Goal: Task Accomplishment & Management: Use online tool/utility

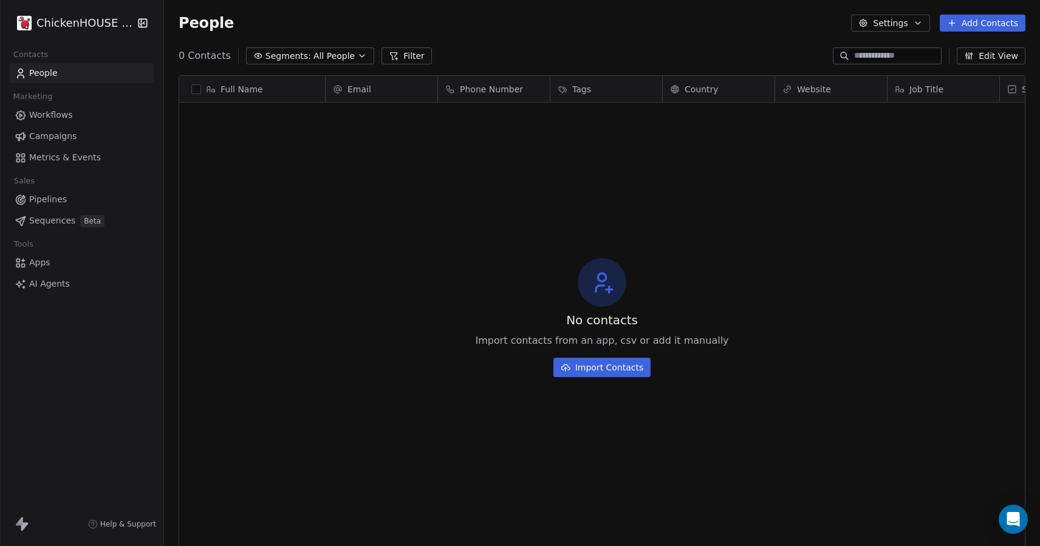
scroll to position [480, 876]
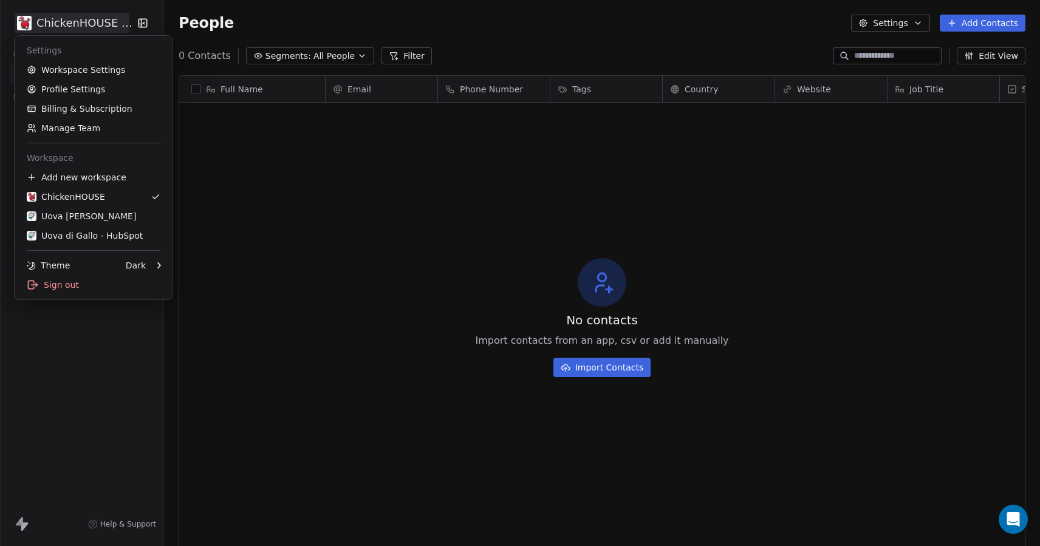
click at [99, 27] on html "ChickenHOUSE sas Contacts People Marketing Workflows Campaigns Metrics & Events…" at bounding box center [520, 318] width 1040 height 637
click at [56, 220] on div "Uova Di Gallo" at bounding box center [81, 216] width 109 height 12
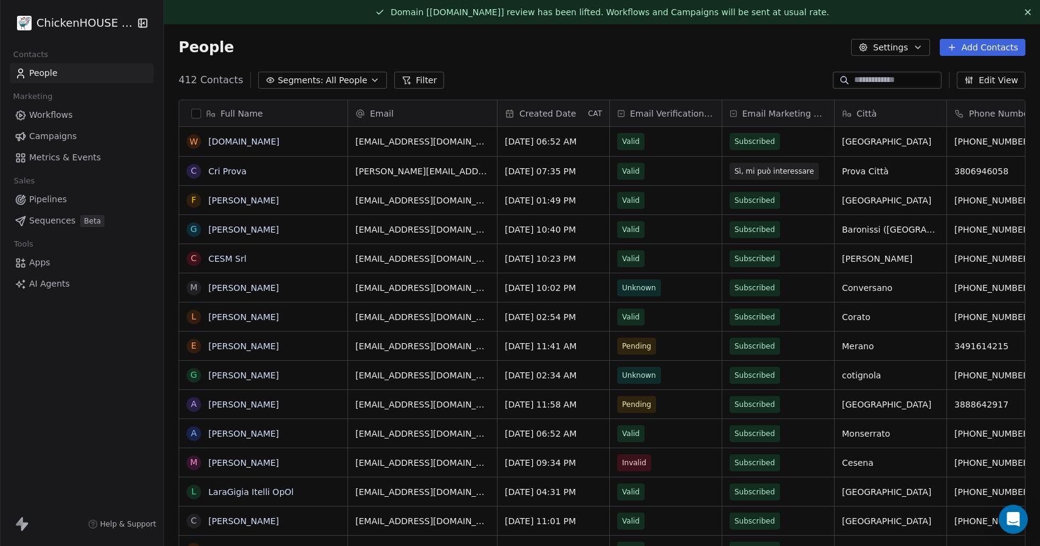
scroll to position [480, 876]
click at [53, 200] on span "Pipelines" at bounding box center [48, 199] width 38 height 13
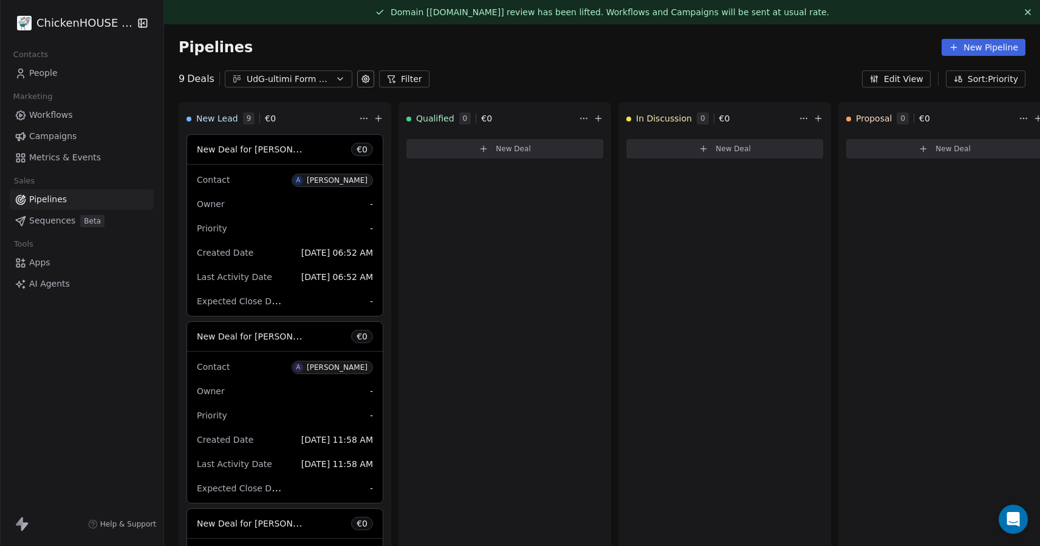
click at [282, 70] on button "UdG-ultimi Form Compilati" at bounding box center [289, 78] width 128 height 17
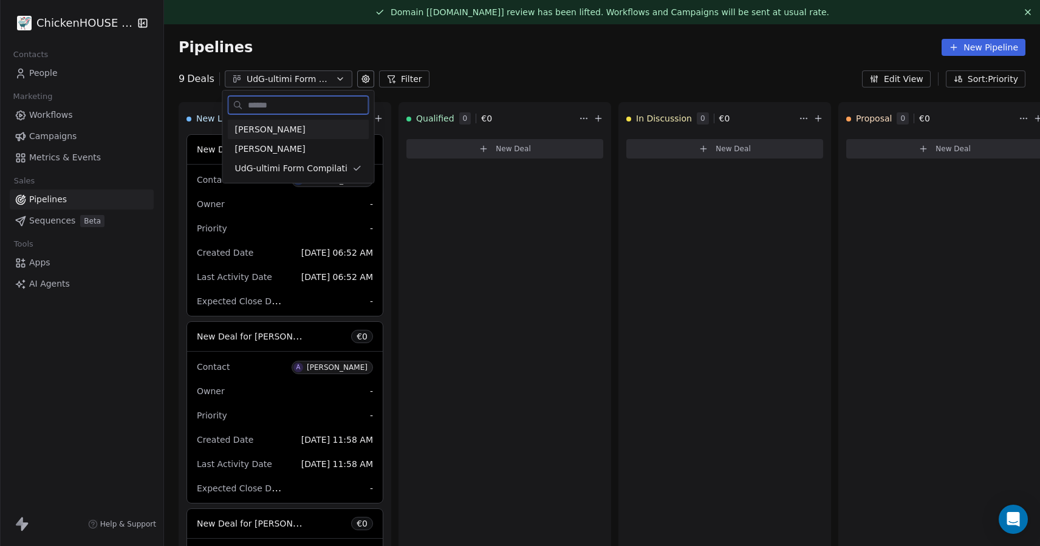
click at [243, 132] on span "[PERSON_NAME]" at bounding box center [270, 129] width 70 height 13
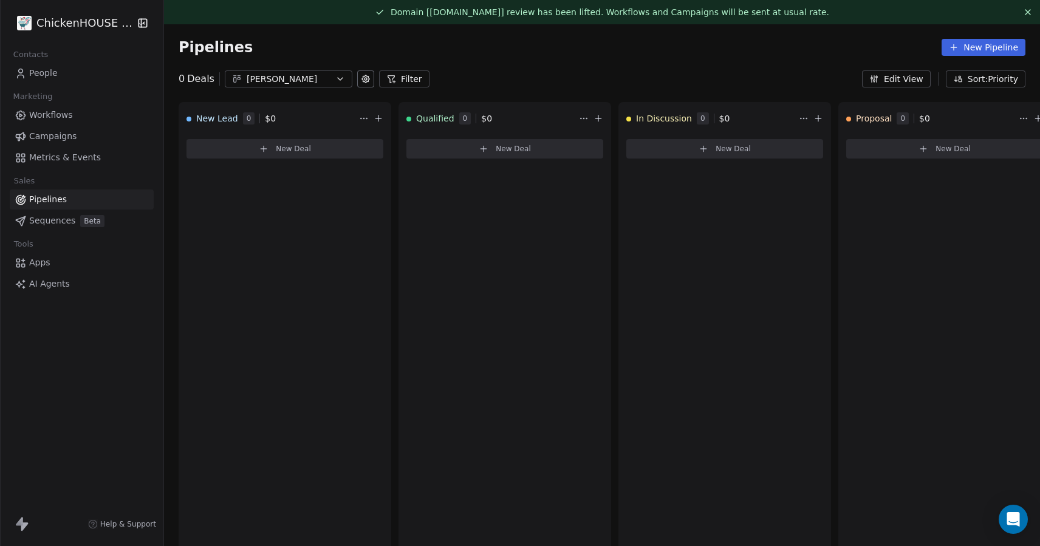
click at [288, 83] on div "[PERSON_NAME]" at bounding box center [289, 79] width 84 height 13
click at [251, 147] on div "Alex" at bounding box center [296, 149] width 124 height 13
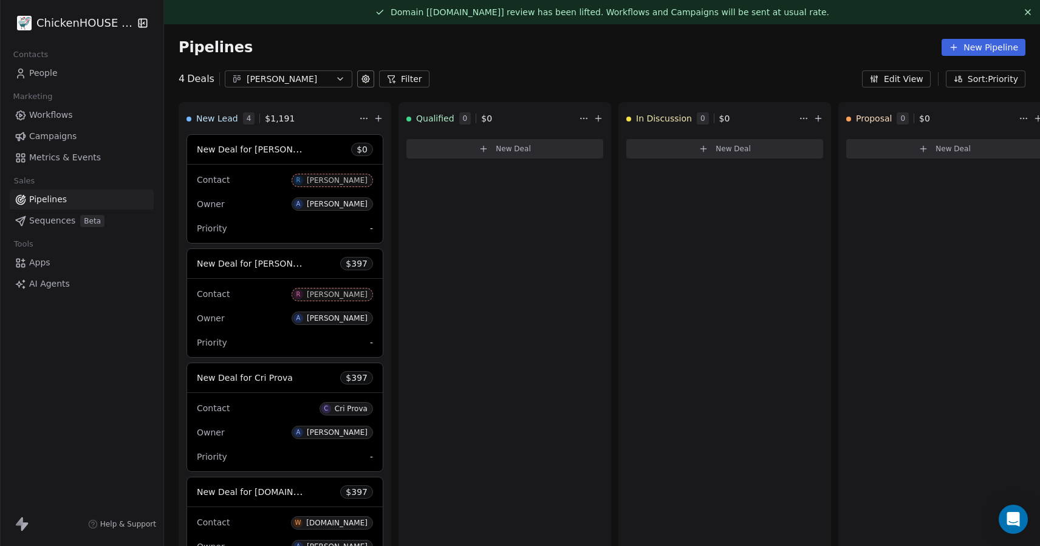
click at [45, 200] on span "Pipelines" at bounding box center [48, 199] width 38 height 13
click at [298, 81] on div "Alex" at bounding box center [289, 79] width 84 height 13
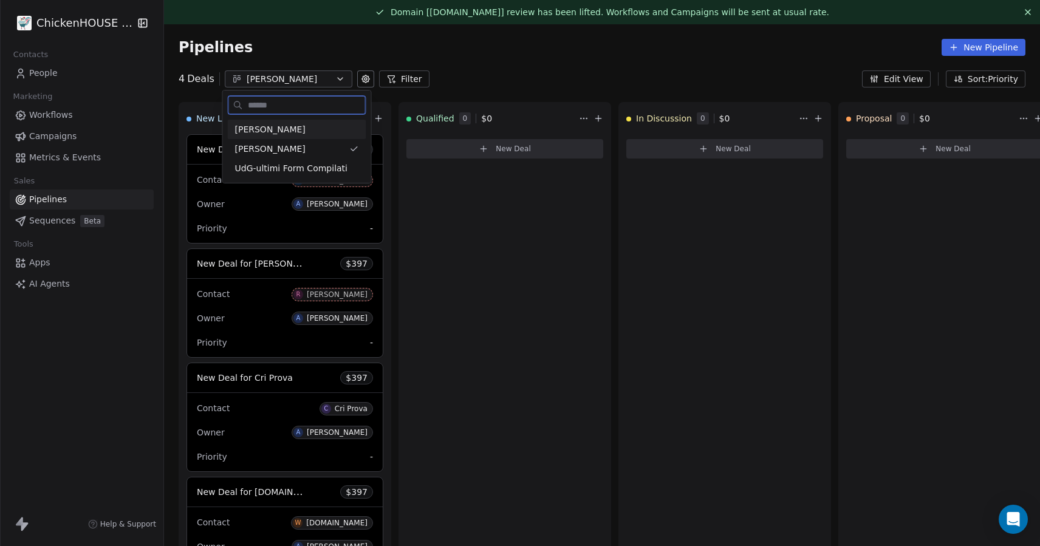
click at [277, 130] on div "[PERSON_NAME]" at bounding box center [297, 129] width 124 height 13
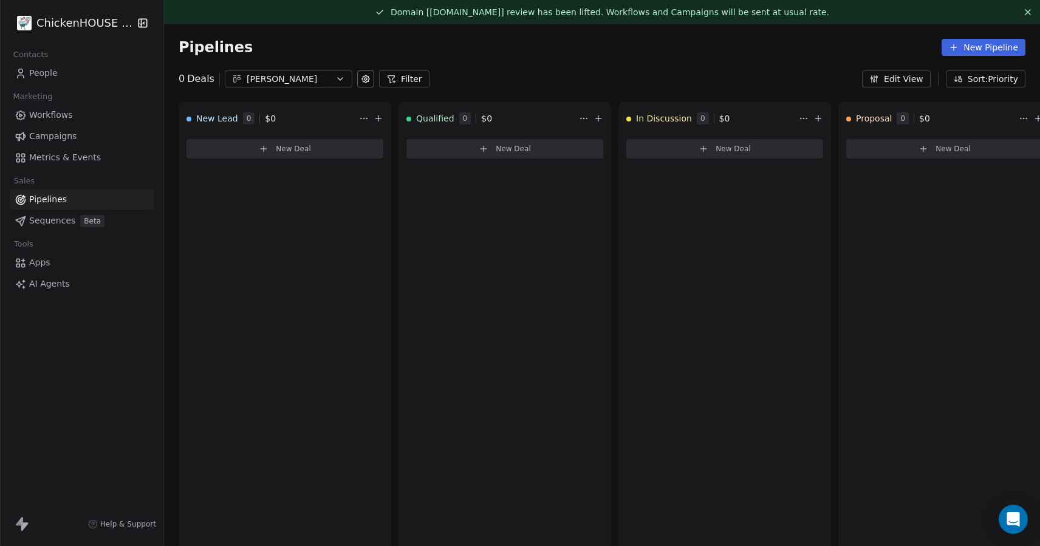
click at [282, 83] on div "[PERSON_NAME]" at bounding box center [289, 79] width 84 height 13
click at [54, 73] on html "ChickenHOUSE sas Contacts People Marketing Workflows Campaigns Metrics & Events…" at bounding box center [520, 318] width 1040 height 637
click at [53, 71] on span "People" at bounding box center [43, 73] width 29 height 13
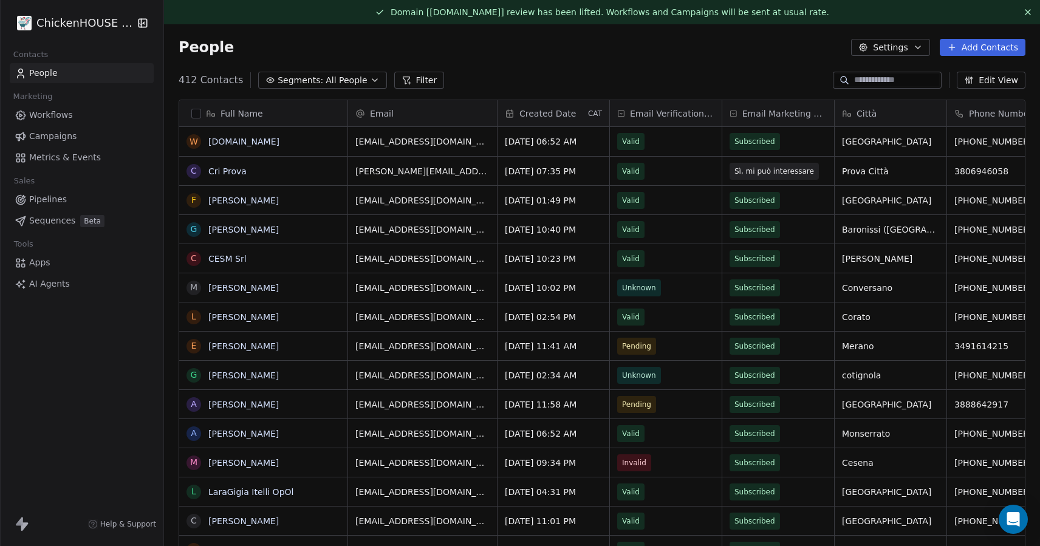
click at [57, 113] on span "Workflows" at bounding box center [51, 115] width 44 height 13
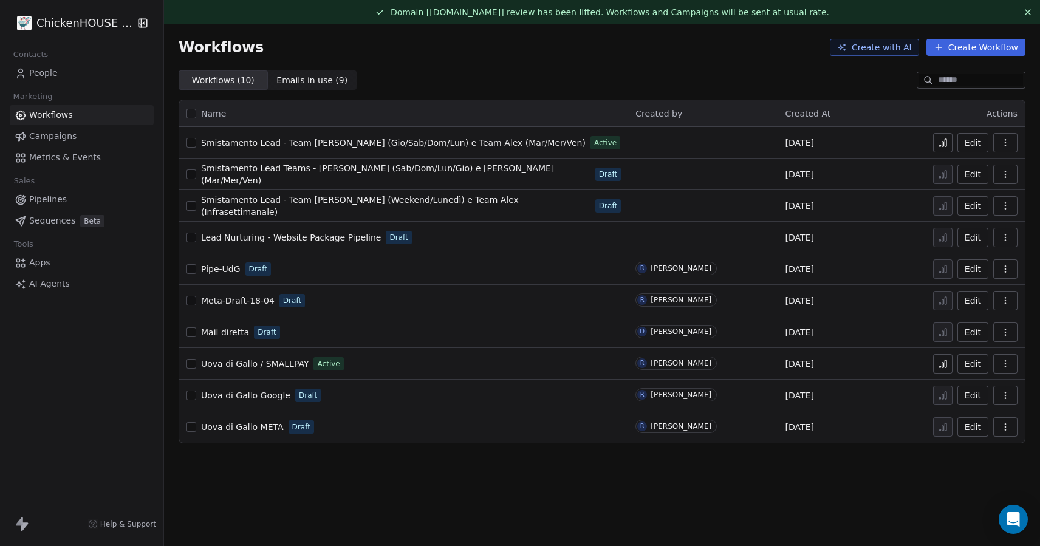
click at [36, 200] on span "Pipelines" at bounding box center [48, 199] width 38 height 13
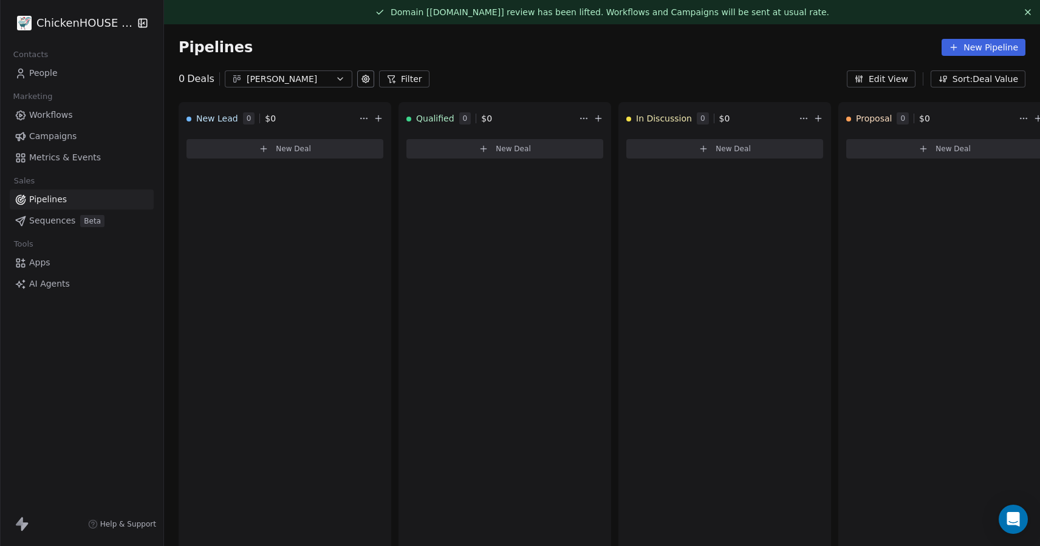
click at [302, 80] on div "[PERSON_NAME]" at bounding box center [289, 79] width 84 height 13
click at [258, 148] on div "[PERSON_NAME]" at bounding box center [296, 149] width 124 height 13
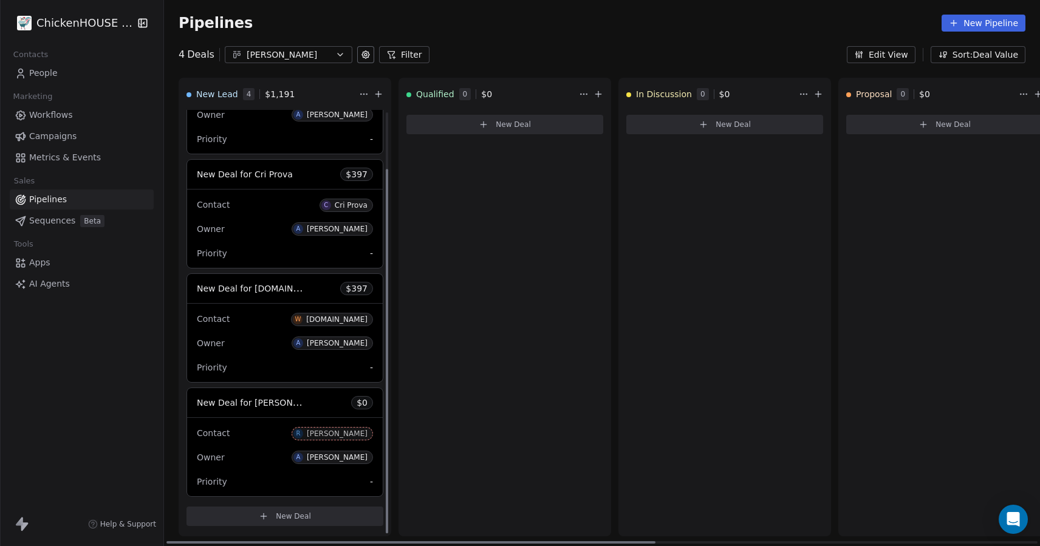
scroll to position [66, 0]
click at [279, 443] on div "Contact R Roberto Basso Owner A Alex Colussi Priority -" at bounding box center [285, 457] width 196 height 78
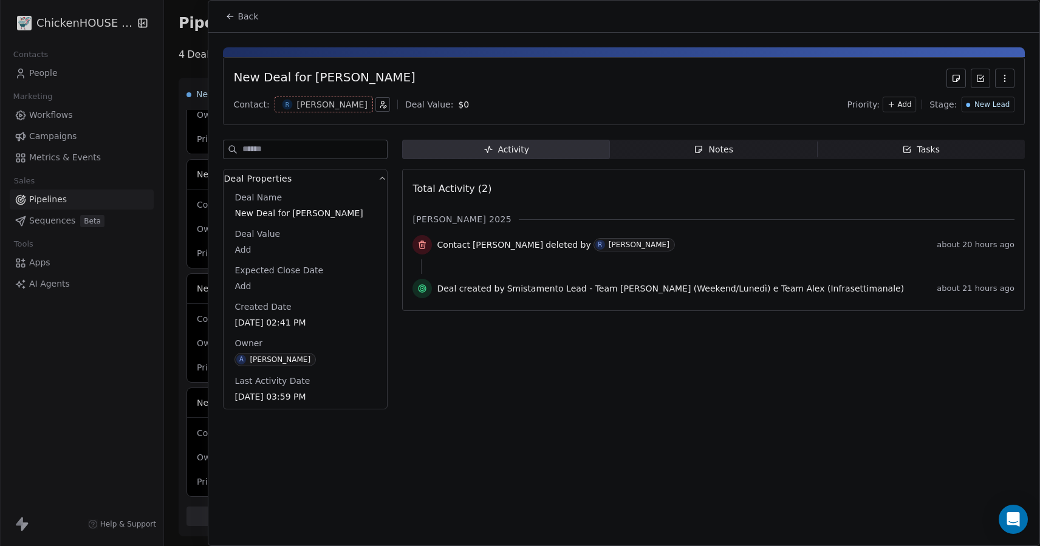
click at [1000, 80] on icon "button" at bounding box center [1004, 78] width 10 height 10
click at [962, 107] on div "Delete" at bounding box center [968, 104] width 81 height 19
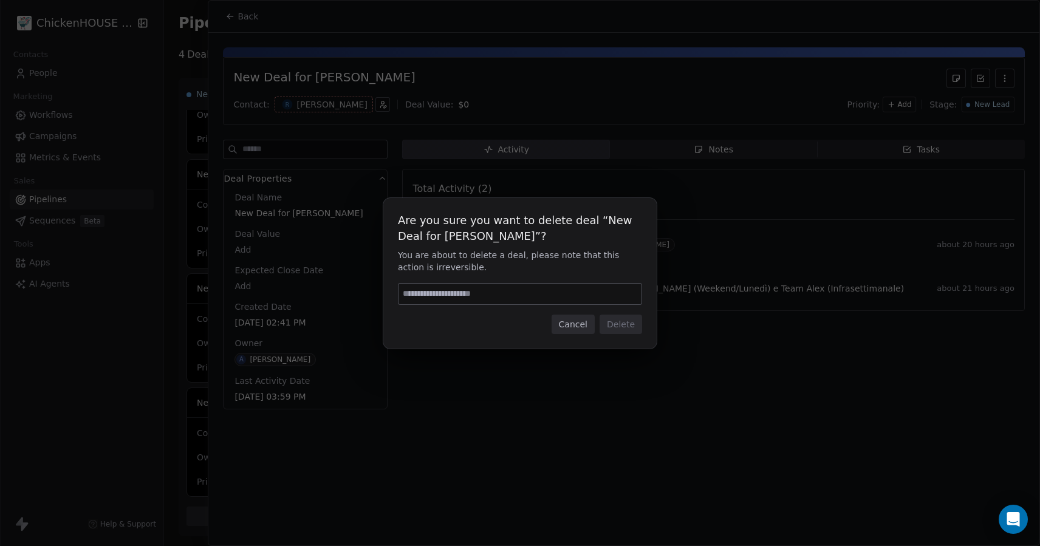
click at [532, 288] on input at bounding box center [519, 294] width 243 height 21
type input "******"
click at [607, 324] on button "Delete" at bounding box center [620, 324] width 43 height 19
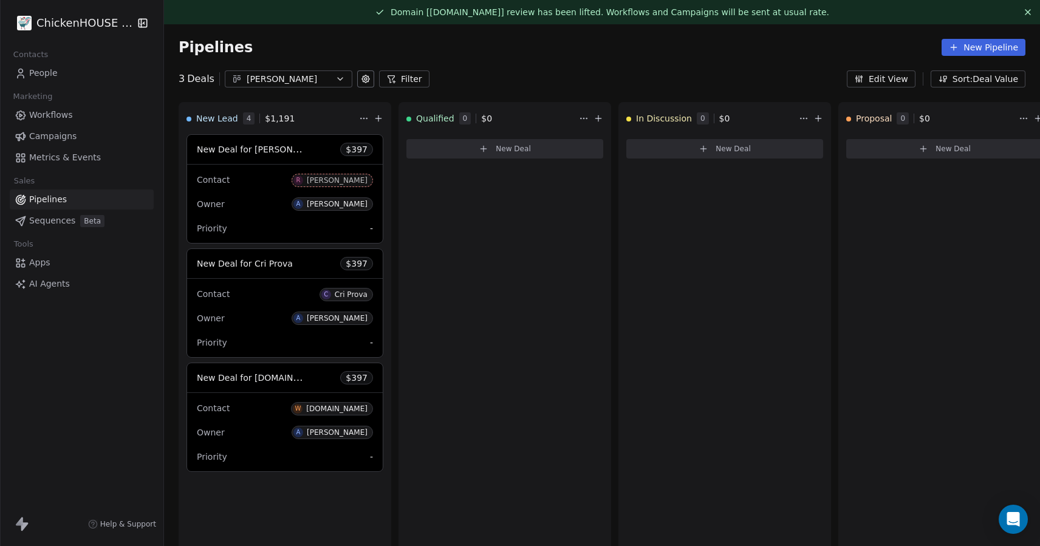
click at [49, 200] on span "Pipelines" at bounding box center [48, 199] width 38 height 13
click at [49, 116] on span "Workflows" at bounding box center [51, 115] width 44 height 13
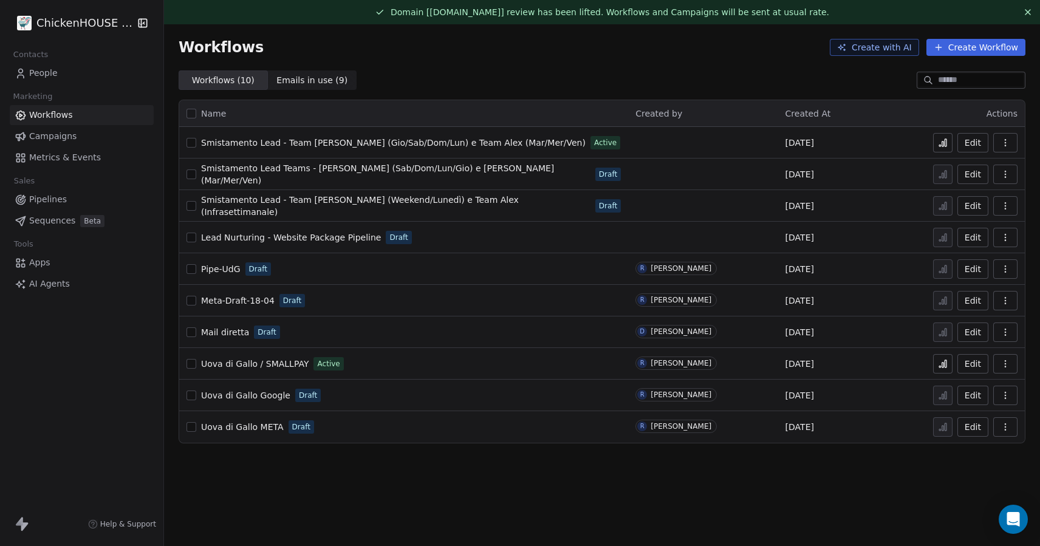
click at [289, 145] on span "Smistamento Lead - Team [PERSON_NAME] (Gio/Sab/Dom/Lun) e Team Alex (Mar/Mer/Ve…" at bounding box center [393, 143] width 384 height 10
click at [287, 141] on span "Smistamento Lead - Team [PERSON_NAME] (Gio/Sab/Dom/Lun) e Team Alex (Mar/Mer/Ve…" at bounding box center [393, 143] width 384 height 10
click at [47, 73] on span "People" at bounding box center [43, 73] width 29 height 13
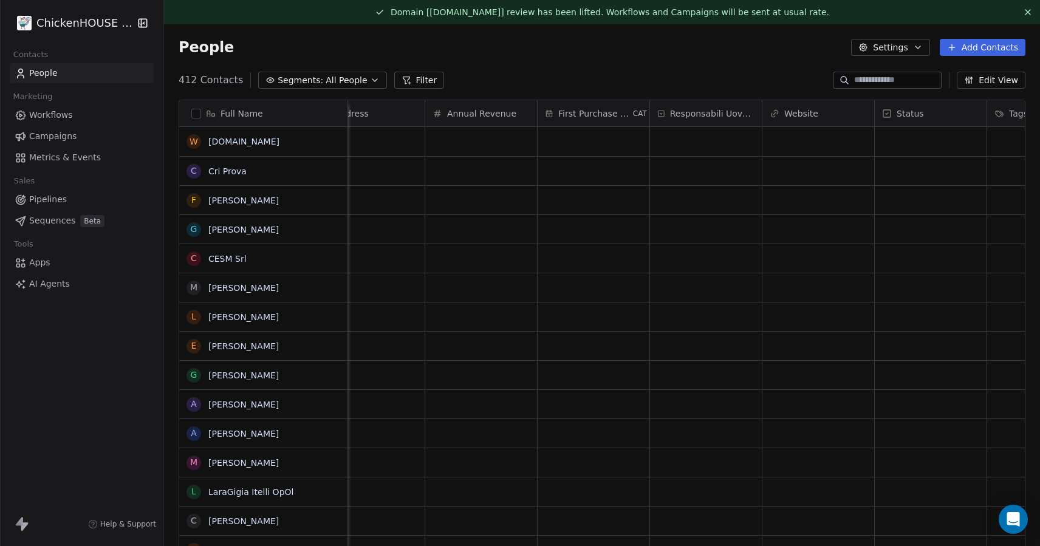
scroll to position [0, 2310]
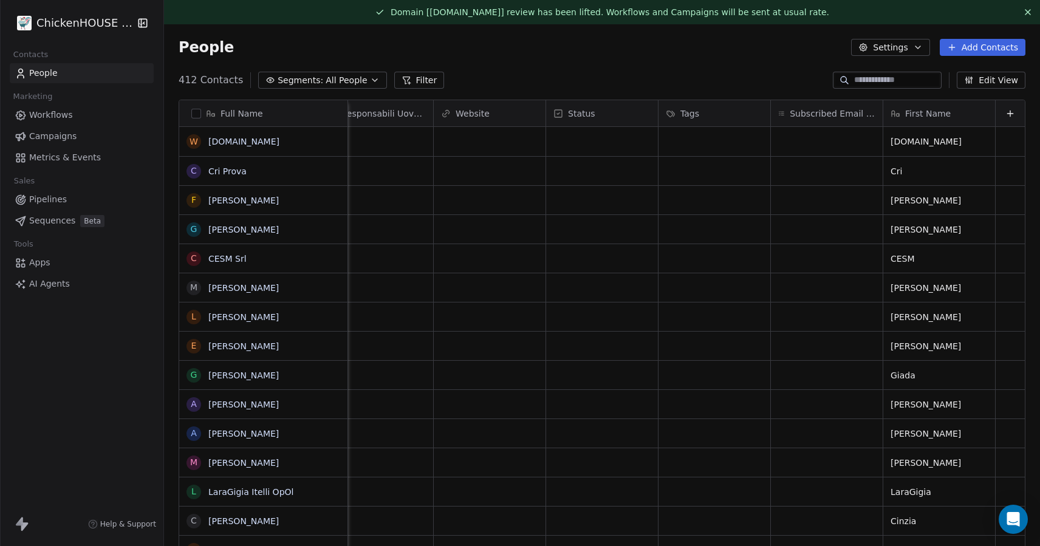
click at [993, 84] on button "Edit View" at bounding box center [990, 80] width 69 height 17
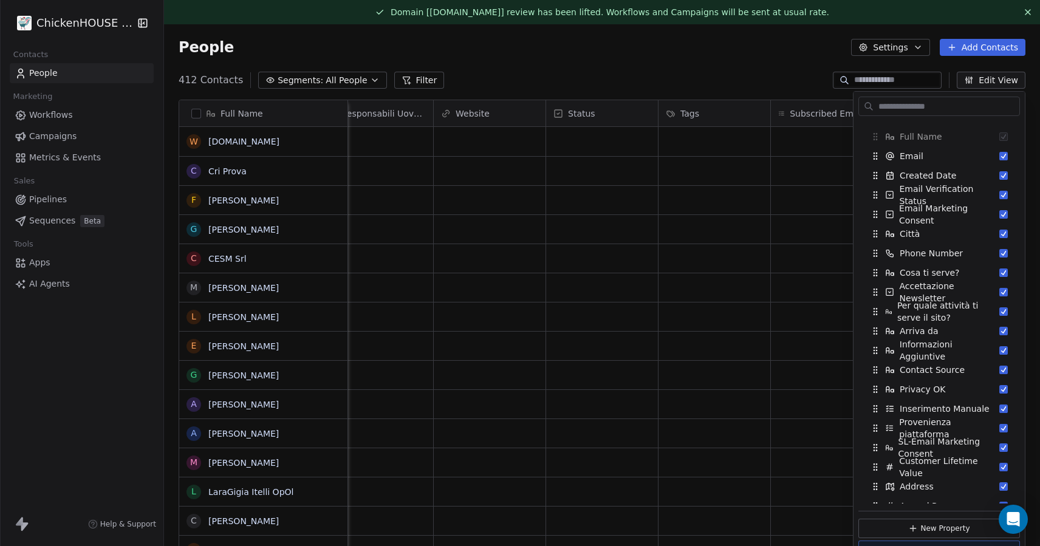
scroll to position [18, 0]
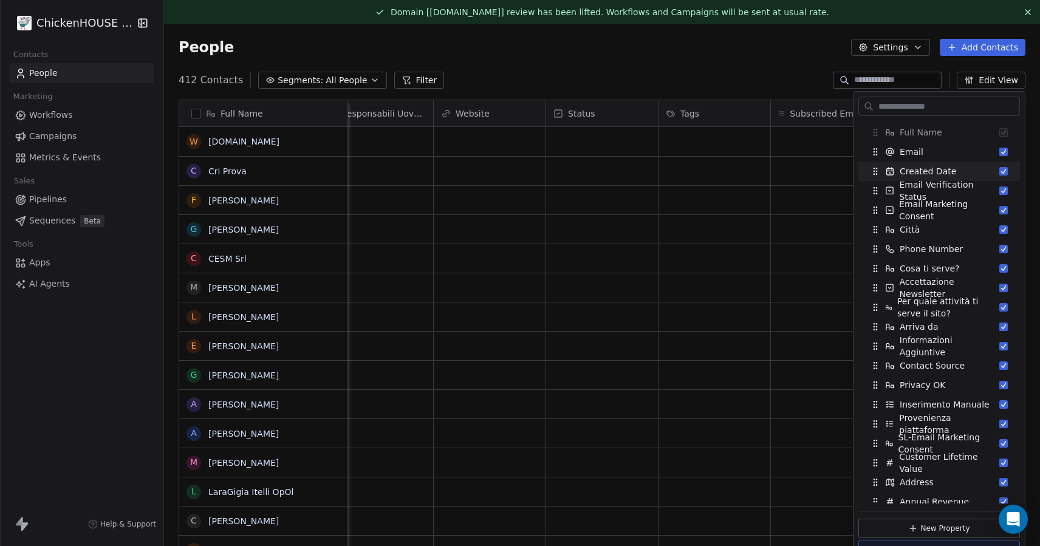
click at [688, 63] on div "People Settings Add Contacts" at bounding box center [602, 47] width 876 height 46
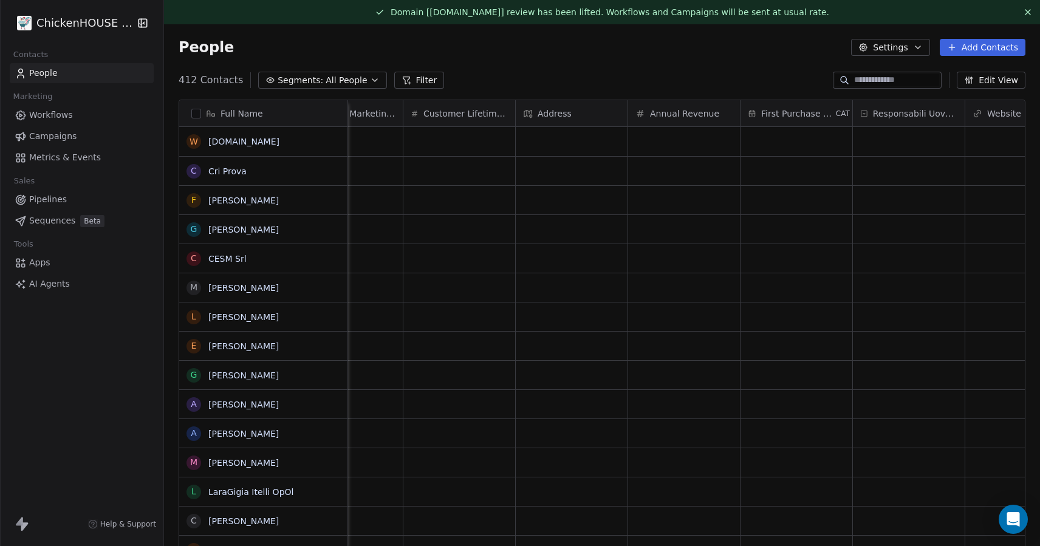
scroll to position [0, 1816]
click at [523, 53] on div "People Settings Add Contacts" at bounding box center [602, 47] width 846 height 17
click at [39, 199] on span "Pipelines" at bounding box center [48, 199] width 38 height 13
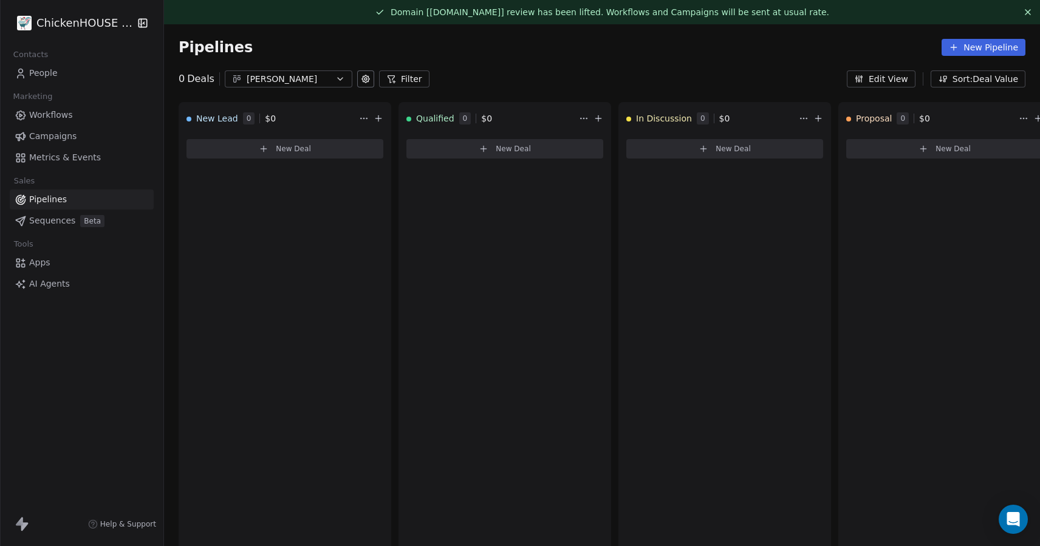
click at [64, 115] on span "Workflows" at bounding box center [51, 115] width 44 height 13
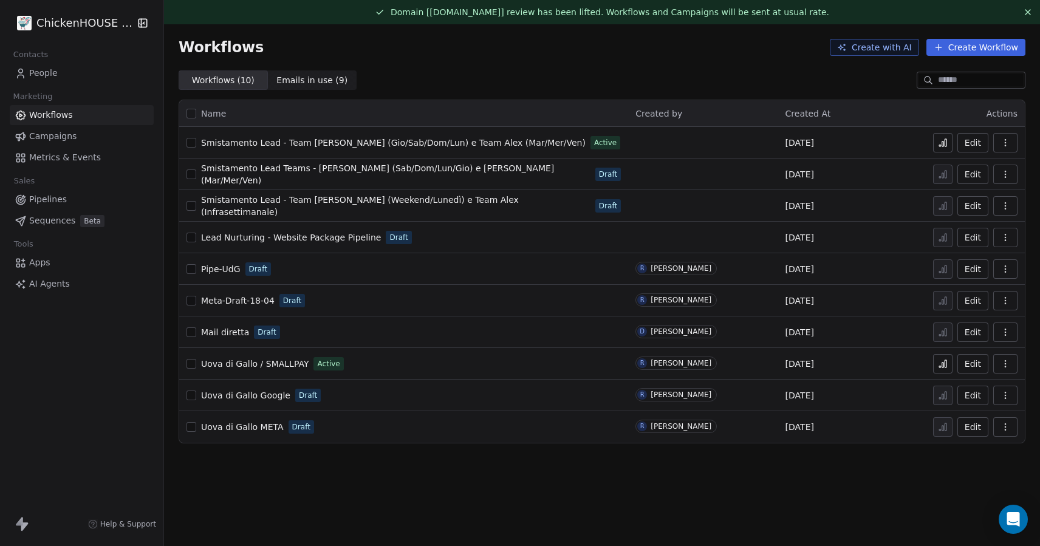
click at [358, 143] on span "Smistamento Lead - Team [PERSON_NAME] (Gio/Sab/Dom/Lun) e Team Alex (Mar/Mer/Ve…" at bounding box center [393, 143] width 384 height 10
click at [251, 205] on span "Smistamento Lead - Team [PERSON_NAME] (Weekend/Lunedì) e Team Alex (Infrasettim…" at bounding box center [360, 206] width 318 height 22
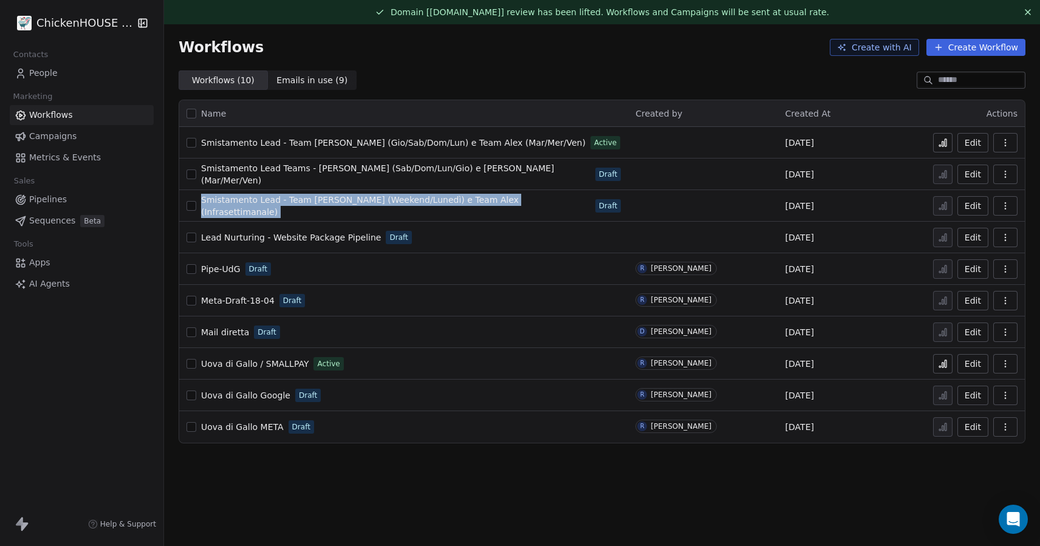
drag, startPoint x: 533, startPoint y: 203, endPoint x: 193, endPoint y: 240, distance: 342.0
click at [190, 211] on div "Smistamento Lead - Team David (Weekend/Lunedì) e Team Alex (Infrasettimanale) D…" at bounding box center [403, 205] width 434 height 17
click at [61, 281] on span "AI Agents" at bounding box center [49, 283] width 41 height 13
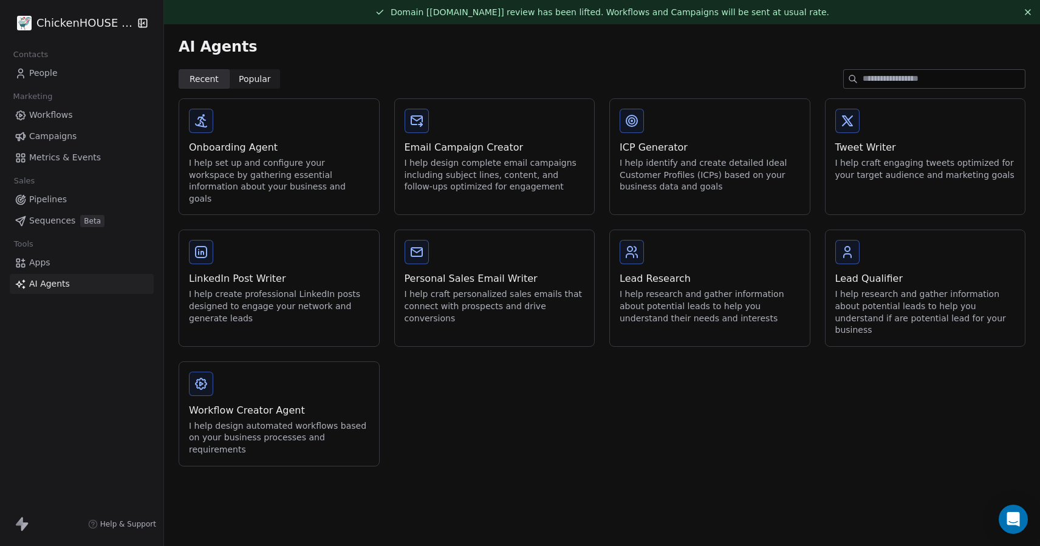
click at [311, 373] on div "Workflow Creator Agent I help design automated workflows based on your business…" at bounding box center [279, 414] width 200 height 104
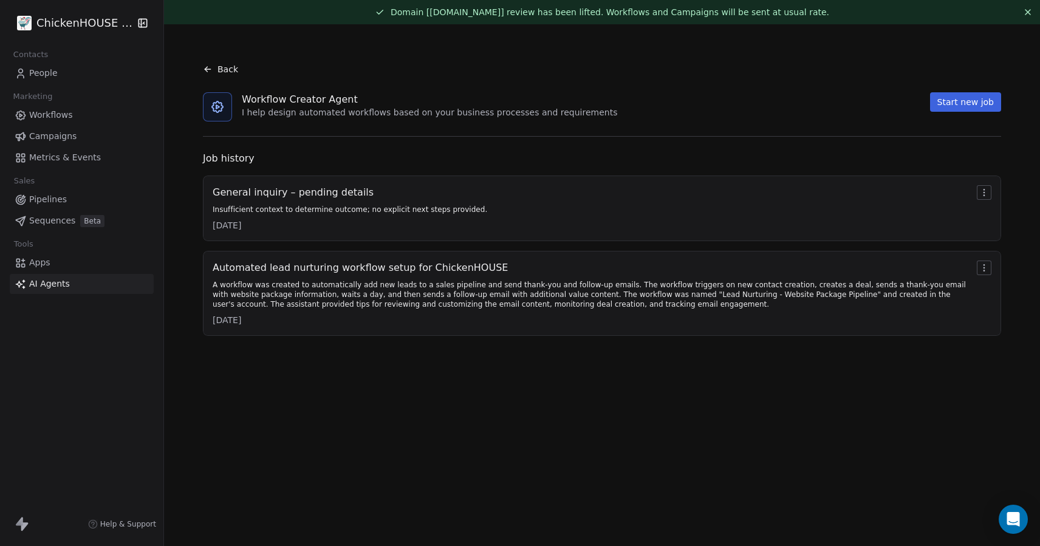
click at [384, 293] on div "A workflow was created to automatically add new leads to a sales pipeline and s…" at bounding box center [592, 294] width 759 height 29
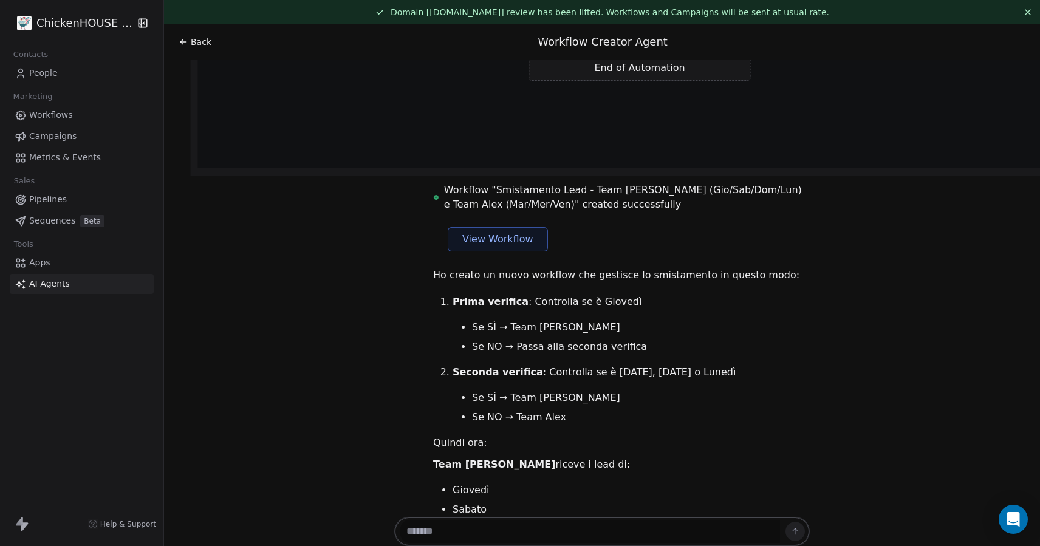
scroll to position [13759, 0]
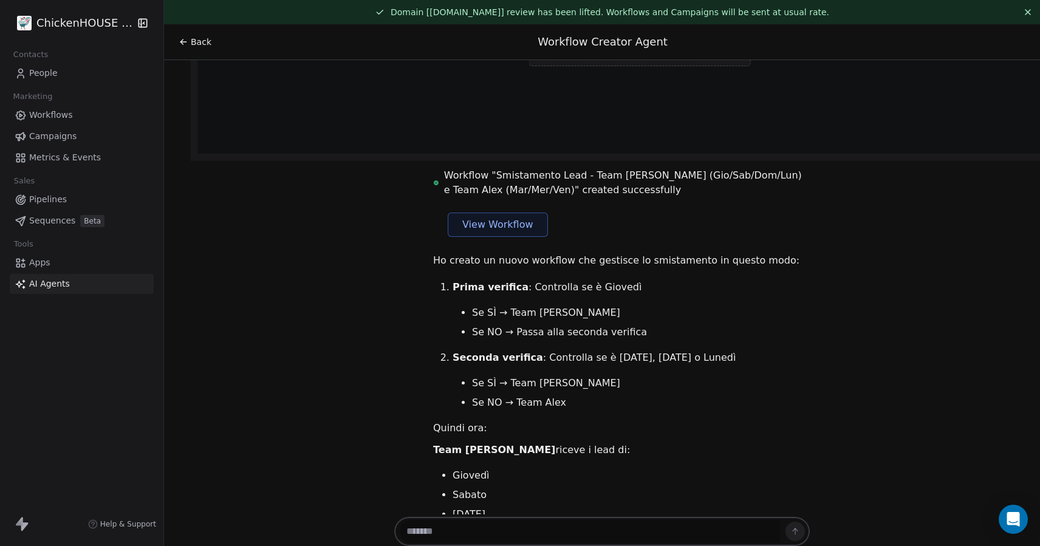
click at [443, 531] on textarea at bounding box center [590, 531] width 380 height 23
paste textarea "**********"
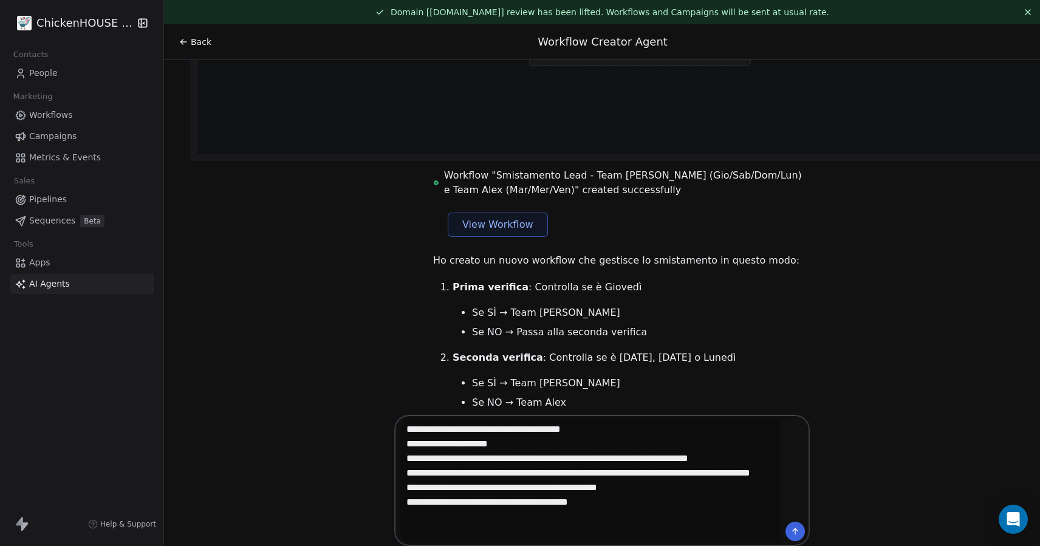
type textarea "**********"
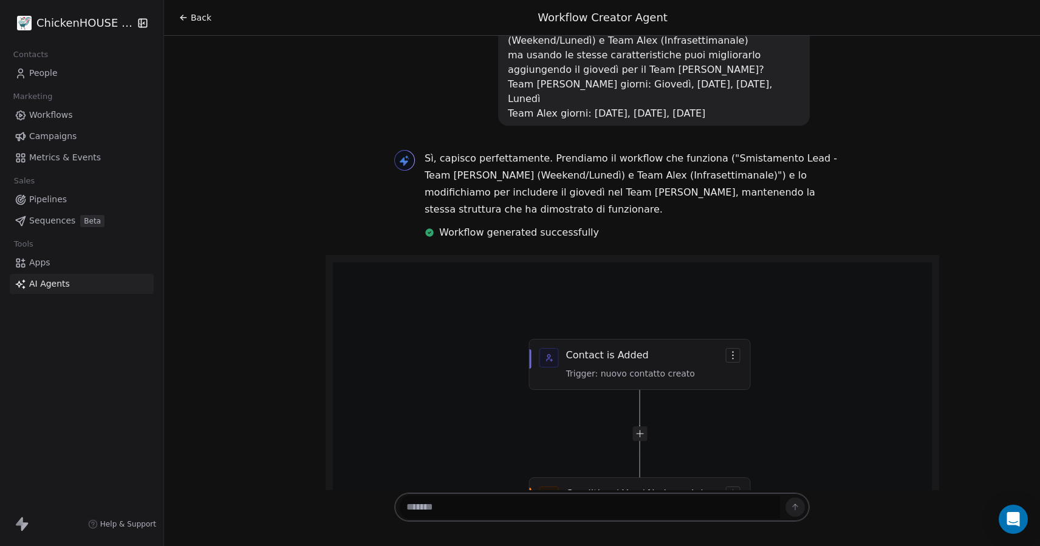
scroll to position [14579, 0]
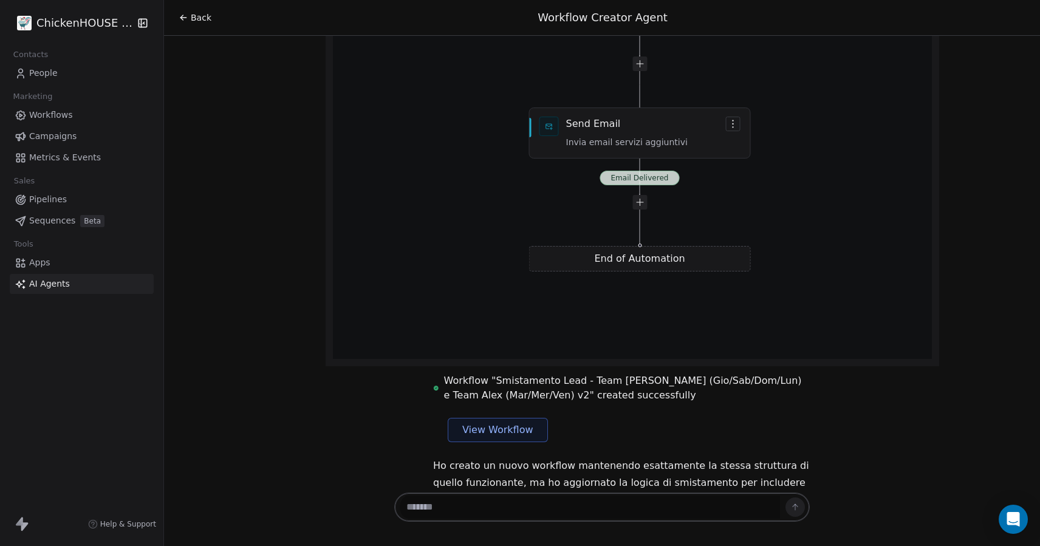
scroll to position [15653, 0]
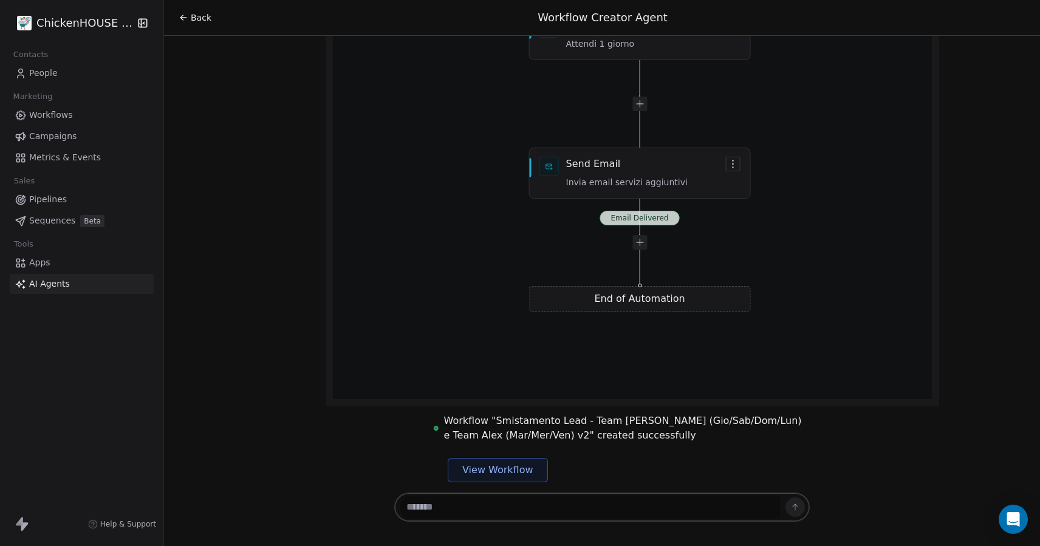
click at [492, 463] on span "View Workflow" at bounding box center [497, 470] width 71 height 15
click at [470, 508] on textarea at bounding box center [590, 506] width 380 height 23
paste textarea "**********"
type textarea "**********"
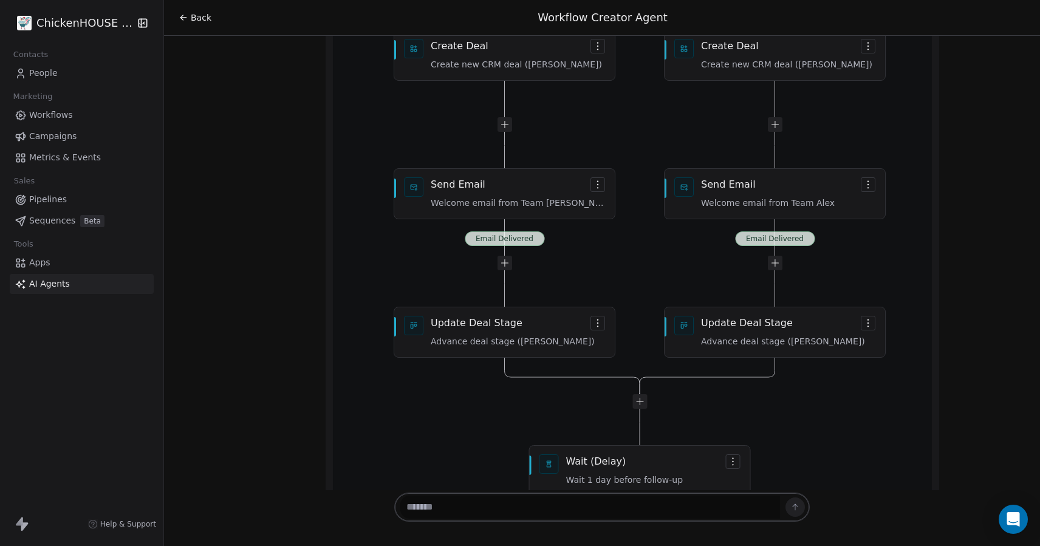
scroll to position [17219, 0]
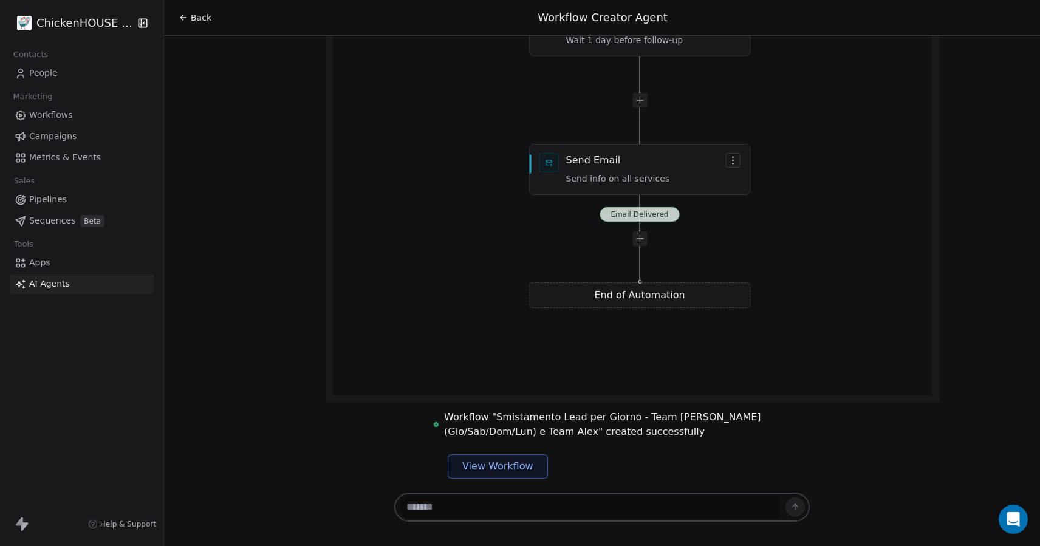
scroll to position [17544, 0]
click at [459, 498] on textarea at bounding box center [590, 506] width 380 height 23
type textarea "**********"
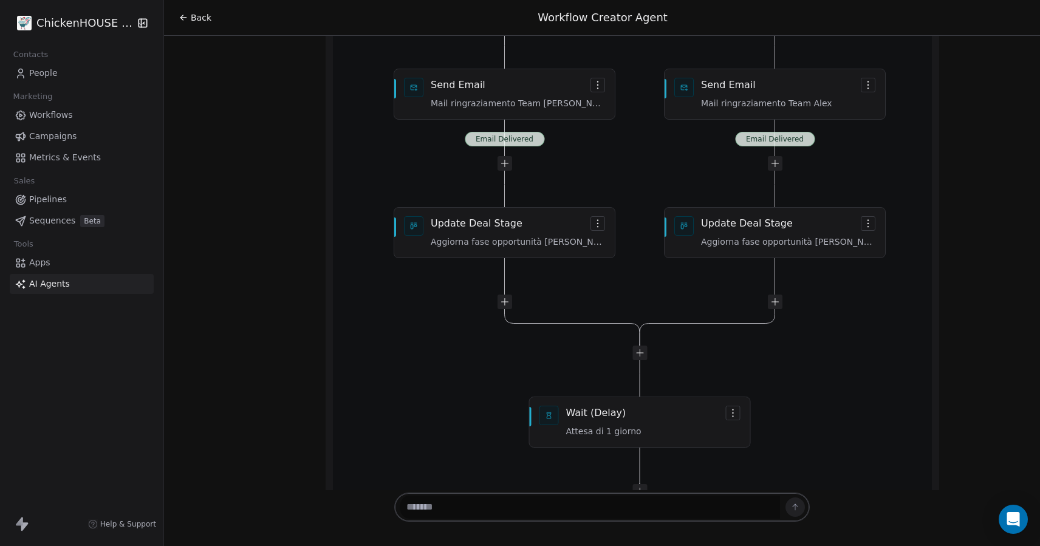
scroll to position [18999, 0]
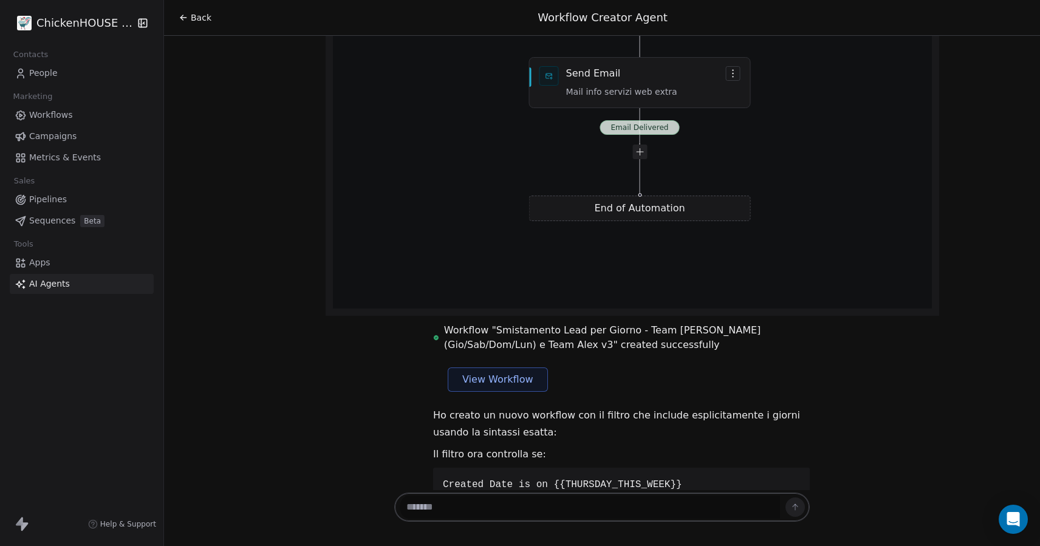
scroll to position [19511, 0]
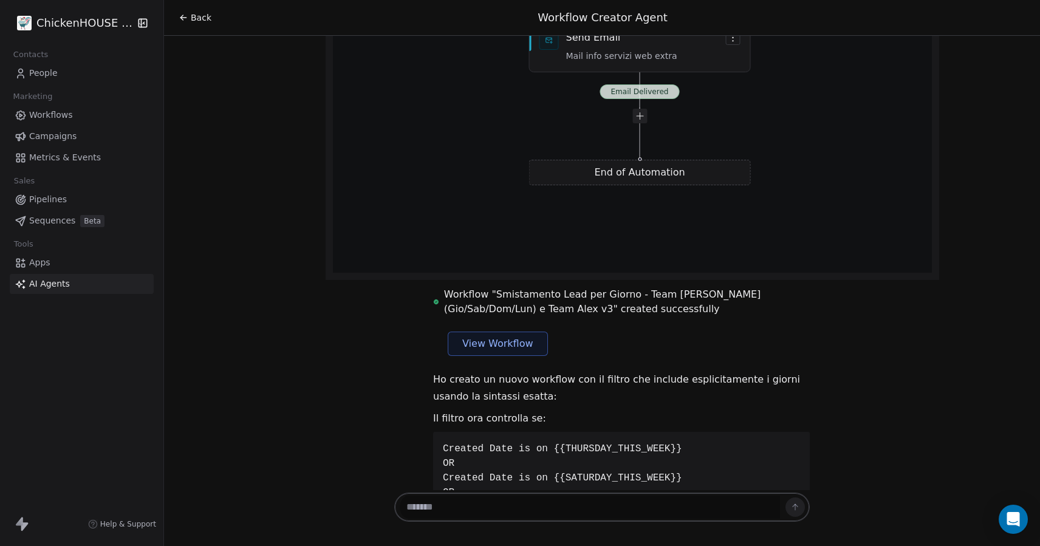
click at [458, 507] on textarea at bounding box center [590, 506] width 380 height 23
type textarea "**********"
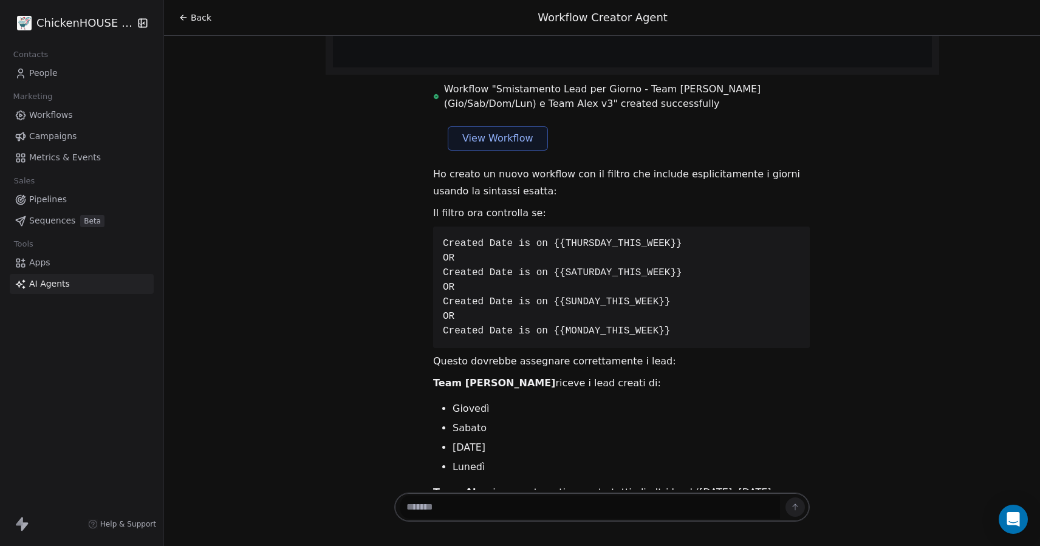
scroll to position [19718, 0]
click at [697, 505] on textarea at bounding box center [590, 506] width 380 height 23
type textarea "**********"
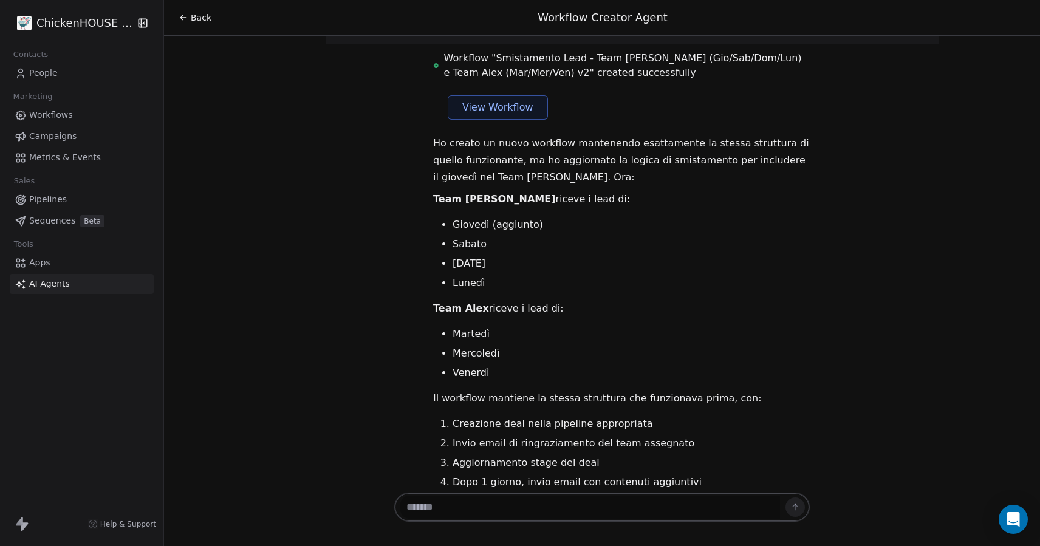
scroll to position [16014, 0]
drag, startPoint x: 619, startPoint y: 248, endPoint x: 747, endPoint y: 308, distance: 141.3
copy div "Where property Created Date is on {{SATURDAY_THIS_WEEK}}"
click at [463, 508] on textarea at bounding box center [590, 506] width 380 height 23
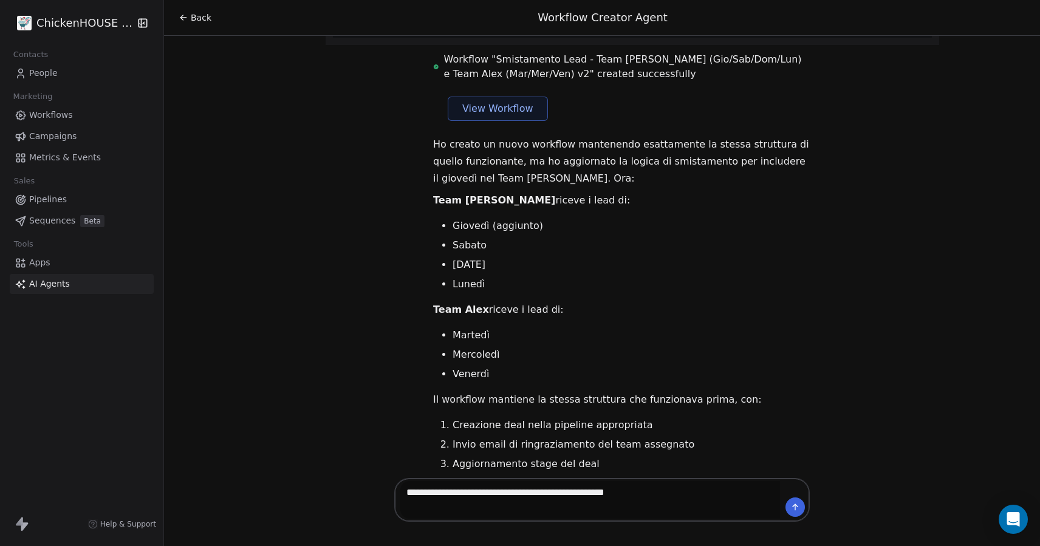
paste textarea "**********"
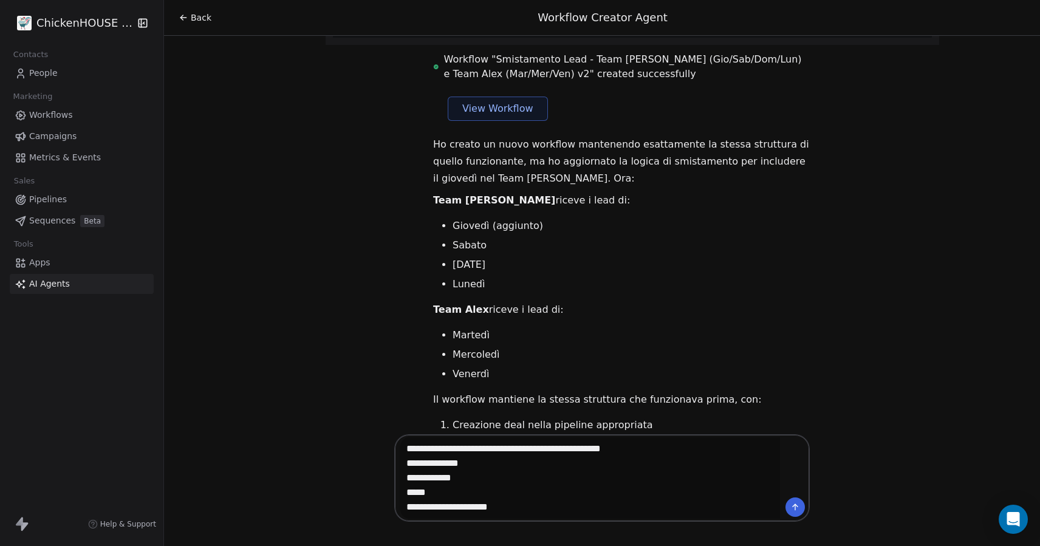
drag, startPoint x: 475, startPoint y: 463, endPoint x: 516, endPoint y: 475, distance: 42.6
click at [476, 463] on textarea "**********" at bounding box center [590, 477] width 380 height 81
click at [477, 485] on textarea "**********" at bounding box center [590, 477] width 380 height 81
click at [448, 499] on textarea "**********" at bounding box center [590, 477] width 380 height 81
click at [542, 507] on textarea "**********" at bounding box center [590, 477] width 380 height 81
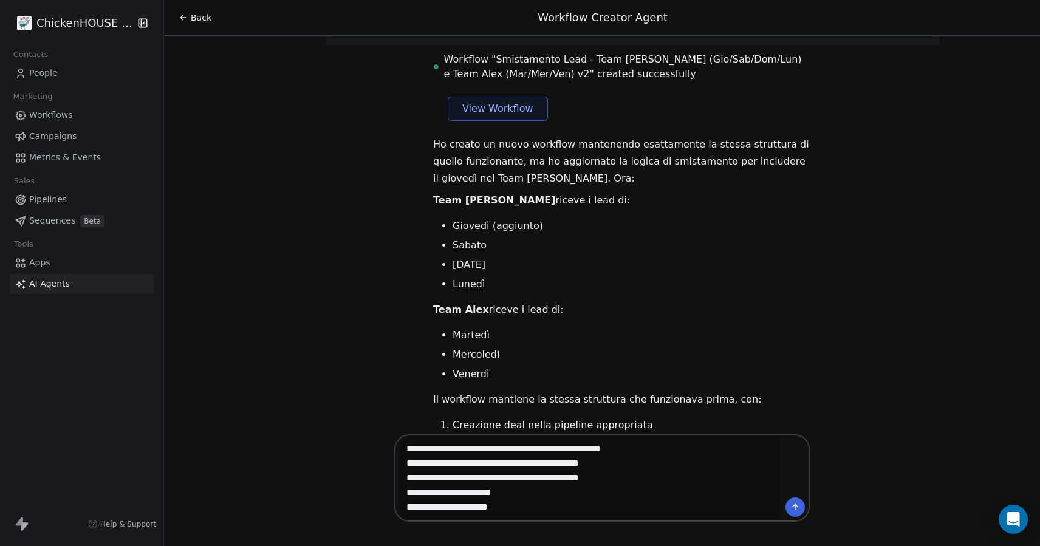
click at [545, 509] on textarea "**********" at bounding box center [590, 477] width 380 height 81
type textarea "**********"
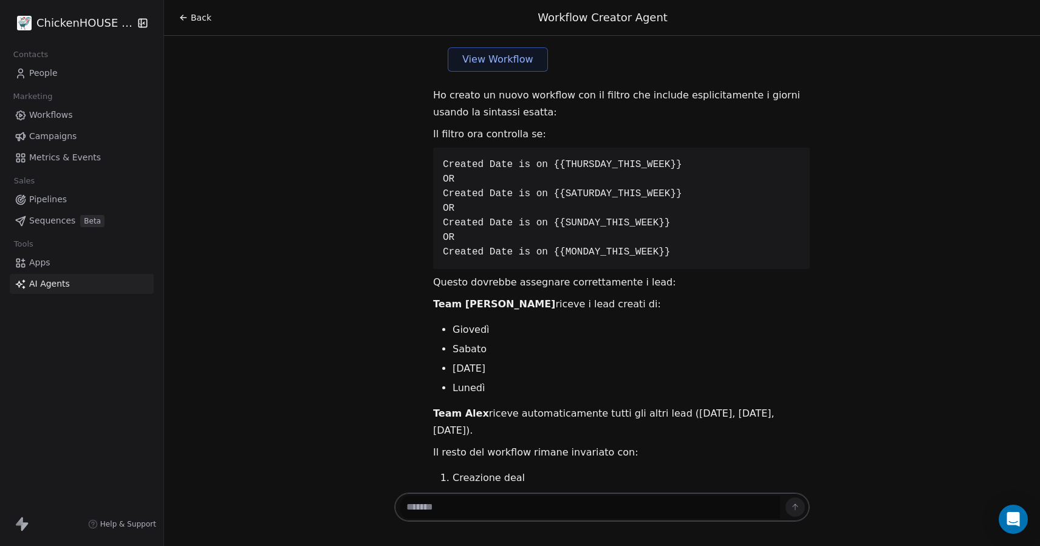
scroll to position [21468, 0]
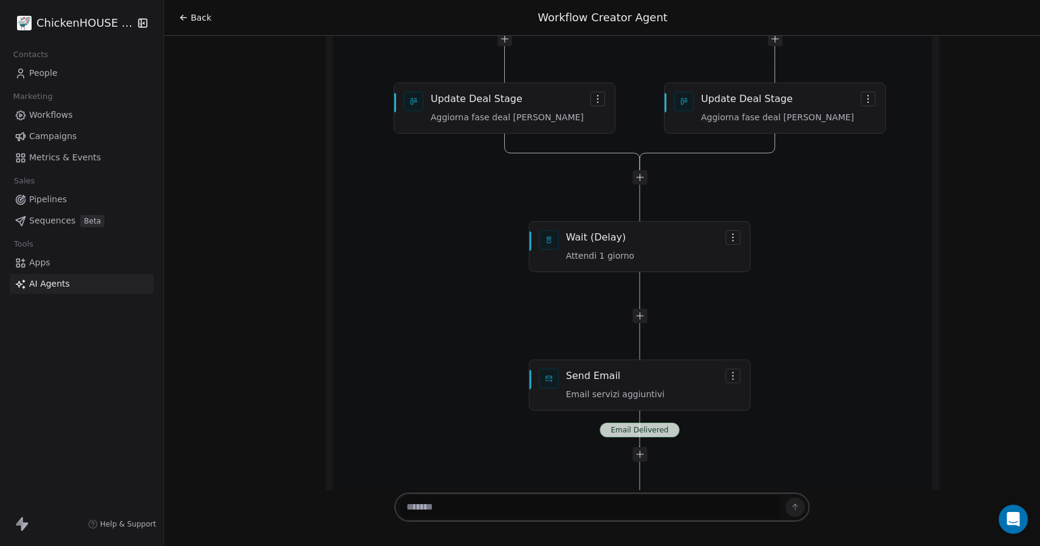
scroll to position [21677, 0]
click at [491, 505] on textarea at bounding box center [590, 506] width 380 height 23
type textarea "********"
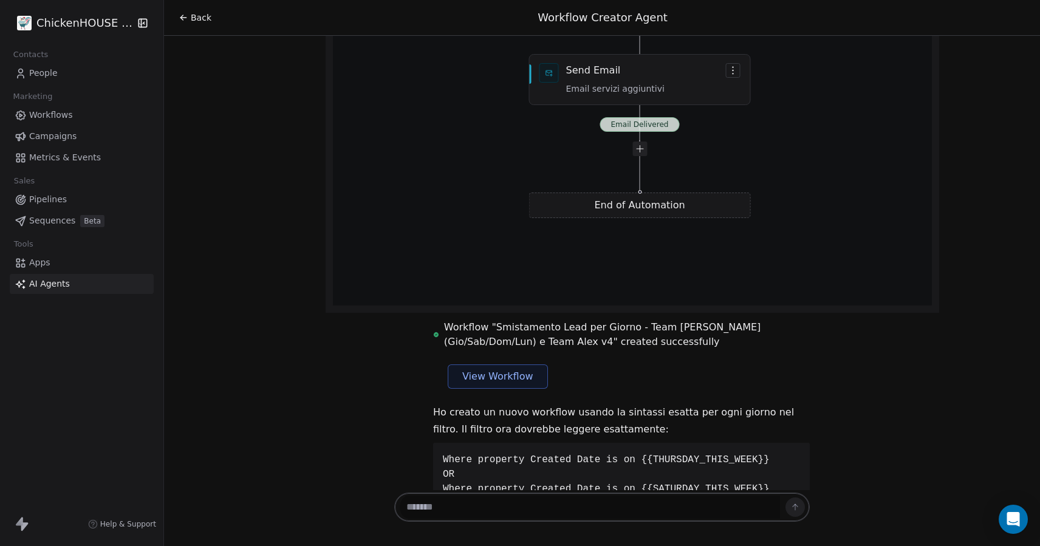
scroll to position [21995, 0]
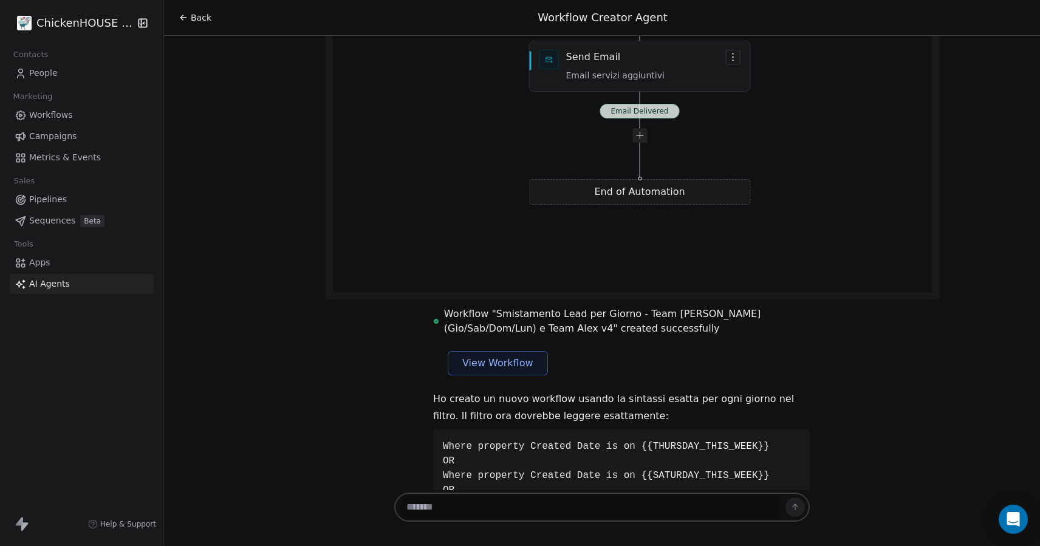
click at [482, 511] on textarea at bounding box center [590, 506] width 380 height 23
type textarea "*"
click at [444, 511] on textarea at bounding box center [590, 506] width 380 height 23
type textarea "**********"
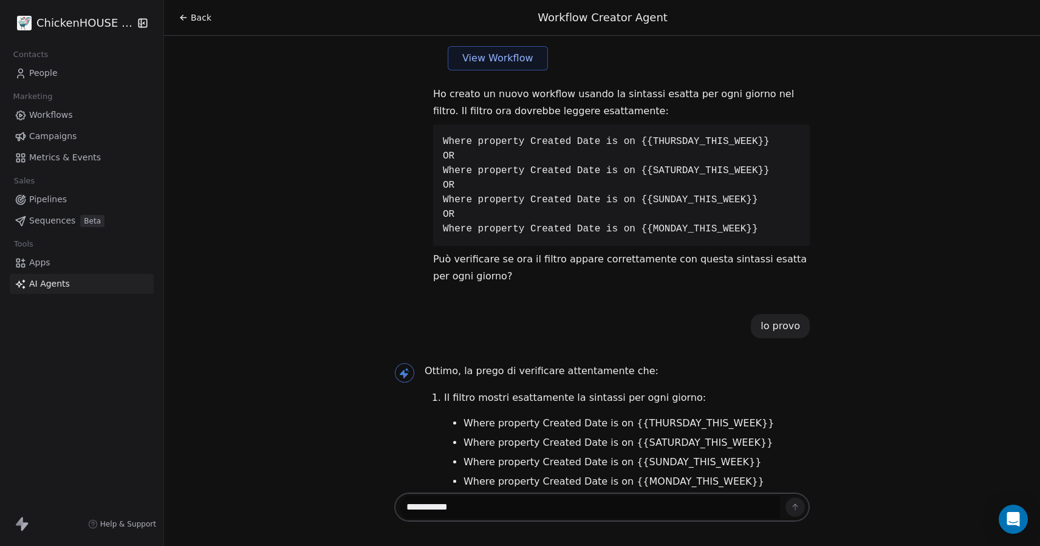
scroll to position [22301, 0]
type textarea "*"
type textarea "**********"
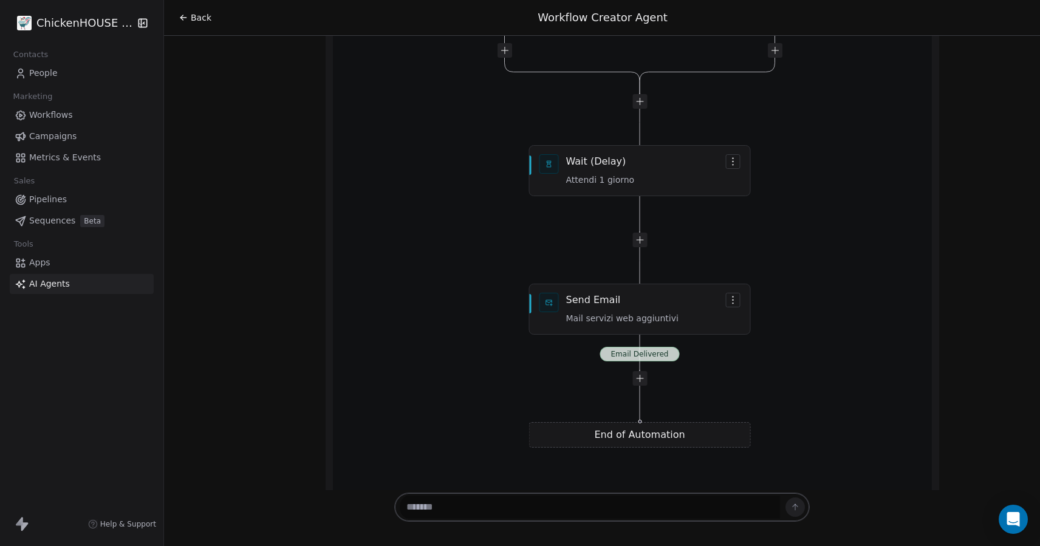
scroll to position [24110, 0]
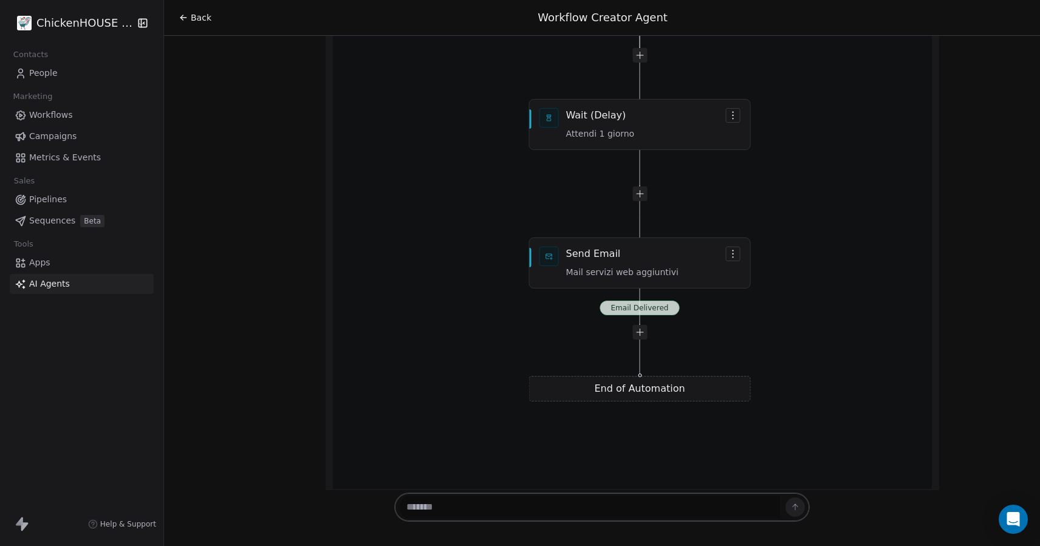
click at [383, 221] on div "Buongiorno Roberto! Sono il vostro consulente per l'automazione marketing di Sw…" at bounding box center [602, 263] width 876 height 454
click at [446, 510] on textarea at bounding box center [590, 506] width 380 height 23
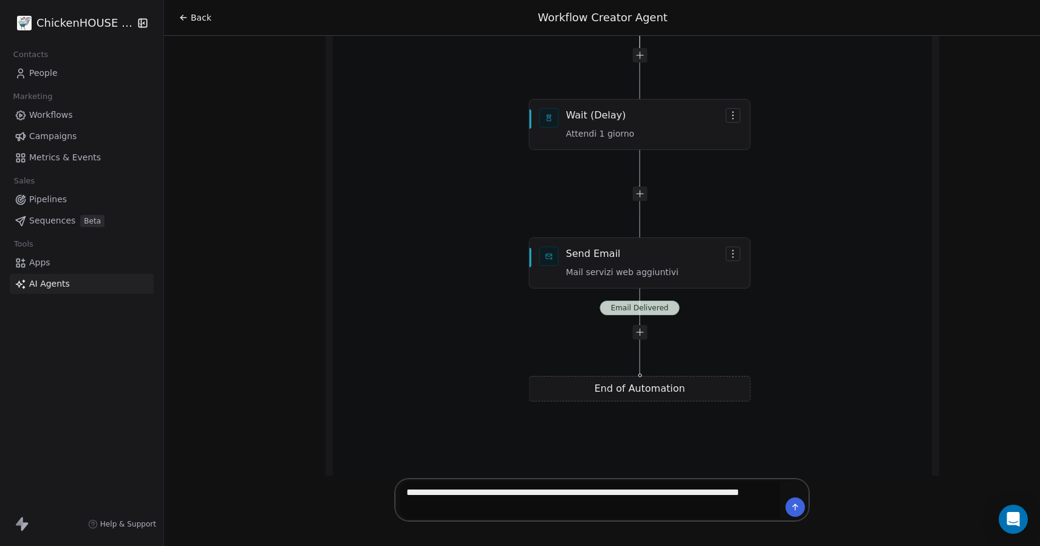
type textarea "**********"
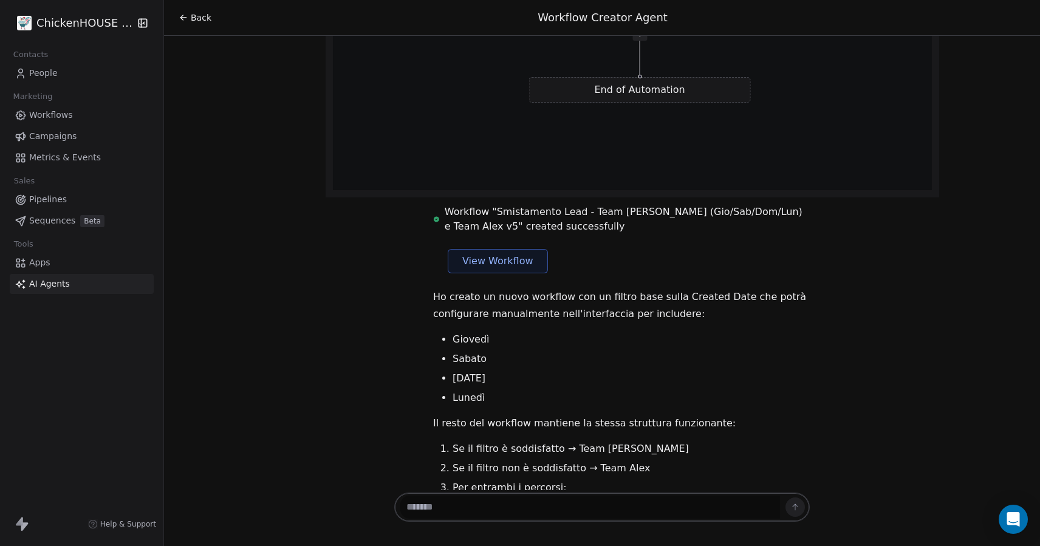
scroll to position [24431, 0]
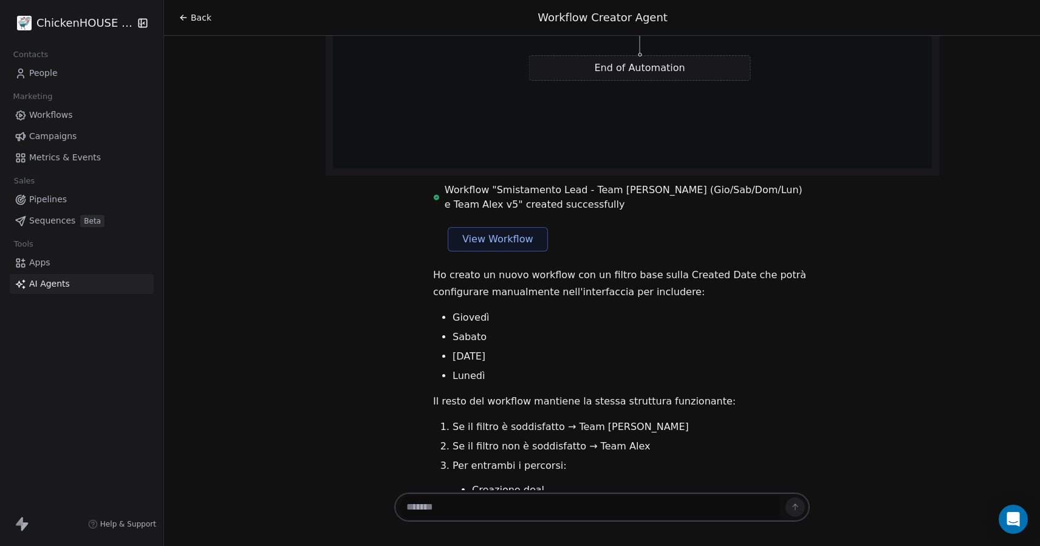
click at [466, 506] on textarea at bounding box center [590, 506] width 380 height 23
type textarea "*"
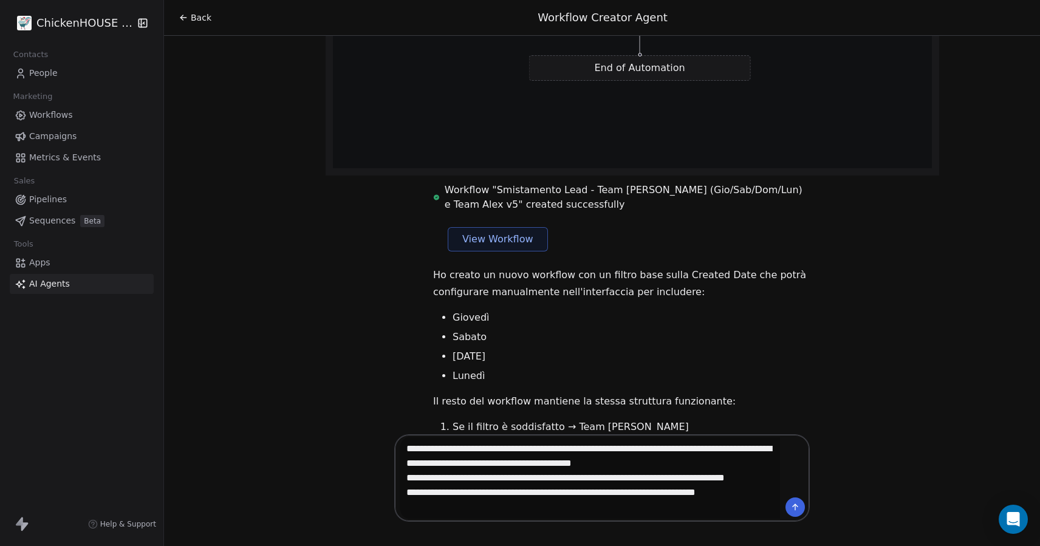
type textarea "**********"
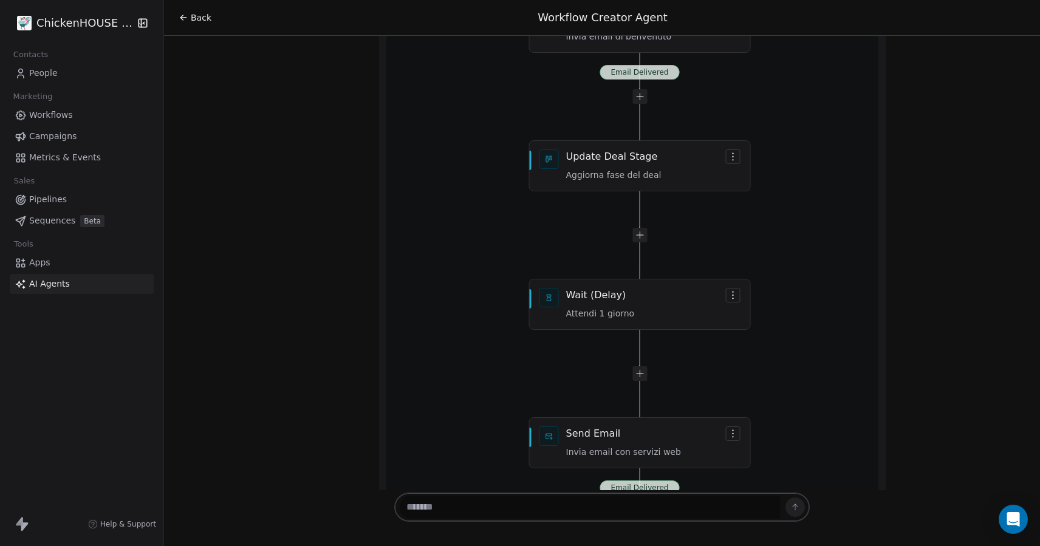
scroll to position [25974, 0]
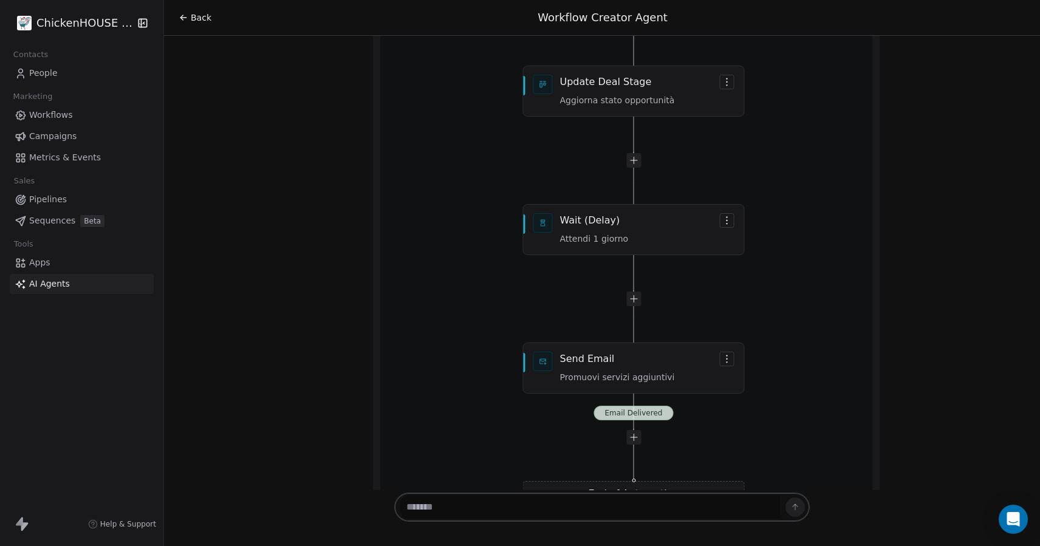
scroll to position [27322, 0]
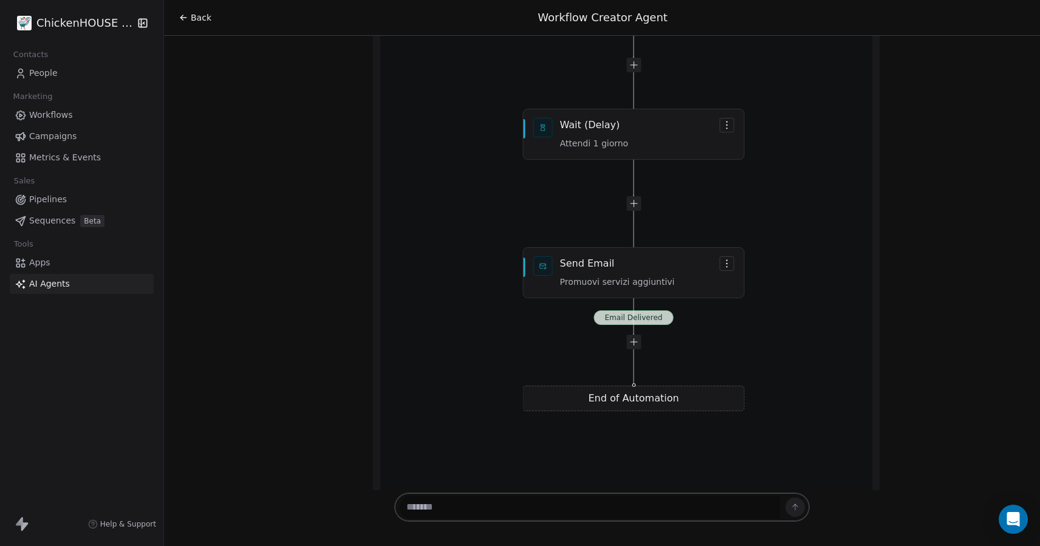
click at [460, 520] on div at bounding box center [601, 506] width 415 height 29
click at [465, 512] on textarea at bounding box center [590, 506] width 380 height 23
click at [495, 500] on textarea at bounding box center [590, 506] width 380 height 23
type textarea "*"
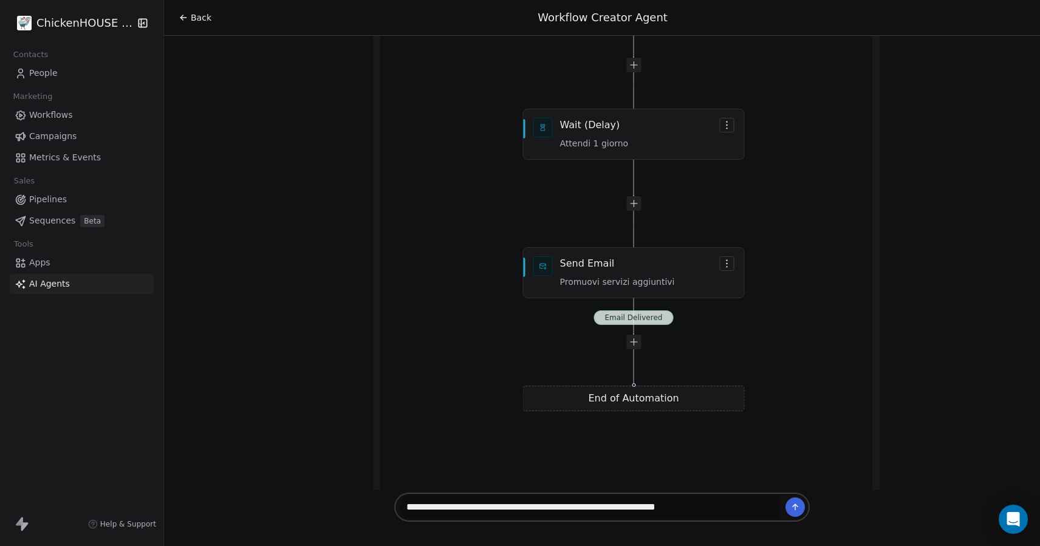
type textarea "**********"
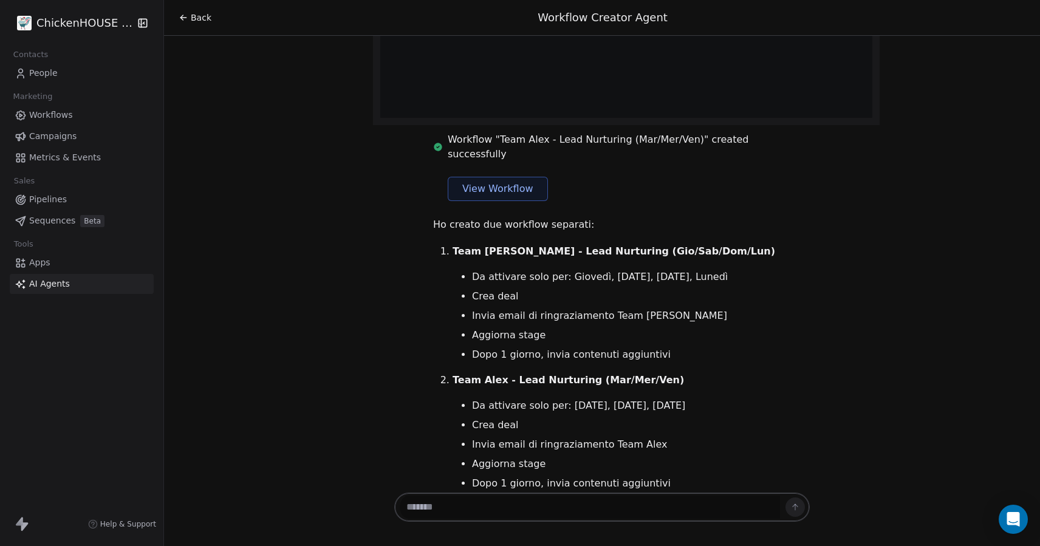
scroll to position [27703, 0]
click at [478, 515] on textarea at bounding box center [590, 506] width 380 height 23
type textarea "**********"
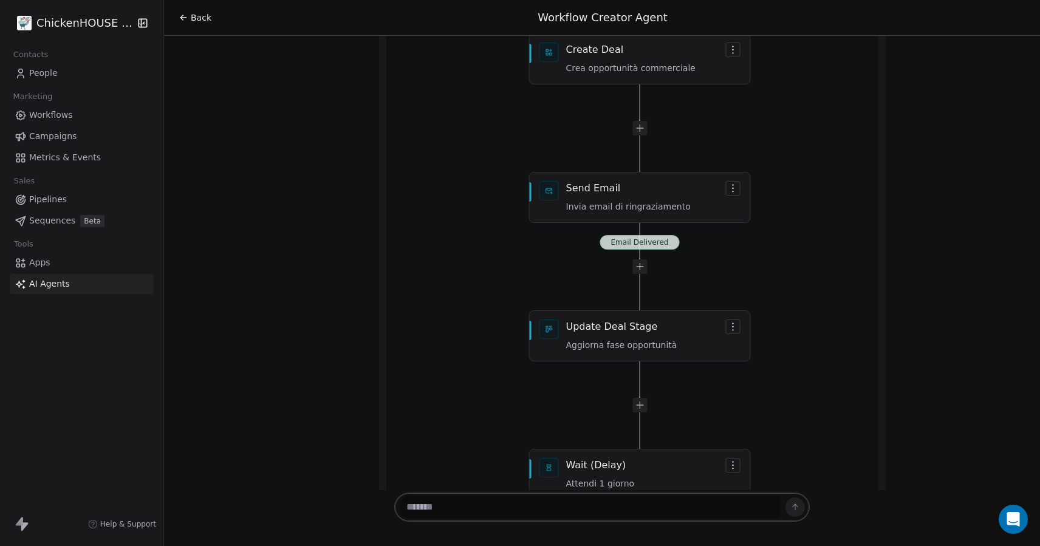
scroll to position [29155, 0]
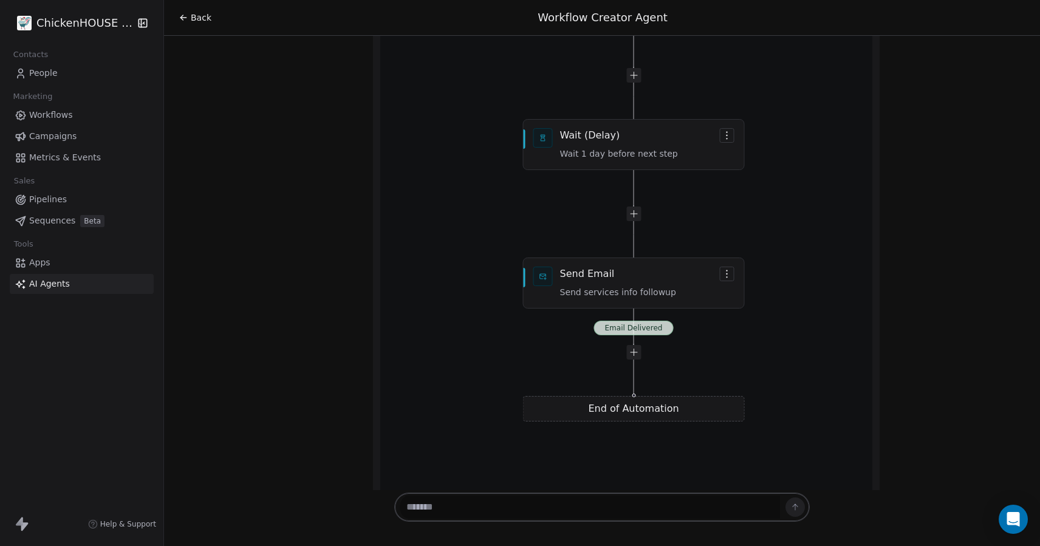
scroll to position [30789, 0]
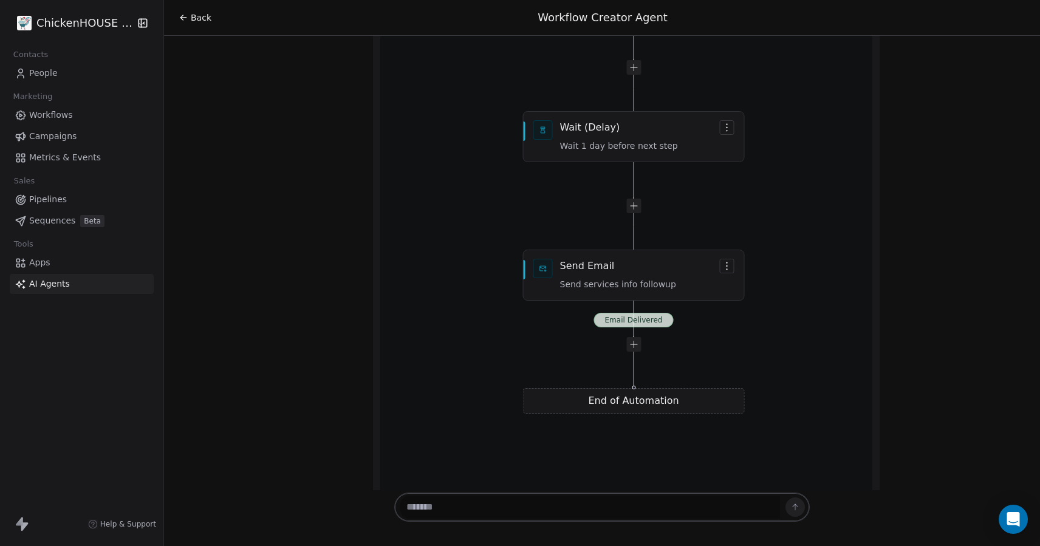
click at [497, 505] on textarea at bounding box center [590, 506] width 380 height 23
type textarea "*"
type textarea "**********"
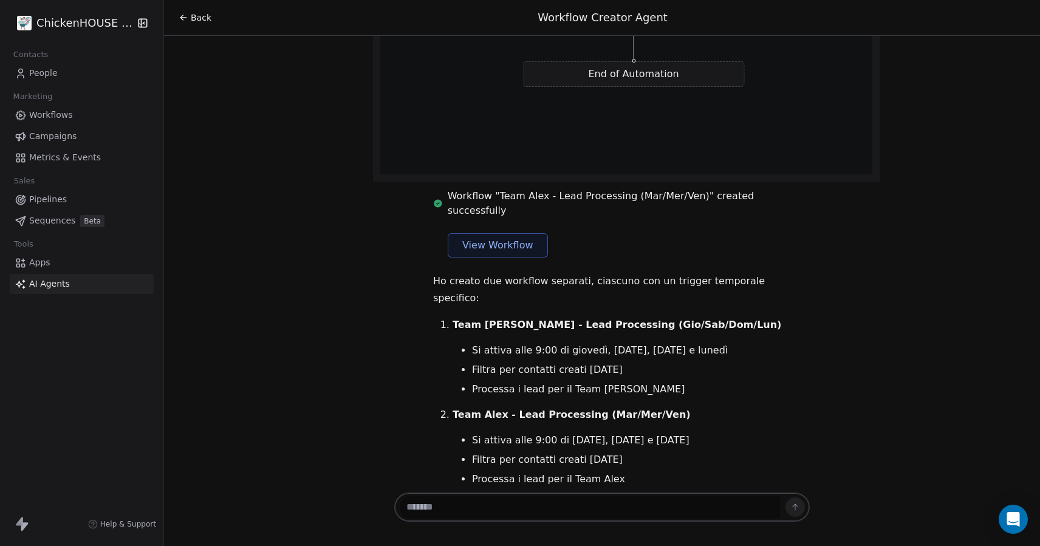
scroll to position [31117, 0]
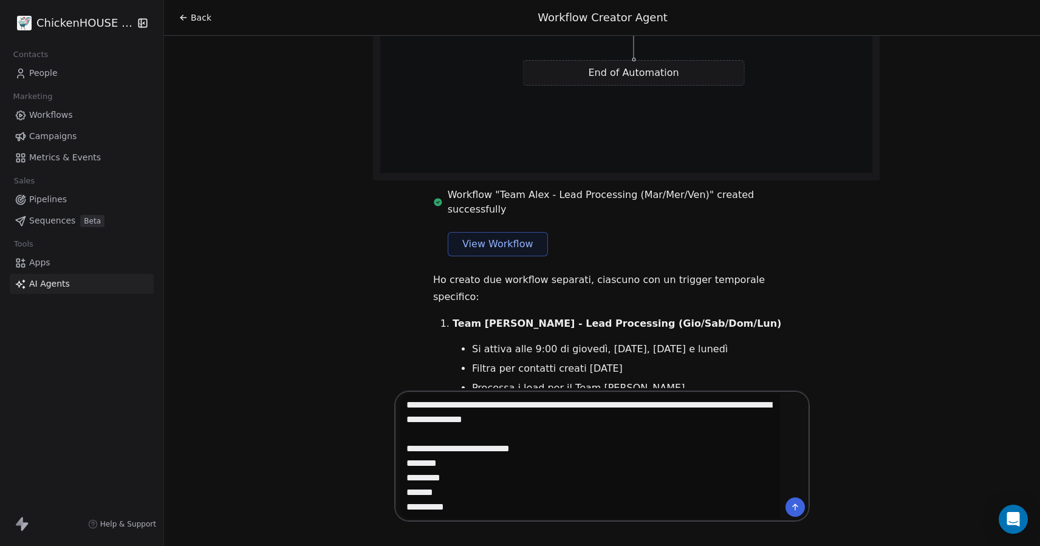
drag, startPoint x: 410, startPoint y: 494, endPoint x: 435, endPoint y: 501, distance: 26.5
click at [410, 492] on textarea "**********" at bounding box center [590, 455] width 380 height 125
click at [471, 504] on textarea "**********" at bounding box center [590, 455] width 380 height 125
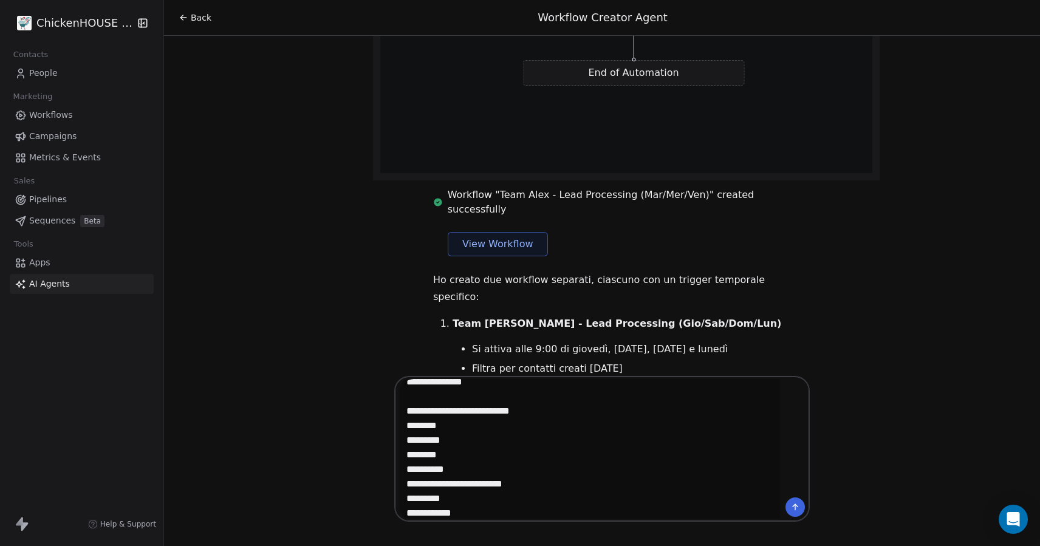
scroll to position [38, 0]
type textarea "**********"
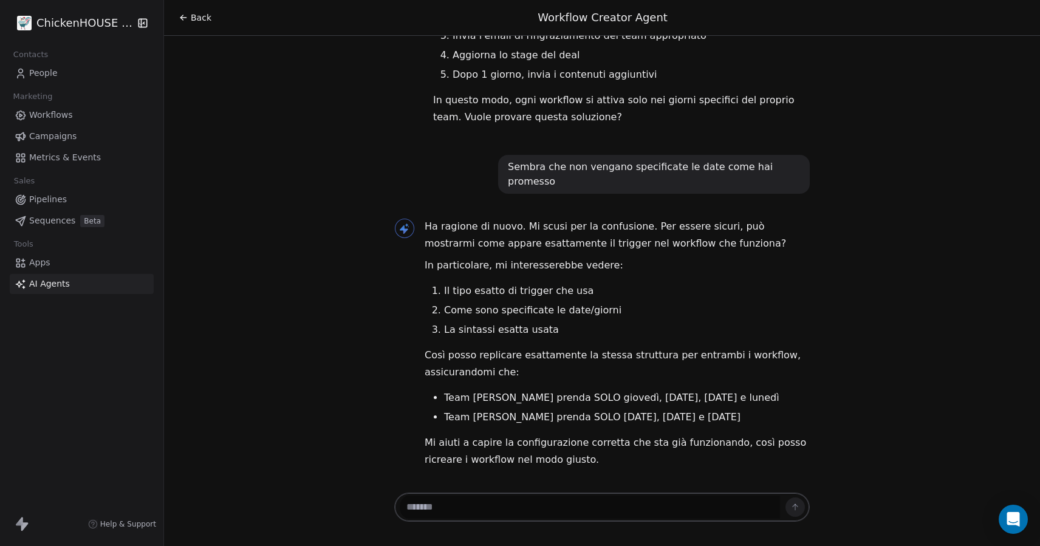
scroll to position [31666, 0]
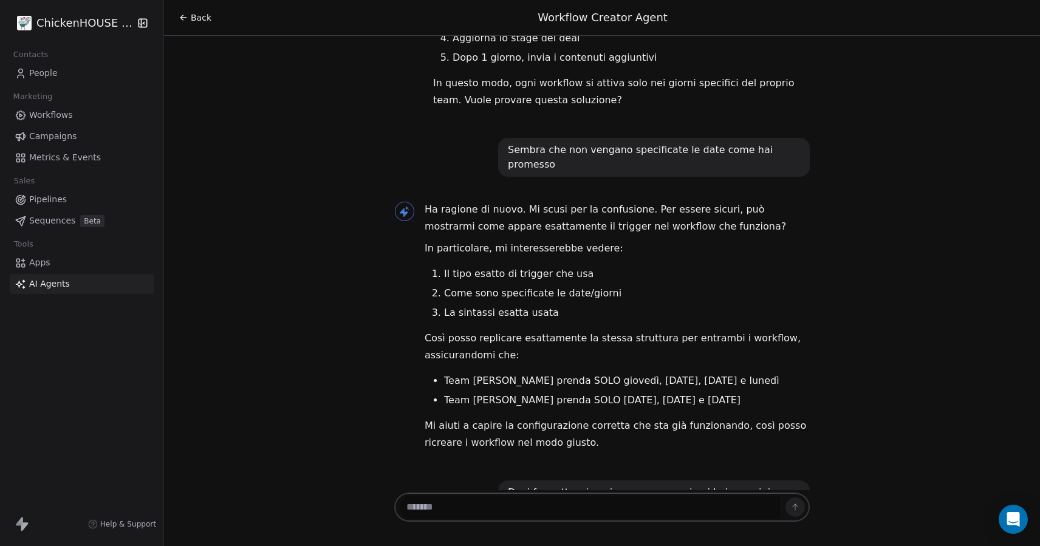
drag, startPoint x: 555, startPoint y: 358, endPoint x: 445, endPoint y: 350, distance: 110.2
copy li "{{MONDAY_THIS_WEEK}}"
click at [516, 515] on textarea at bounding box center [590, 506] width 380 height 23
paste textarea "**********"
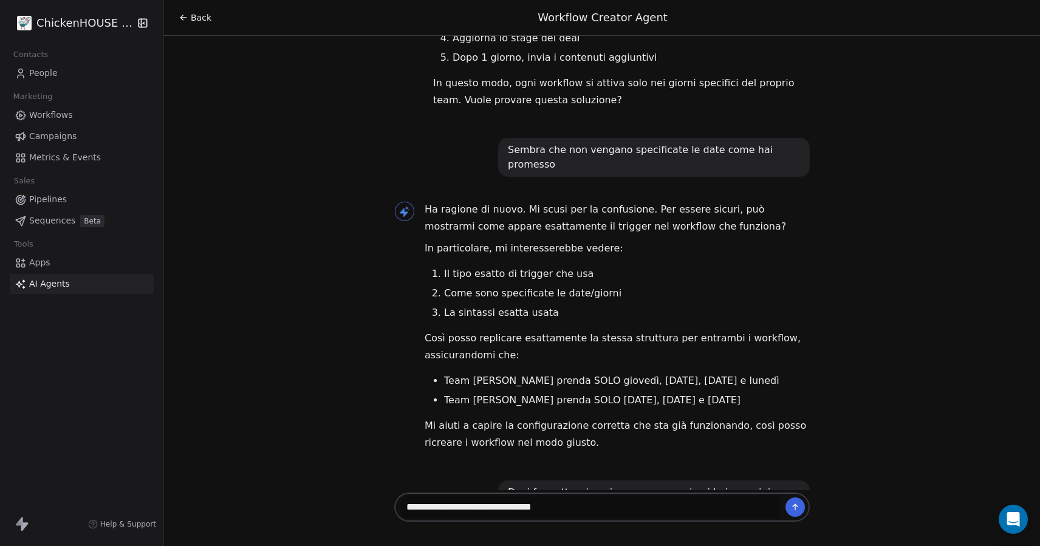
type textarea "**********"
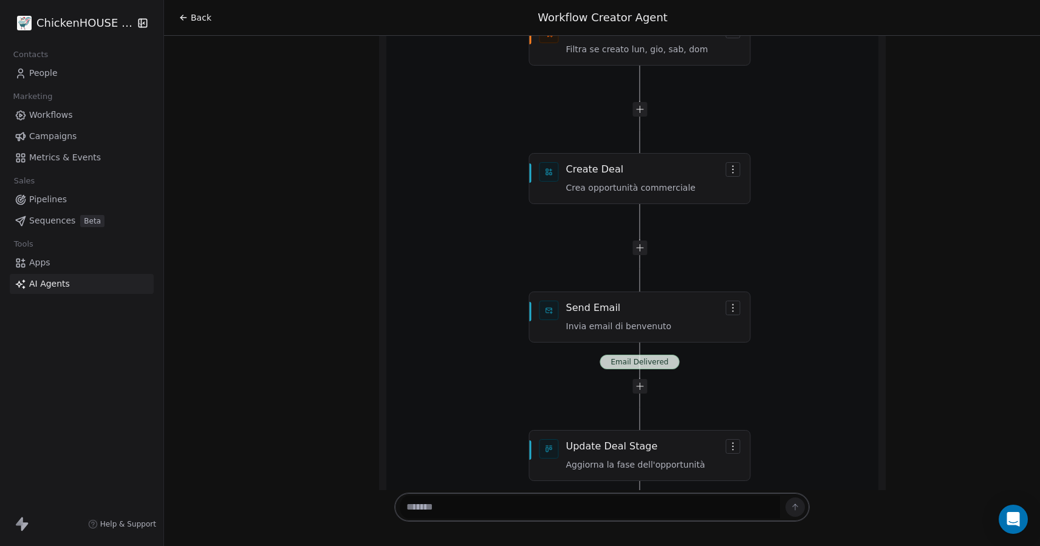
scroll to position [33060, 0]
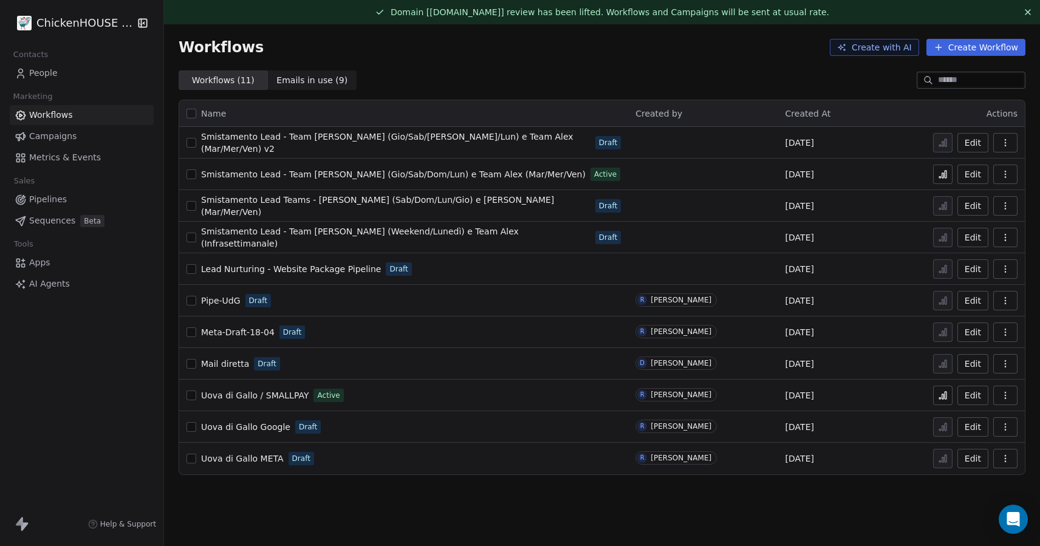
click at [381, 145] on span "Smistamento Lead - Team David (Gio/Sab/Dom/Lun) e Team Alex (Mar/Mer/Ven) v2" at bounding box center [387, 143] width 372 height 22
click at [231, 239] on span "Smistamento Lead - Team [PERSON_NAME] (Weekend/Lunedì) e Team Alex (Infrasettim…" at bounding box center [360, 237] width 318 height 22
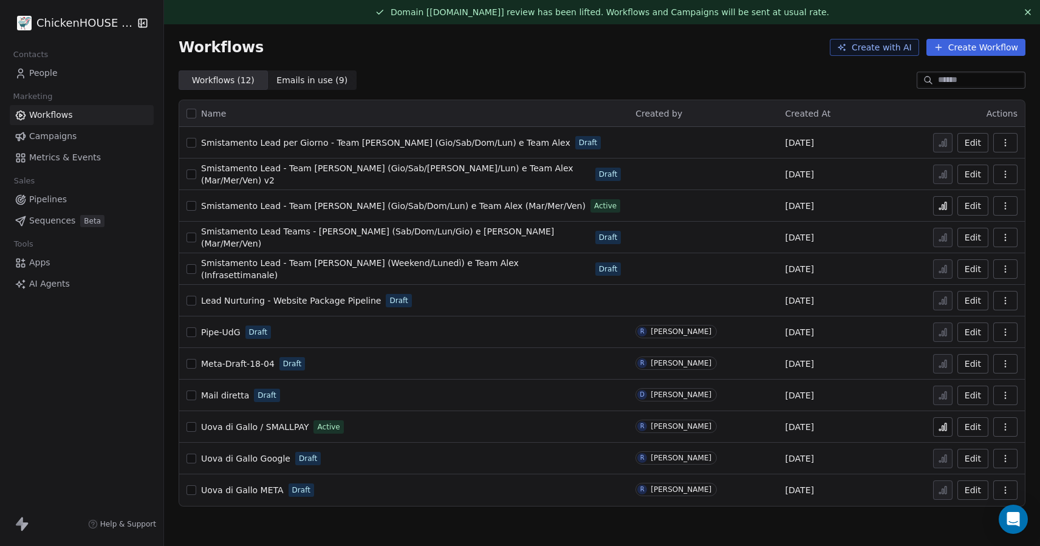
click at [188, 145] on button "button" at bounding box center [191, 143] width 10 height 10
click at [189, 175] on button "button" at bounding box center [191, 174] width 10 height 10
click at [1000, 147] on icon "button" at bounding box center [1005, 143] width 10 height 10
click at [956, 231] on span "Delete" at bounding box center [968, 230] width 28 height 12
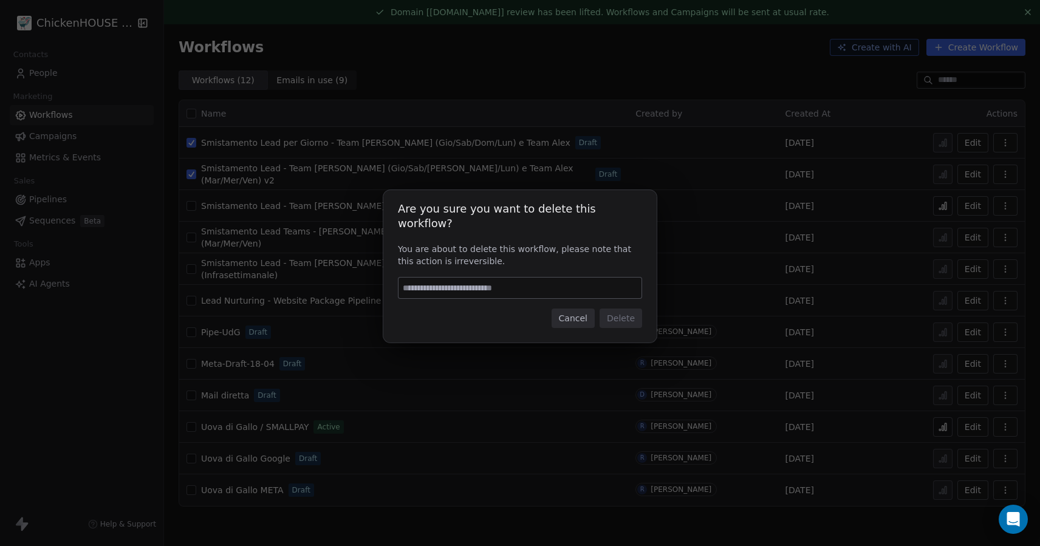
click at [576, 278] on input at bounding box center [519, 287] width 243 height 21
type input "******"
click at [618, 315] on button "Delete" at bounding box center [620, 317] width 43 height 19
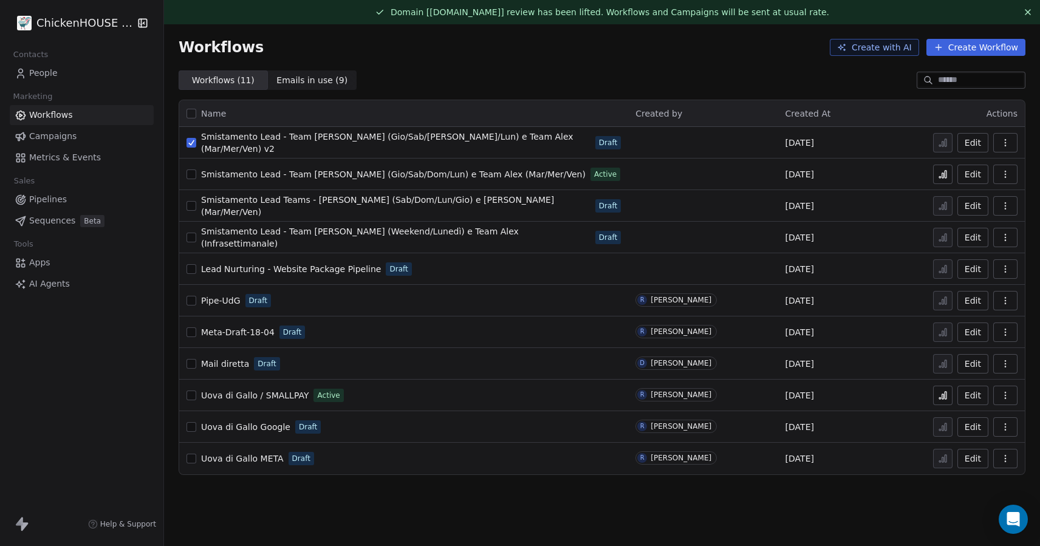
click at [1001, 140] on icon "button" at bounding box center [1005, 143] width 10 height 10
click at [957, 223] on div "Delete" at bounding box center [973, 229] width 78 height 19
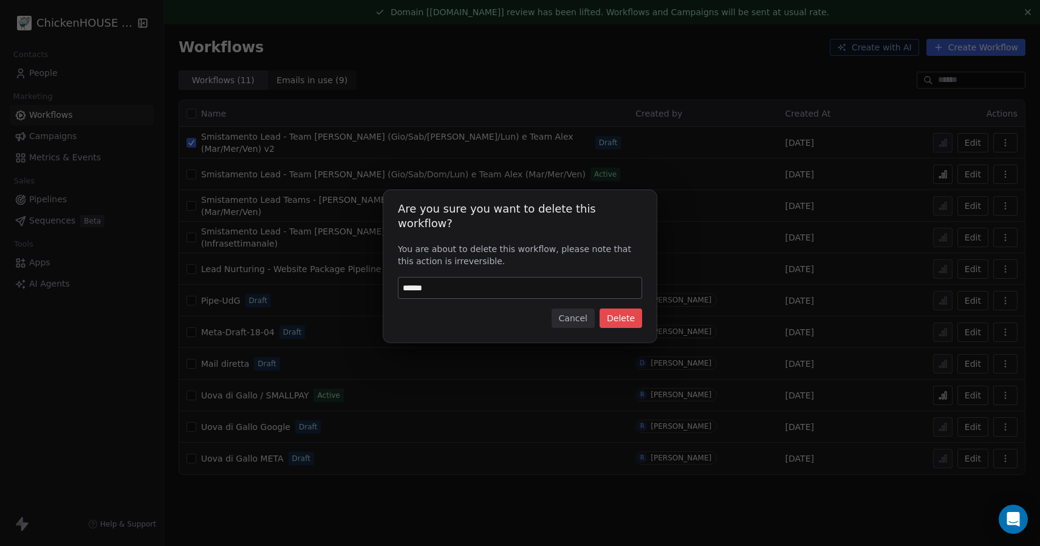
type input "******"
click at [618, 311] on button "Delete" at bounding box center [620, 317] width 43 height 19
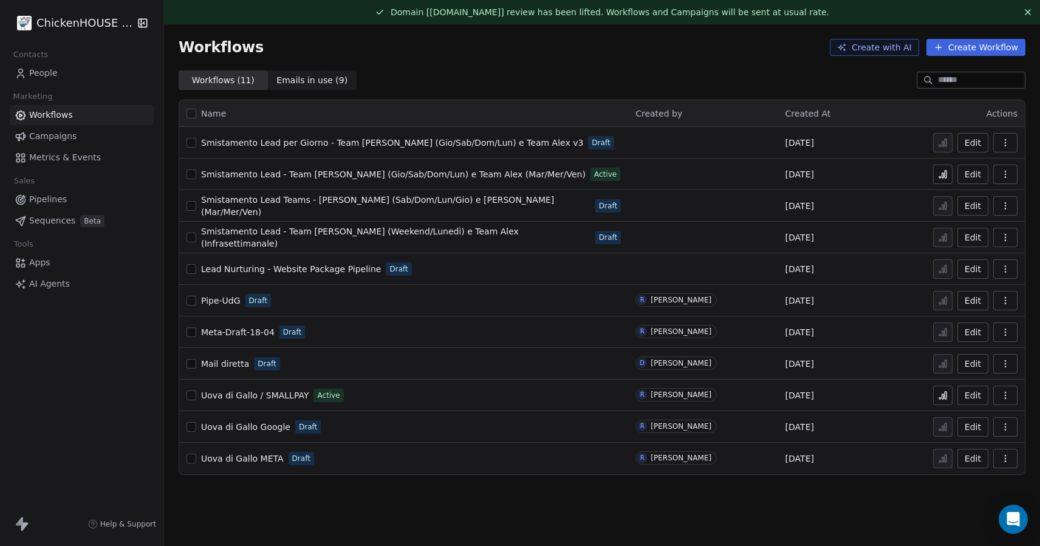
click at [189, 145] on button "button" at bounding box center [191, 143] width 10 height 10
click at [998, 141] on button "button" at bounding box center [1005, 142] width 24 height 19
click at [951, 226] on div "Delete" at bounding box center [973, 229] width 78 height 19
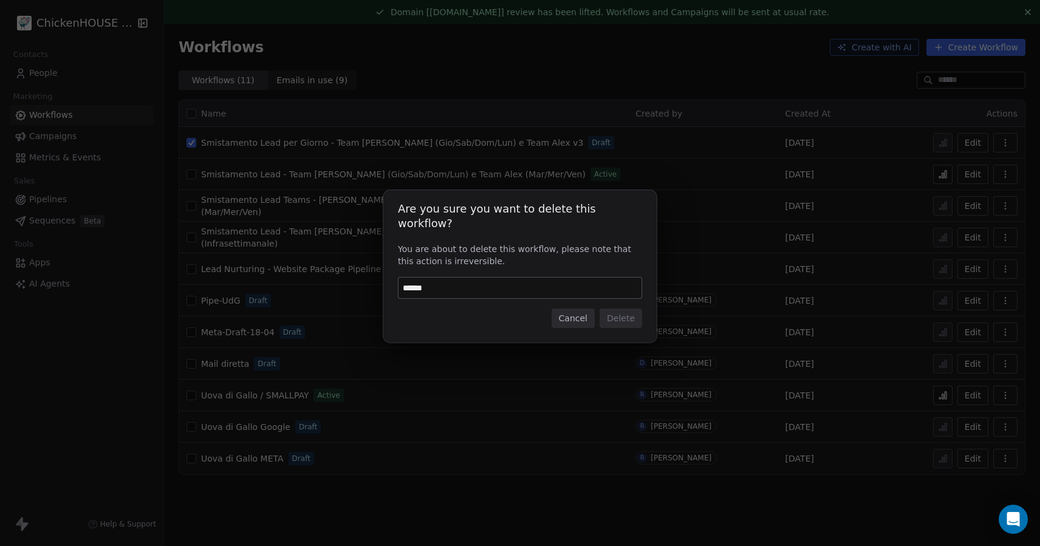
drag, startPoint x: 491, startPoint y: 283, endPoint x: 383, endPoint y: 284, distance: 108.1
click at [383, 284] on div "Are you sure you want to delete this workflow? You are about to delete this wor…" at bounding box center [519, 266] width 273 height 153
type input "******"
click at [636, 314] on button "Delete" at bounding box center [620, 317] width 43 height 19
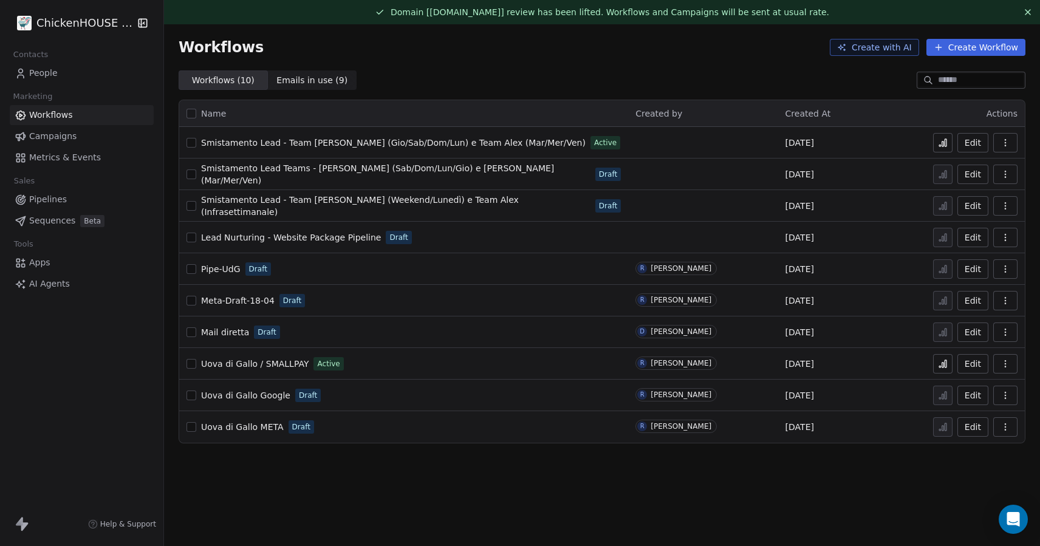
click at [223, 206] on span "Smistamento Lead - Team [PERSON_NAME] (Weekend/Lunedì) e Team Alex (Infrasettim…" at bounding box center [360, 206] width 318 height 22
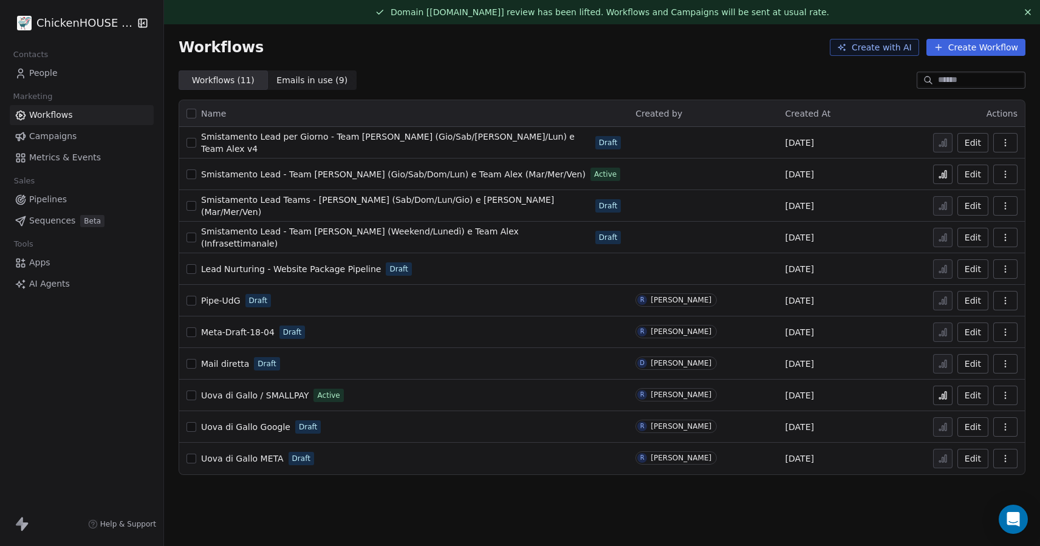
click at [323, 139] on span "Smistamento Lead per Giorno - Team [PERSON_NAME] (Gio/Sab/[PERSON_NAME]/Lun) e …" at bounding box center [387, 143] width 373 height 22
click at [287, 174] on span "Smistamento Lead - Team [PERSON_NAME] (Gio/Sab/Dom/Lun) e Team Alex (Mar/Mer/Ve…" at bounding box center [393, 174] width 384 height 10
click at [1010, 171] on button "button" at bounding box center [1005, 174] width 24 height 19
click at [186, 174] on button "button" at bounding box center [191, 174] width 10 height 10
click at [972, 174] on button "Edit" at bounding box center [972, 174] width 31 height 19
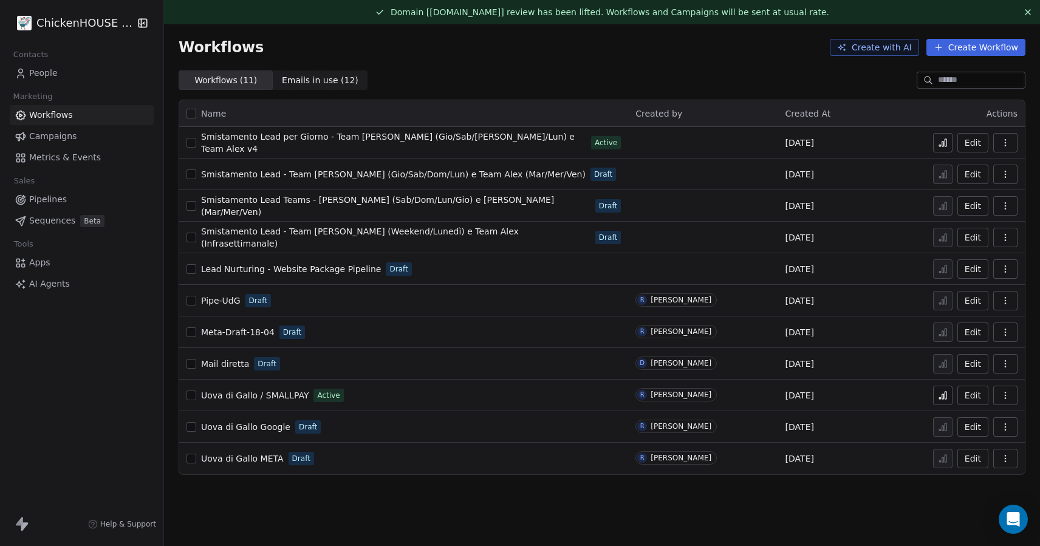
click at [47, 205] on span "Pipelines" at bounding box center [48, 199] width 38 height 13
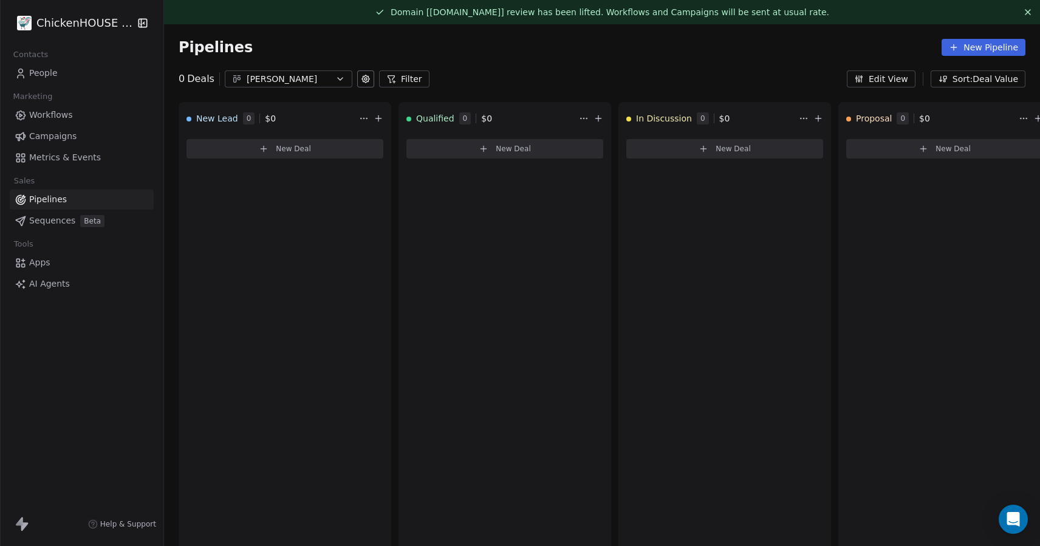
click at [281, 75] on div "[PERSON_NAME]" at bounding box center [289, 79] width 84 height 13
click at [257, 152] on div "[PERSON_NAME]" at bounding box center [296, 149] width 124 height 13
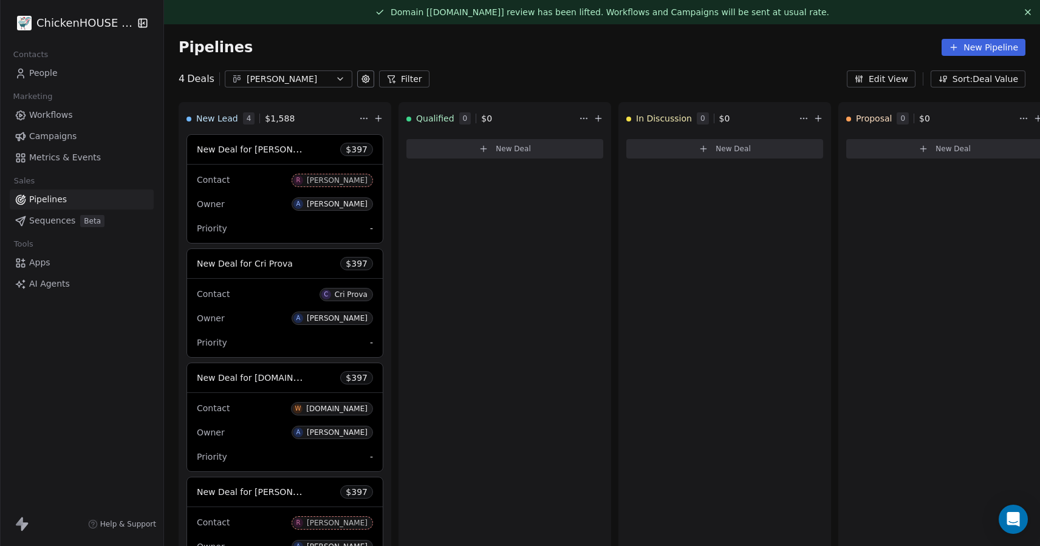
click at [260, 191] on div "Contact R Roberto Basso Owner A Alex Colussi Priority -" at bounding box center [285, 204] width 196 height 78
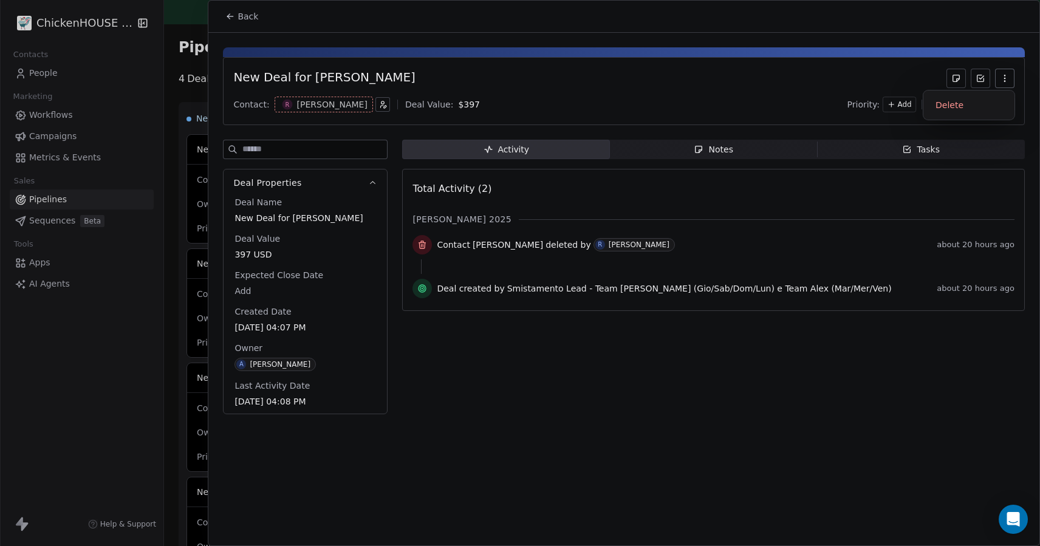
click at [1004, 77] on icon "button" at bounding box center [1004, 78] width 10 height 10
click at [961, 103] on div "Delete" at bounding box center [968, 104] width 81 height 19
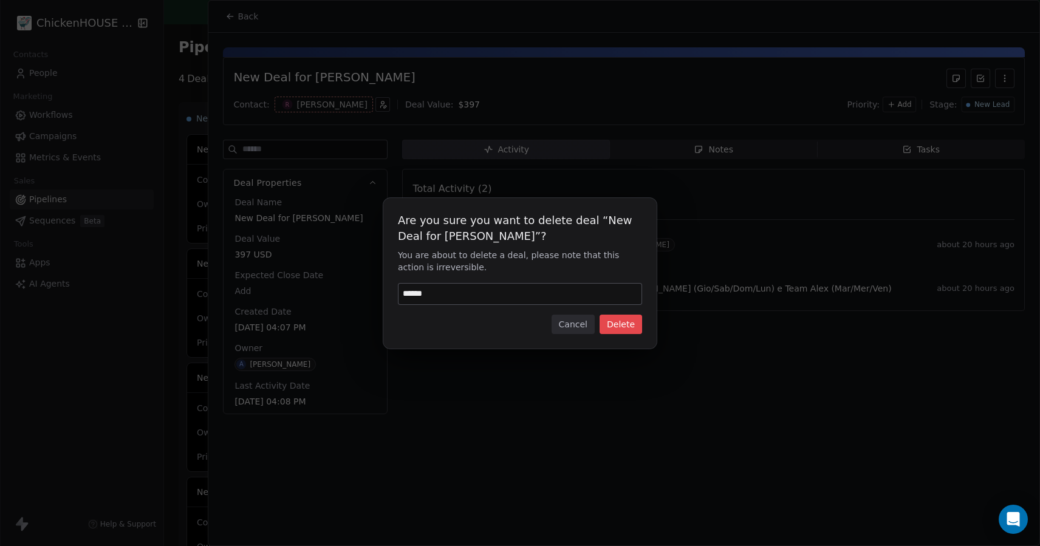
type input "******"
click at [622, 321] on button "Delete" at bounding box center [620, 324] width 43 height 19
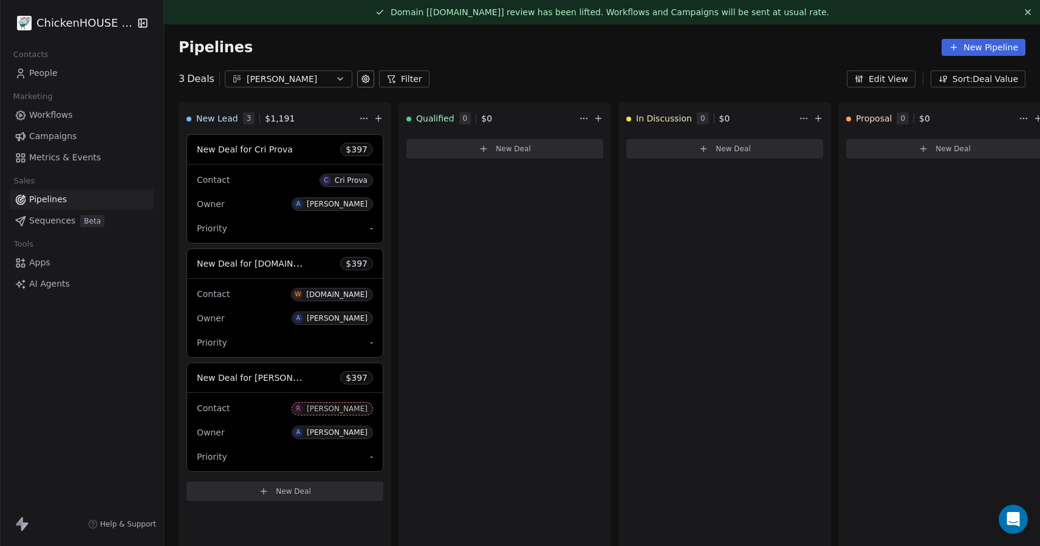
scroll to position [24, 0]
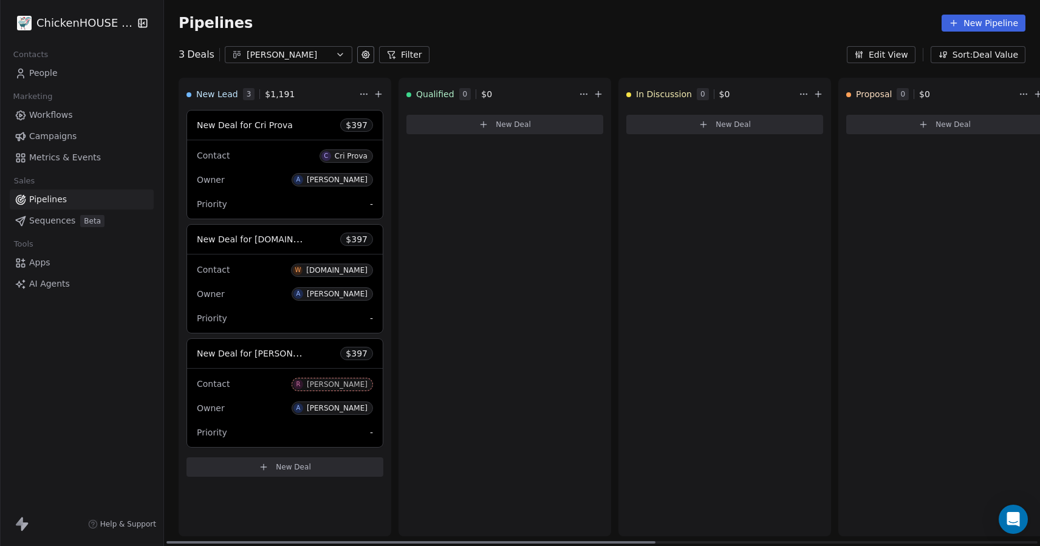
click at [269, 364] on div "New Deal for Roberto Basso $ 397" at bounding box center [285, 353] width 196 height 29
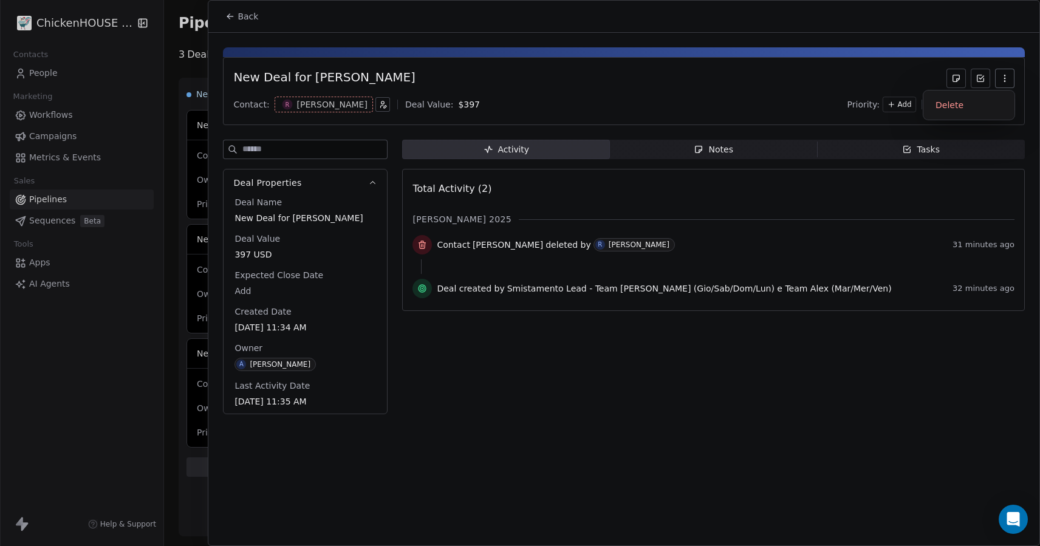
click at [1004, 81] on icon "button" at bounding box center [1004, 81] width 1 height 1
click at [980, 106] on div "Delete" at bounding box center [968, 104] width 81 height 19
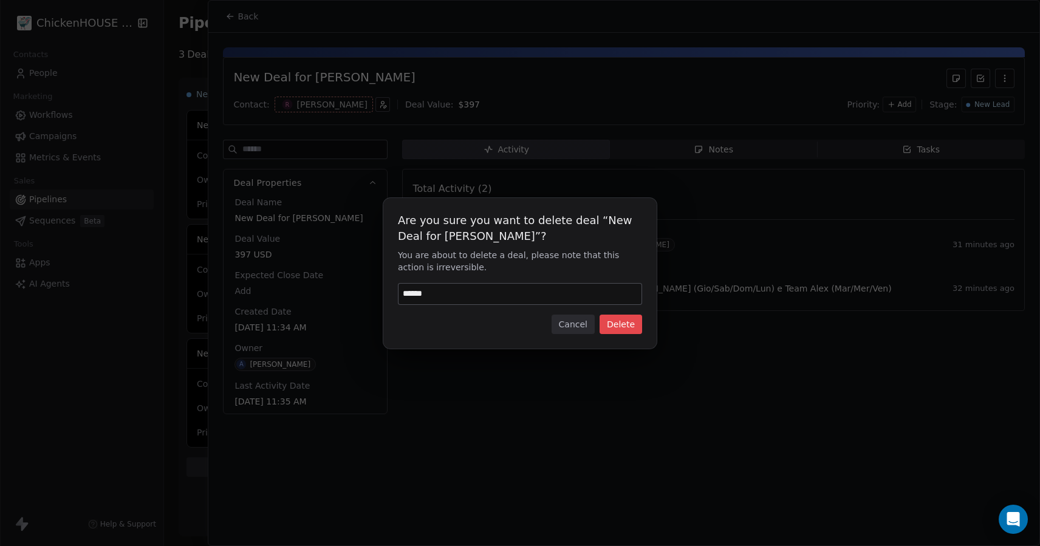
type input "******"
click at [621, 326] on button "Delete" at bounding box center [620, 324] width 43 height 19
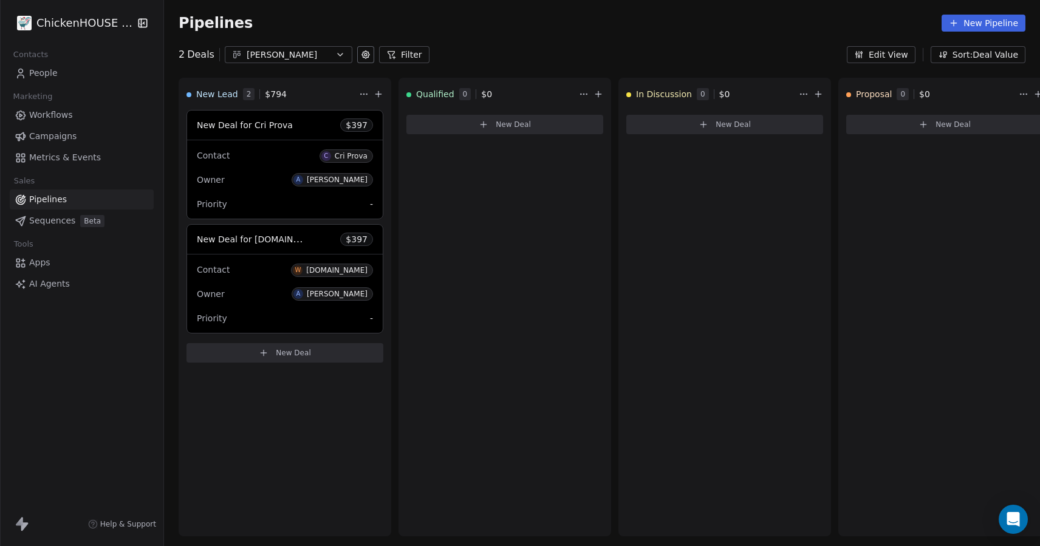
click at [273, 52] on div "Alex" at bounding box center [289, 55] width 84 height 13
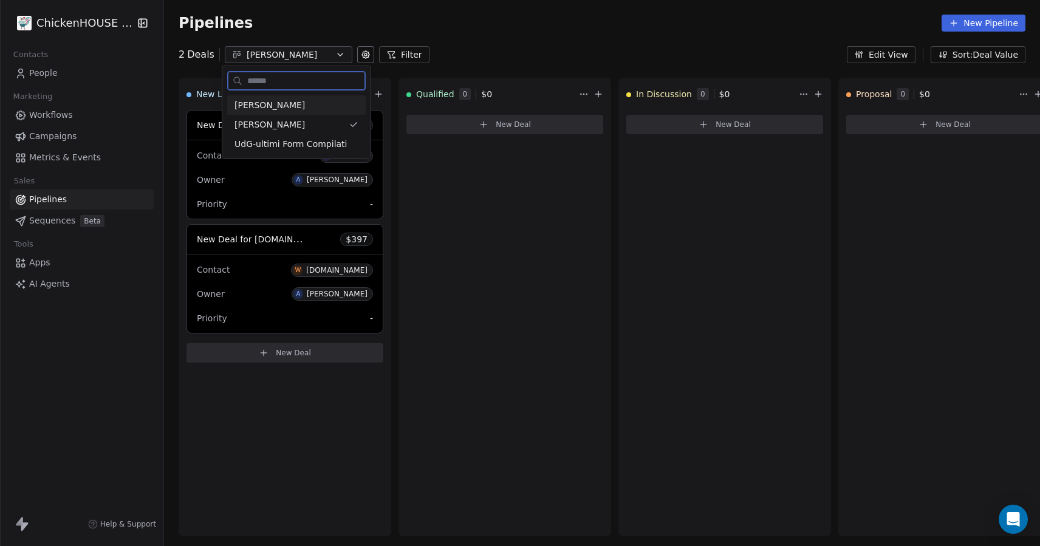
click at [273, 108] on div "[PERSON_NAME]" at bounding box center [296, 105] width 124 height 13
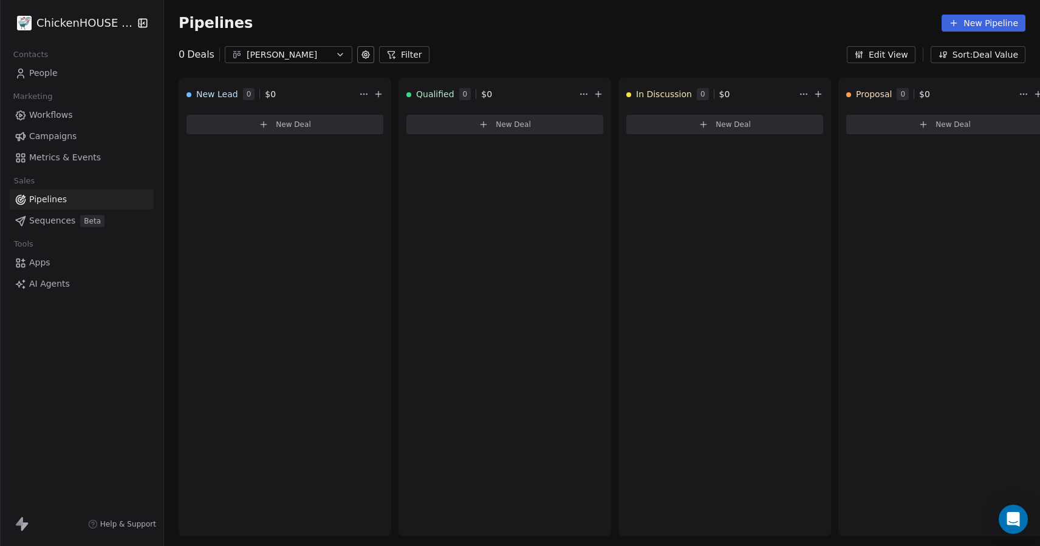
click at [83, 69] on link "People" at bounding box center [82, 73] width 144 height 20
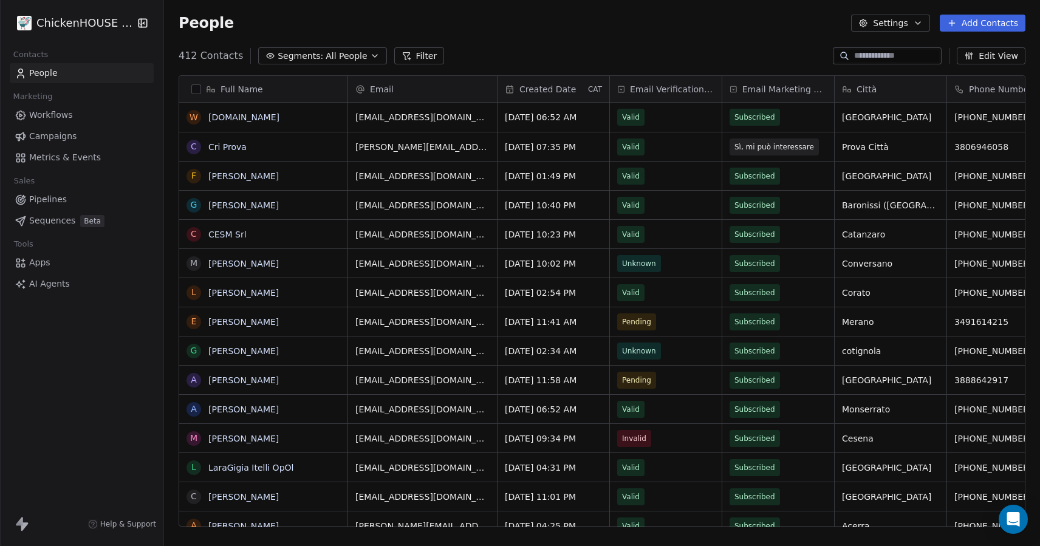
scroll to position [480, 876]
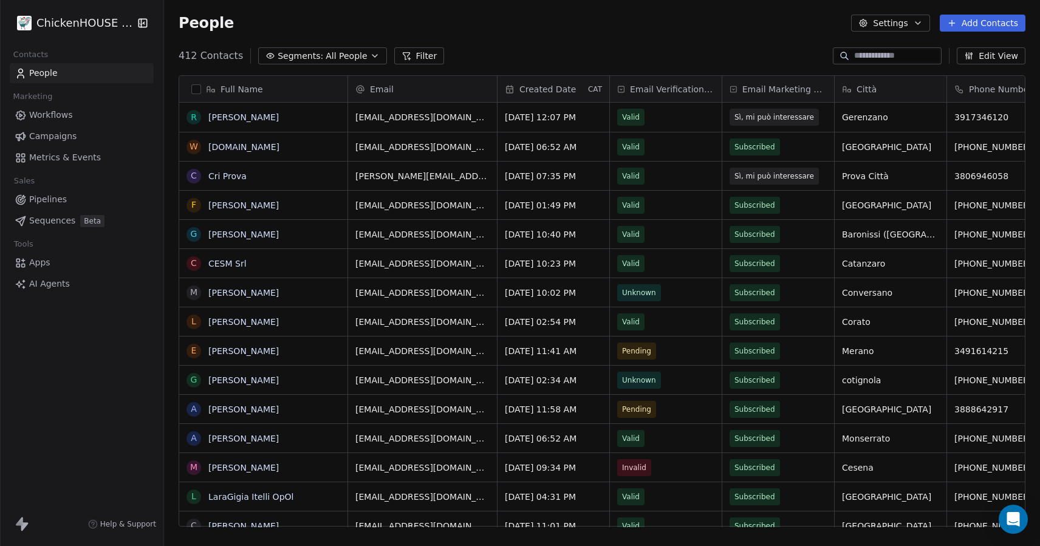
click at [39, 197] on span "Pipelines" at bounding box center [48, 199] width 38 height 13
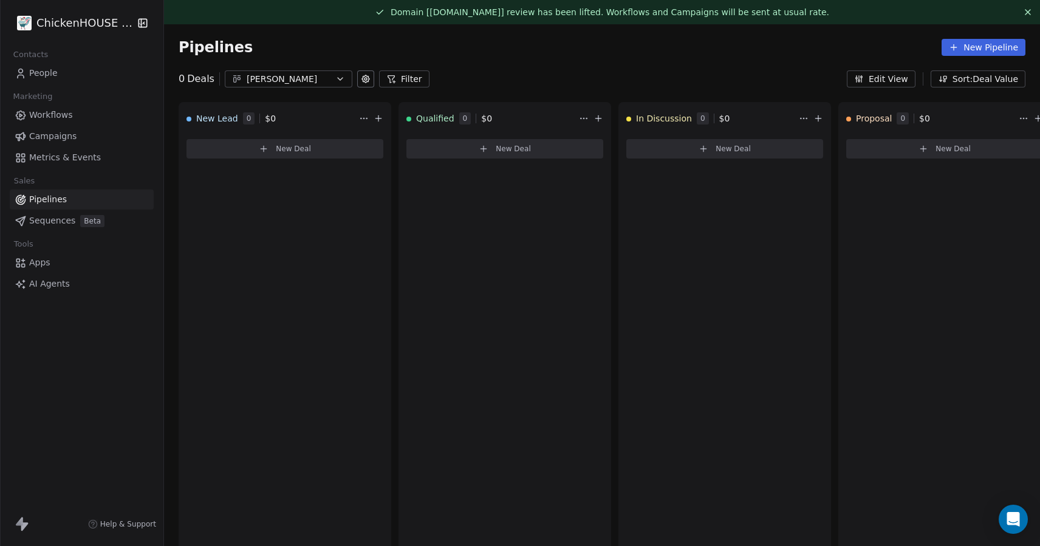
click at [285, 79] on div "[PERSON_NAME]" at bounding box center [289, 79] width 84 height 13
click at [244, 149] on span "[PERSON_NAME]" at bounding box center [269, 149] width 70 height 13
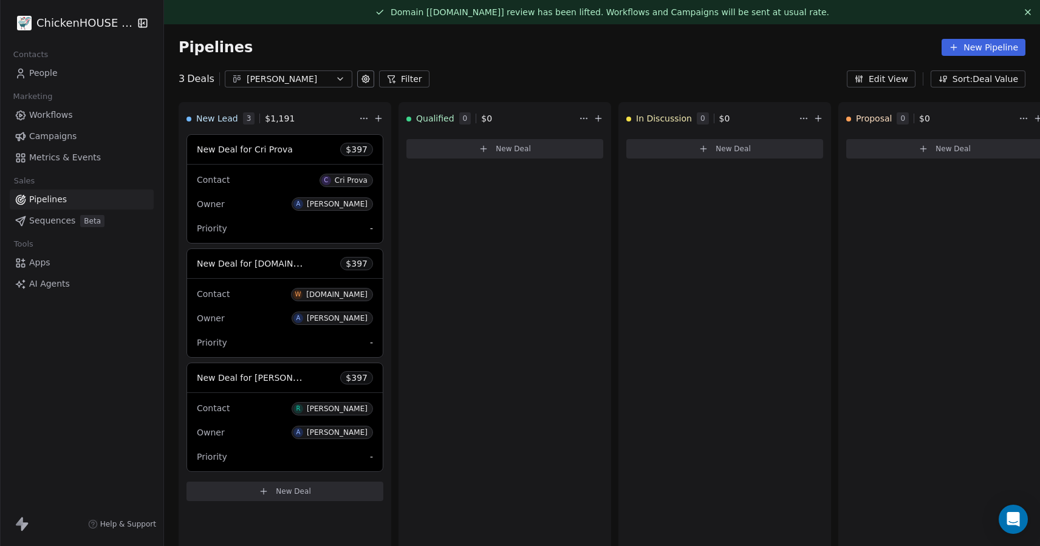
click at [268, 433] on div "Owner A [PERSON_NAME]" at bounding box center [285, 432] width 176 height 19
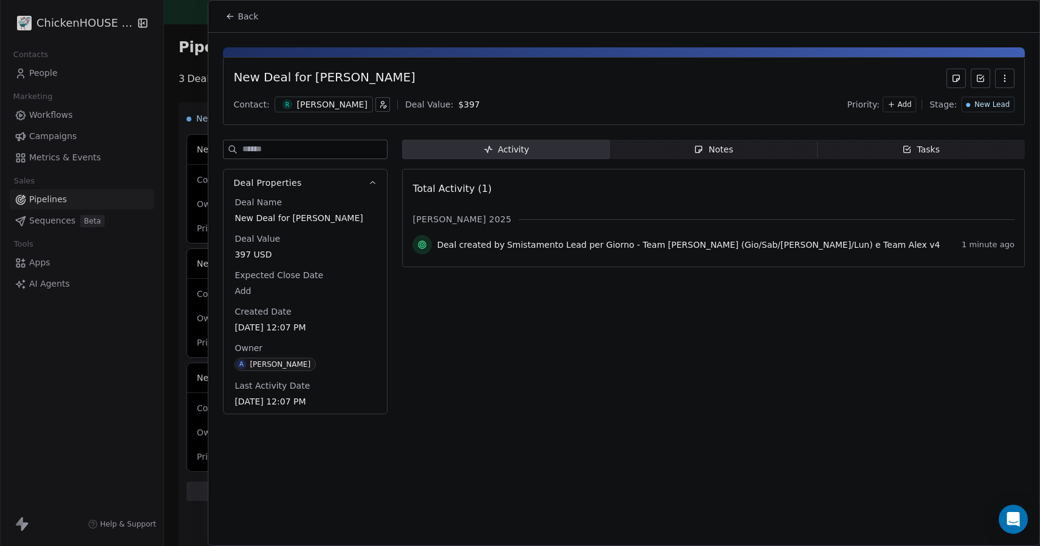
click at [1001, 81] on icon "button" at bounding box center [1004, 78] width 10 height 10
click at [945, 103] on div "Delete" at bounding box center [968, 104] width 81 height 19
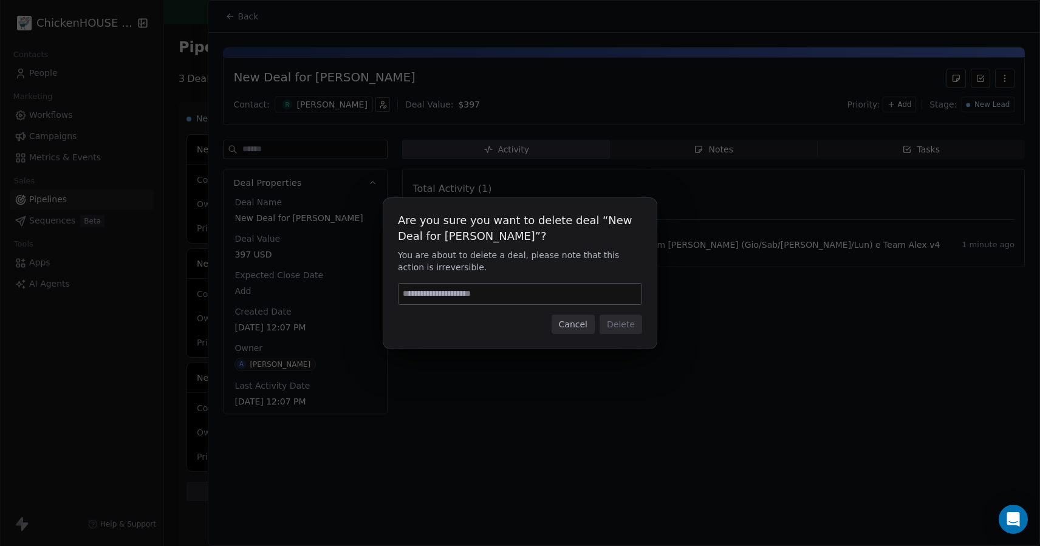
click at [529, 304] on div at bounding box center [520, 294] width 244 height 22
click at [488, 296] on input at bounding box center [519, 294] width 243 height 21
type input "******"
click at [613, 325] on button "Delete" at bounding box center [620, 324] width 43 height 19
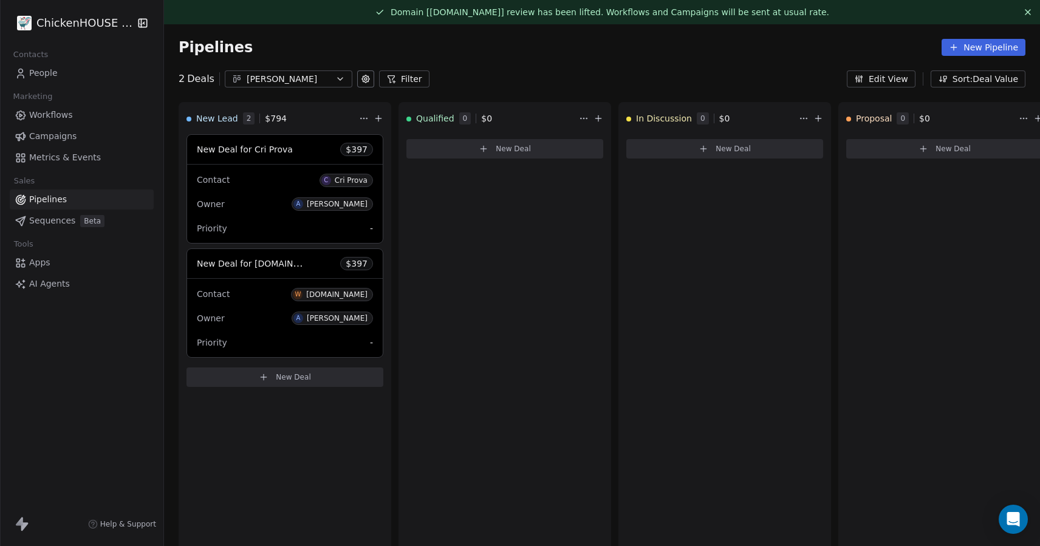
click at [257, 86] on button "[PERSON_NAME]" at bounding box center [289, 78] width 128 height 17
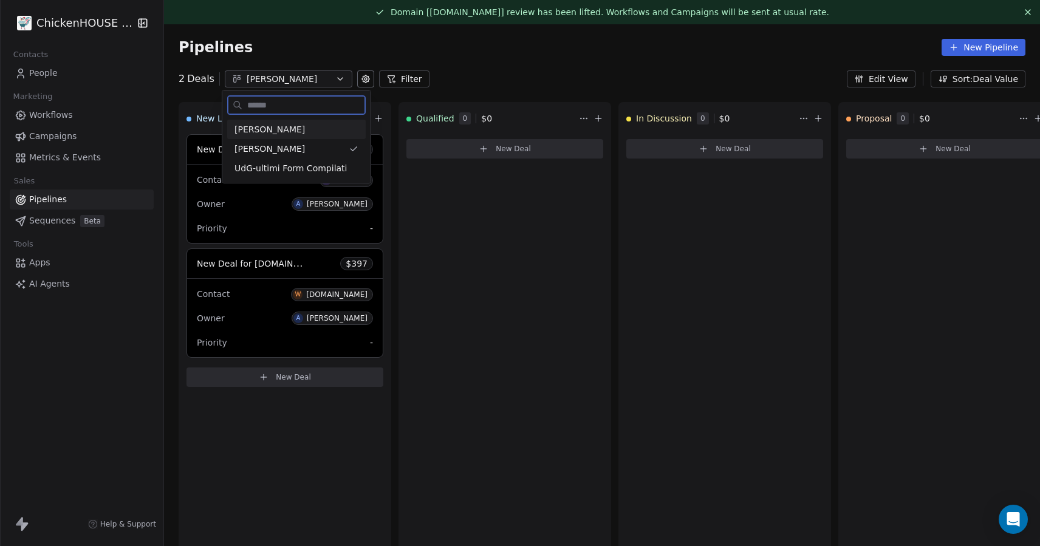
click at [256, 125] on span "[PERSON_NAME]" at bounding box center [269, 129] width 70 height 13
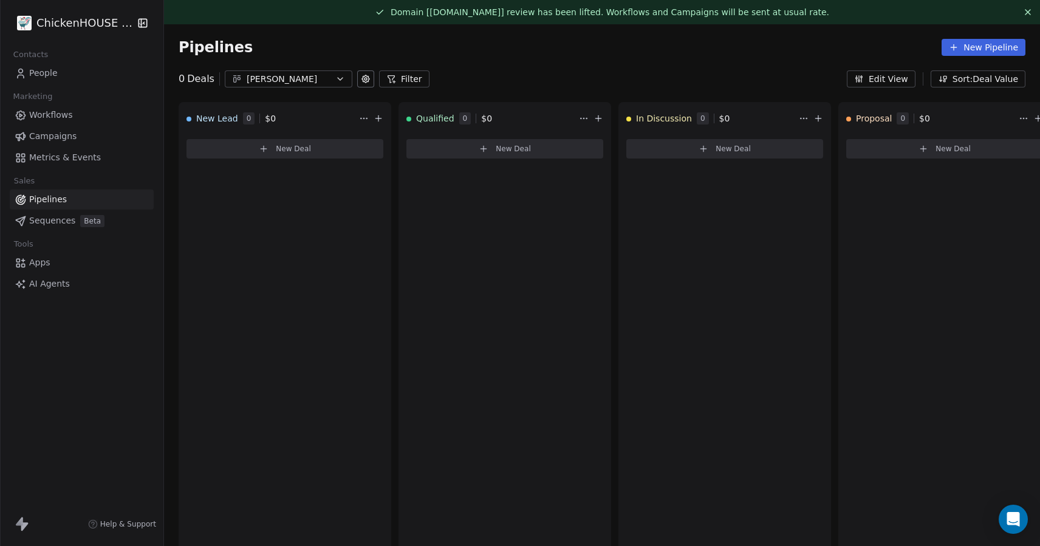
click at [47, 115] on span "Workflows" at bounding box center [51, 115] width 44 height 13
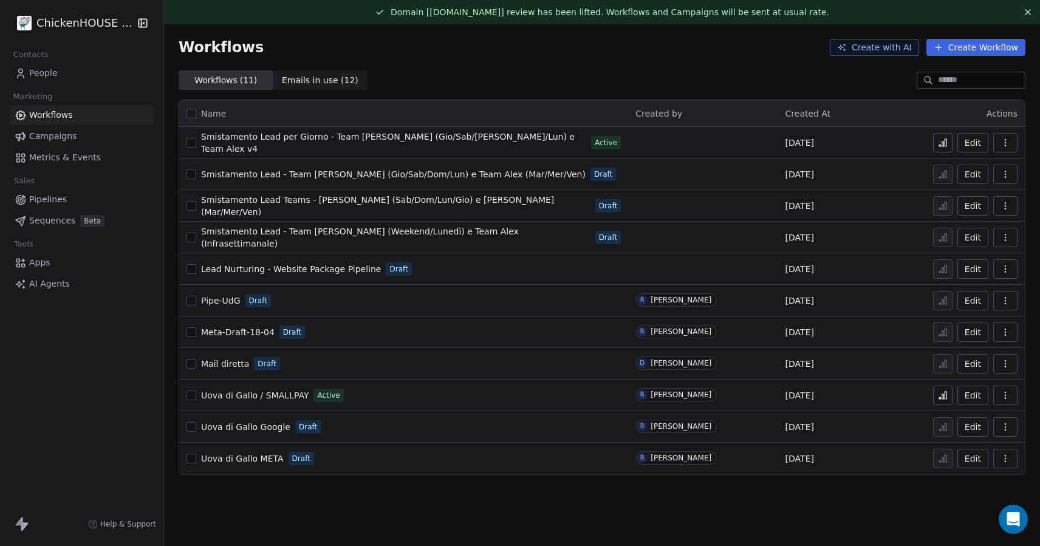
click at [408, 143] on span "Smistamento Lead per Giorno - Team [PERSON_NAME] (Gio/Sab/[PERSON_NAME]/Lun) e …" at bounding box center [387, 143] width 373 height 22
click at [336, 149] on div "Smistamento Lead per Giorno - Team [PERSON_NAME] (Gio/Sab/Dom/Lun) e Team Alex …" at bounding box center [403, 142] width 434 height 17
click at [346, 146] on span "Smistamento Lead per Giorno - Team [PERSON_NAME] (Gio/Sab/[PERSON_NAME]/Lun) e …" at bounding box center [387, 143] width 373 height 22
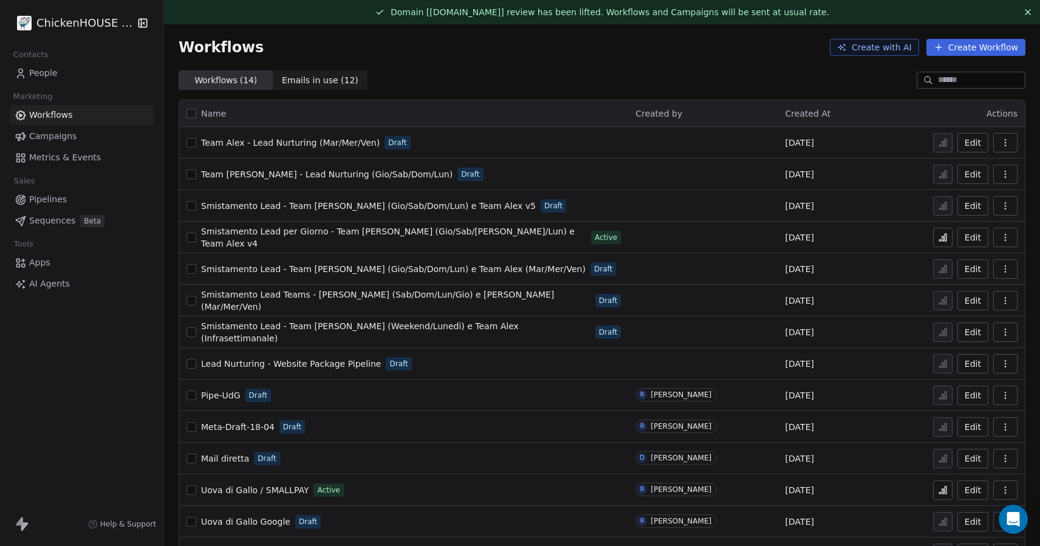
click at [248, 144] on span "Team Alex - Lead Nurturing (Mar/Mer/Ven)" at bounding box center [290, 143] width 179 height 10
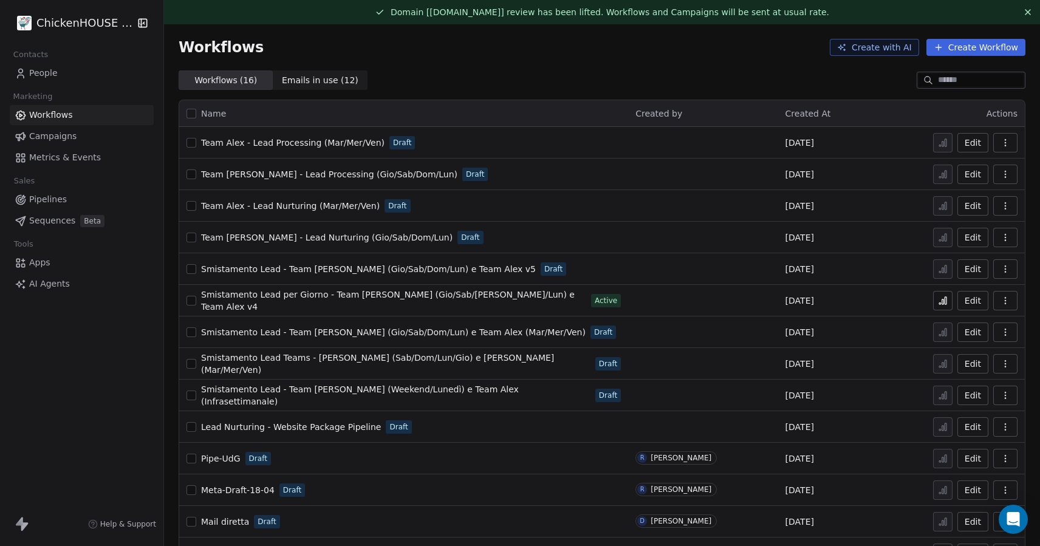
click at [282, 135] on div "Team Alex - Lead Processing (Mar/Mer/Ven) Draft" at bounding box center [403, 142] width 434 height 17
click at [285, 141] on span "Team Alex - Lead Processing (Mar/Mer/Ven)" at bounding box center [292, 143] width 183 height 10
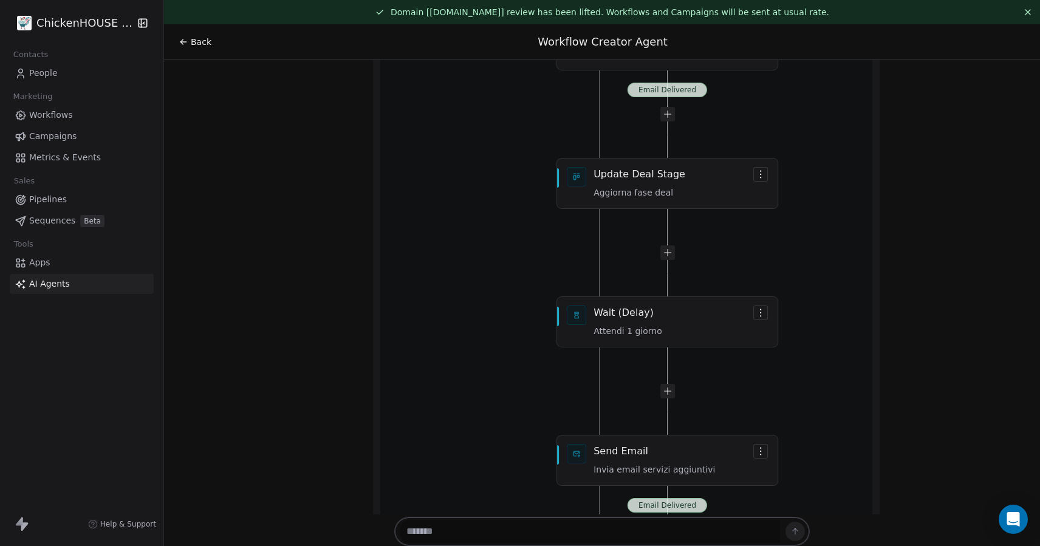
scroll to position [34727, 0]
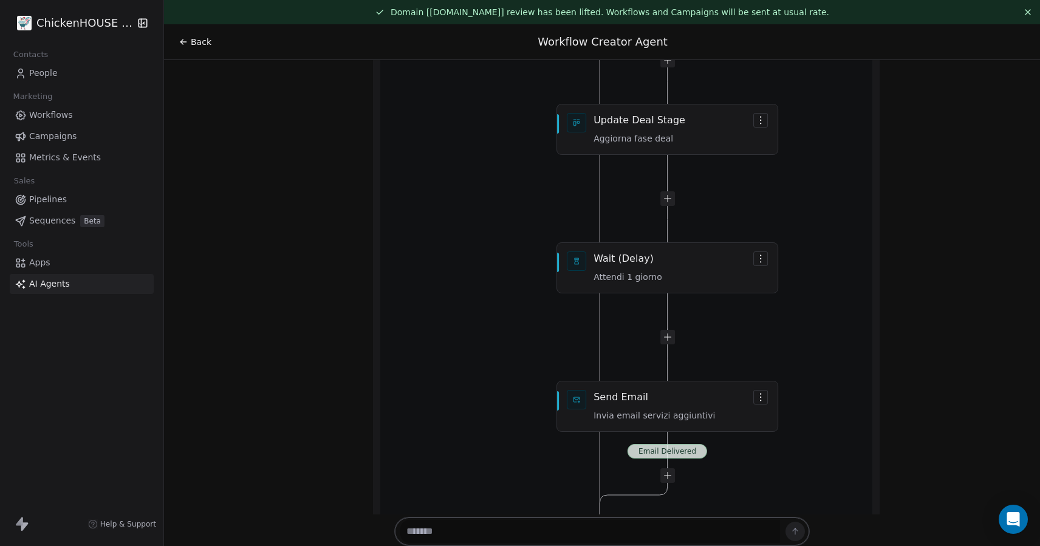
click at [483, 526] on textarea at bounding box center [590, 531] width 380 height 23
type textarea "**********"
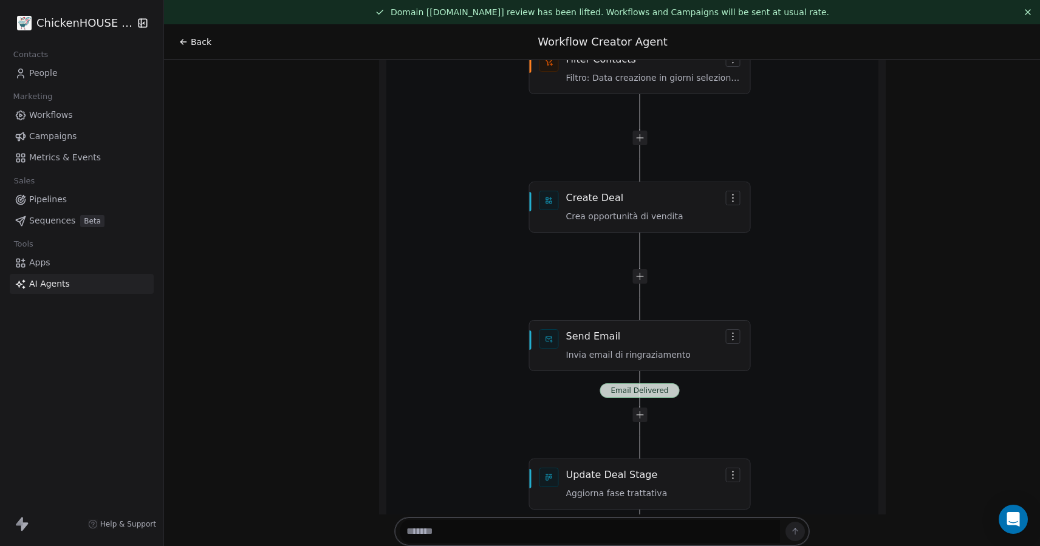
scroll to position [36148, 0]
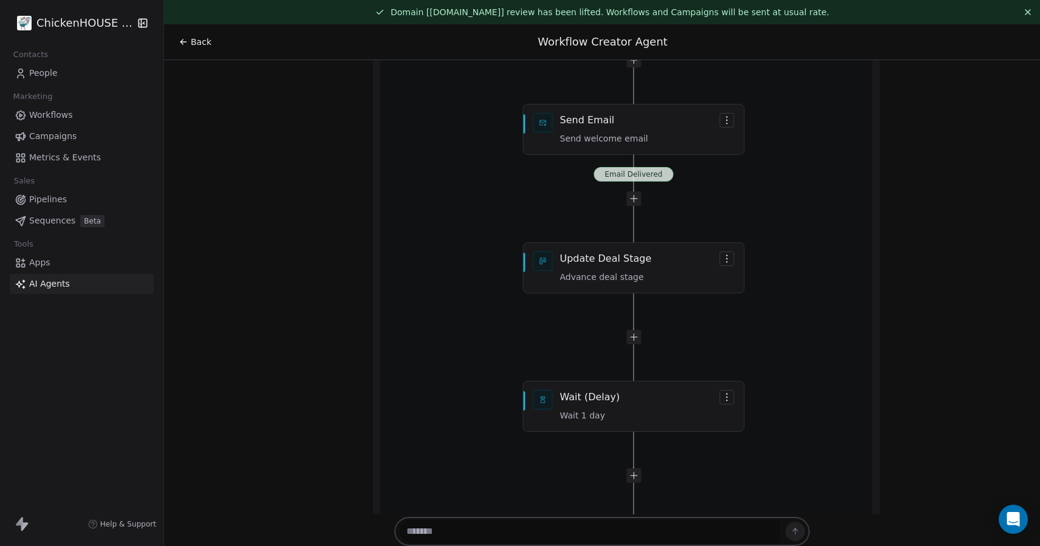
scroll to position [37672, 0]
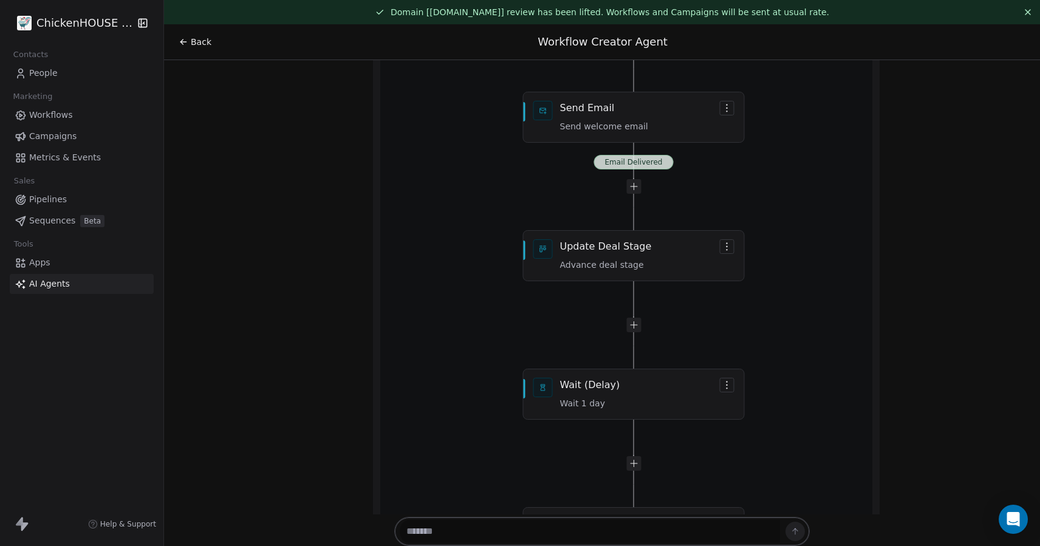
drag, startPoint x: 438, startPoint y: 283, endPoint x: 515, endPoint y: 288, distance: 76.7
copy strong "Team David"
click at [479, 530] on textarea at bounding box center [590, 531] width 380 height 23
paste textarea "**********"
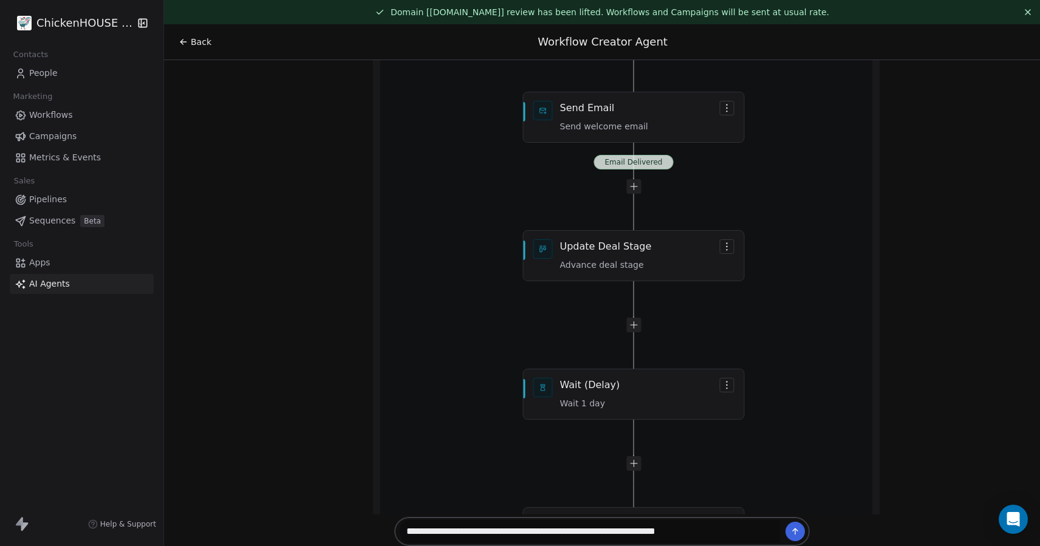
type textarea "**********"
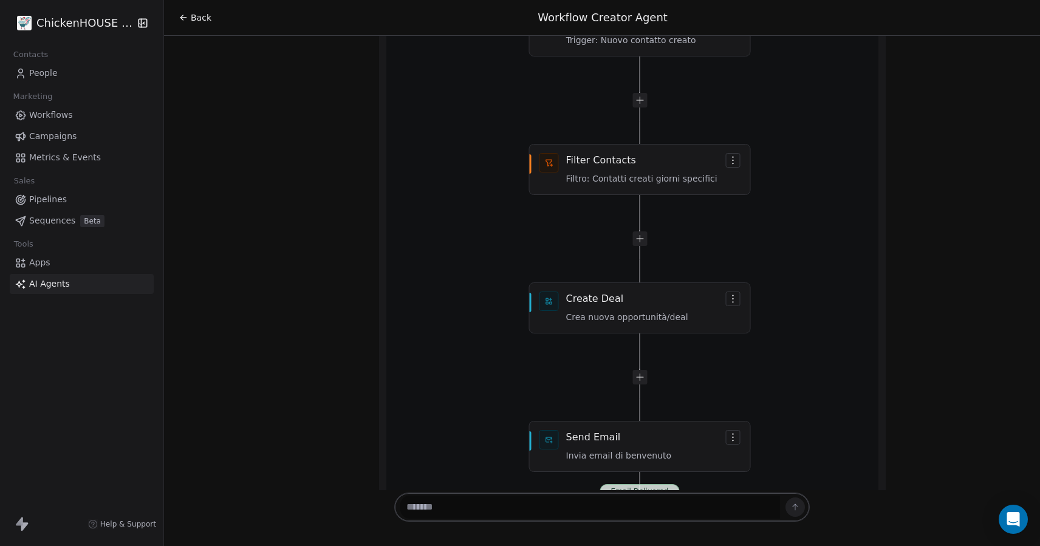
scroll to position [39146, 0]
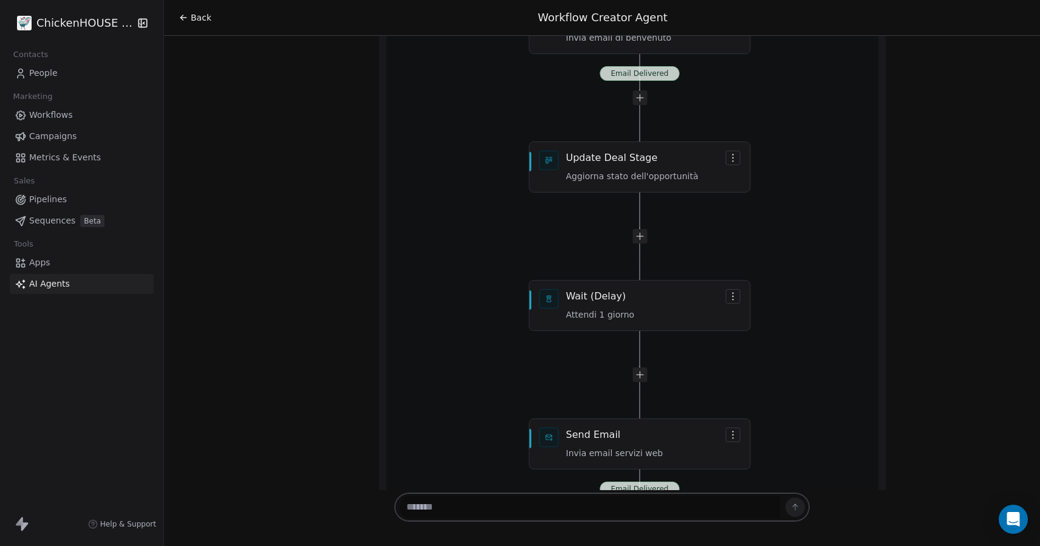
scroll to position [39532, 0]
click at [474, 499] on textarea at bounding box center [590, 506] width 380 height 23
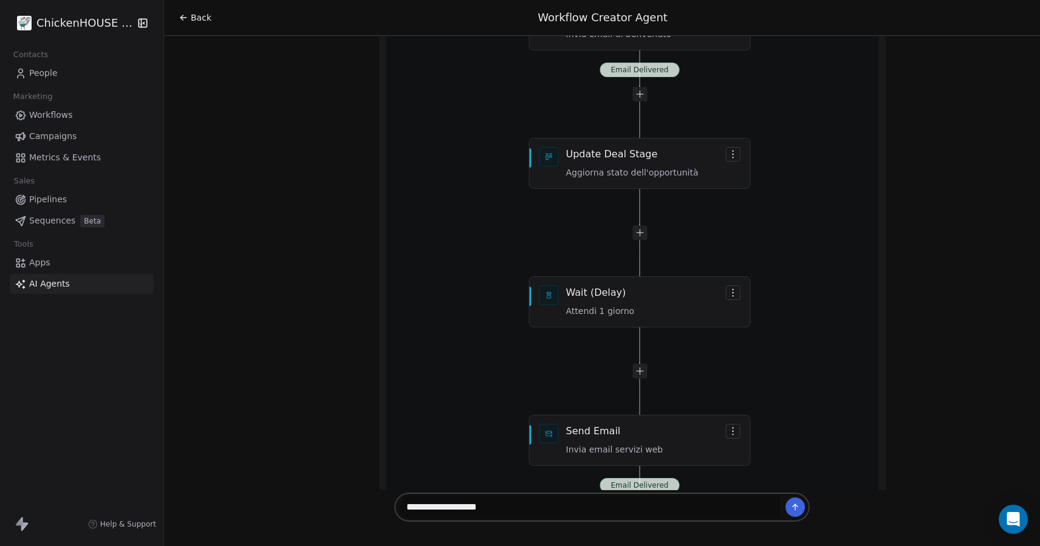
type textarea "**********"
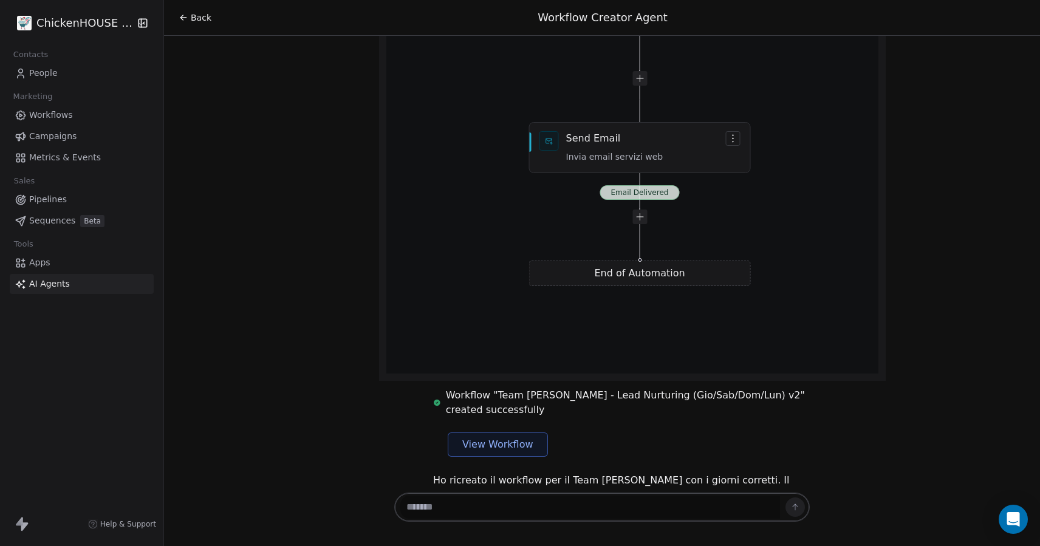
scroll to position [39826, 0]
click at [456, 508] on textarea at bounding box center [590, 506] width 380 height 23
type textarea "*"
drag, startPoint x: 429, startPoint y: 353, endPoint x: 512, endPoint y: 431, distance: 113.8
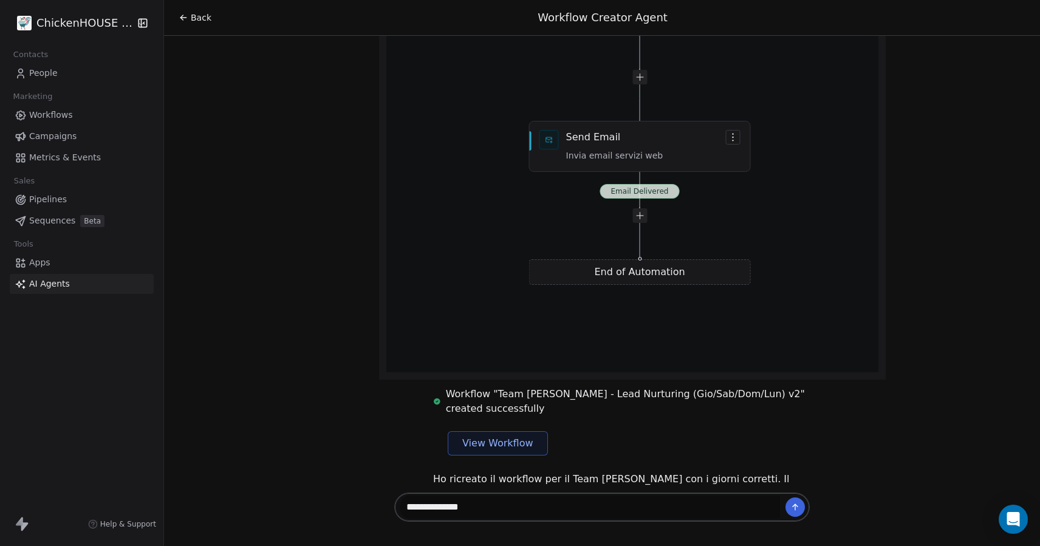
copy div "Per il Team David, dovrebbe gestire: Giovedì Sabato Domenica Lunedì"
click at [465, 512] on textarea "**********" at bounding box center [590, 506] width 380 height 23
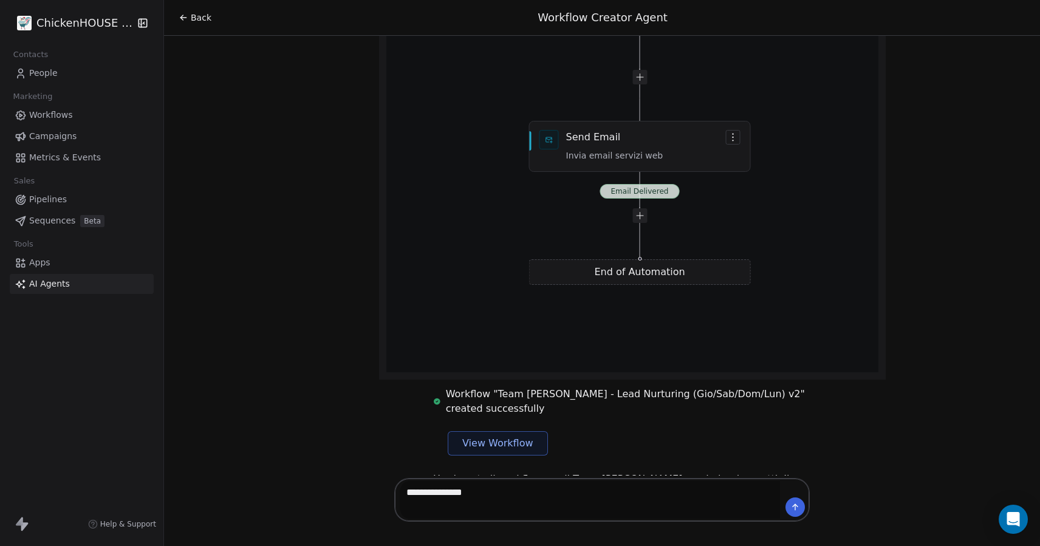
paste textarea "**********"
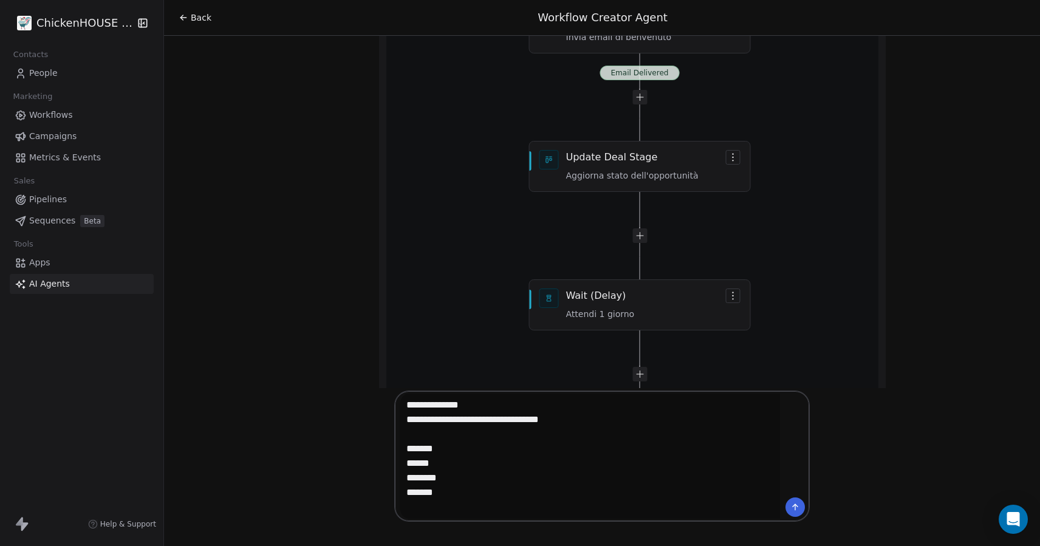
scroll to position [39469, 0]
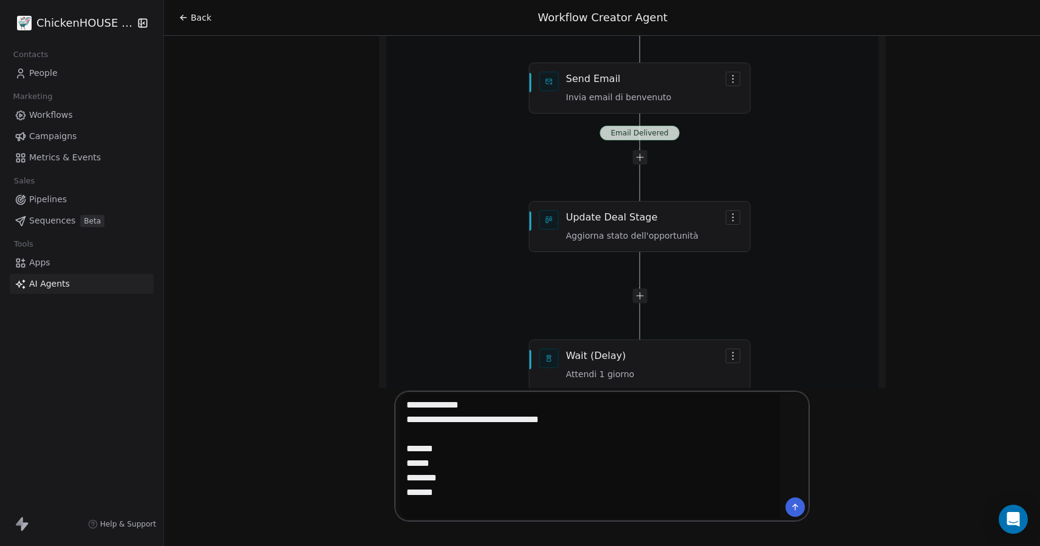
drag, startPoint x: 439, startPoint y: 209, endPoint x: 761, endPoint y: 255, distance: 325.6
copy code "Where property Created Date is on {{THURSDAY_THIS_WEEK}} OR Where property Crea…"
click at [478, 504] on textarea "**********" at bounding box center [590, 455] width 380 height 125
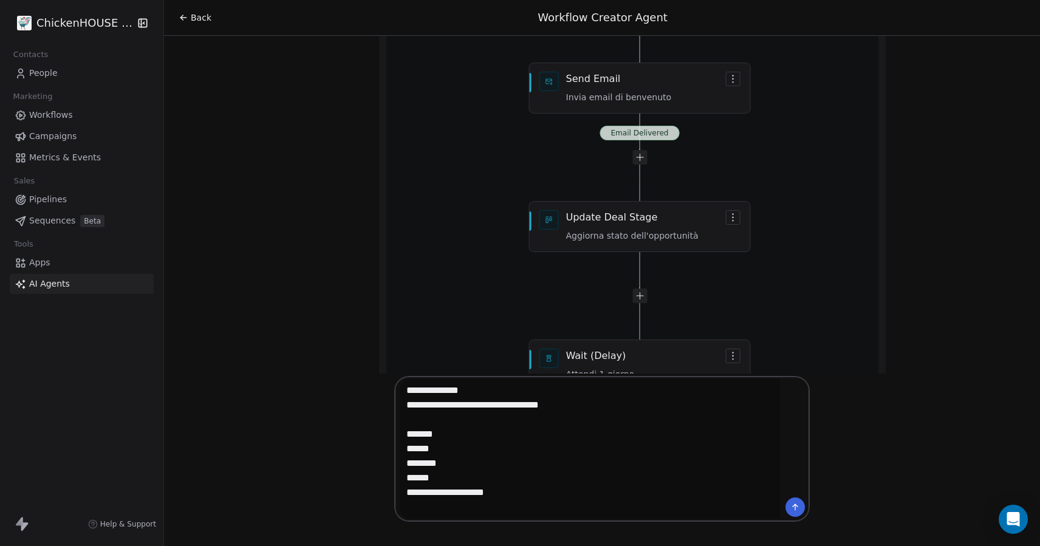
paste textarea "**********"
type textarea "**********"
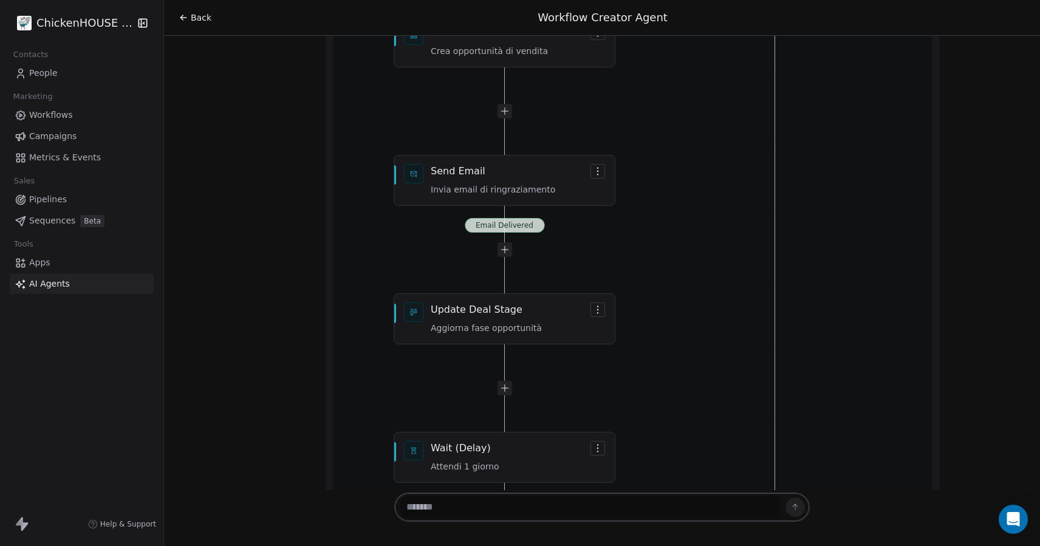
scroll to position [41713, 0]
click at [477, 512] on textarea at bounding box center [590, 506] width 380 height 23
type textarea "**********"
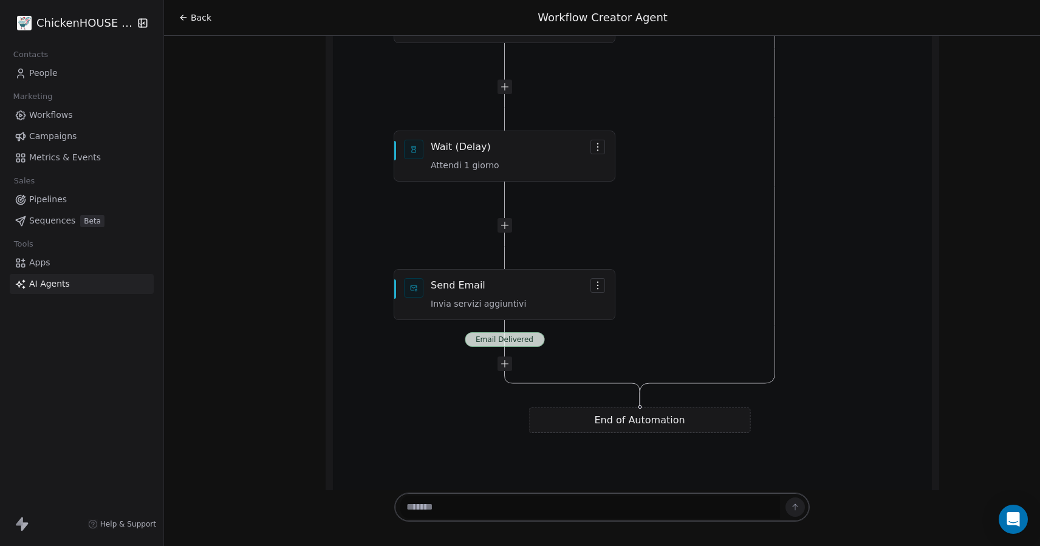
scroll to position [42024, 0]
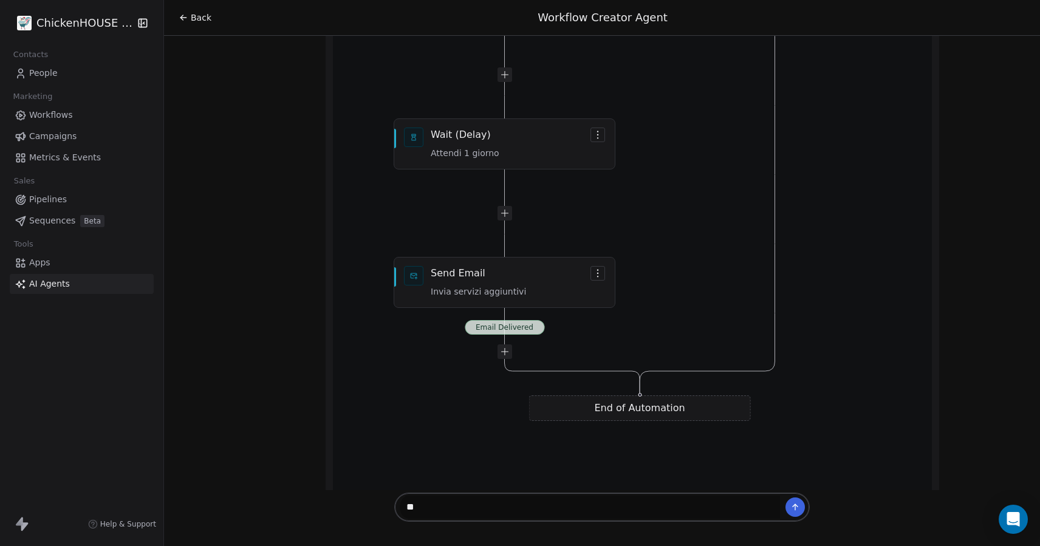
type textarea "*"
click at [32, 287] on span "AI Agents" at bounding box center [49, 283] width 41 height 13
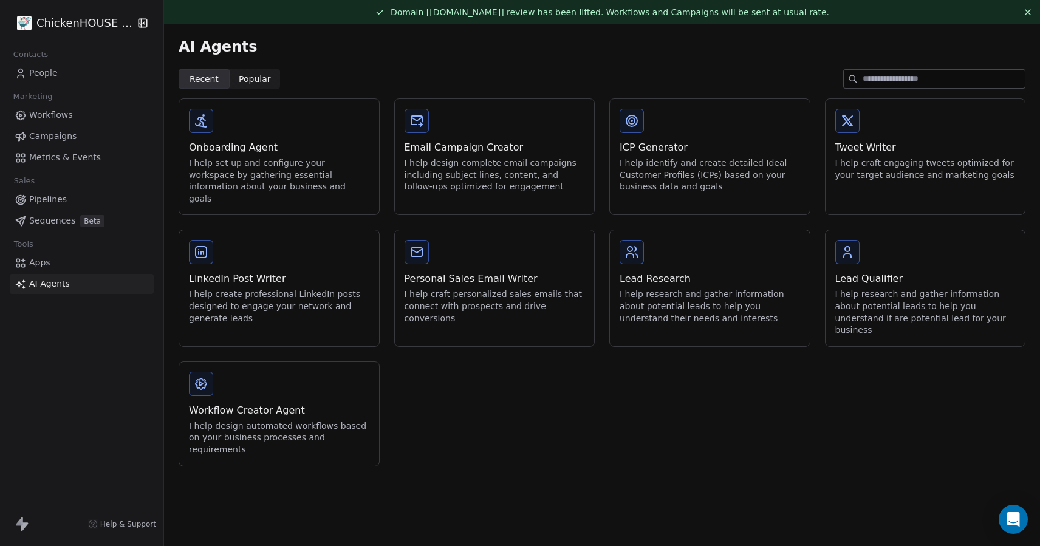
click at [225, 403] on div "Workflow Creator Agent" at bounding box center [279, 410] width 180 height 15
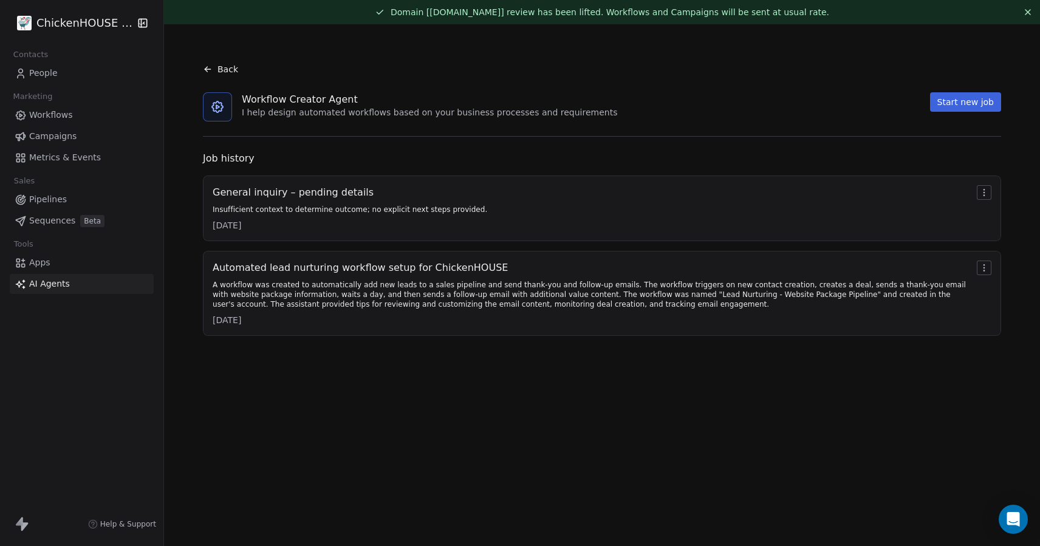
click at [961, 104] on button "Start new job" at bounding box center [965, 101] width 71 height 19
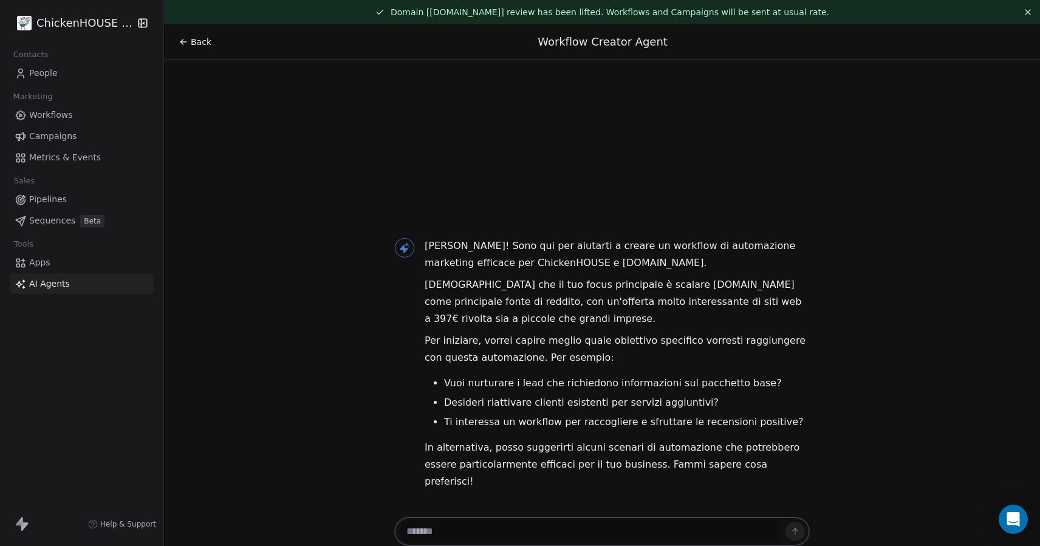
scroll to position [24, 0]
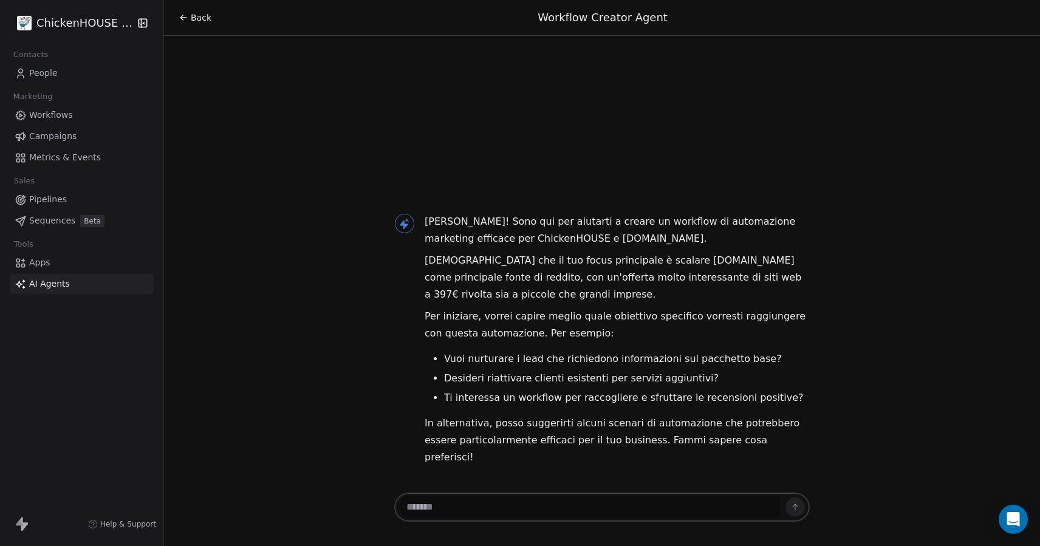
click at [443, 502] on textarea at bounding box center [590, 506] width 380 height 23
click at [519, 503] on textarea "**********" at bounding box center [590, 506] width 380 height 23
click at [604, 509] on textarea "**********" at bounding box center [590, 506] width 380 height 23
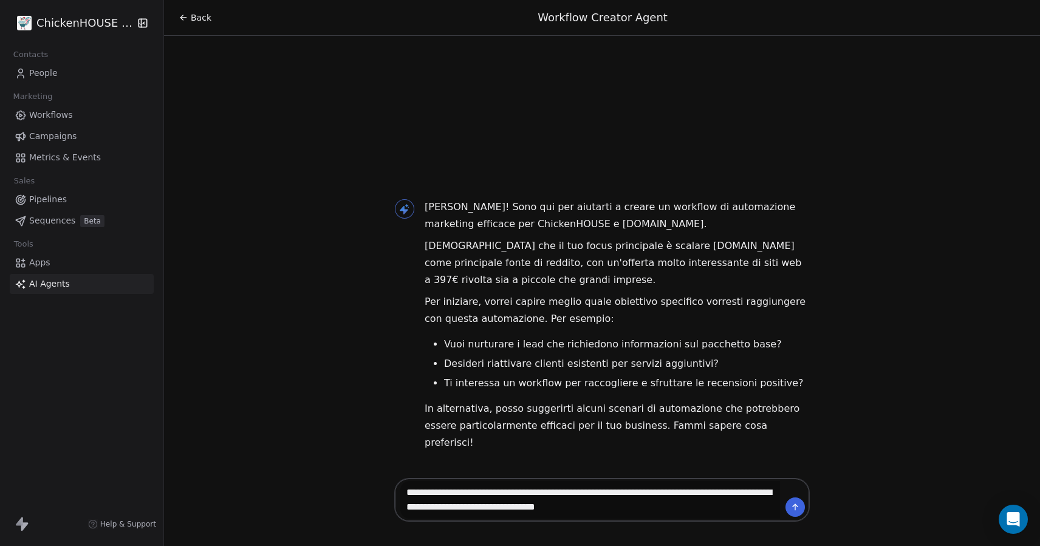
type textarea "**********"
drag, startPoint x: 687, startPoint y: 507, endPoint x: 331, endPoint y: 485, distance: 357.1
click at [331, 485] on div "**********" at bounding box center [602, 273] width 876 height 546
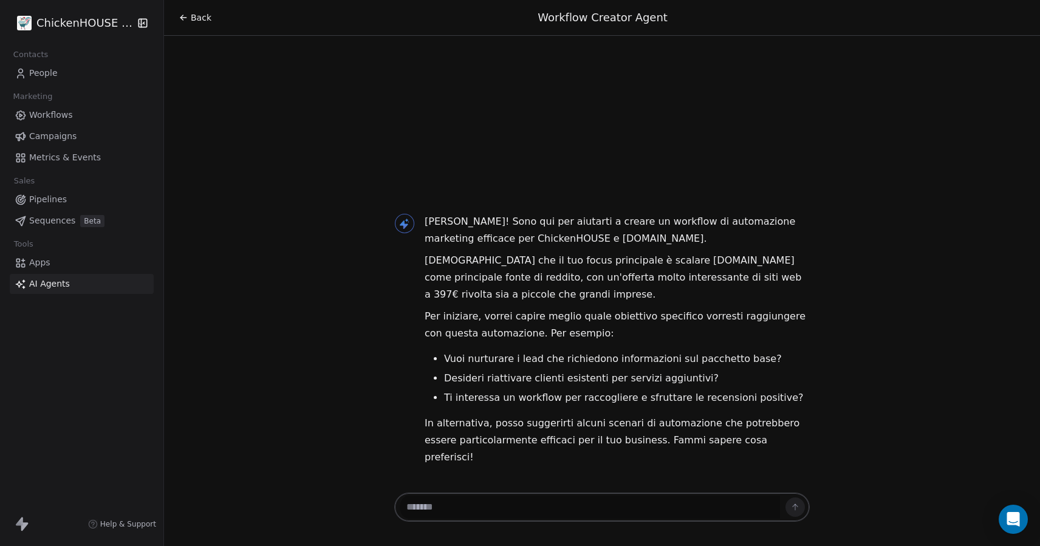
click at [87, 282] on link "AI Agents" at bounding box center [82, 284] width 144 height 20
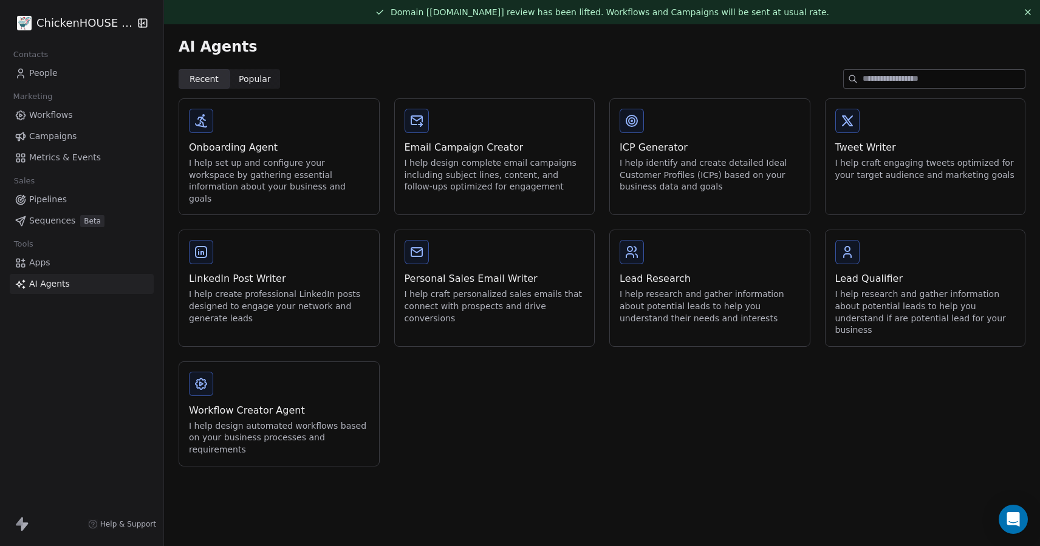
click at [260, 362] on div "Workflow Creator Agent I help design automated workflows based on your business…" at bounding box center [279, 414] width 200 height 104
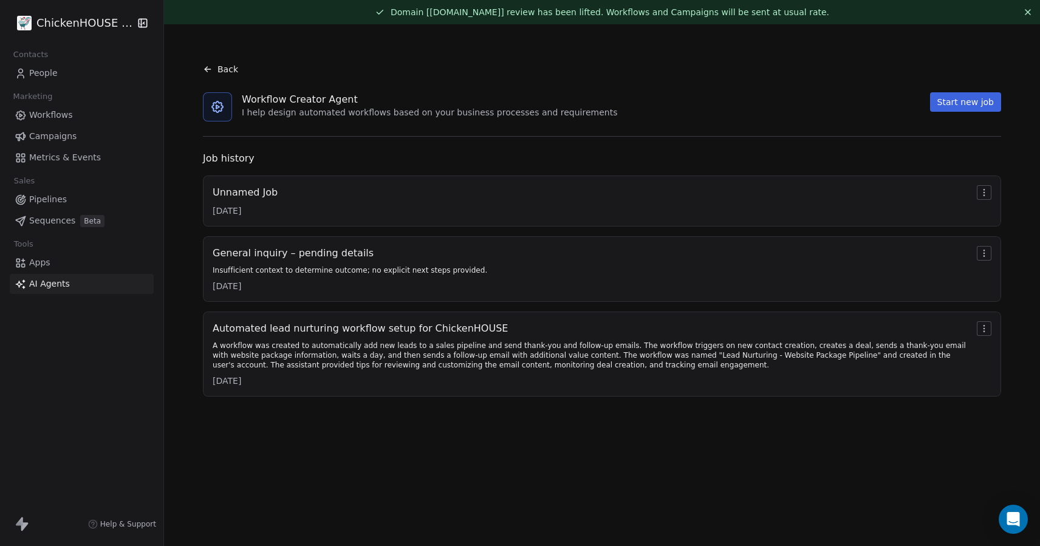
click at [339, 348] on div "A workflow was created to automatically add new leads to a sales pipeline and s…" at bounding box center [592, 355] width 759 height 29
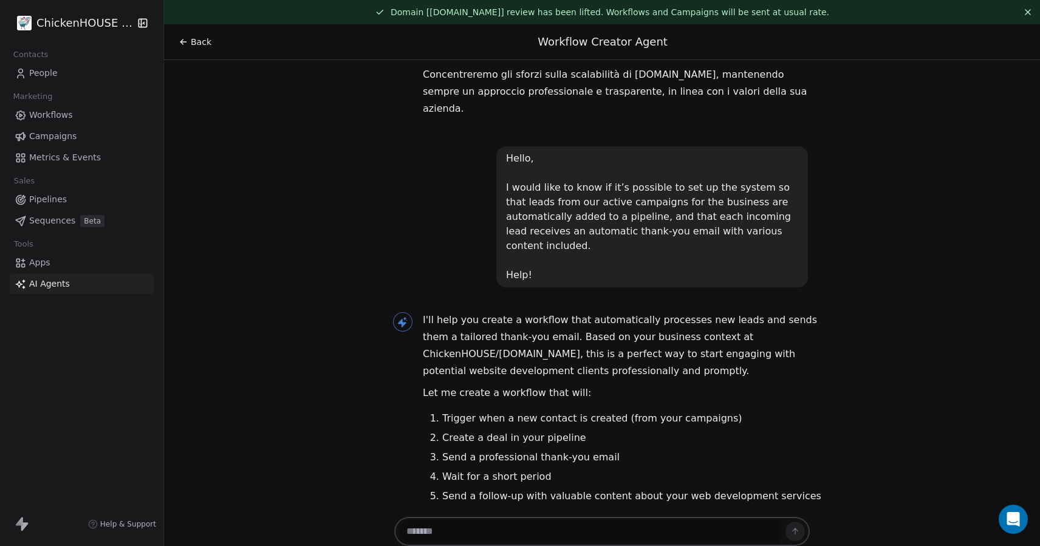
scroll to position [207, 2]
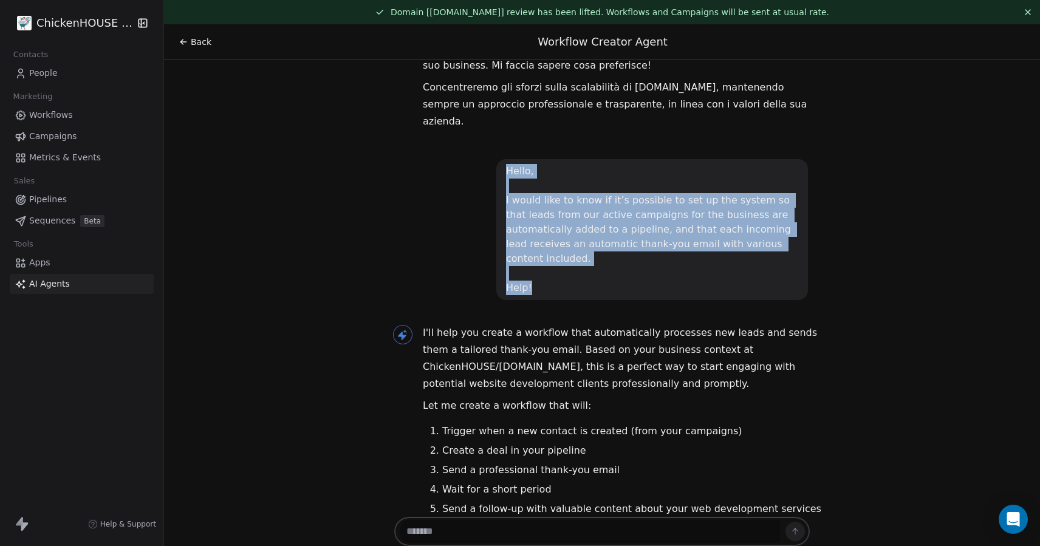
drag, startPoint x: 507, startPoint y: 155, endPoint x: 571, endPoint y: 265, distance: 126.5
click at [571, 265] on div "Hello, I would like to know if it’s possible to set up the system so that leads…" at bounding box center [652, 229] width 292 height 131
copy div "Hello, I would like to know if it’s possible to set up the system so that leads…"
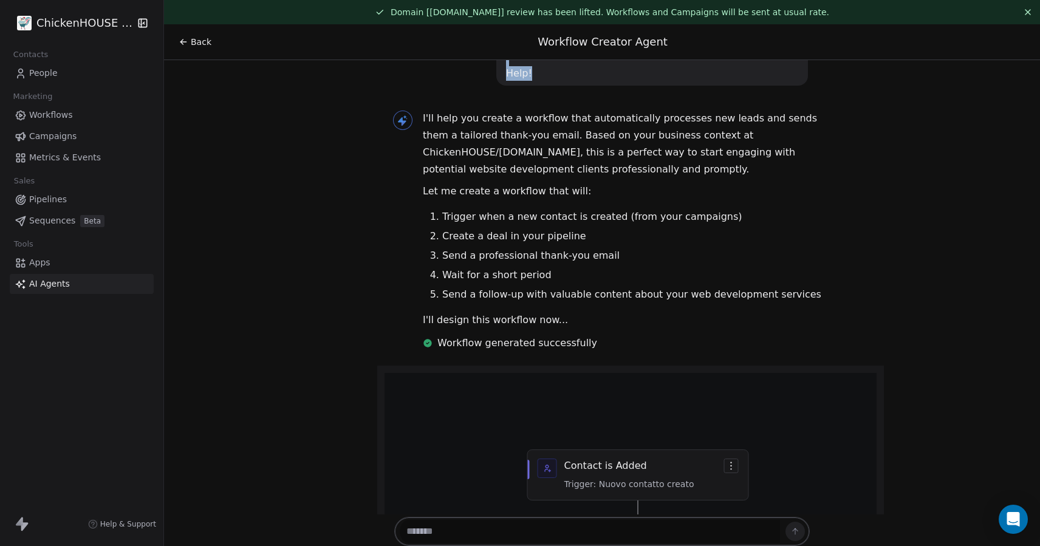
scroll to position [0, 2]
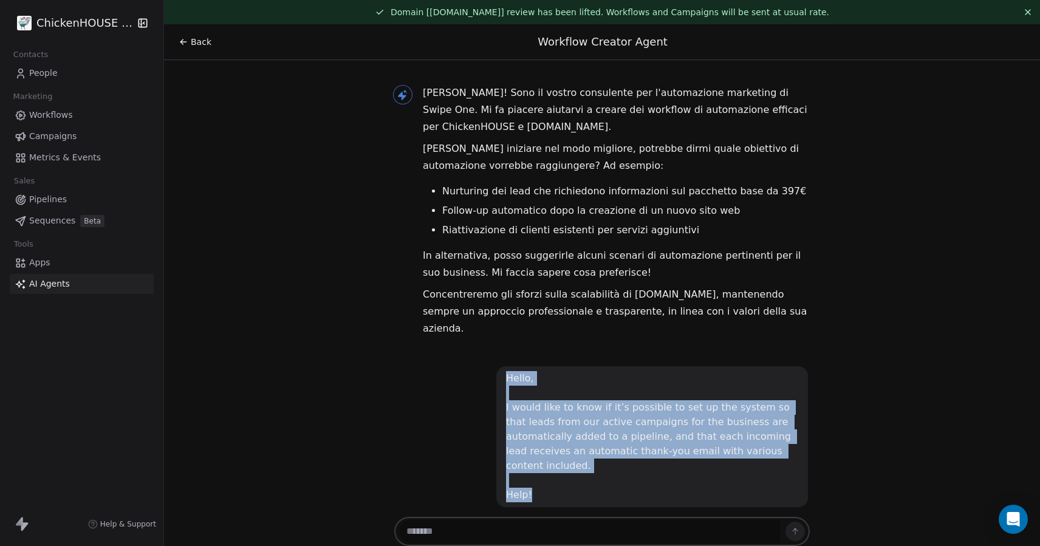
click at [35, 285] on span "AI Agents" at bounding box center [49, 283] width 41 height 13
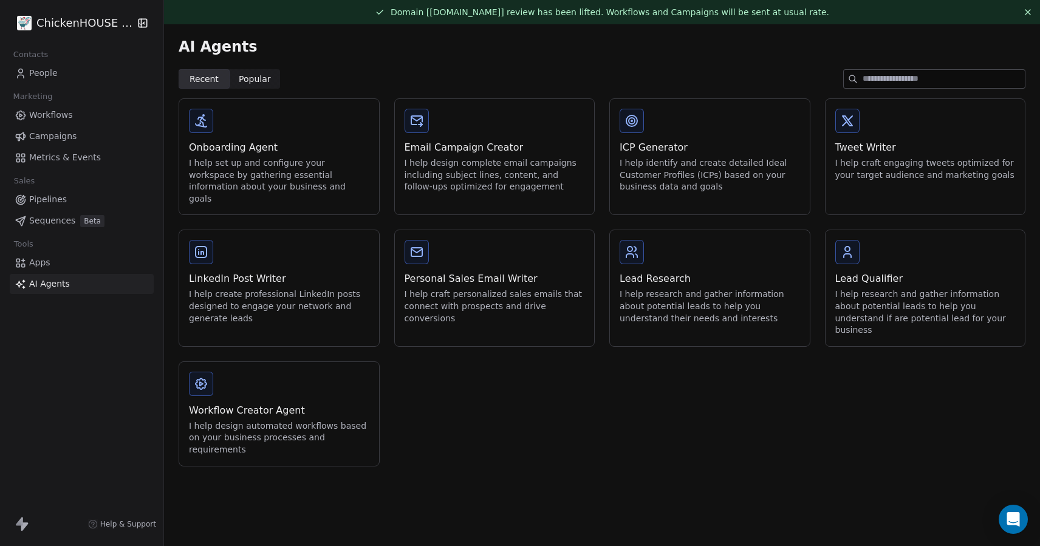
click at [226, 362] on div "Workflow Creator Agent I help design automated workflows based on your business…" at bounding box center [279, 414] width 200 height 104
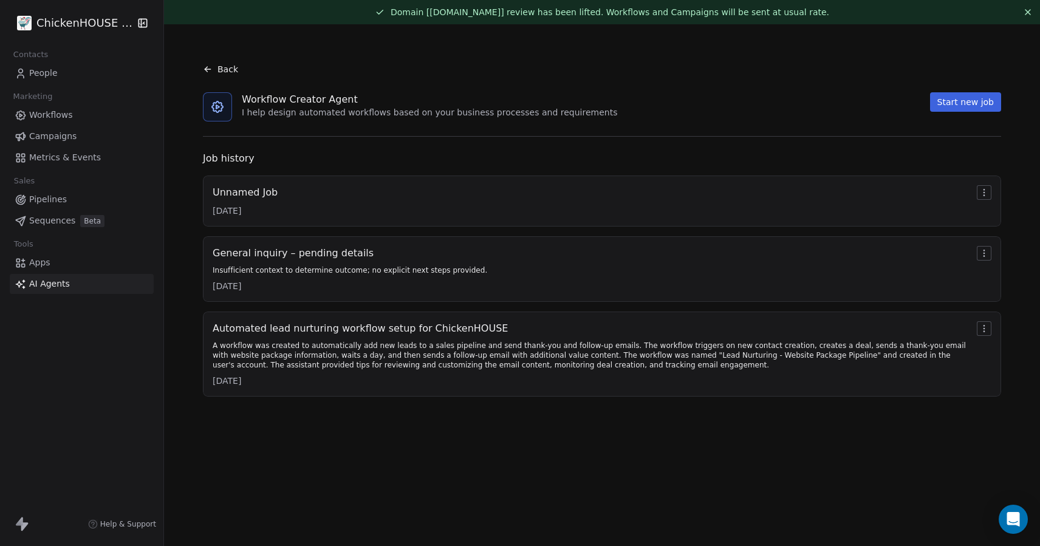
click at [326, 146] on div at bounding box center [601, 136] width 817 height 30
click at [305, 209] on div "Unnamed Job 11/10/2025" at bounding box center [602, 201] width 778 height 32
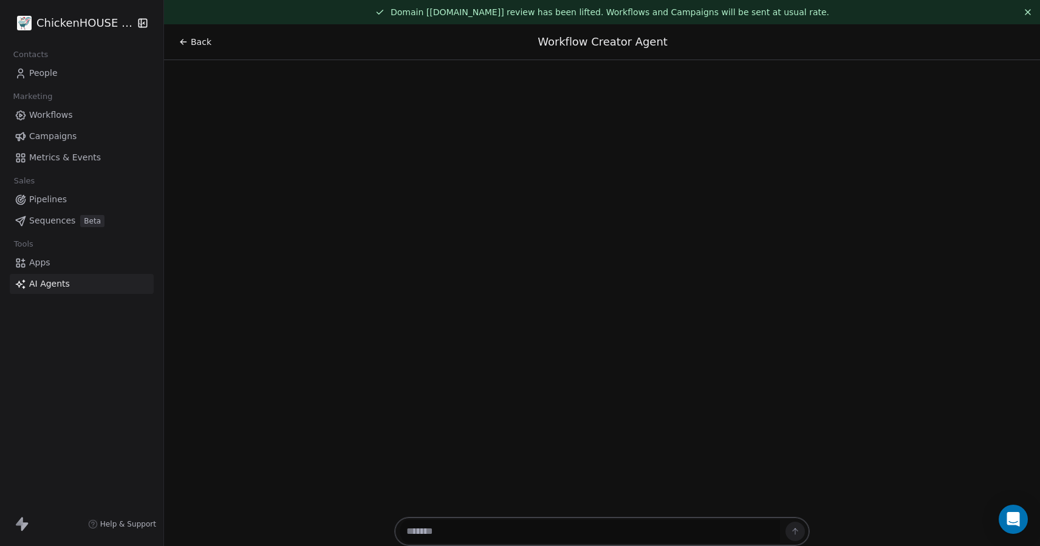
click at [478, 537] on textarea at bounding box center [590, 531] width 380 height 23
paste textarea "**********"
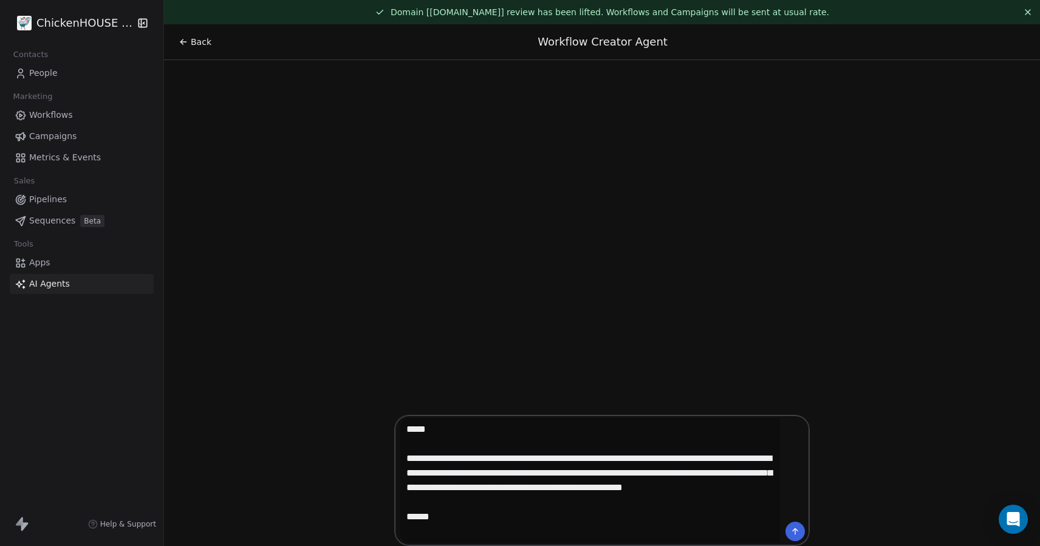
click at [702, 474] on textarea "**********" at bounding box center [590, 480] width 380 height 125
click at [446, 489] on textarea "**********" at bounding box center [590, 480] width 380 height 125
click at [668, 508] on textarea "**********" at bounding box center [590, 480] width 380 height 125
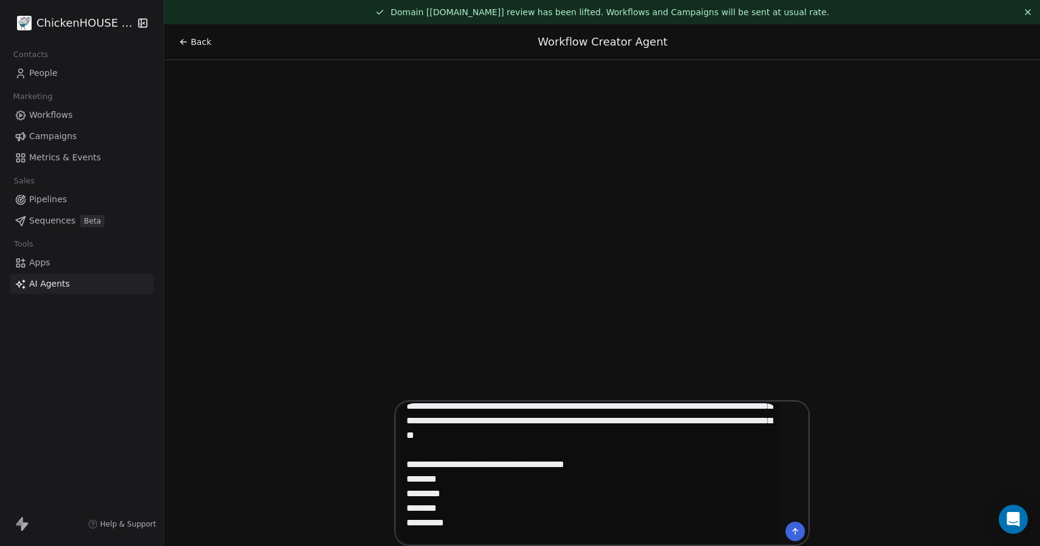
scroll to position [67, 0]
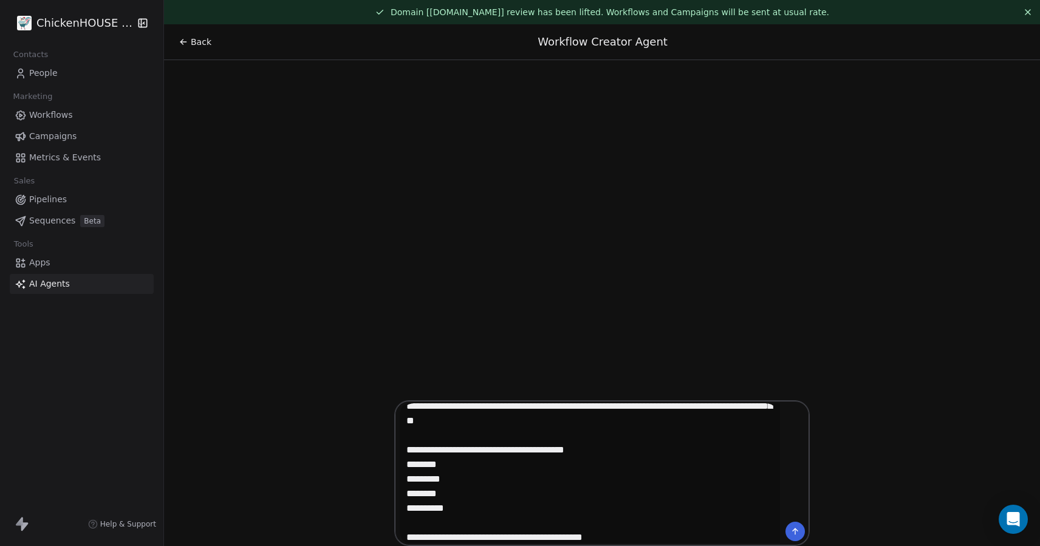
click at [580, 451] on textarea "**********" at bounding box center [590, 473] width 380 height 140
click at [613, 540] on textarea "**********" at bounding box center [590, 473] width 380 height 140
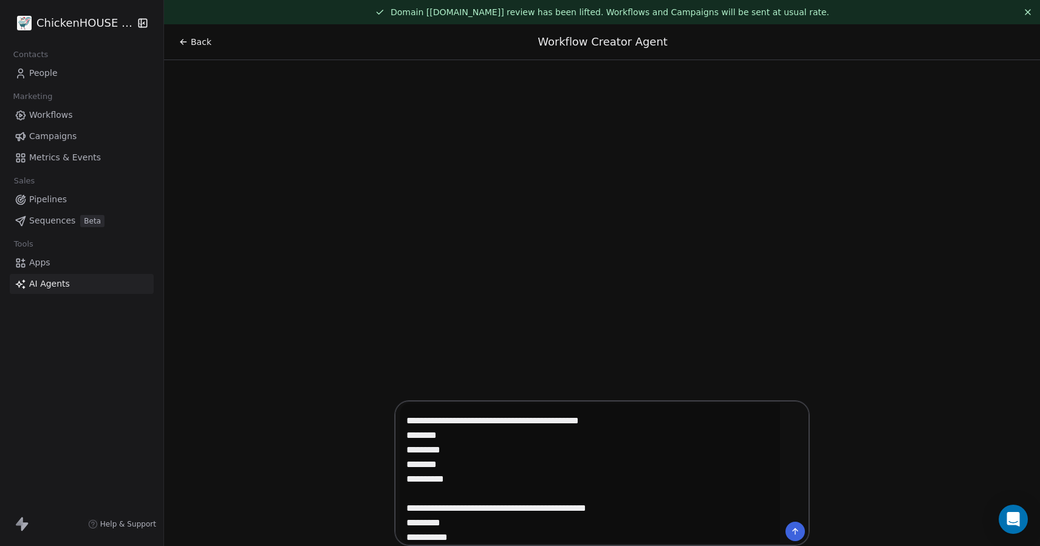
scroll to position [111, 0]
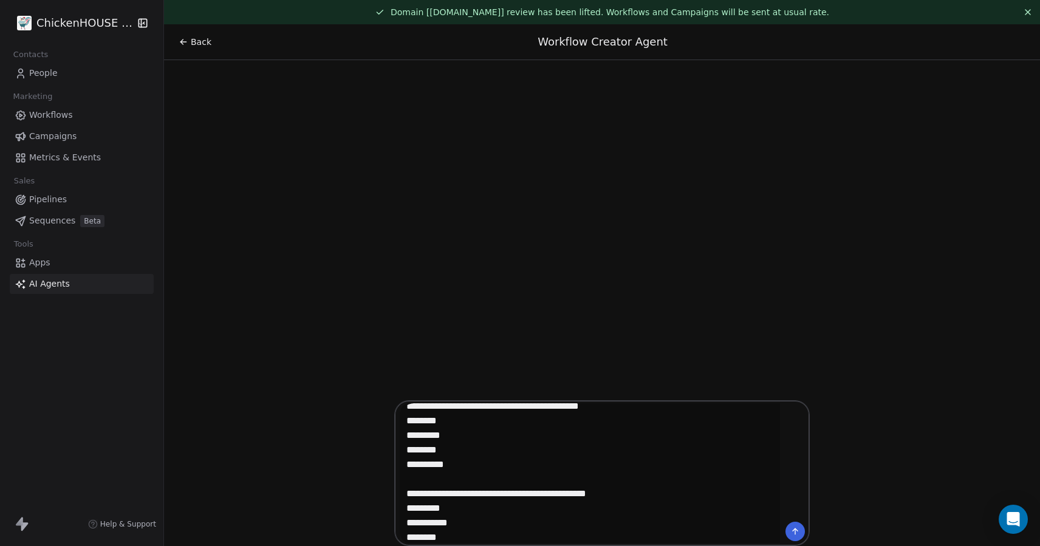
type textarea "**********"
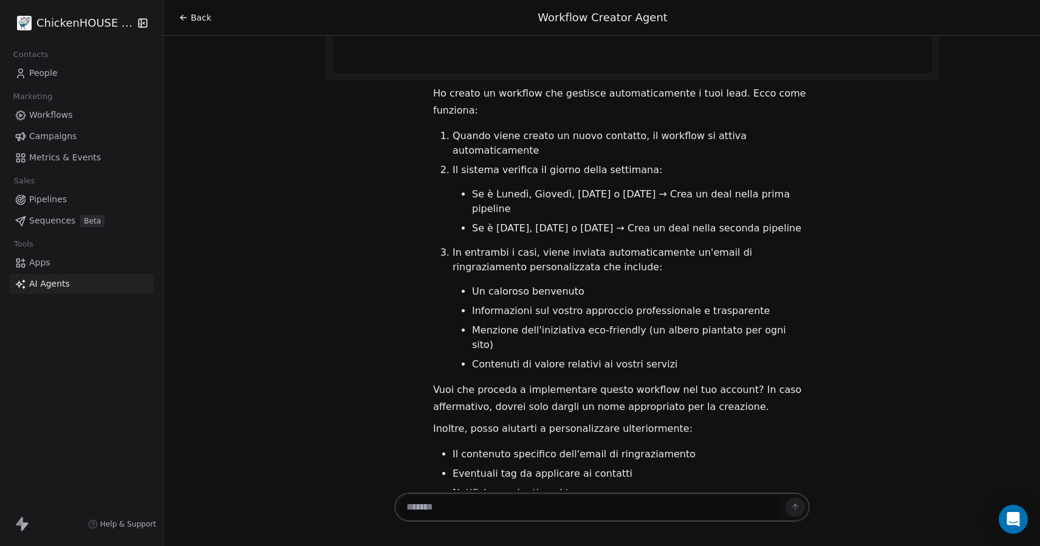
scroll to position [1026, 0]
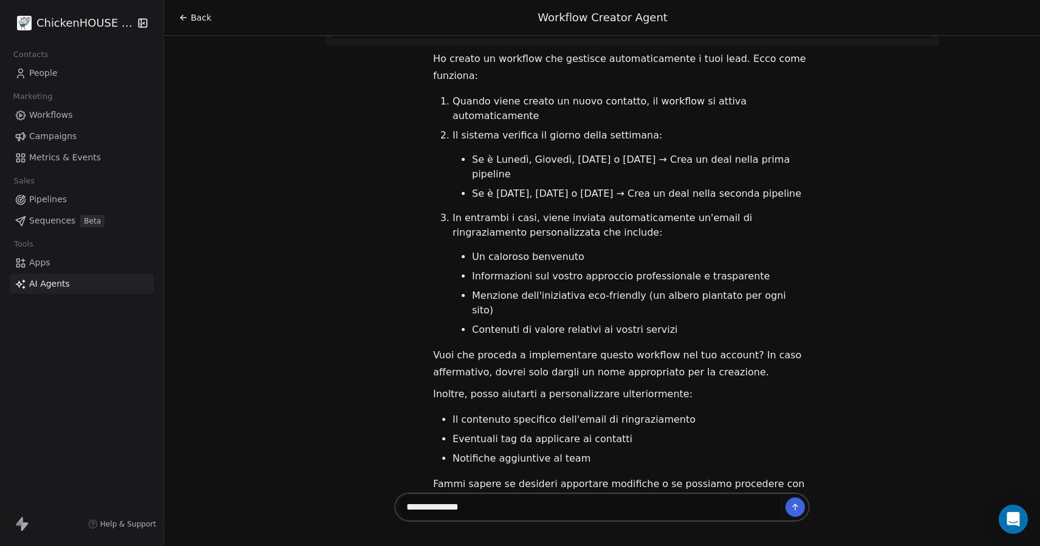
type textarea "**********"
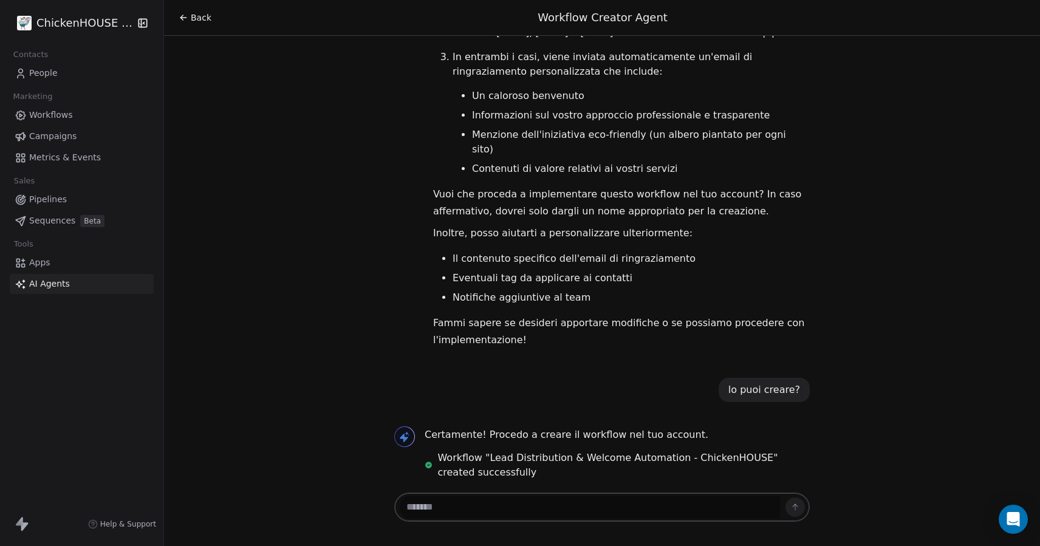
scroll to position [1202, 0]
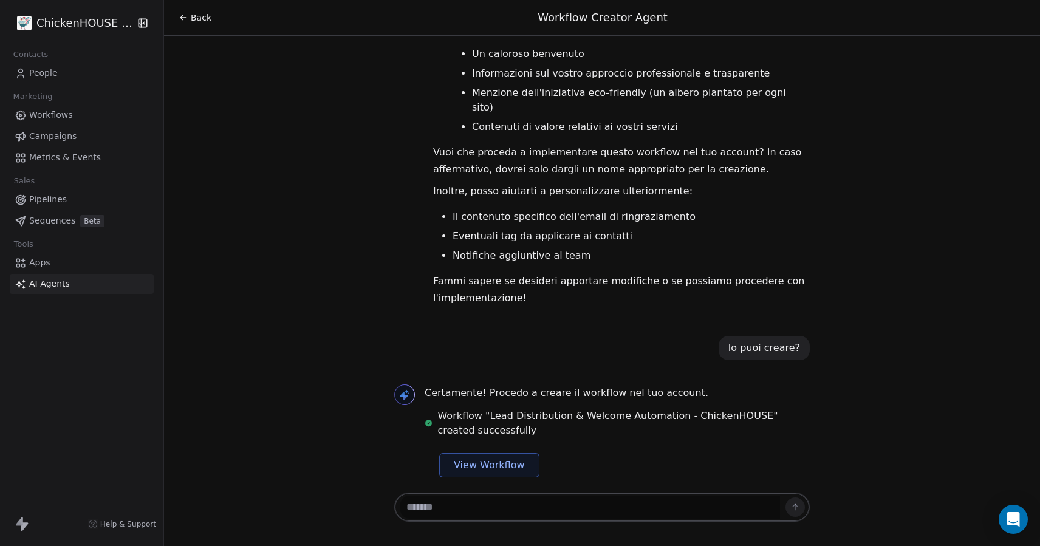
click at [469, 442] on div "Workflow "Lead Distribution & Welcome Automation - ChickenHOUSE" created succes…" at bounding box center [616, 446] width 385 height 81
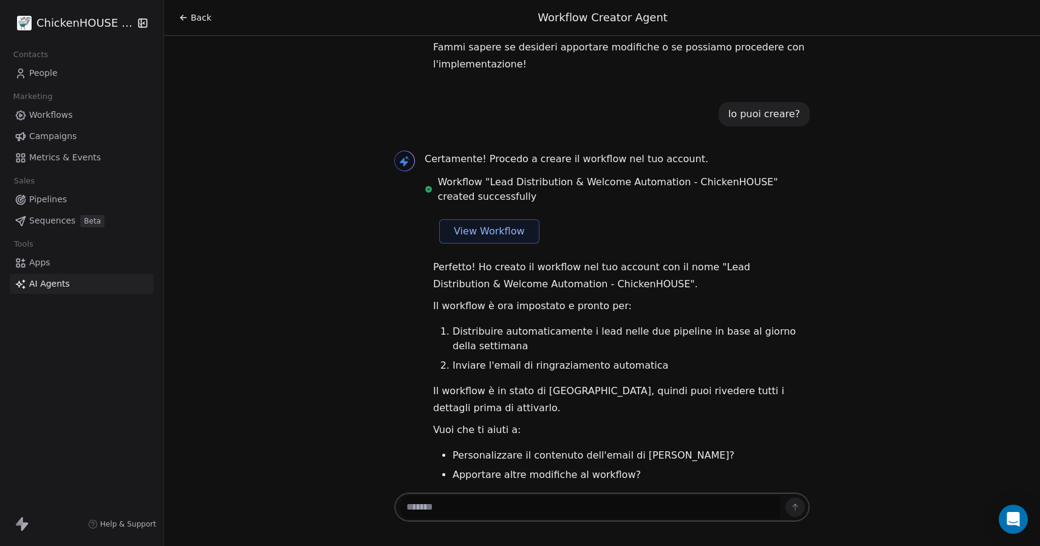
scroll to position [1464, 0]
click at [477, 222] on span "View Workflow" at bounding box center [489, 229] width 71 height 15
click at [440, 513] on textarea at bounding box center [590, 506] width 380 height 23
type textarea "**********"
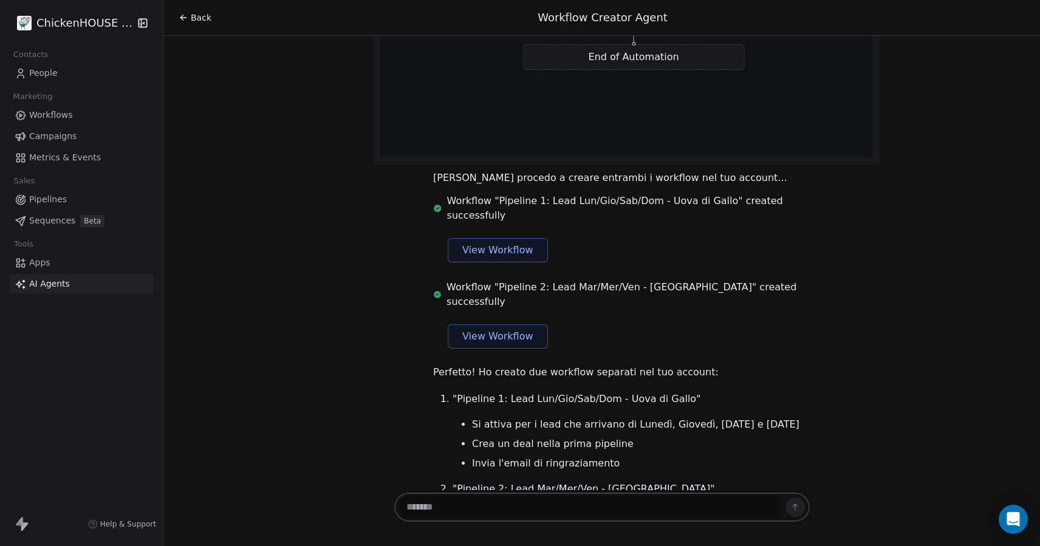
scroll to position [3575, 0]
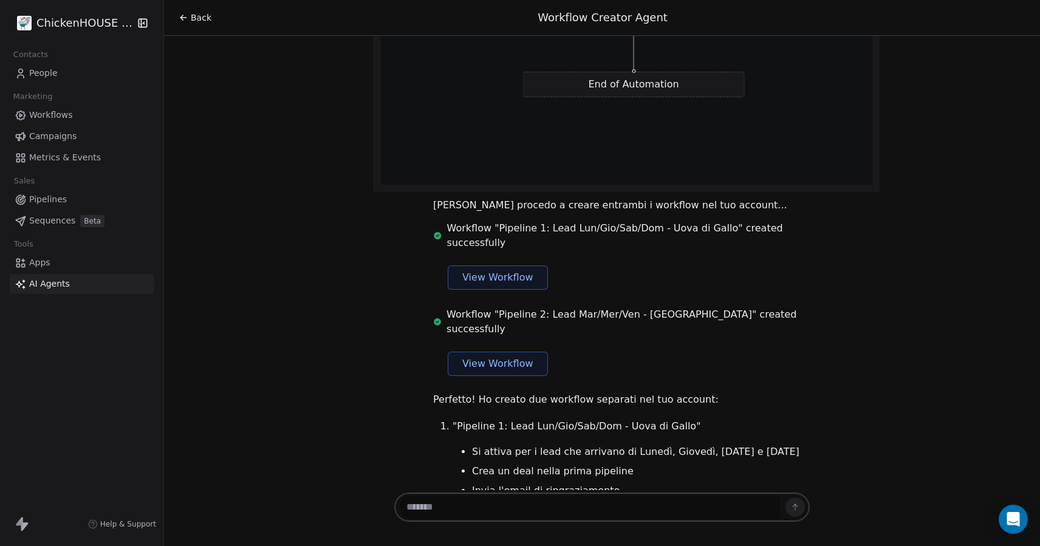
click at [475, 270] on span "View Workflow" at bounding box center [497, 277] width 71 height 15
click at [511, 356] on span "View Workflow" at bounding box center [497, 363] width 71 height 15
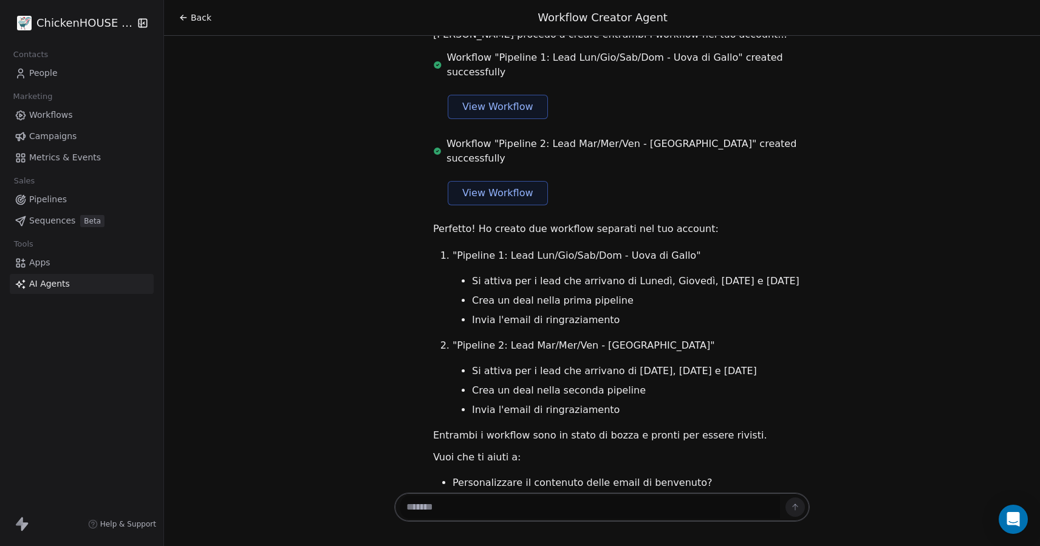
click at [480, 503] on textarea at bounding box center [590, 506] width 380 height 23
type textarea "**********"
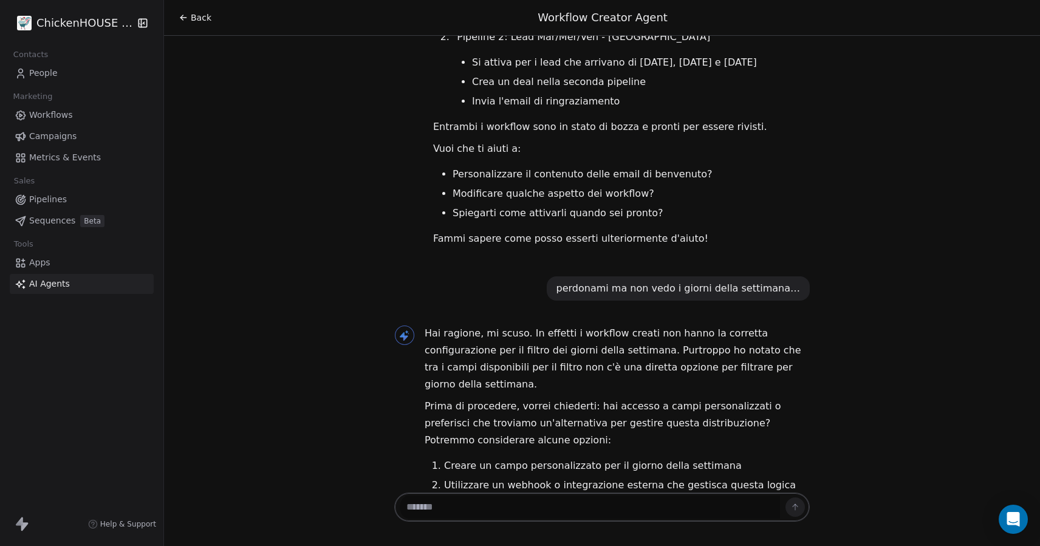
scroll to position [4054, 0]
click at [455, 497] on textarea at bounding box center [590, 506] width 380 height 23
type textarea "**********"
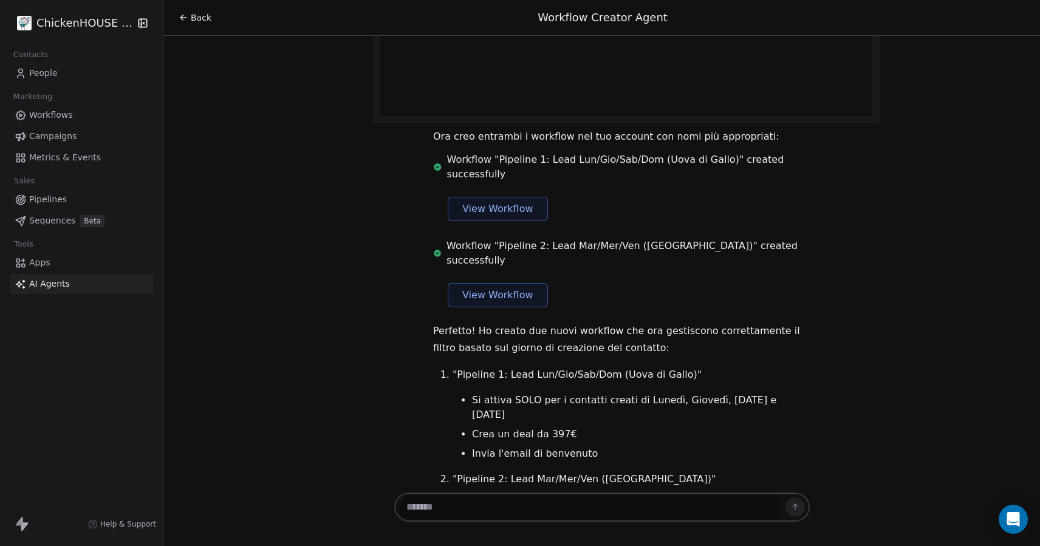
scroll to position [6289, 0]
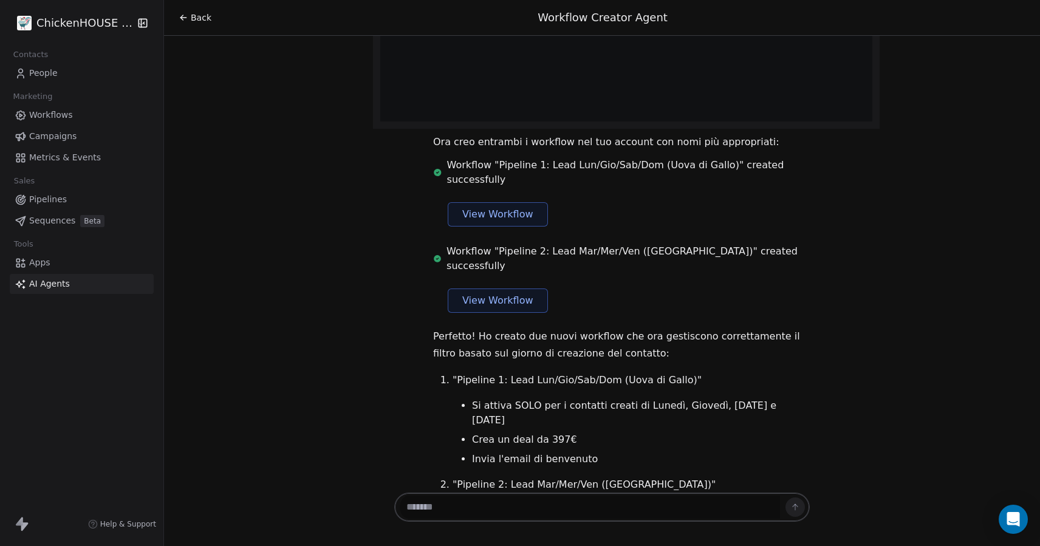
click at [505, 207] on span "View Workflow" at bounding box center [497, 214] width 71 height 15
click at [469, 506] on textarea at bounding box center [590, 506] width 380 height 23
type textarea "**********"
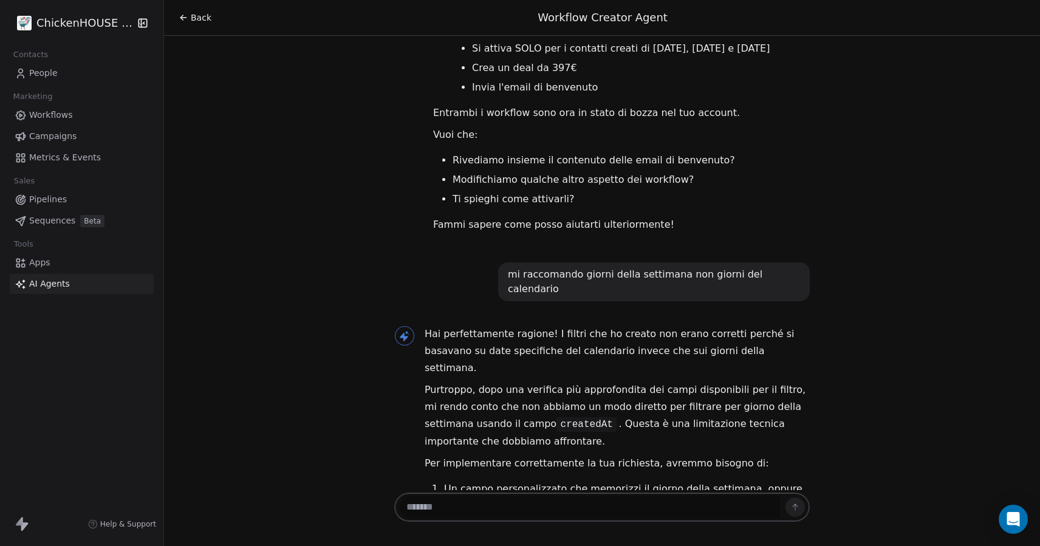
scroll to position [6751, 0]
type textarea "*"
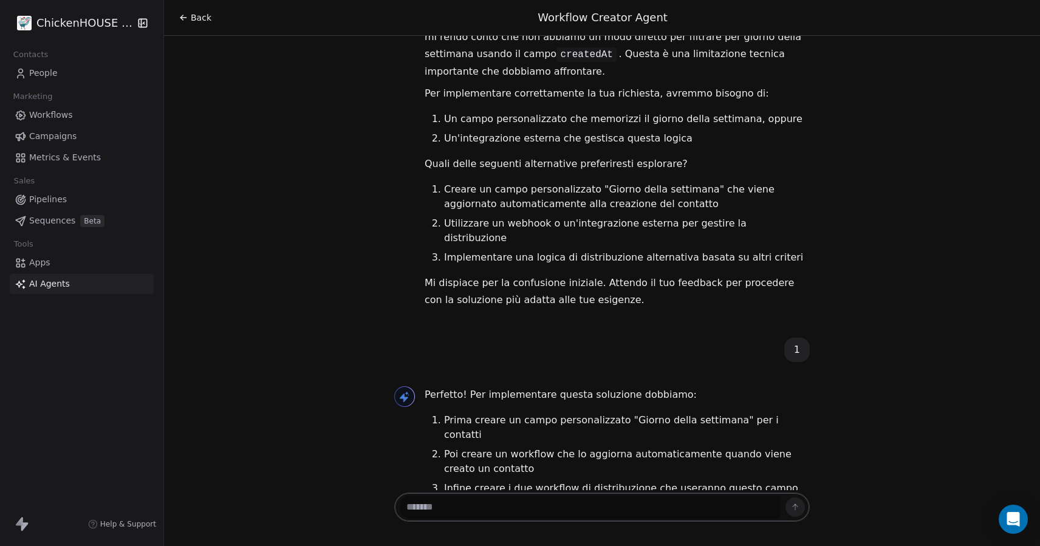
scroll to position [7142, 0]
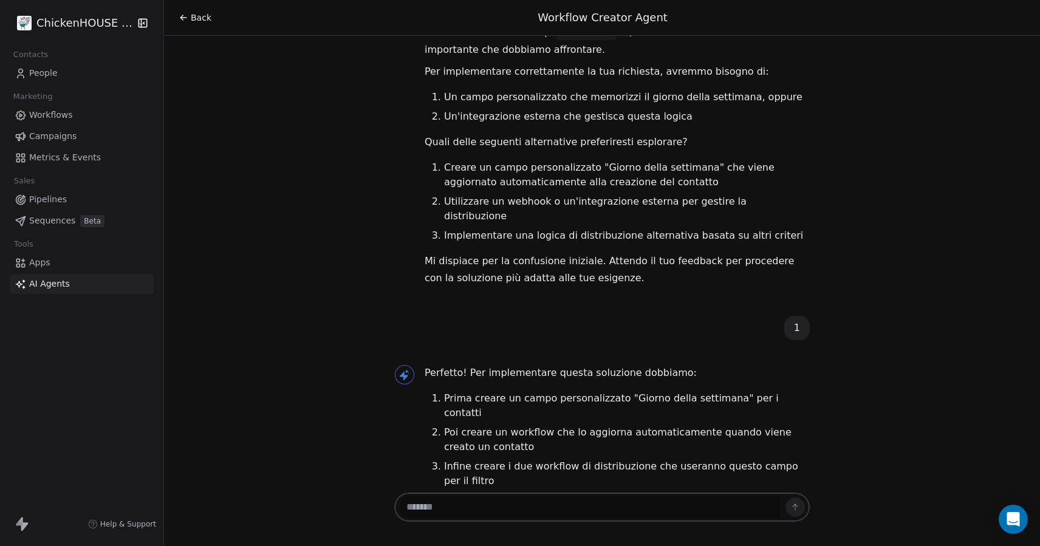
click at [49, 71] on span "People" at bounding box center [43, 73] width 29 height 13
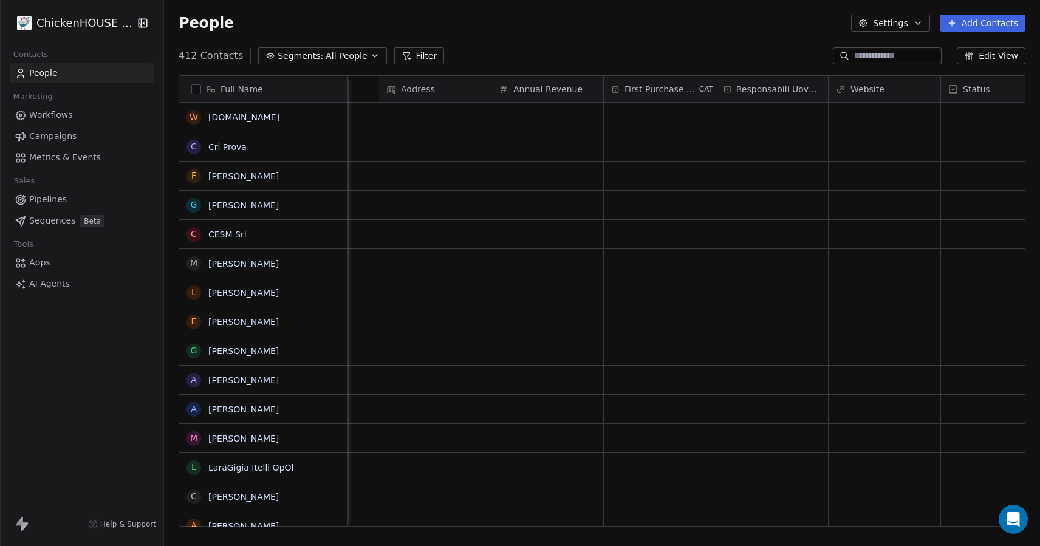
scroll to position [0, 2310]
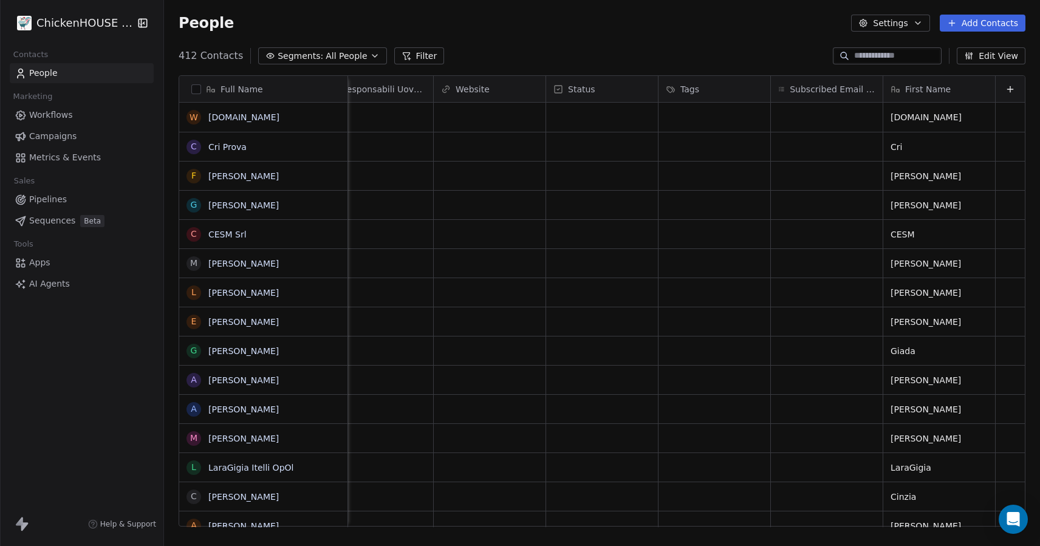
click at [992, 60] on button "Edit View" at bounding box center [990, 55] width 69 height 17
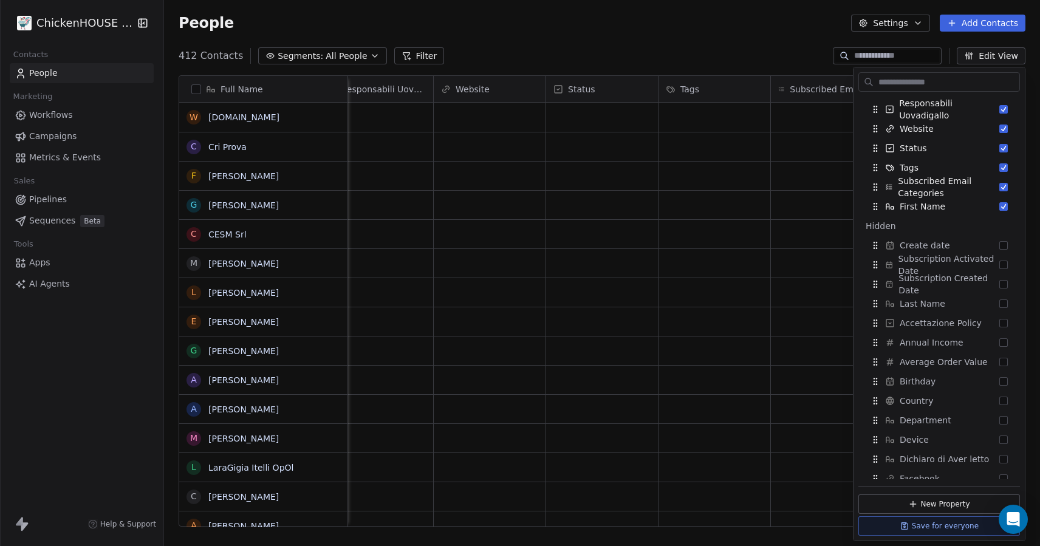
scroll to position [423, 0]
click at [912, 247] on span "Create date" at bounding box center [924, 246] width 50 height 12
click at [709, 41] on div "People Settings Add Contacts" at bounding box center [602, 23] width 876 height 46
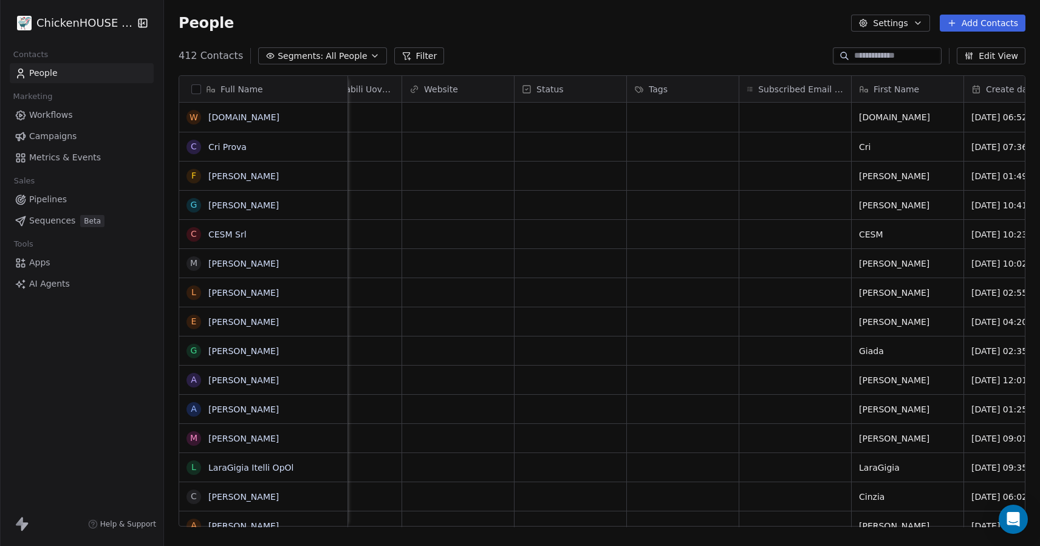
scroll to position [0, 2423]
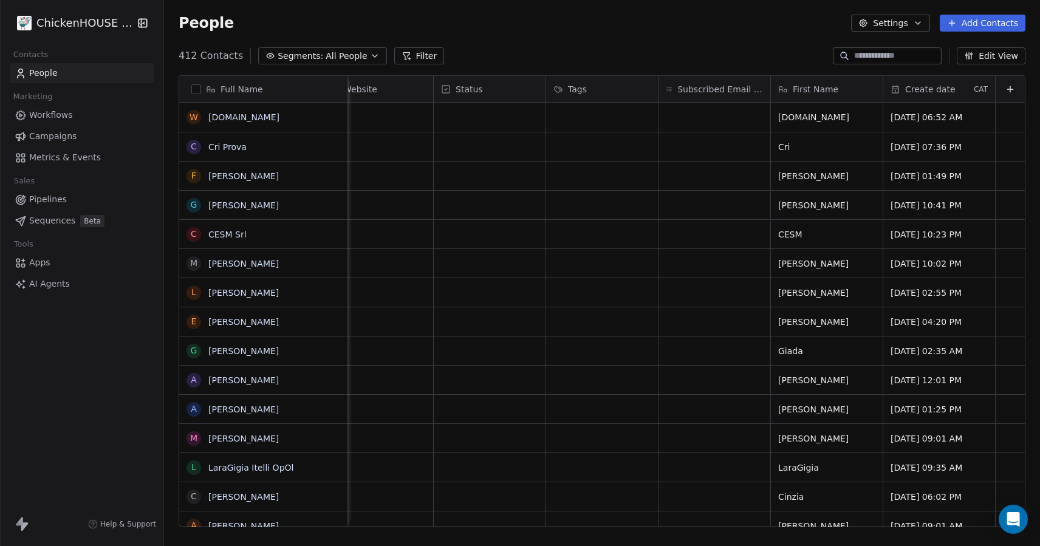
click at [927, 87] on span "Create date" at bounding box center [930, 89] width 50 height 12
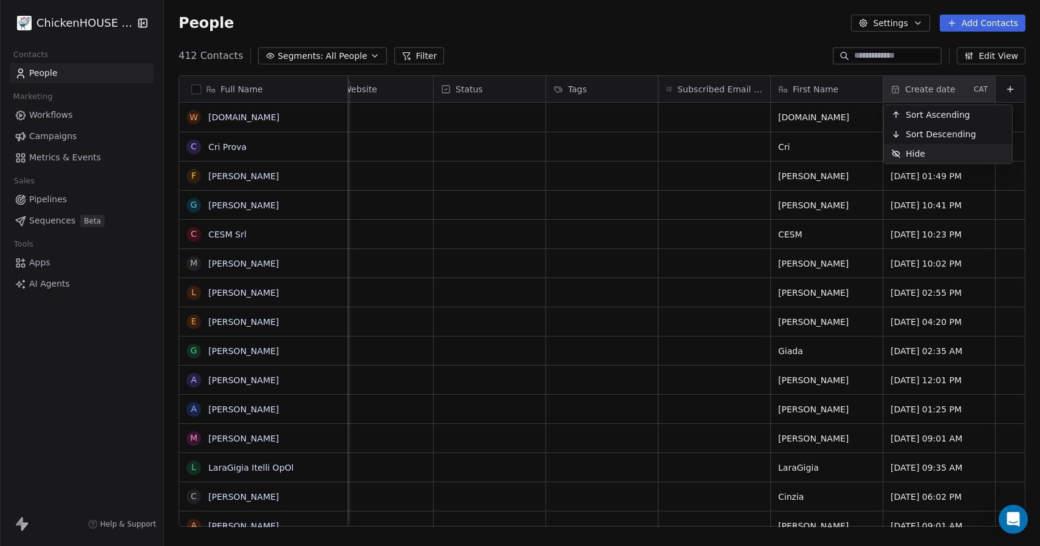
click at [905, 151] on div "Hide" at bounding box center [907, 153] width 49 height 19
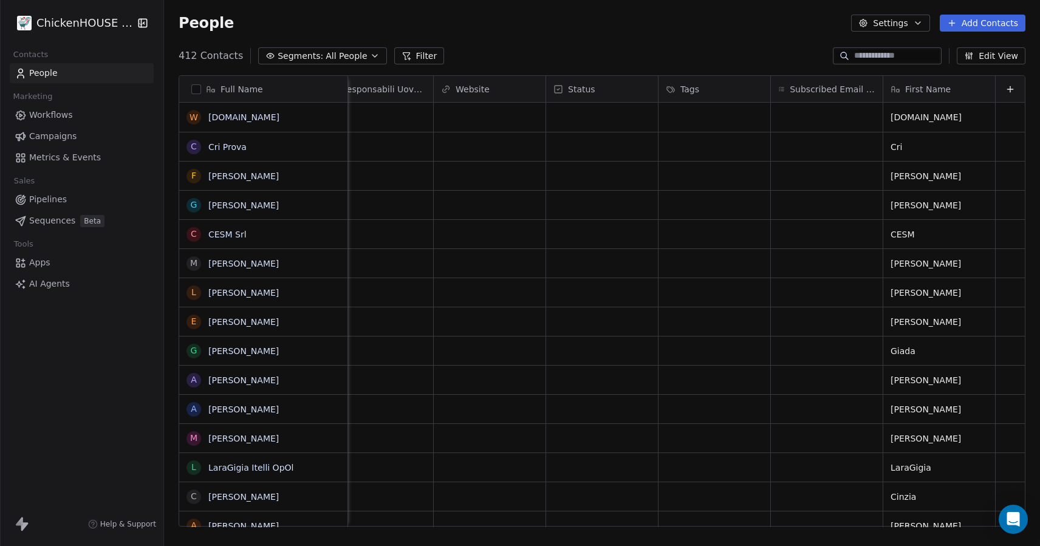
scroll to position [0, 0]
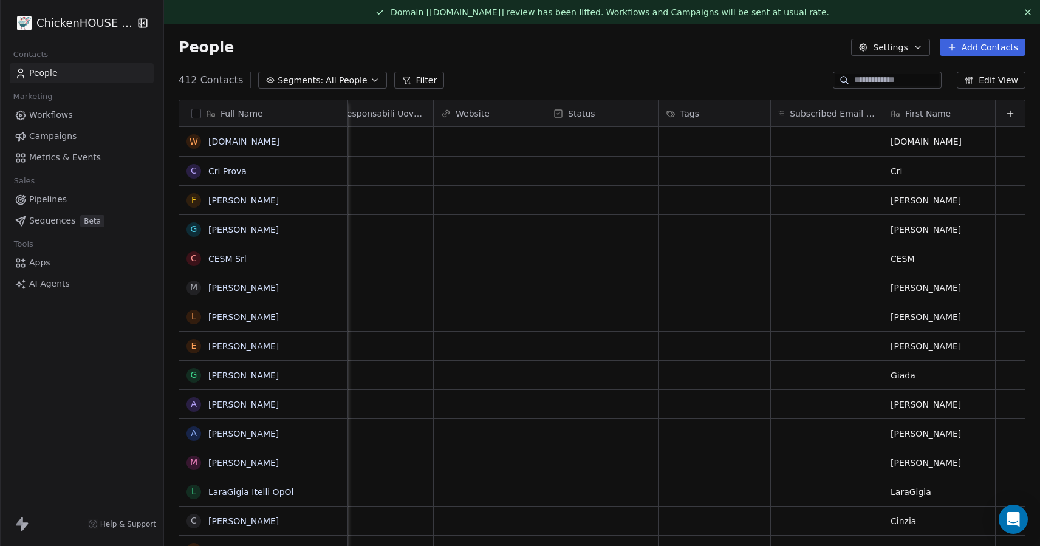
click at [983, 74] on button "Edit View" at bounding box center [990, 80] width 69 height 17
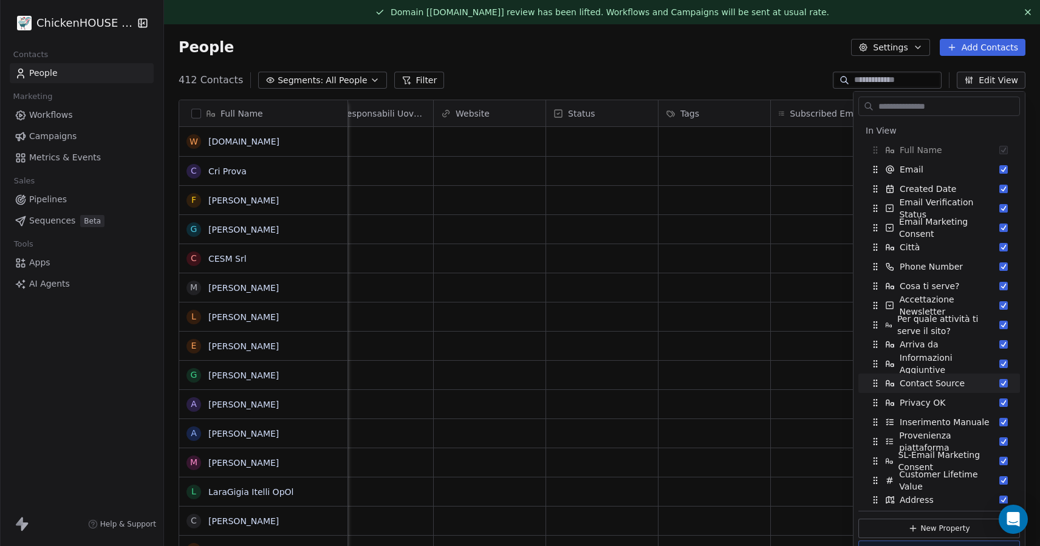
scroll to position [919, 0]
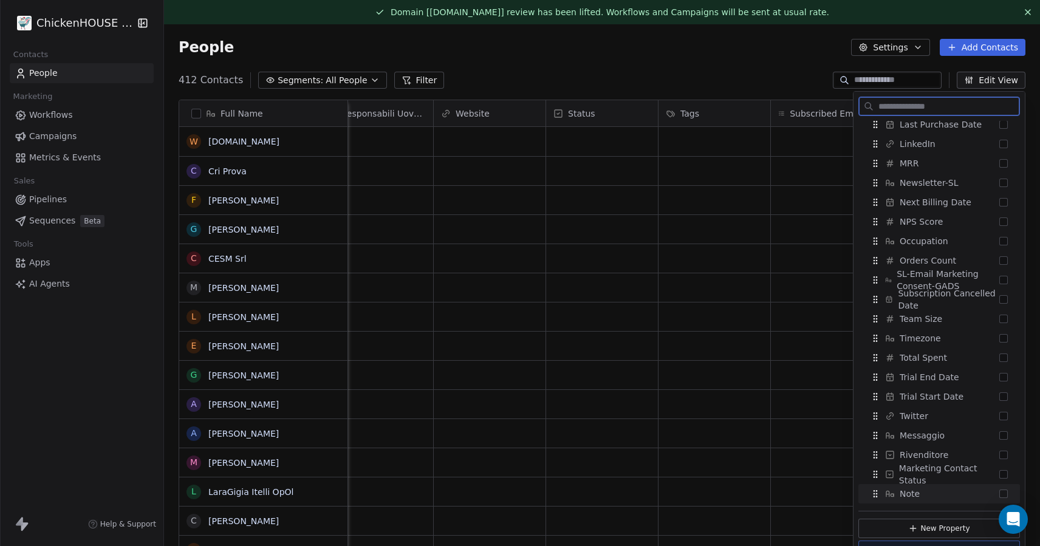
click at [922, 531] on button "New Property" at bounding box center [939, 528] width 162 height 19
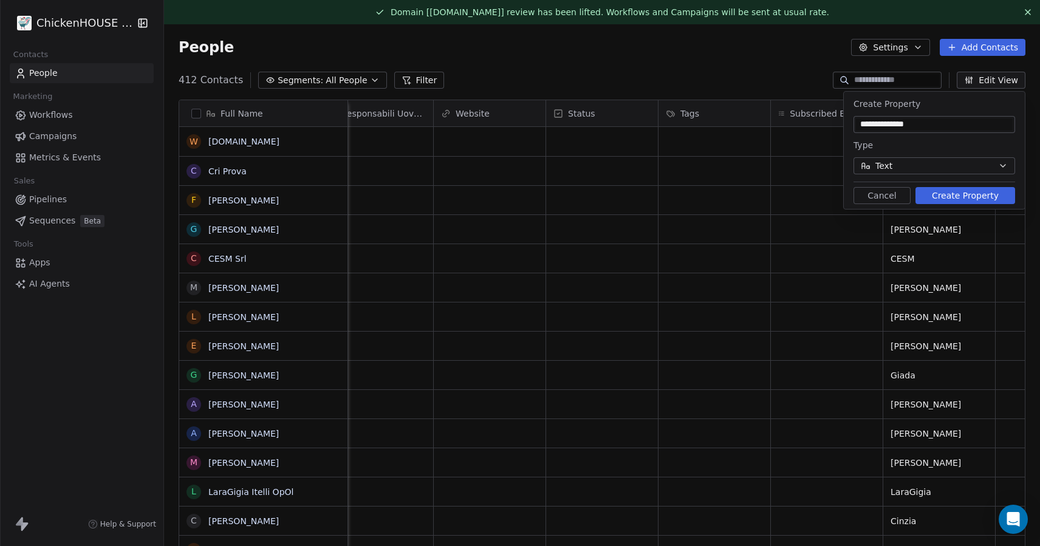
type input "**********"
click at [949, 191] on button "Create Property" at bounding box center [965, 195] width 100 height 17
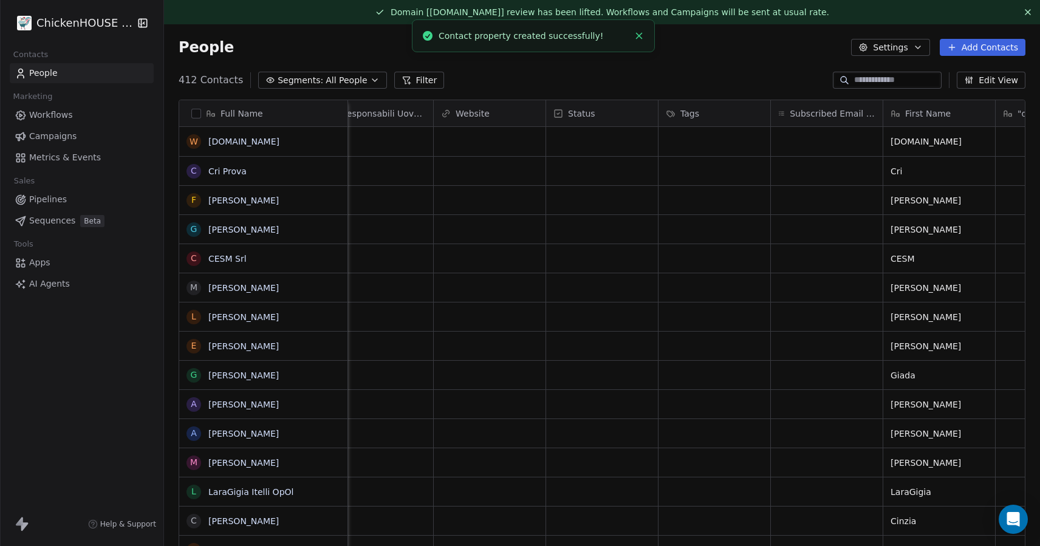
scroll to position [0, 2423]
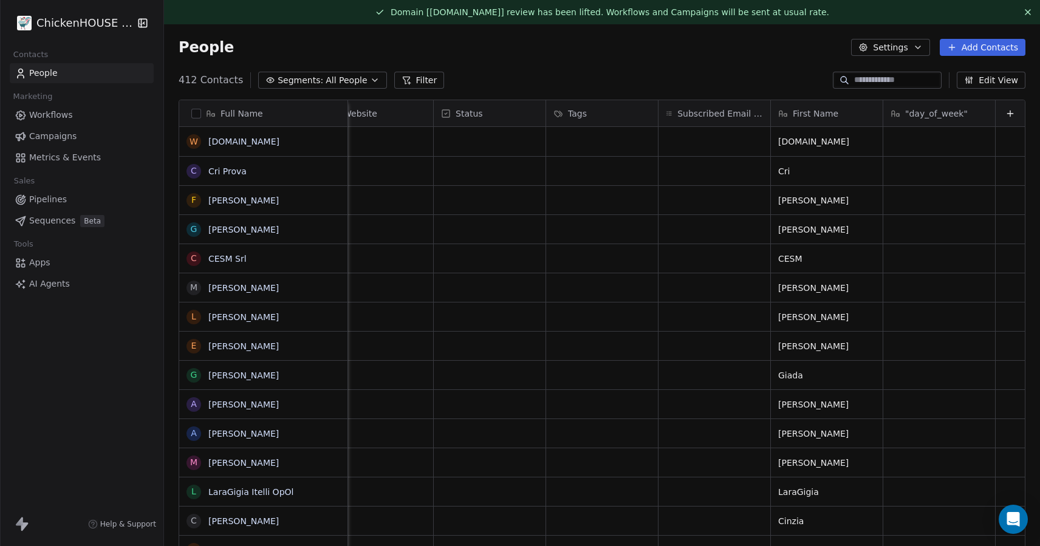
click at [940, 115] on span ""day_of_week"" at bounding box center [936, 113] width 63 height 12
click at [930, 139] on span "Edit property" at bounding box center [933, 139] width 56 height 12
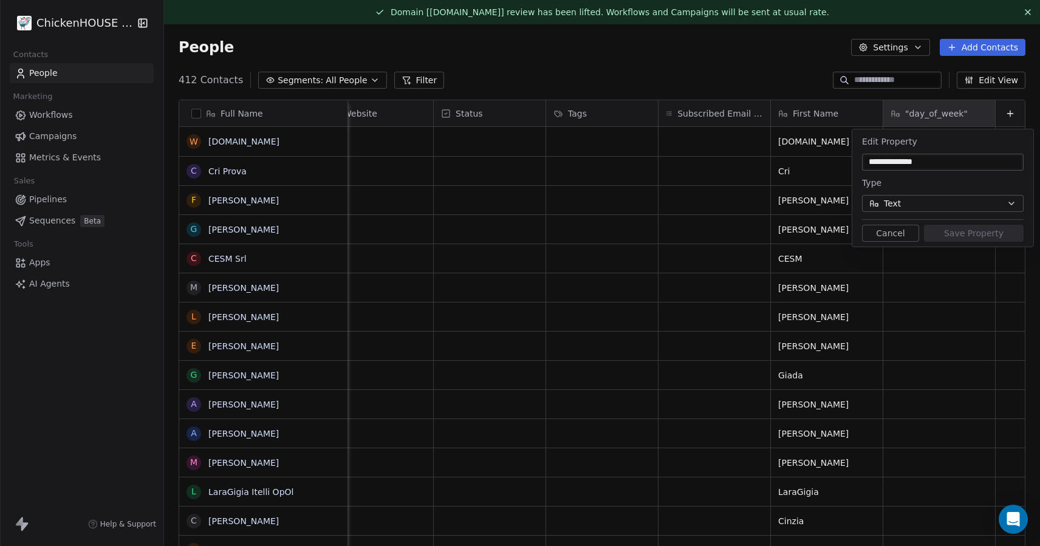
click at [913, 203] on button "Text" at bounding box center [943, 203] width 162 height 17
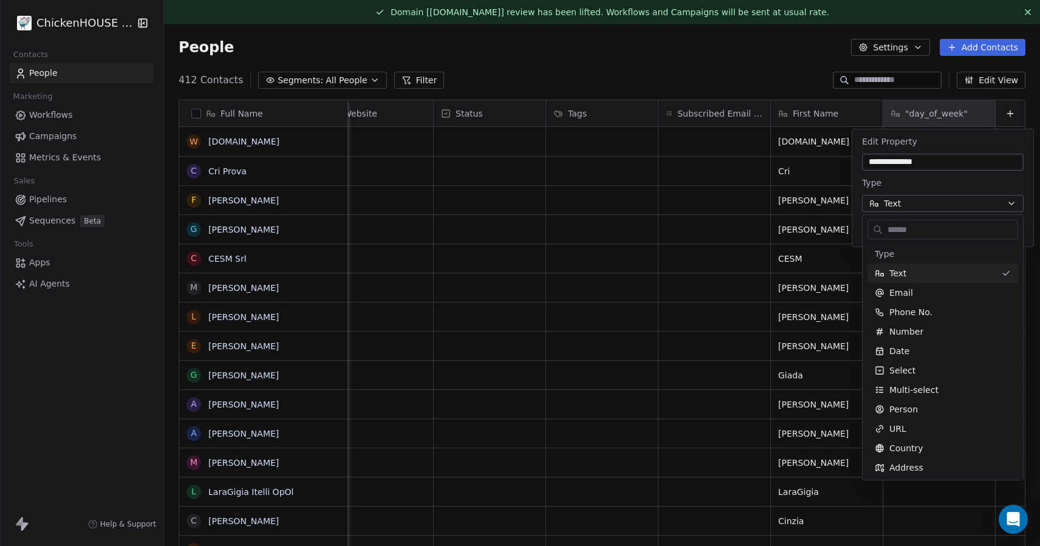
click at [770, 63] on html "ChickenHOUSE sas Contacts People Marketing Workflows Campaigns Metrics & Events…" at bounding box center [520, 318] width 1040 height 637
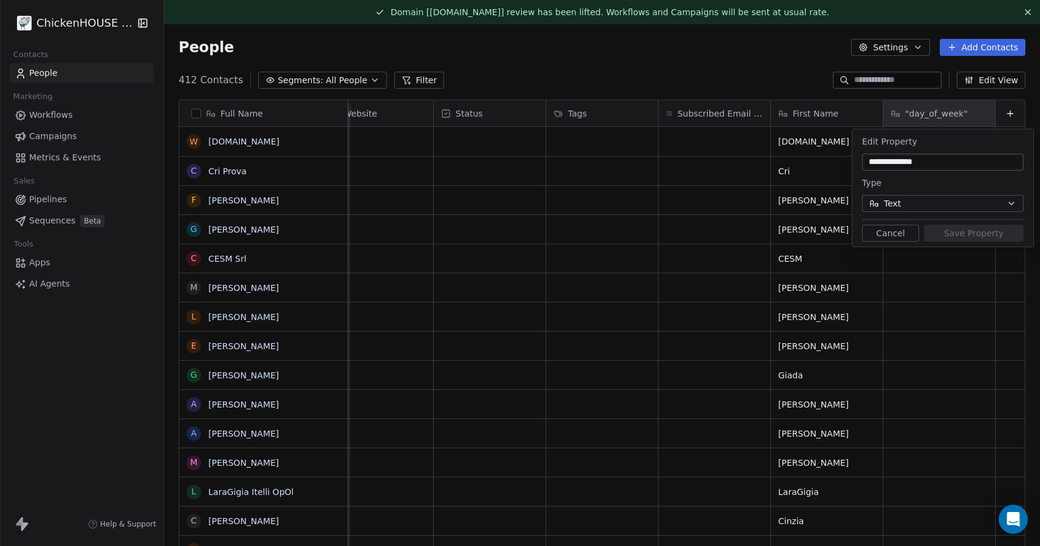
click at [770, 63] on html "ChickenHOUSE sas Contacts People Marketing Workflows Campaigns Metrics & Events…" at bounding box center [520, 318] width 1040 height 637
click at [937, 163] on input "**********" at bounding box center [942, 162] width 157 height 12
type input "**********"
click at [973, 231] on button "Save Property" at bounding box center [974, 233] width 100 height 17
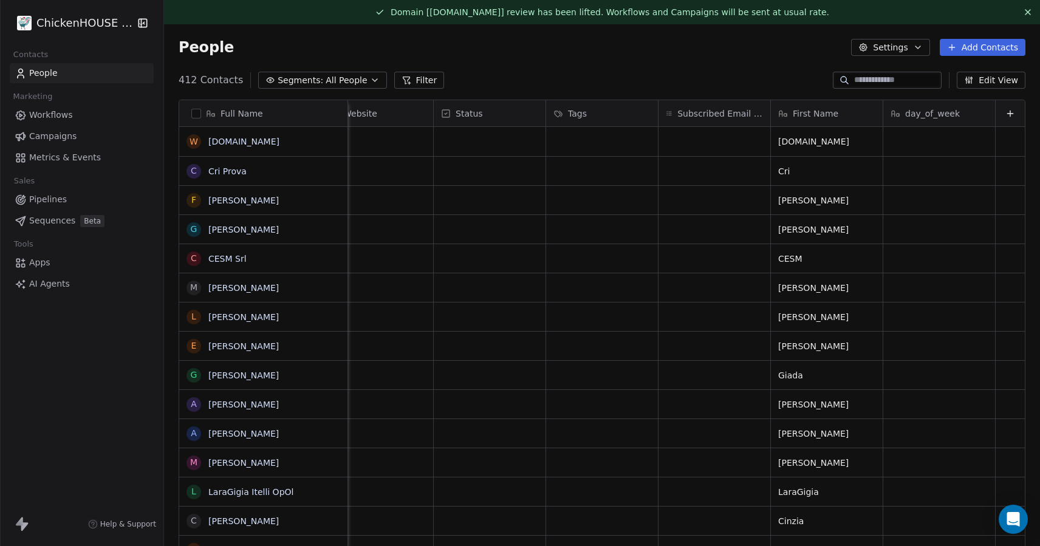
click at [59, 110] on span "Workflows" at bounding box center [51, 115] width 44 height 13
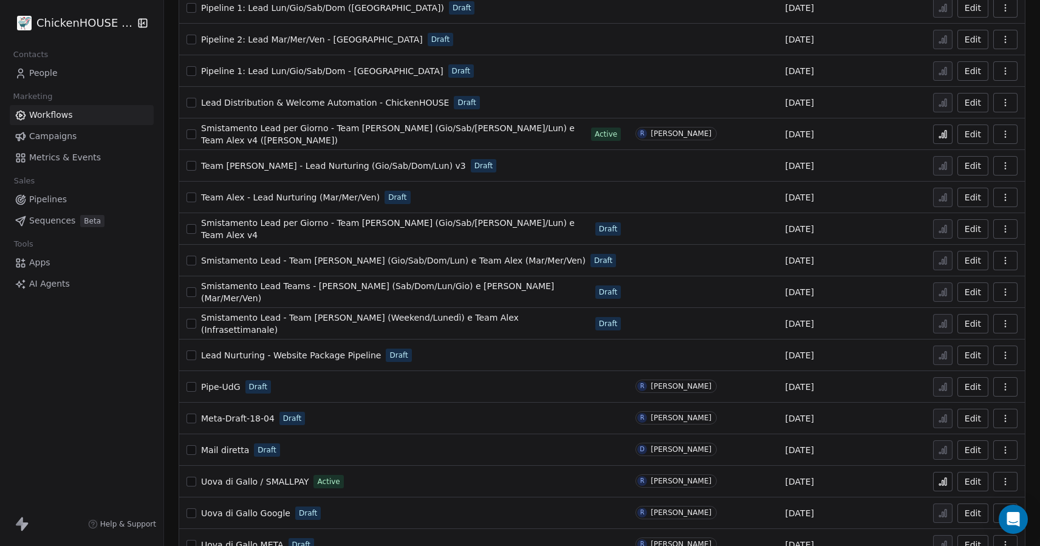
scroll to position [254, 0]
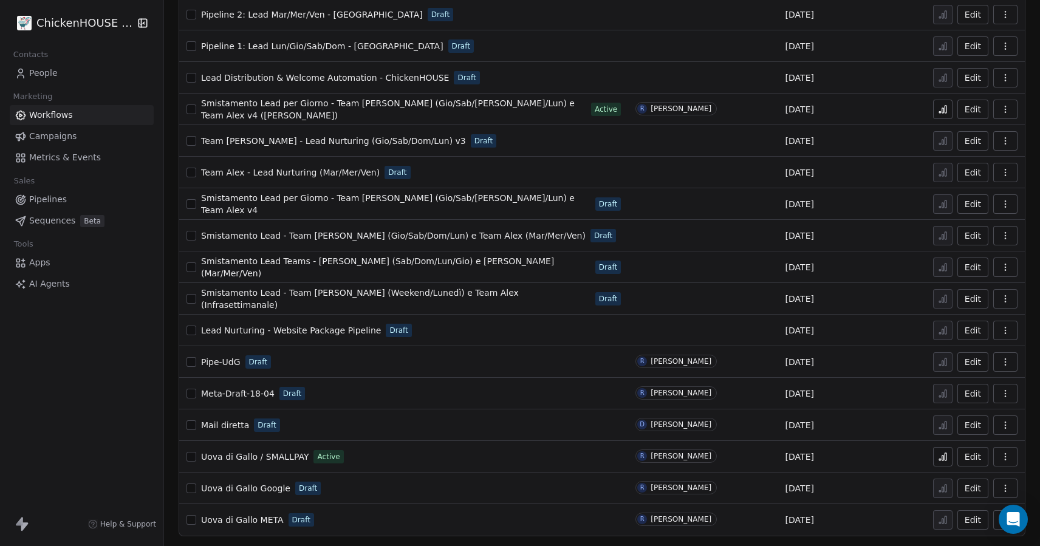
click at [336, 296] on span "Smistamento Lead - Team [PERSON_NAME] (Weekend/Lunedì) e Team Alex (Infrasettim…" at bounding box center [360, 299] width 318 height 22
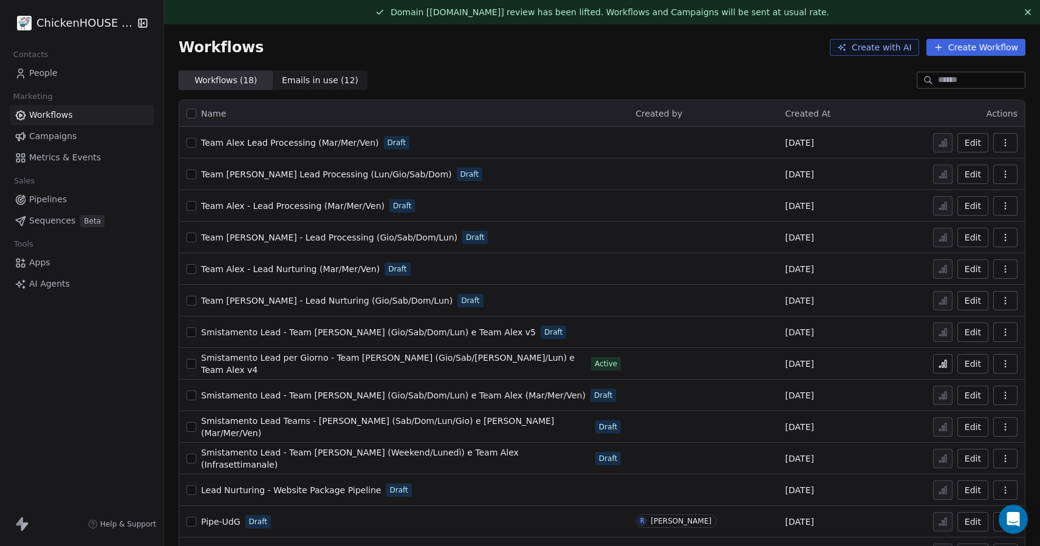
click at [1010, 329] on button "button" at bounding box center [1005, 331] width 24 height 19
click at [967, 416] on span "Delete" at bounding box center [968, 420] width 28 height 12
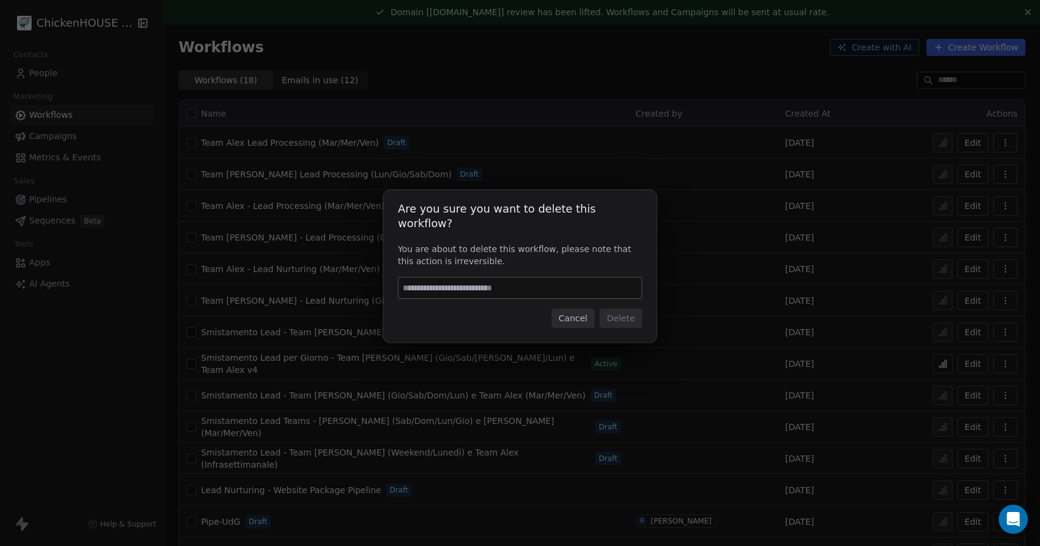
click at [539, 287] on input at bounding box center [519, 287] width 243 height 21
click at [504, 280] on input at bounding box center [519, 287] width 243 height 21
type input "*"
type input "******"
click at [614, 311] on button "Delete" at bounding box center [620, 317] width 43 height 19
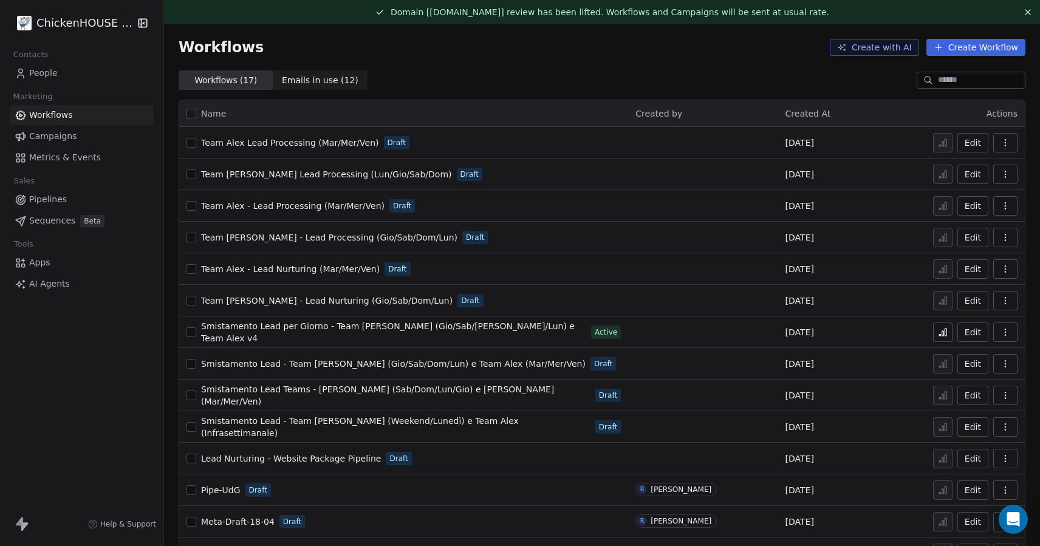
click at [1007, 141] on icon "button" at bounding box center [1005, 143] width 10 height 10
click at [961, 233] on span "Delete" at bounding box center [968, 230] width 28 height 12
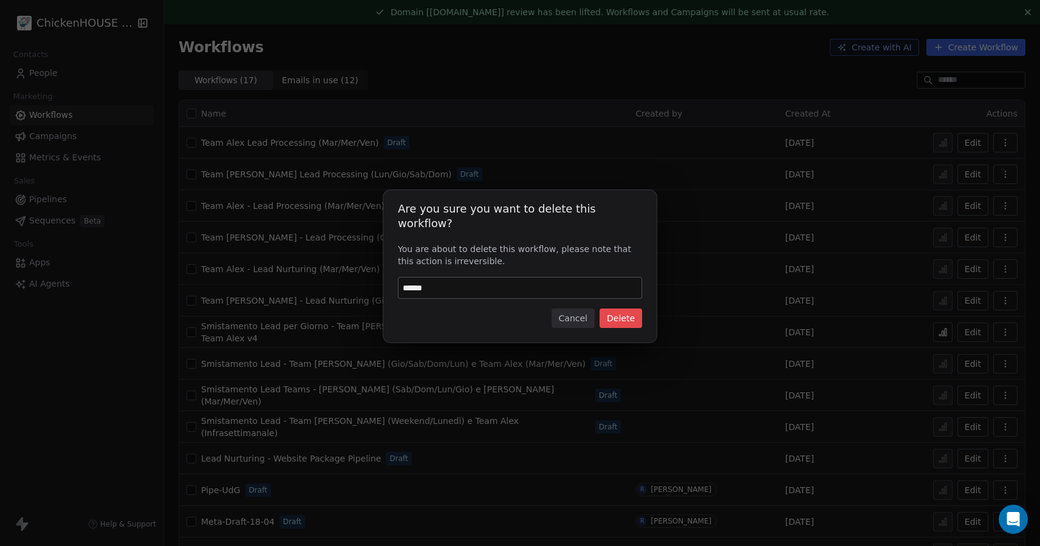
type input "******"
click at [627, 313] on button "Delete" at bounding box center [620, 317] width 43 height 19
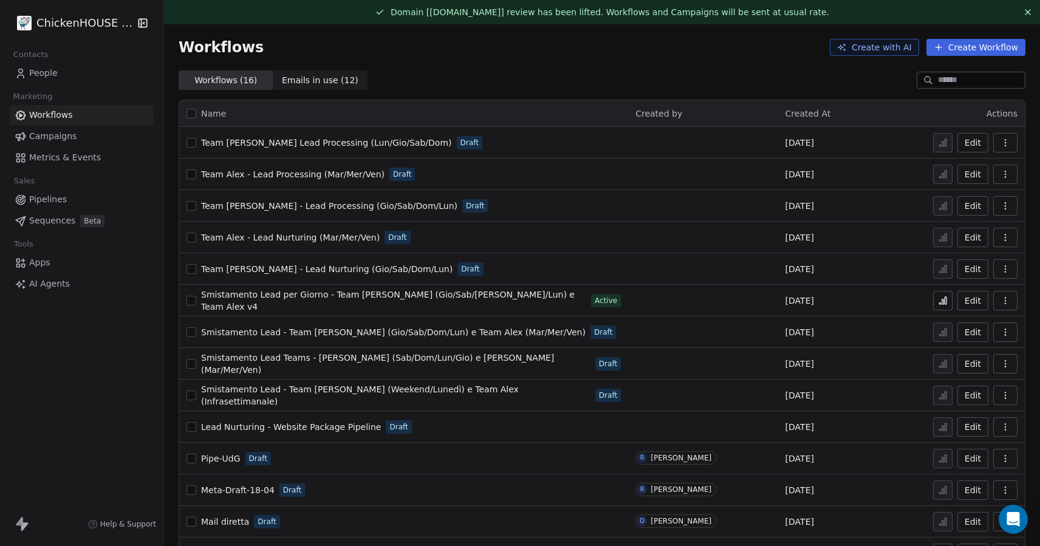
click at [1002, 138] on icon "button" at bounding box center [1005, 143] width 10 height 10
click at [967, 228] on span "Delete" at bounding box center [968, 230] width 28 height 12
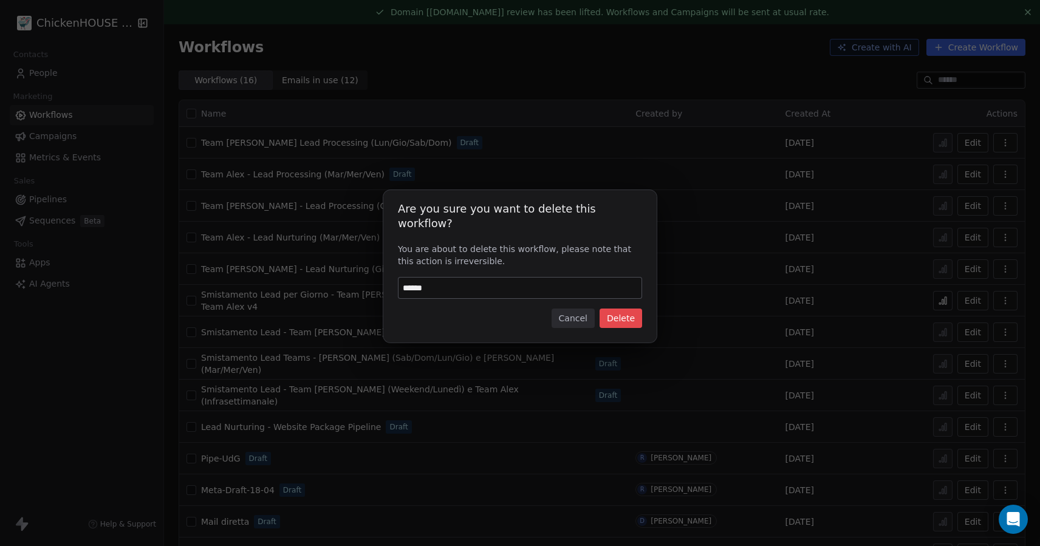
type input "******"
click at [630, 308] on button "Delete" at bounding box center [620, 317] width 43 height 19
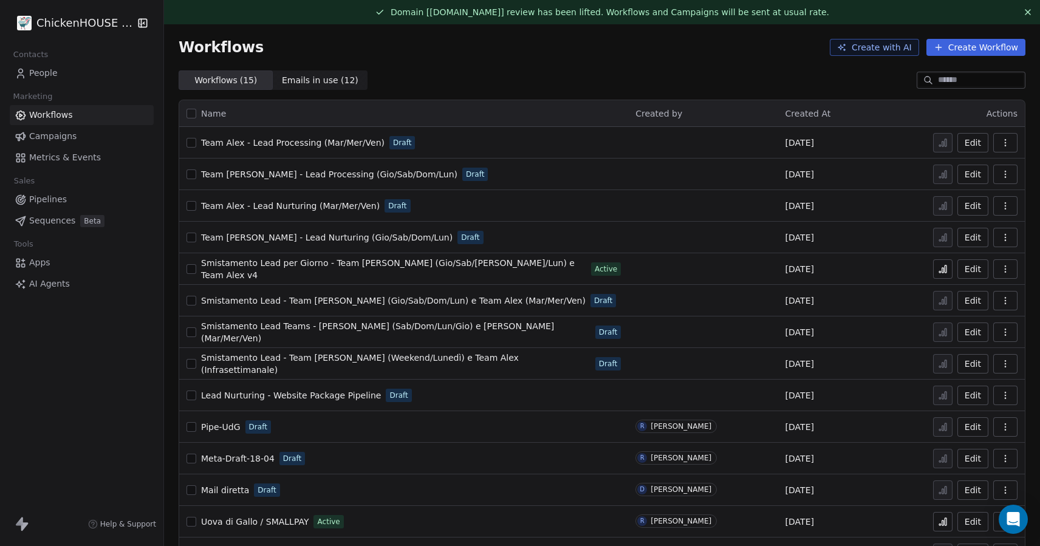
click at [1004, 142] on icon "button" at bounding box center [1004, 142] width 1 height 1
click at [950, 232] on icon at bounding box center [947, 230] width 10 height 10
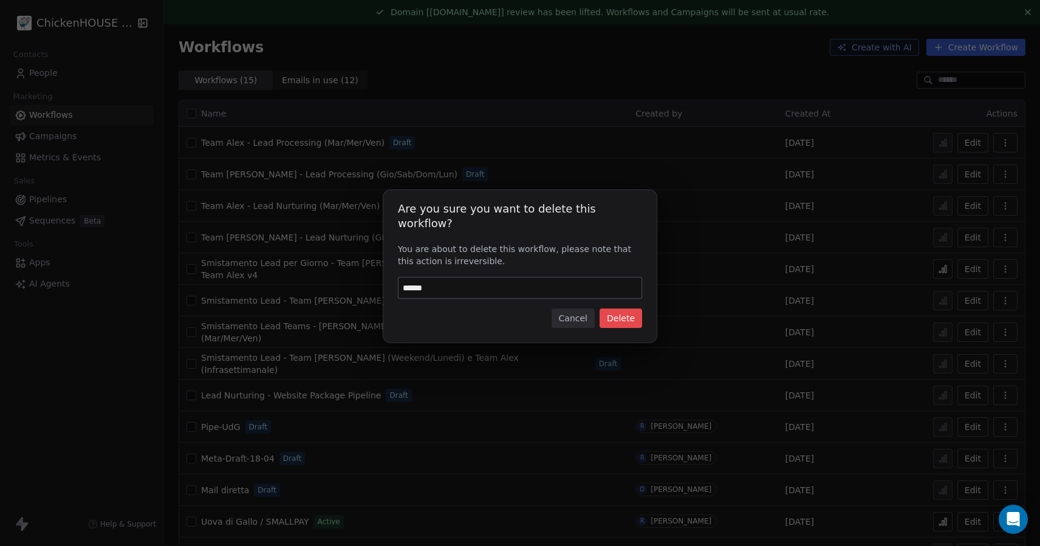
type input "******"
drag, startPoint x: 645, startPoint y: 315, endPoint x: 628, endPoint y: 314, distance: 17.7
click at [640, 315] on div "Are you sure you want to delete this workflow? You are about to delete this wor…" at bounding box center [519, 266] width 273 height 153
click at [628, 314] on button "Delete" at bounding box center [620, 317] width 43 height 19
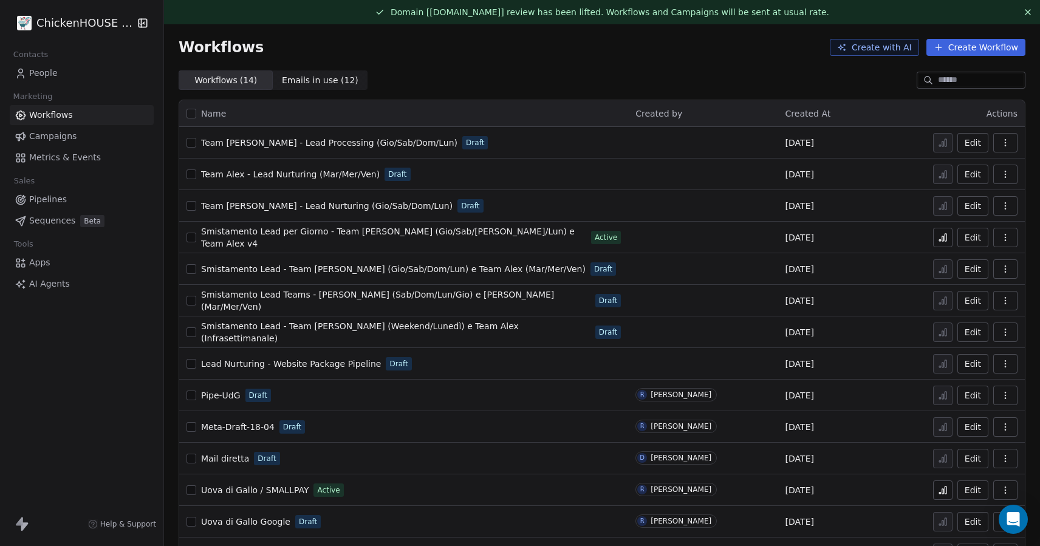
click at [1001, 138] on icon "button" at bounding box center [1005, 143] width 10 height 10
click at [956, 229] on span "Delete" at bounding box center [968, 230] width 28 height 12
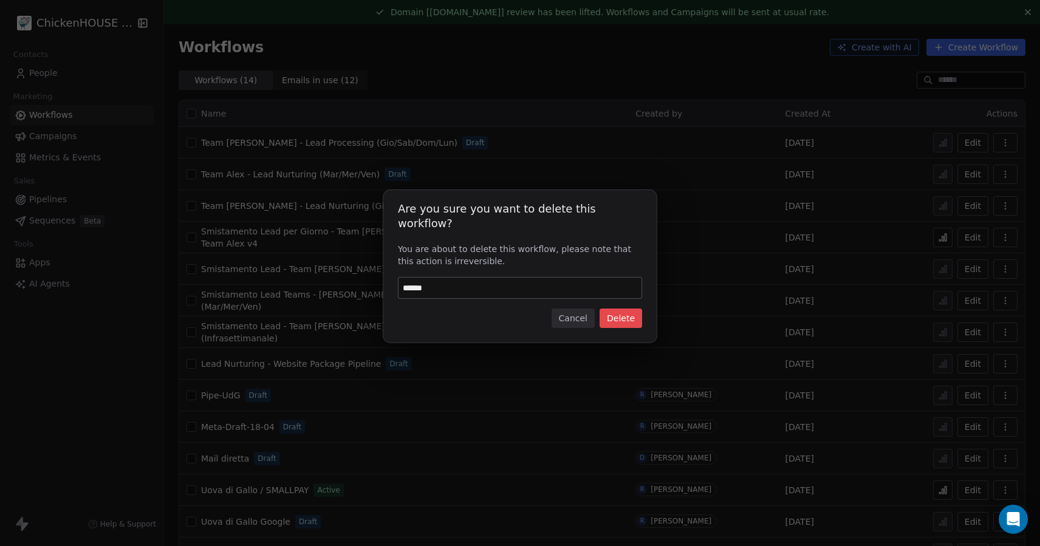
type input "******"
click at [622, 315] on button "Delete" at bounding box center [620, 317] width 43 height 19
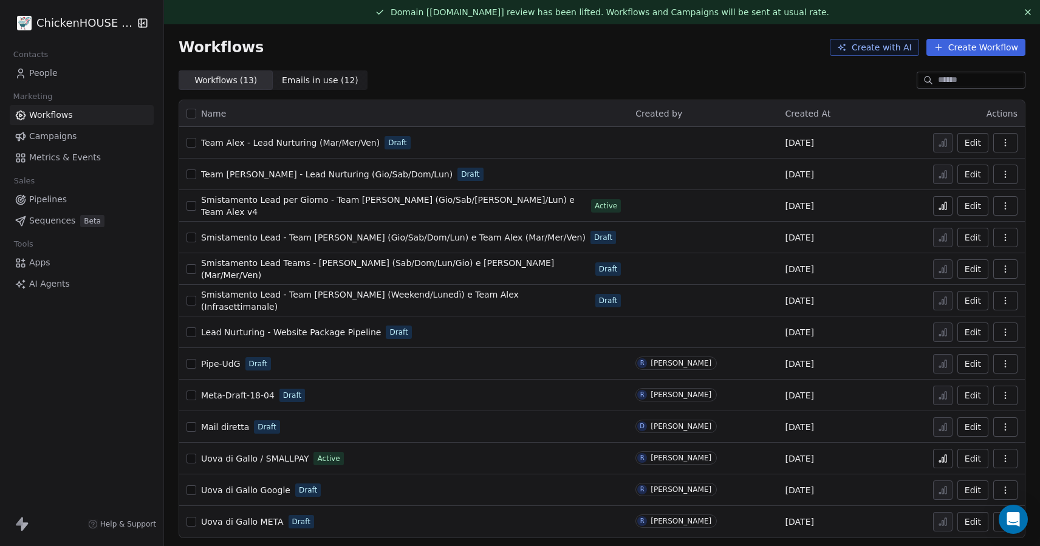
click at [998, 141] on button "button" at bounding box center [1005, 142] width 24 height 19
click at [947, 229] on icon at bounding box center [947, 230] width 10 height 10
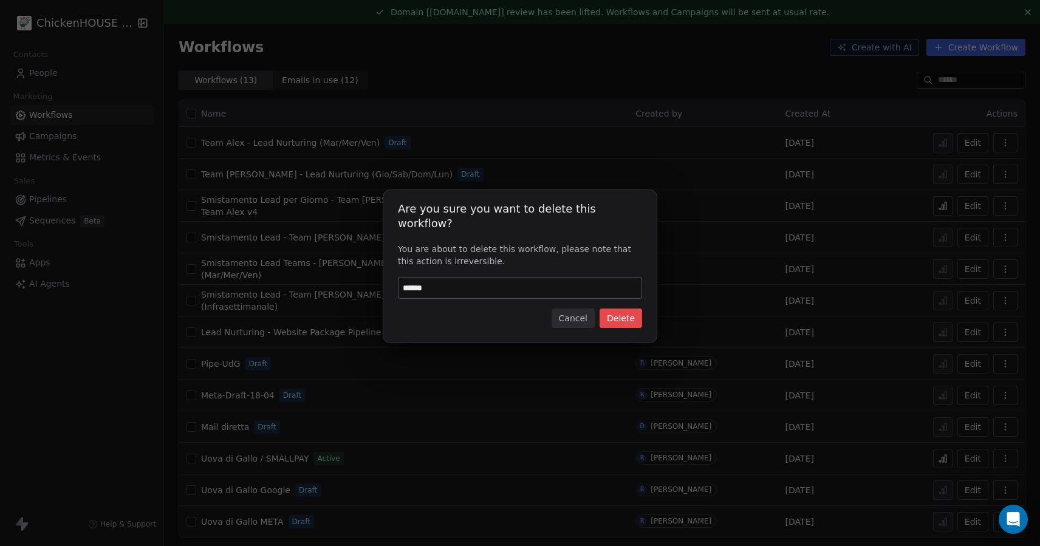
type input "******"
click at [614, 308] on button "Delete" at bounding box center [620, 317] width 43 height 19
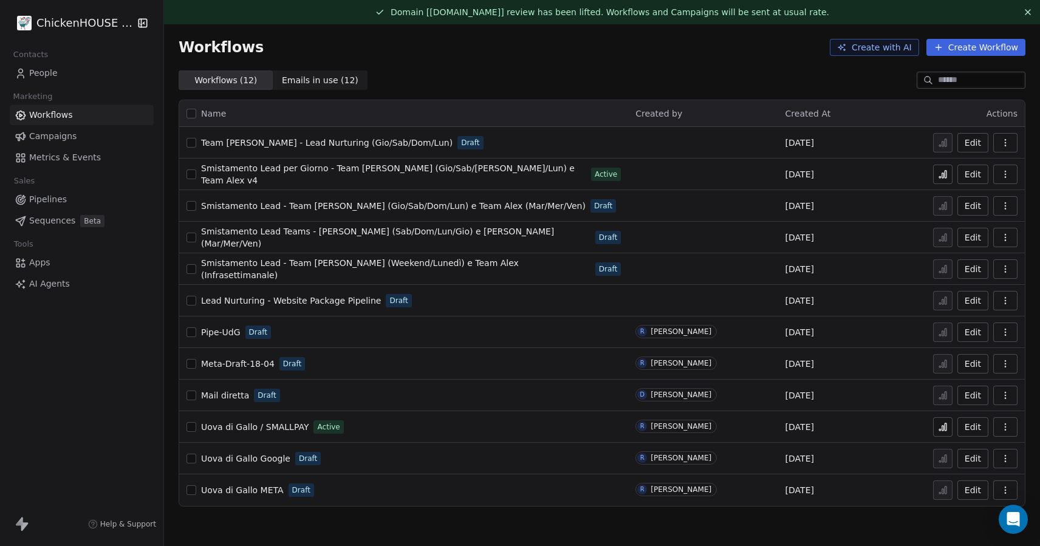
click at [1001, 145] on icon "button" at bounding box center [1005, 143] width 10 height 10
click at [961, 232] on span "Delete" at bounding box center [968, 230] width 28 height 12
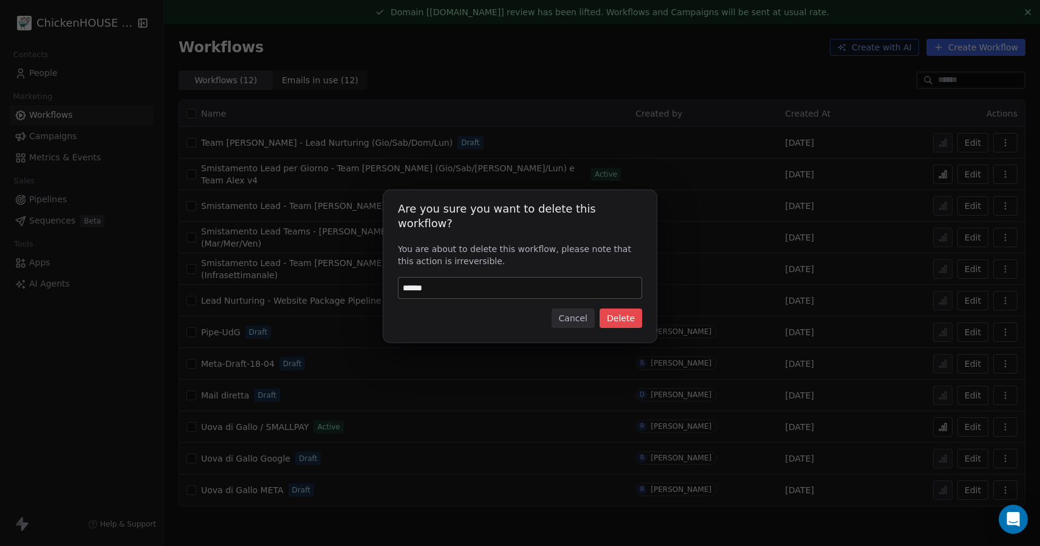
type input "******"
click at [621, 308] on button "Delete" at bounding box center [620, 317] width 43 height 19
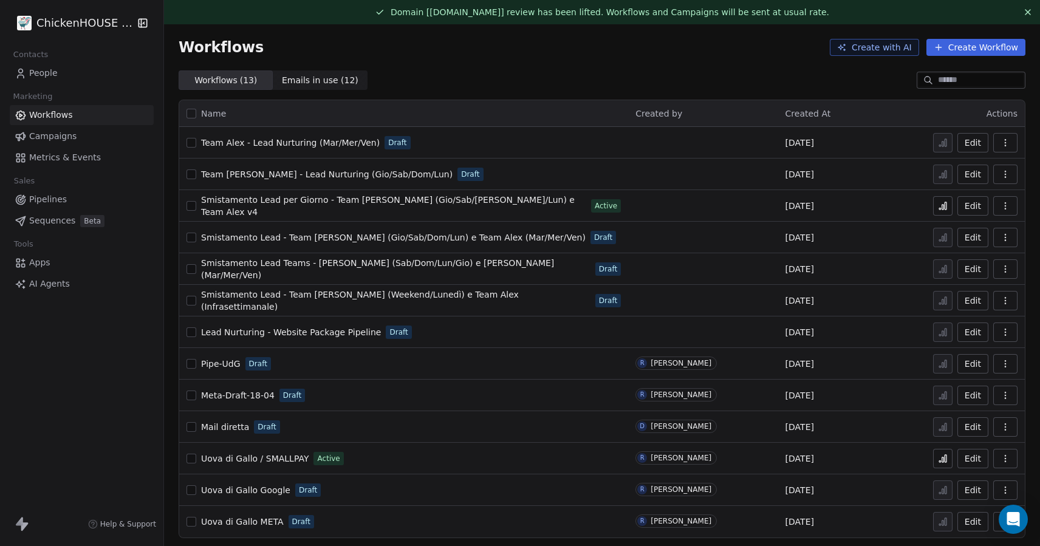
click at [257, 206] on span "Smistamento Lead per Giorno - Team [PERSON_NAME] (Gio/Sab/[PERSON_NAME]/Lun) e …" at bounding box center [387, 206] width 373 height 22
click at [302, 174] on span "Team [PERSON_NAME] - Lead Nurturing (Gio/Sab/Dom/Lun)" at bounding box center [326, 174] width 251 height 10
click at [407, 206] on span "Smistamento Lead per Giorno - Team [PERSON_NAME] (Gio/Sab/[PERSON_NAME]/Lun) e …" at bounding box center [387, 206] width 373 height 22
click at [232, 178] on span "Team [PERSON_NAME] - Lead Nurturing (Gio/Sab/Dom/Lun)" at bounding box center [326, 174] width 251 height 10
click at [211, 142] on span "Team Alex - Lead Nurturing (Mar/Mer/Ven)" at bounding box center [290, 143] width 179 height 10
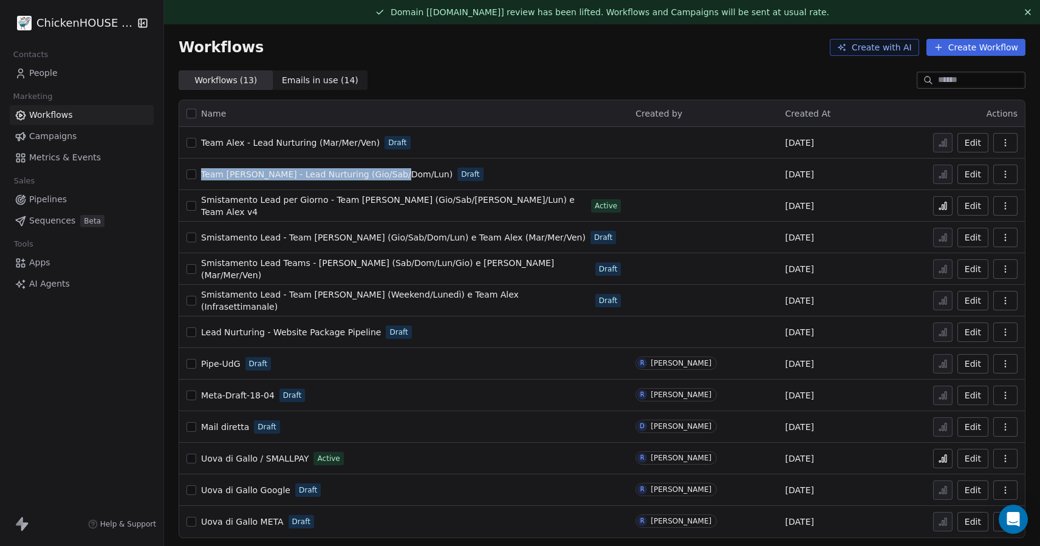
click at [237, 207] on span "Smistamento Lead per Giorno - Team [PERSON_NAME] (Gio/Sab/[PERSON_NAME]/Lun) e …" at bounding box center [387, 206] width 373 height 22
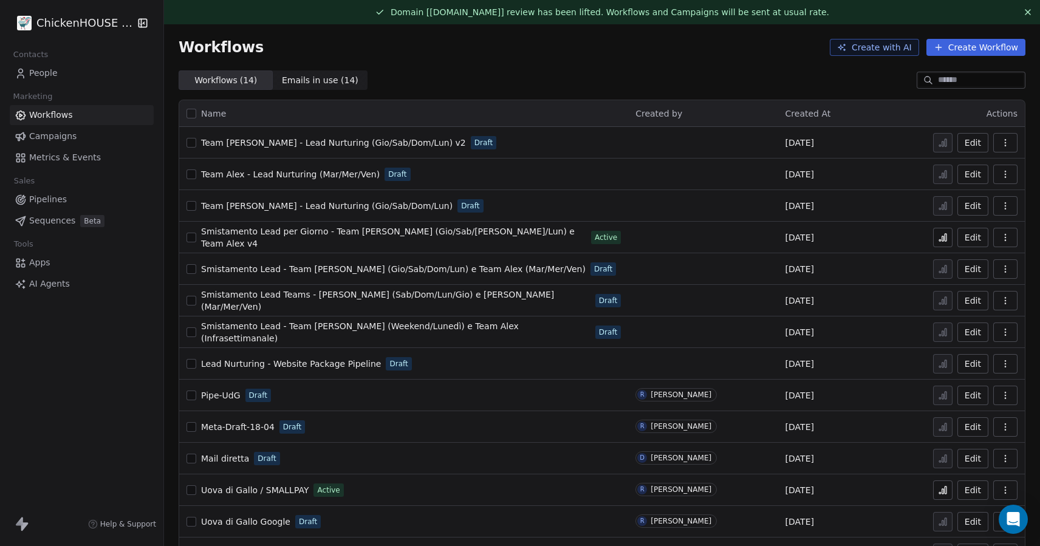
click at [192, 140] on button "button" at bounding box center [191, 143] width 10 height 10
click at [1002, 137] on button "button" at bounding box center [1005, 142] width 24 height 19
click at [959, 234] on span "Delete" at bounding box center [968, 230] width 28 height 12
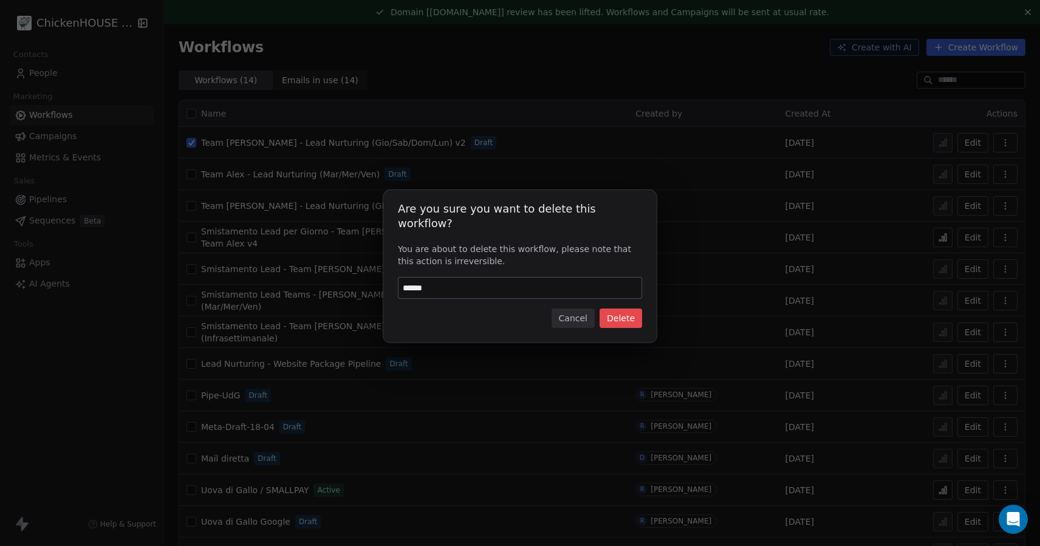
type input "******"
click at [614, 316] on button "Delete" at bounding box center [620, 317] width 43 height 19
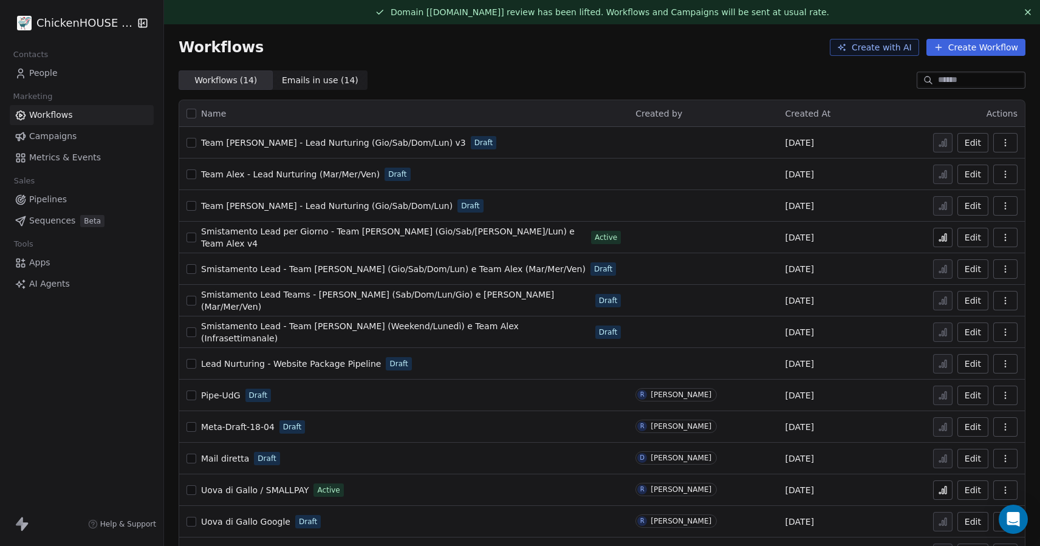
click at [291, 143] on span "Team [PERSON_NAME] - Lead Nurturing (Gio/Sab/Dom/Lun) v3" at bounding box center [333, 143] width 265 height 10
click at [199, 203] on div "Team [PERSON_NAME] - Lead Nurturing (Gio/Sab/Dom/Lun) Draft" at bounding box center [403, 205] width 434 height 17
click at [1004, 206] on icon "button" at bounding box center [1005, 206] width 10 height 10
click at [956, 291] on span "Delete" at bounding box center [968, 293] width 28 height 12
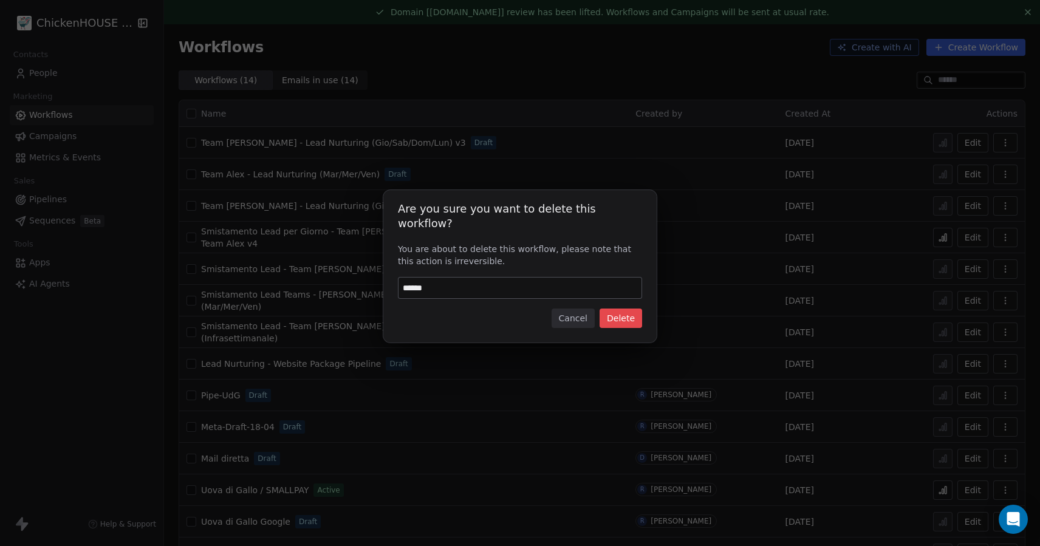
type input "******"
click at [613, 316] on button "Delete" at bounding box center [620, 317] width 43 height 19
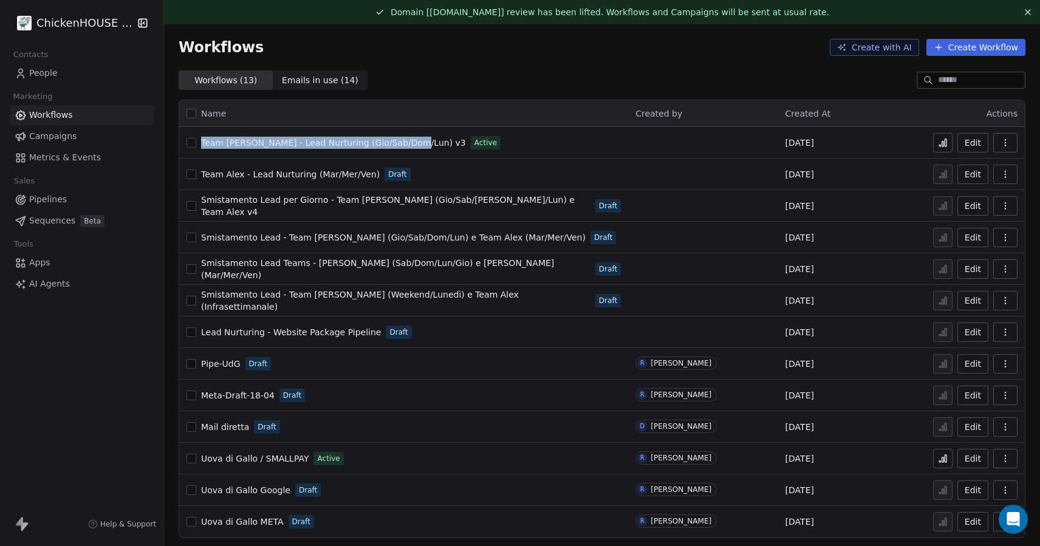
click at [47, 200] on span "Pipelines" at bounding box center [48, 199] width 38 height 13
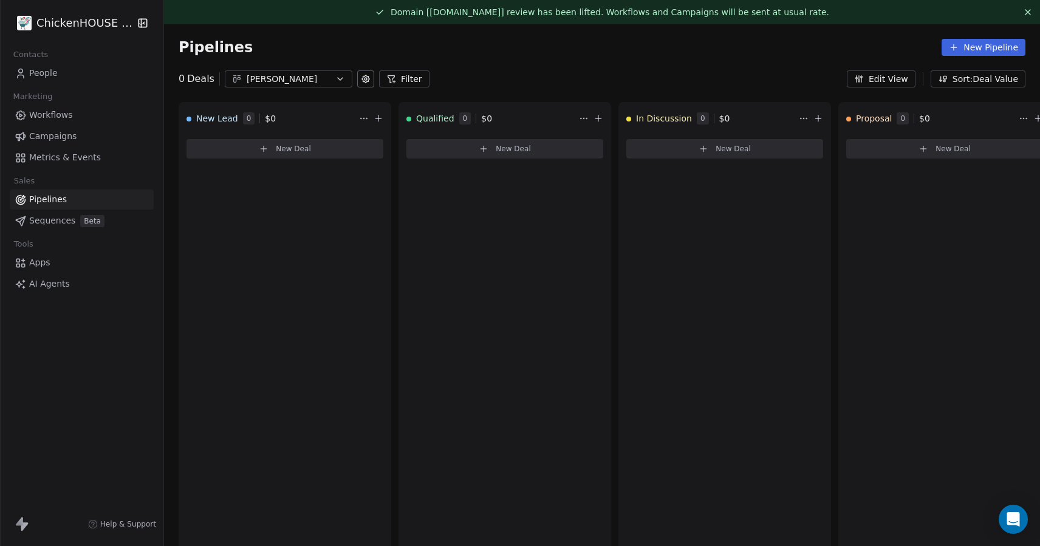
click at [61, 117] on span "Workflows" at bounding box center [51, 115] width 44 height 13
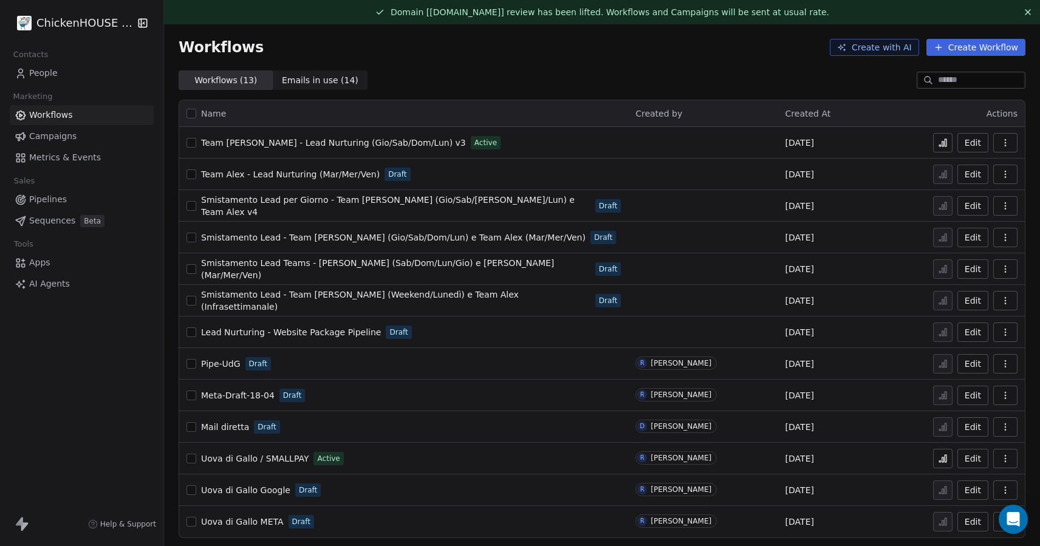
click at [61, 117] on span "Workflows" at bounding box center [51, 115] width 44 height 13
click at [58, 203] on span "Pipelines" at bounding box center [48, 199] width 38 height 13
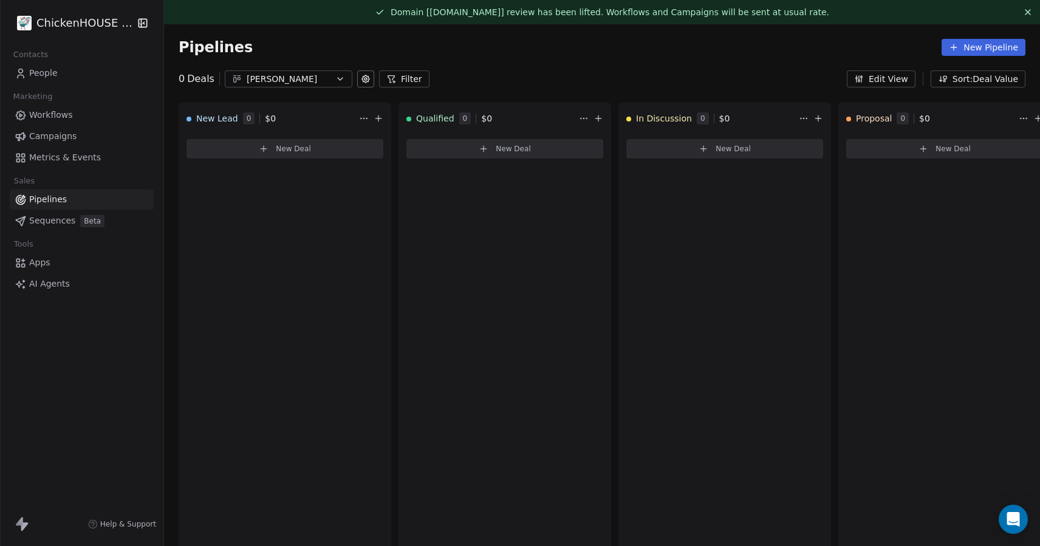
click at [288, 77] on div "[PERSON_NAME]" at bounding box center [289, 79] width 84 height 13
click at [232, 150] on div "Alex" at bounding box center [296, 148] width 138 height 19
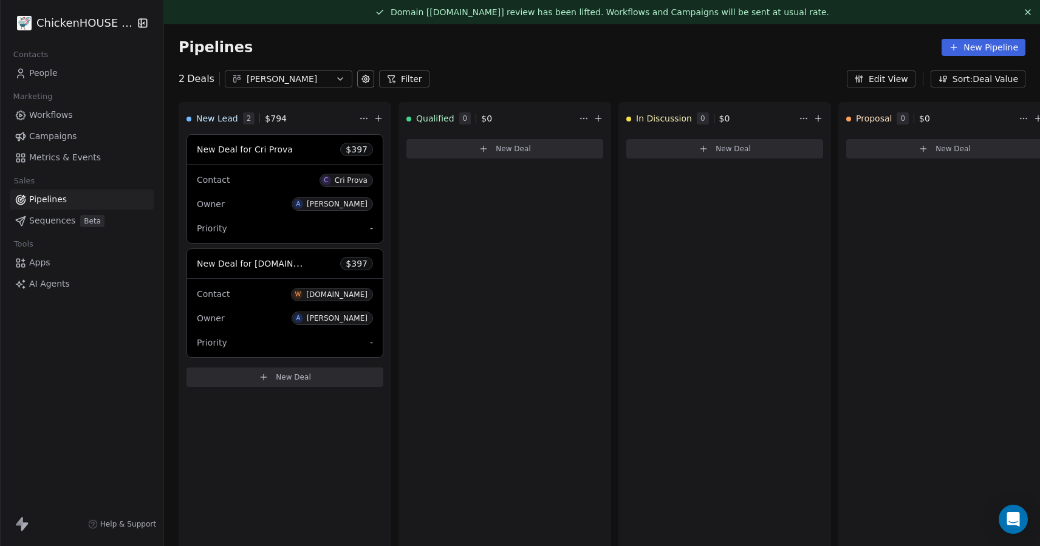
click at [52, 111] on span "Workflows" at bounding box center [51, 115] width 44 height 13
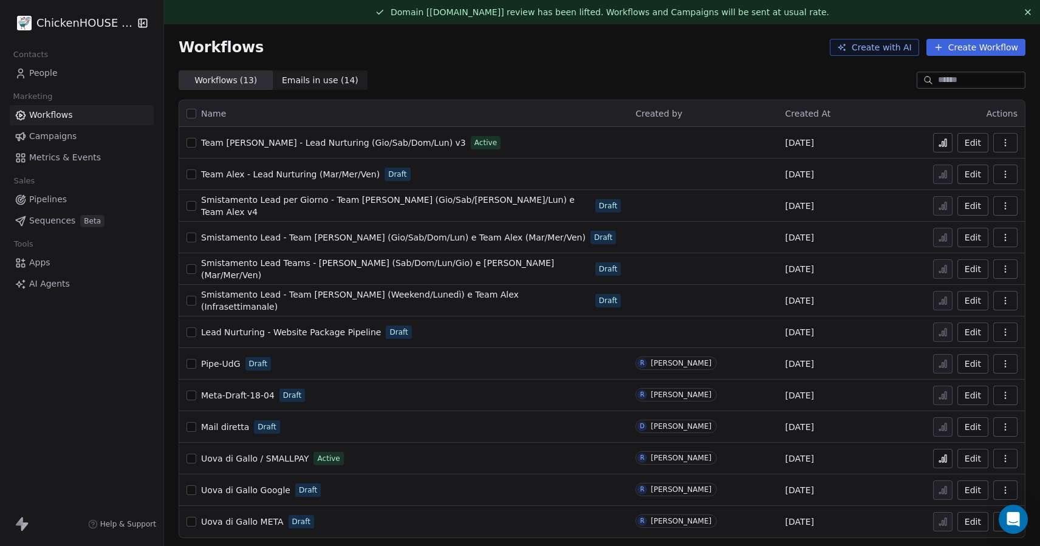
click at [60, 77] on link "People" at bounding box center [82, 73] width 144 height 20
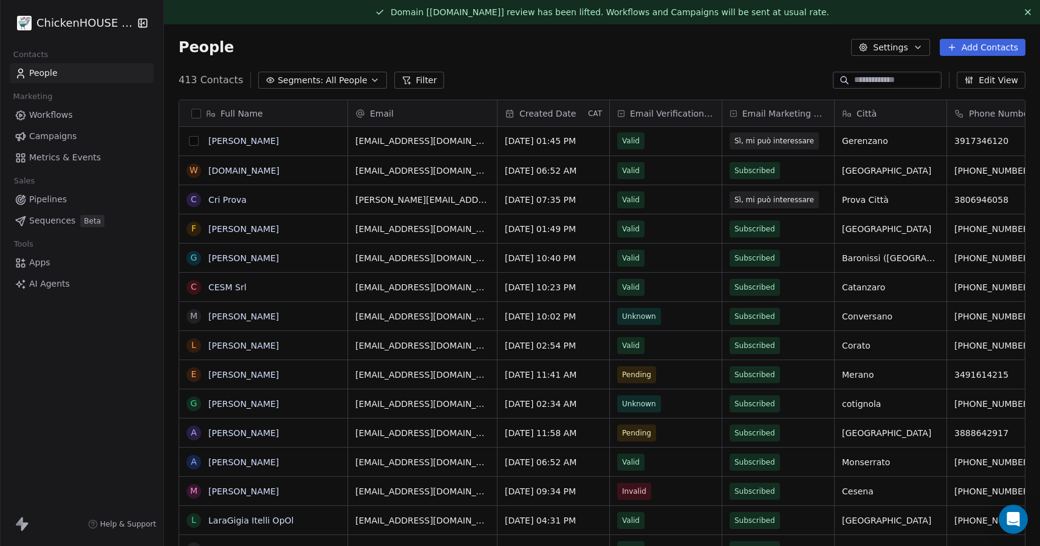
click at [192, 137] on button "grid" at bounding box center [194, 141] width 10 height 10
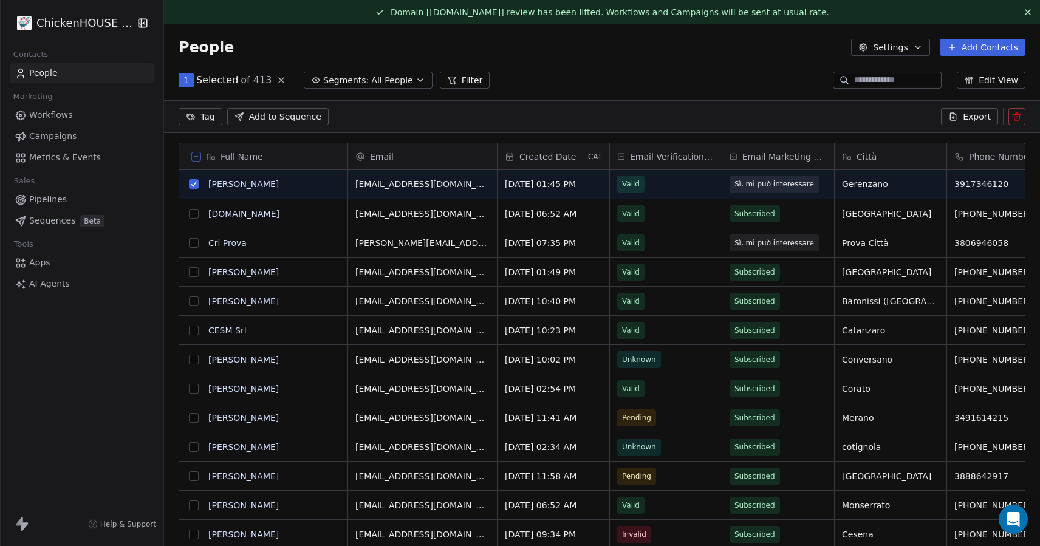
click at [1014, 113] on icon at bounding box center [1017, 117] width 10 height 10
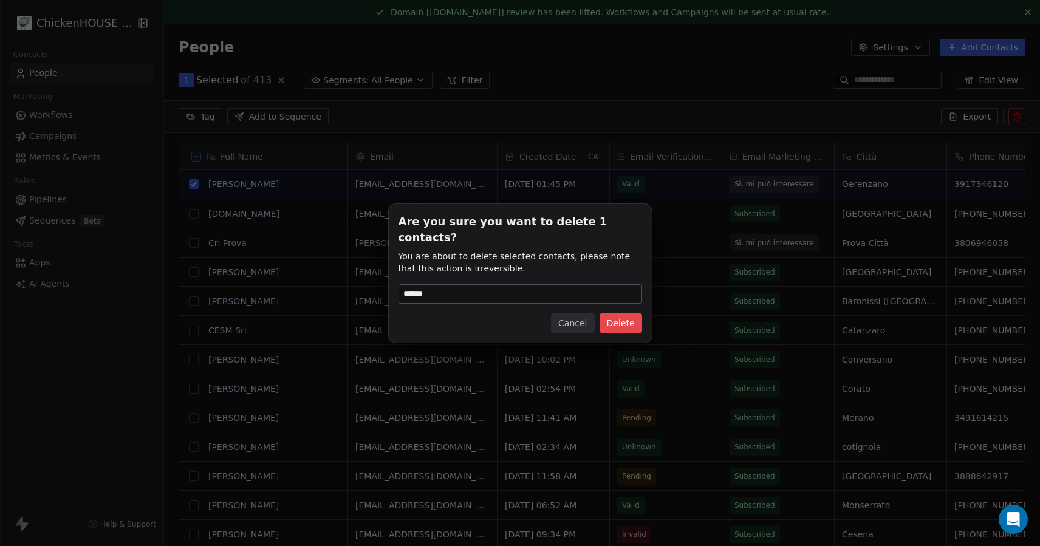
type input "******"
click at [624, 320] on button "Delete" at bounding box center [620, 322] width 43 height 19
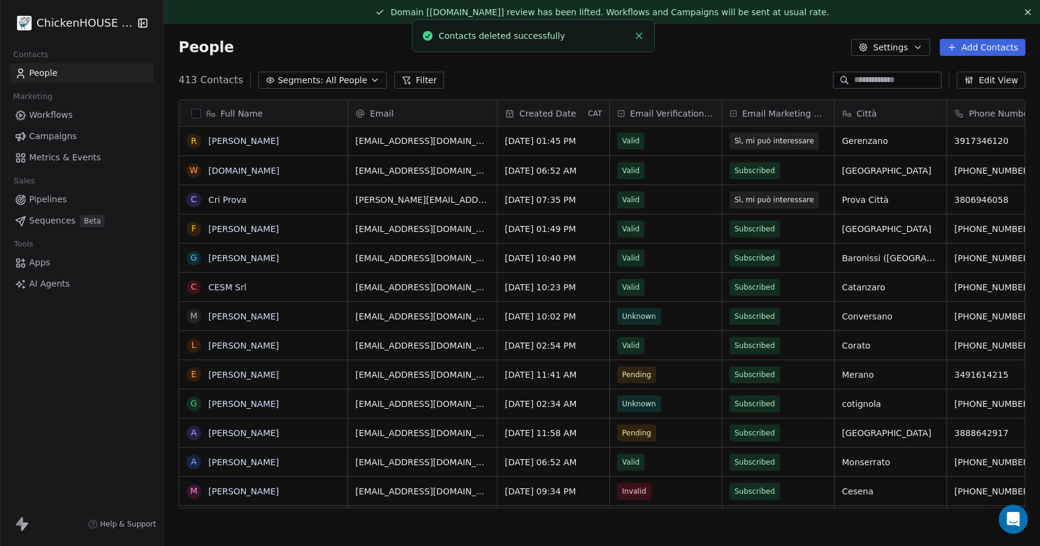
scroll to position [480, 876]
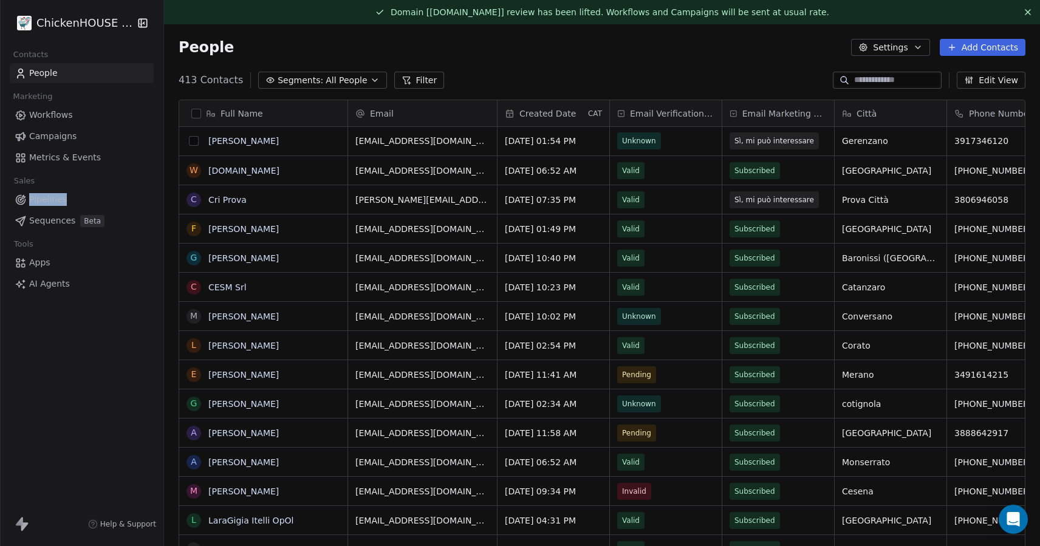
click at [192, 144] on button "grid" at bounding box center [194, 141] width 10 height 10
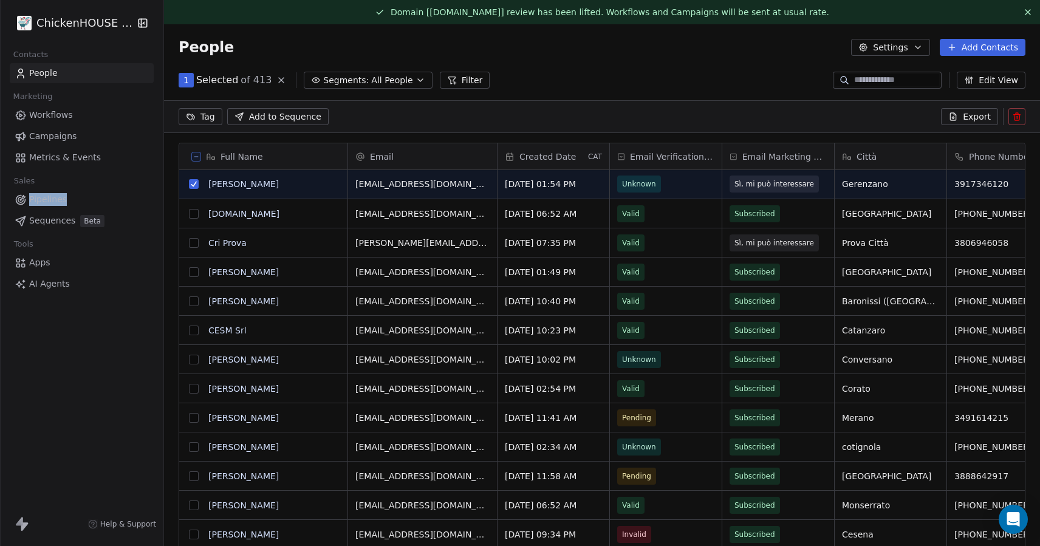
scroll to position [438, 876]
click at [1010, 117] on button at bounding box center [1016, 116] width 17 height 17
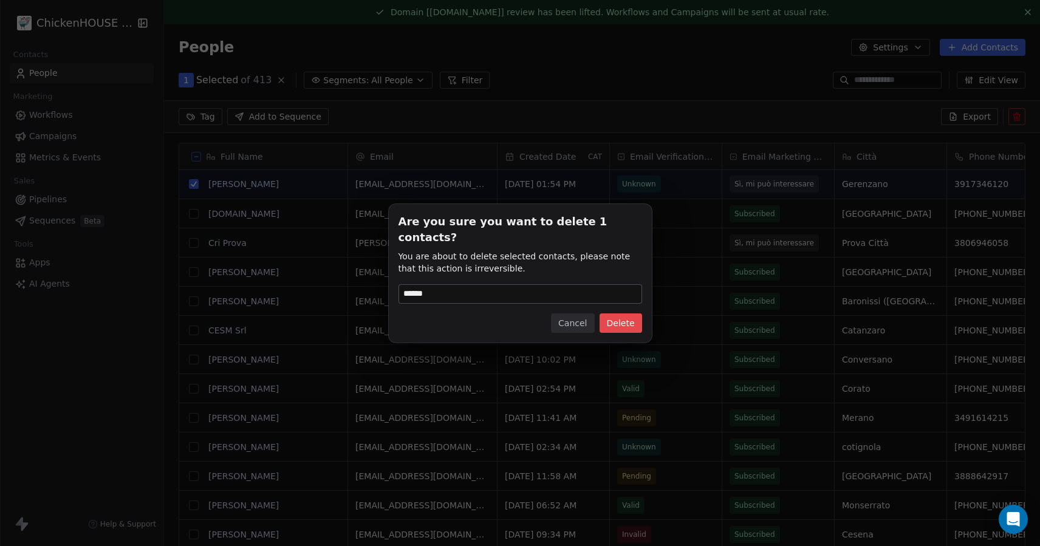
click at [631, 313] on button "Delete" at bounding box center [620, 322] width 43 height 19
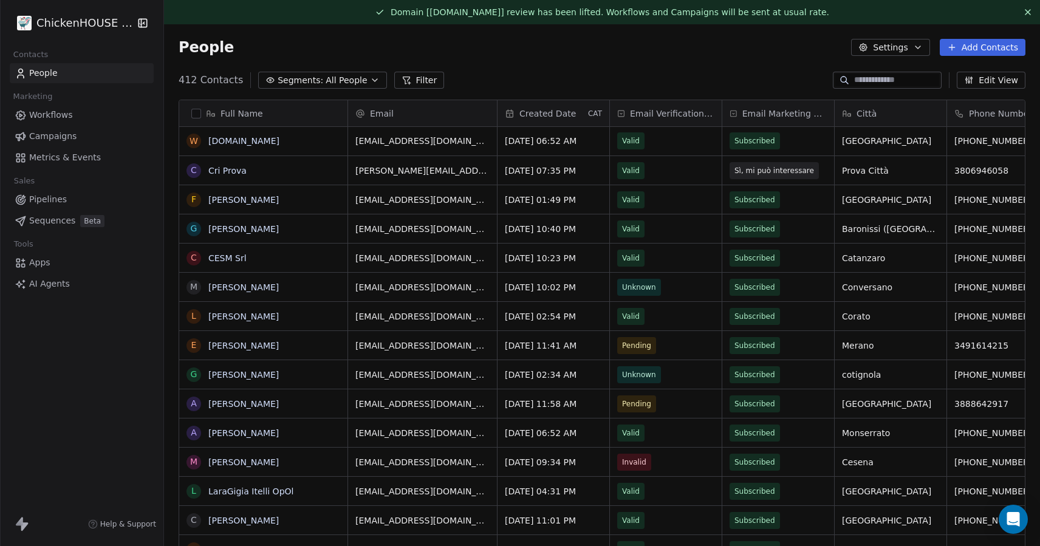
click at [61, 284] on span "AI Agents" at bounding box center [49, 283] width 41 height 13
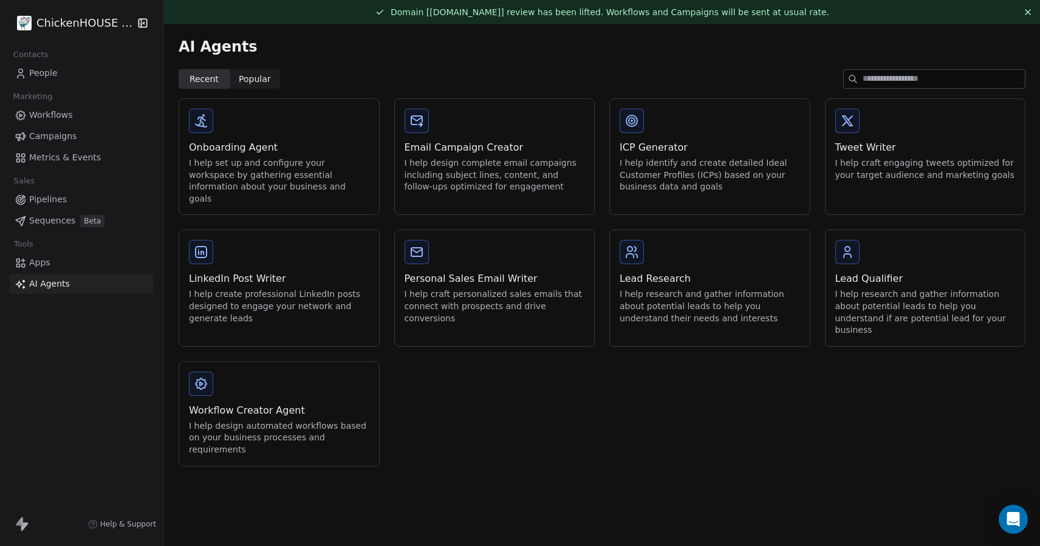
click at [231, 362] on div "Workflow Creator Agent I help design automated workflows based on your business…" at bounding box center [279, 414] width 200 height 104
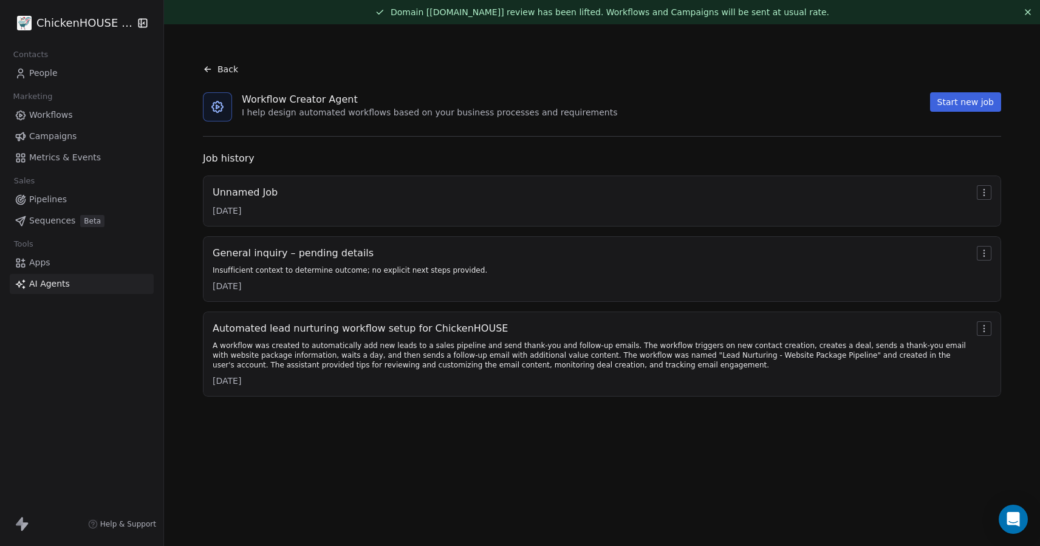
click at [293, 189] on div "Unnamed Job 11/10/2025" at bounding box center [602, 201] width 778 height 32
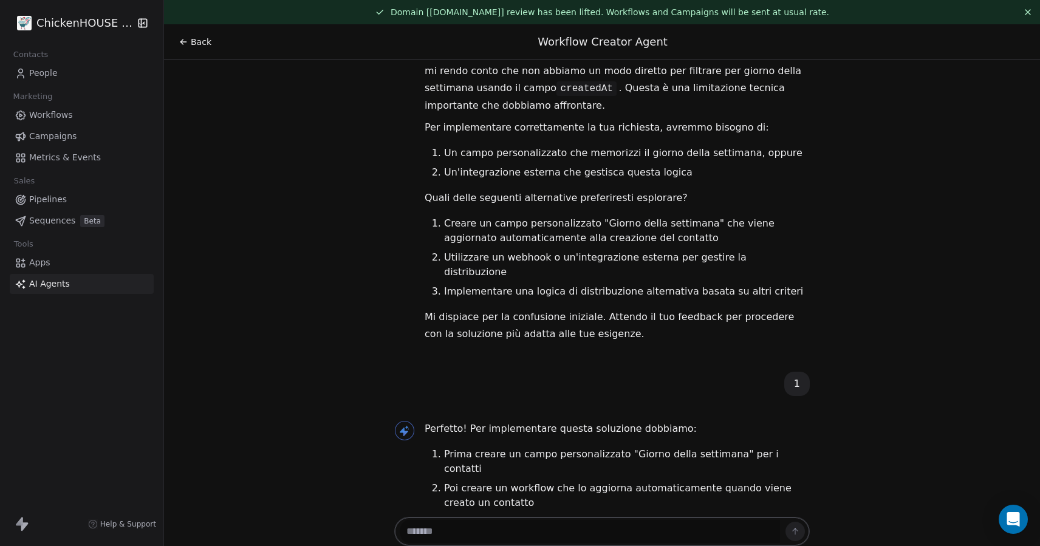
scroll to position [24, 0]
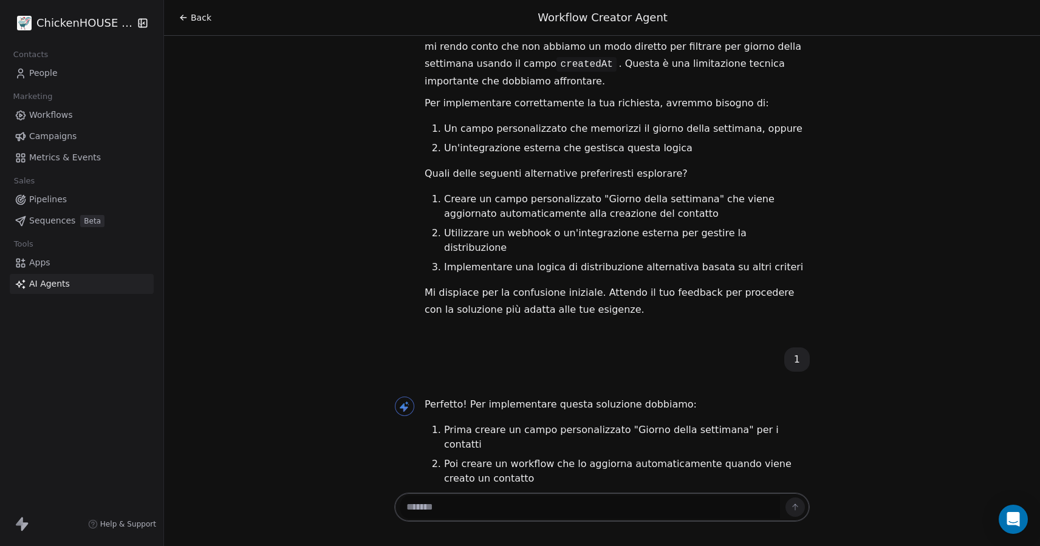
drag, startPoint x: 636, startPoint y: 308, endPoint x: 749, endPoint y: 296, distance: 113.0
copy li ""day_of_week""
click at [507, 514] on textarea at bounding box center [590, 506] width 380 height 23
type textarea "******"
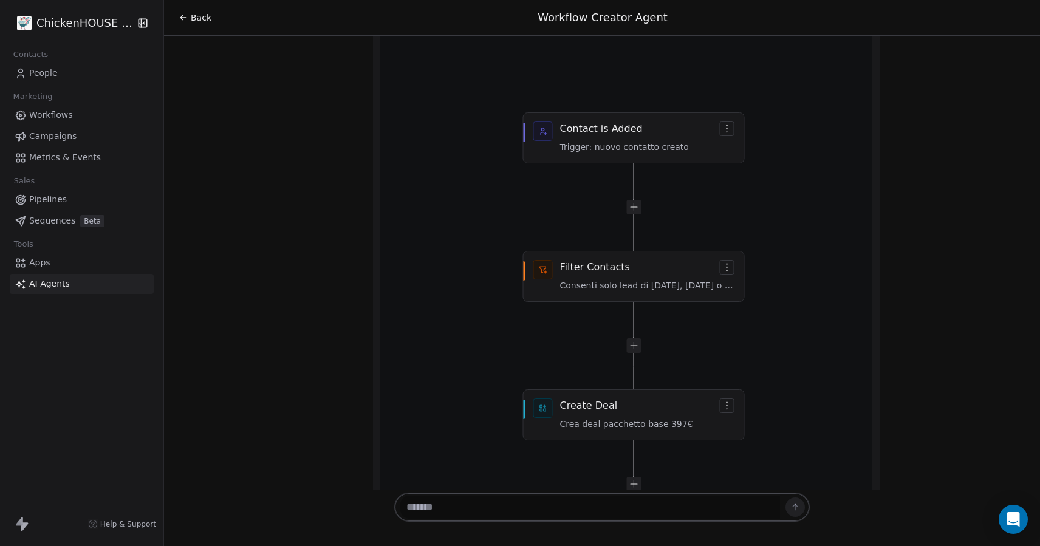
scroll to position [10243, 0]
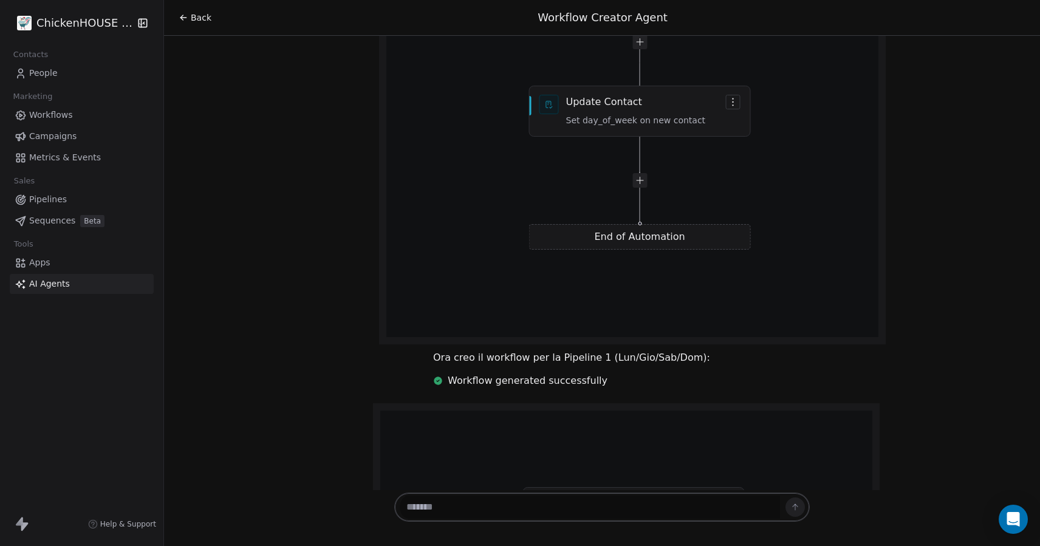
scroll to position [8827, 0]
click at [63, 291] on link "AI Agents" at bounding box center [82, 284] width 144 height 20
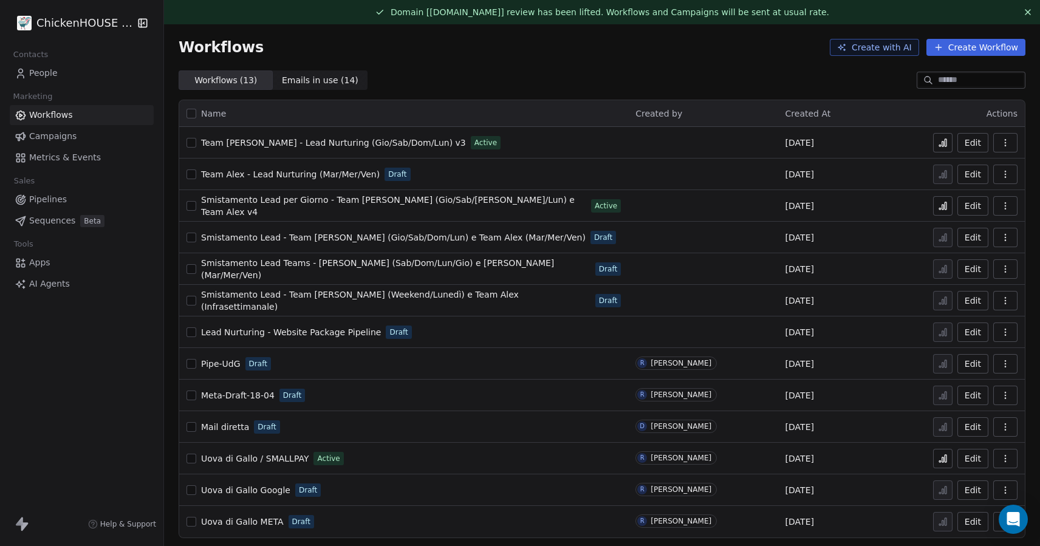
click at [375, 203] on span "Smistamento Lead per Giorno - Team [PERSON_NAME] (Gio/Sab/[PERSON_NAME]/Lun) e …" at bounding box center [387, 206] width 373 height 22
click at [58, 64] on link "People" at bounding box center [82, 73] width 144 height 20
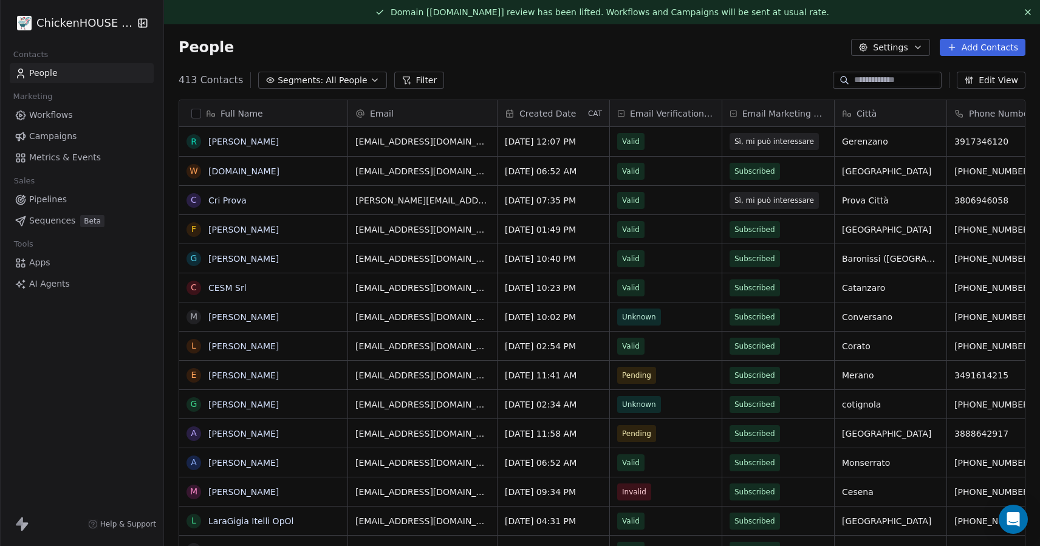
scroll to position [480, 876]
click at [193, 145] on button "grid" at bounding box center [194, 142] width 10 height 10
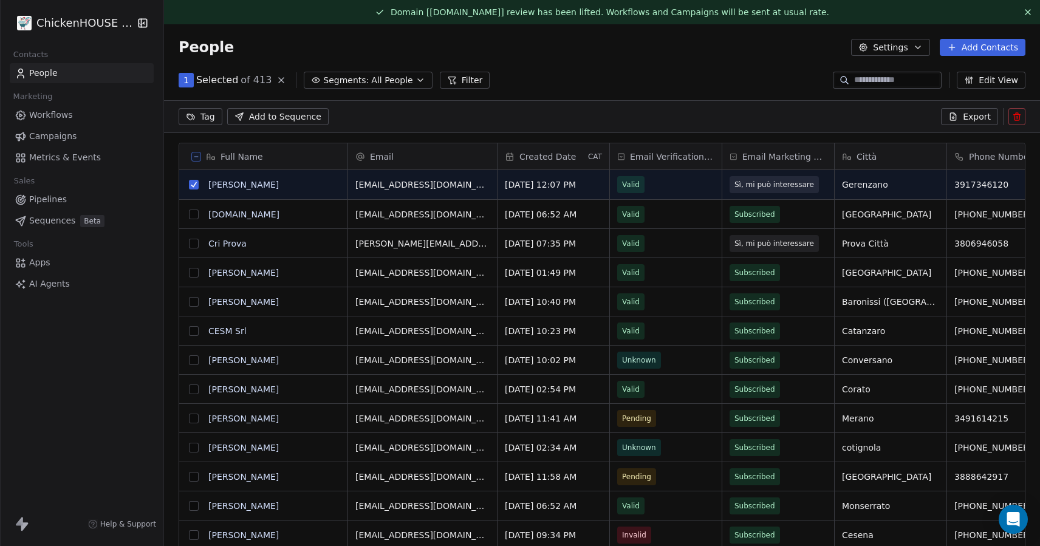
click at [1013, 117] on icon at bounding box center [1015, 117] width 5 height 5
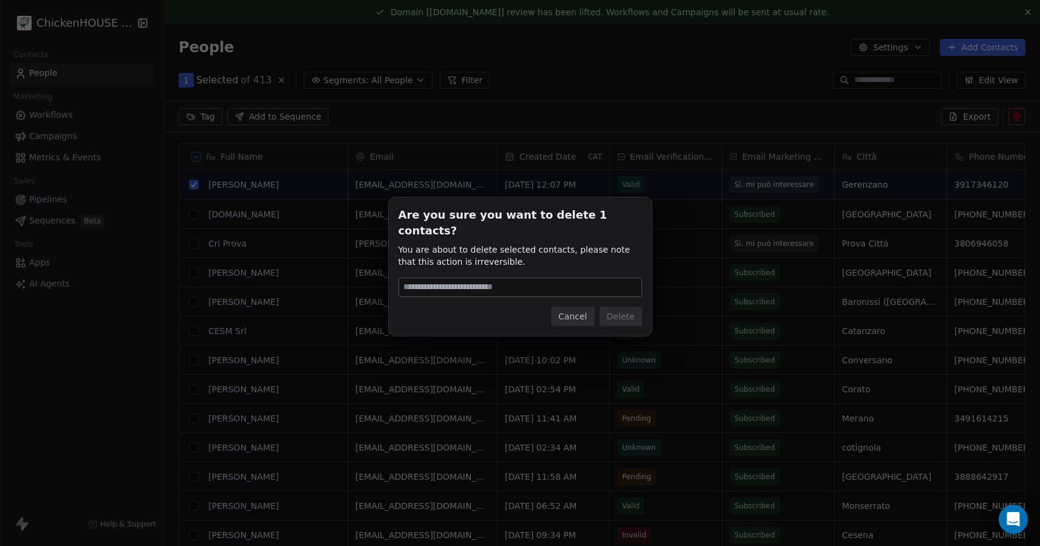
click at [537, 278] on input at bounding box center [520, 287] width 242 height 18
type input "******"
click at [621, 310] on button "Delete" at bounding box center [620, 316] width 43 height 19
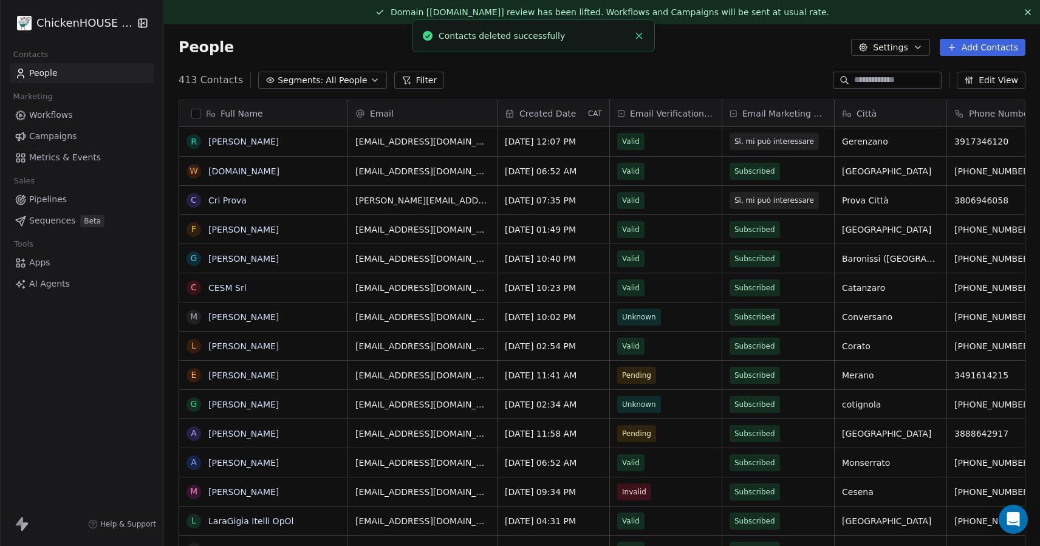
scroll to position [480, 876]
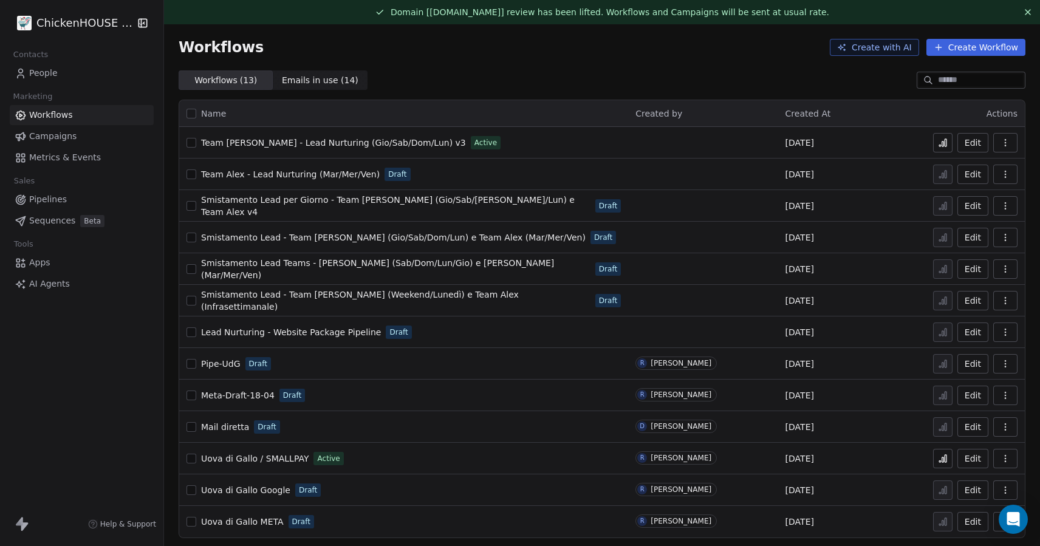
click at [288, 143] on span "Team [PERSON_NAME] - Lead Nurturing (Gio/Sab/Dom/Lun) v3" at bounding box center [333, 143] width 265 height 10
click at [458, 213] on div "Smistamento Lead per Giorno - Team [PERSON_NAME] (Gio/Sab/Dom/Lun) e Team Alex …" at bounding box center [403, 205] width 434 height 17
click at [441, 208] on span "Smistamento Lead per Giorno - Team [PERSON_NAME] (Gio/Sab/[PERSON_NAME]/Lun) e …" at bounding box center [387, 206] width 373 height 22
click at [999, 205] on button "button" at bounding box center [1005, 205] width 24 height 19
click at [963, 253] on span "Duplicate" at bounding box center [974, 254] width 41 height 12
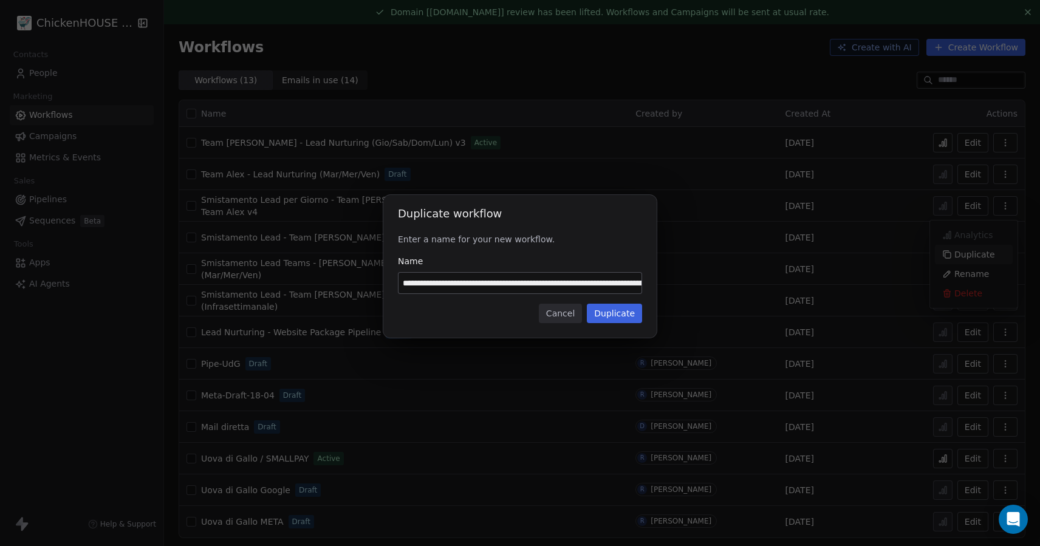
scroll to position [0, 100]
click at [638, 287] on input "**********" at bounding box center [519, 283] width 243 height 21
type input "**********"
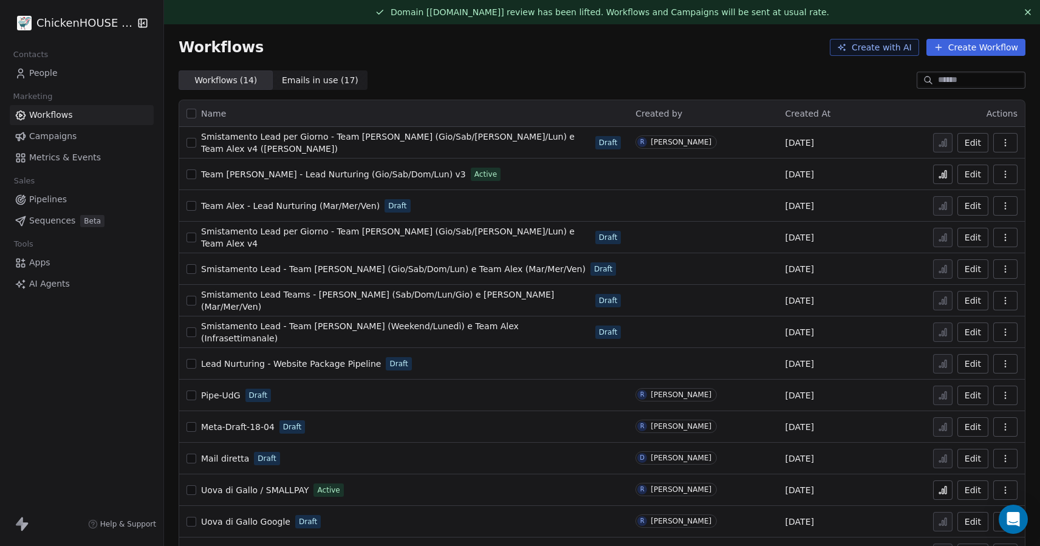
click at [483, 139] on span "Smistamento Lead per Giorno - Team [PERSON_NAME] (Gio/Sab/[PERSON_NAME]/Lun) e …" at bounding box center [387, 143] width 373 height 22
click at [492, 140] on span "Smistamento Lead per Giorno - Team [PERSON_NAME] (Gio/Sab/[PERSON_NAME]/Lun) e …" at bounding box center [387, 143] width 373 height 22
click at [237, 174] on span "Team David - Lead Nurturing (Gio/Sab/Dom/Lun) v3" at bounding box center [333, 174] width 265 height 10
click at [264, 146] on span "Smistamento Lead per Giorno - Team [PERSON_NAME] (Gio/Sab/[PERSON_NAME]/Lun) e …" at bounding box center [387, 143] width 373 height 22
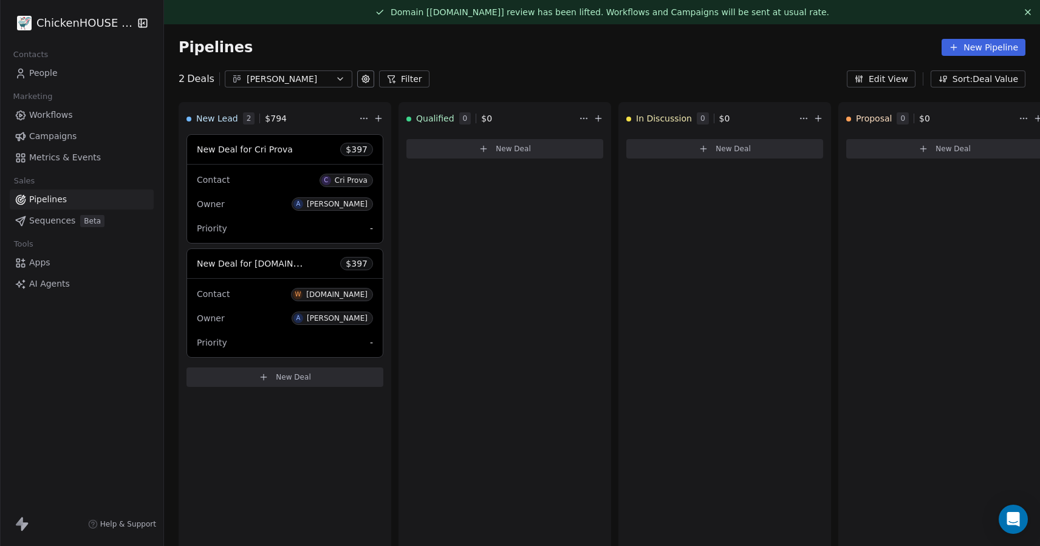
click at [296, 79] on div "[PERSON_NAME]" at bounding box center [289, 79] width 84 height 13
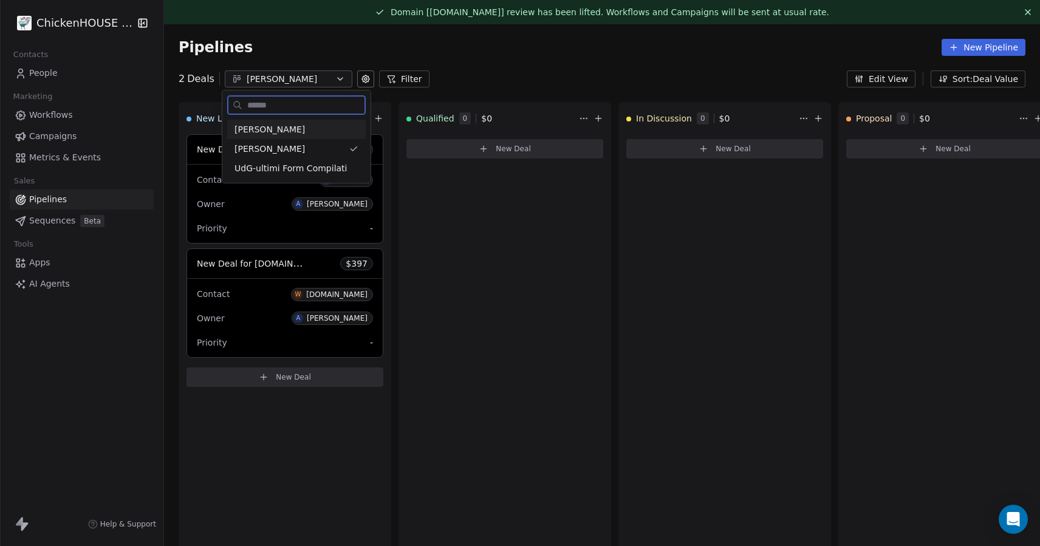
click at [277, 130] on div "[PERSON_NAME]" at bounding box center [296, 129] width 124 height 13
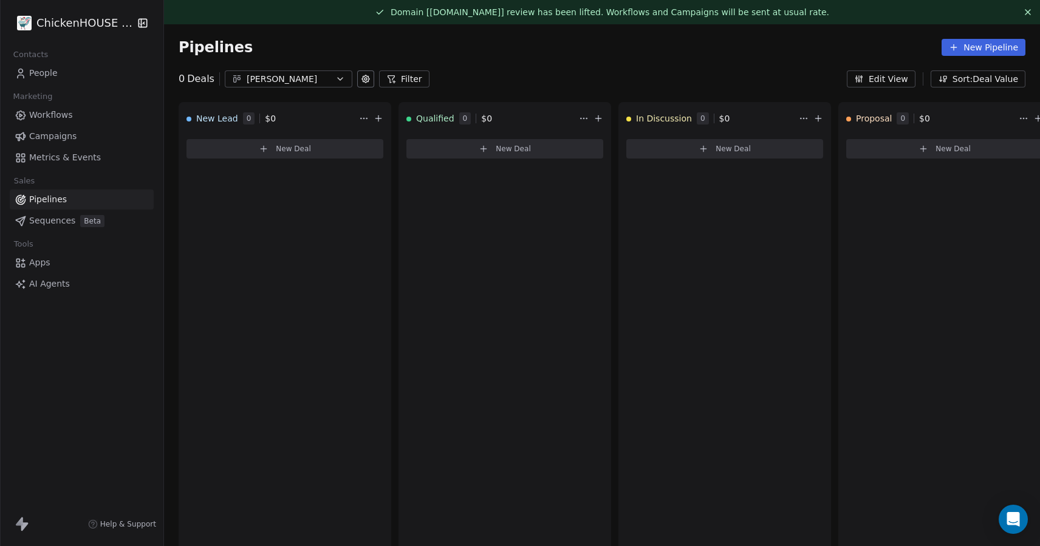
click at [595, 69] on div "Pipelines New Pipeline" at bounding box center [602, 47] width 876 height 46
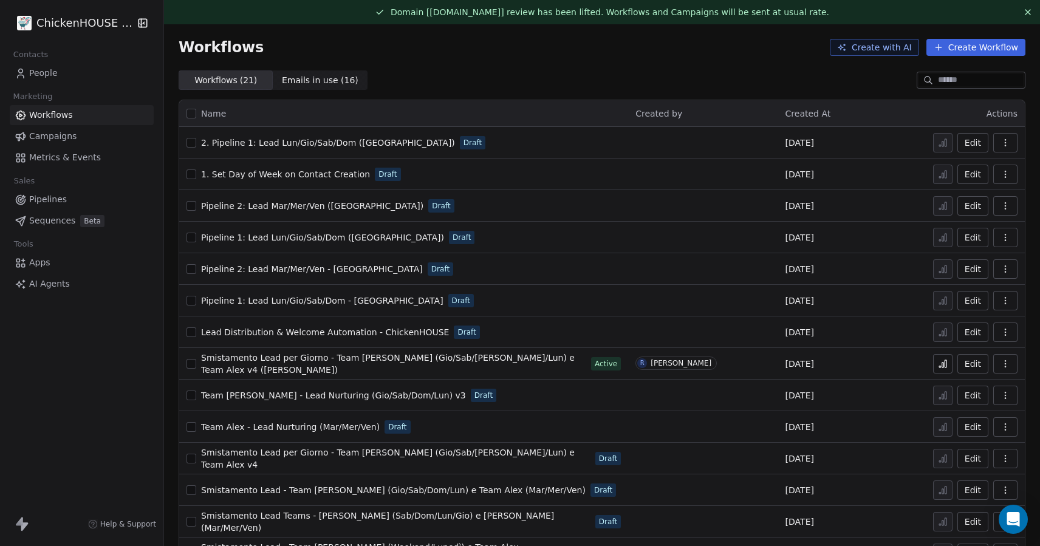
click at [287, 363] on span "Smistamento Lead per Giorno - Team David (Gio/Sab/Dom/Lun) e Team Alex v4 (Robi)" at bounding box center [387, 364] width 373 height 22
click at [607, 492] on div "Smistamento Lead - Team [PERSON_NAME] (Gio/Sab/Dom/Lun) e Team Alex (Mar/Mer/Ve…" at bounding box center [403, 490] width 434 height 17
click at [468, 492] on span "Smistamento Lead - Team [PERSON_NAME] (Gio/Sab/Dom/Lun) e Team Alex (Mar/Mer/Ve…" at bounding box center [393, 490] width 384 height 10
click at [455, 362] on span "Smistamento Lead per Giorno - Team [PERSON_NAME] (Gio/Sab/[PERSON_NAME]/Lun) e …" at bounding box center [387, 364] width 373 height 22
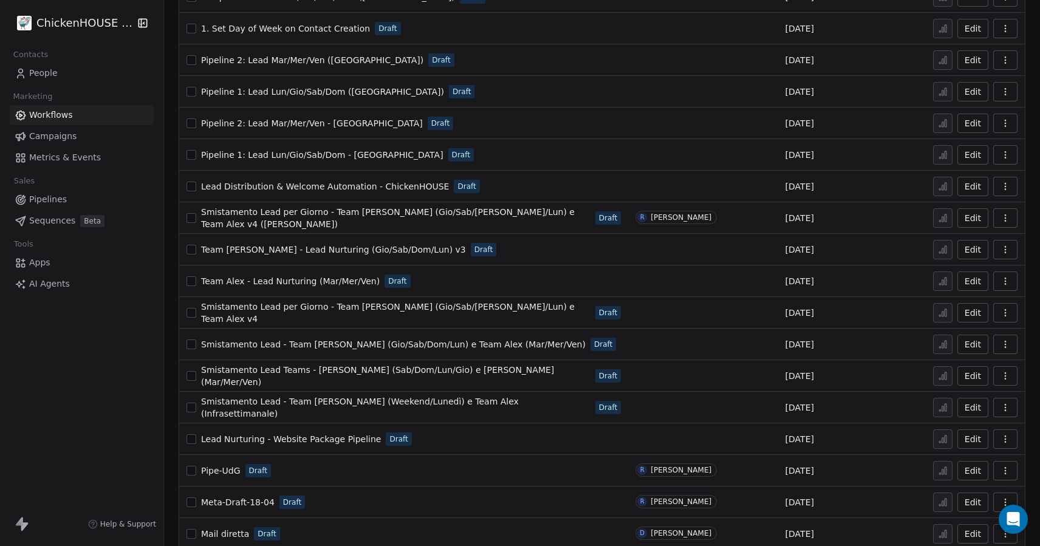
scroll to position [154, 0]
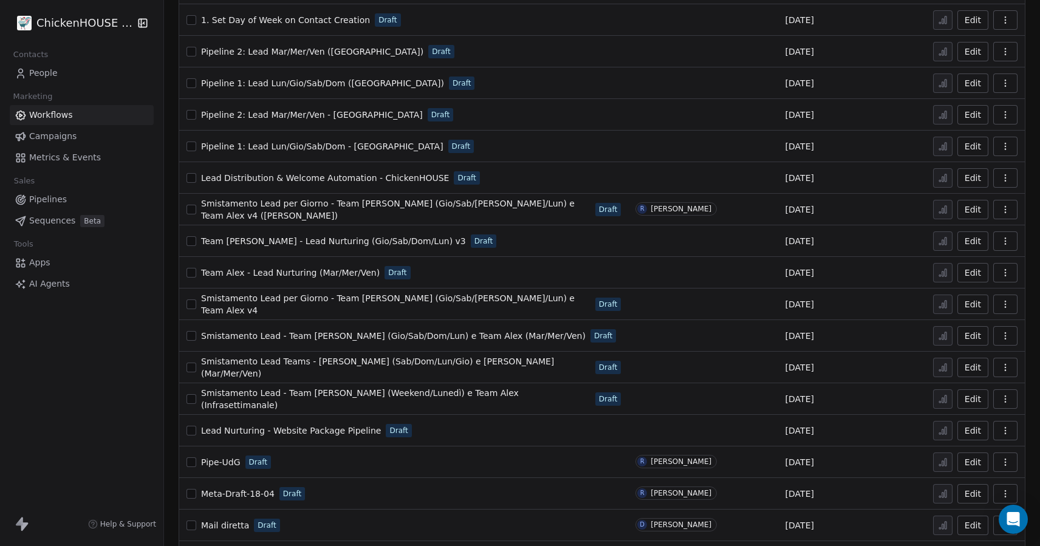
click at [383, 368] on span "Smistamento Lead Teams - [PERSON_NAME] (Sab/Dom/Lun/Gio) e [PERSON_NAME] (Mar/M…" at bounding box center [377, 367] width 353 height 22
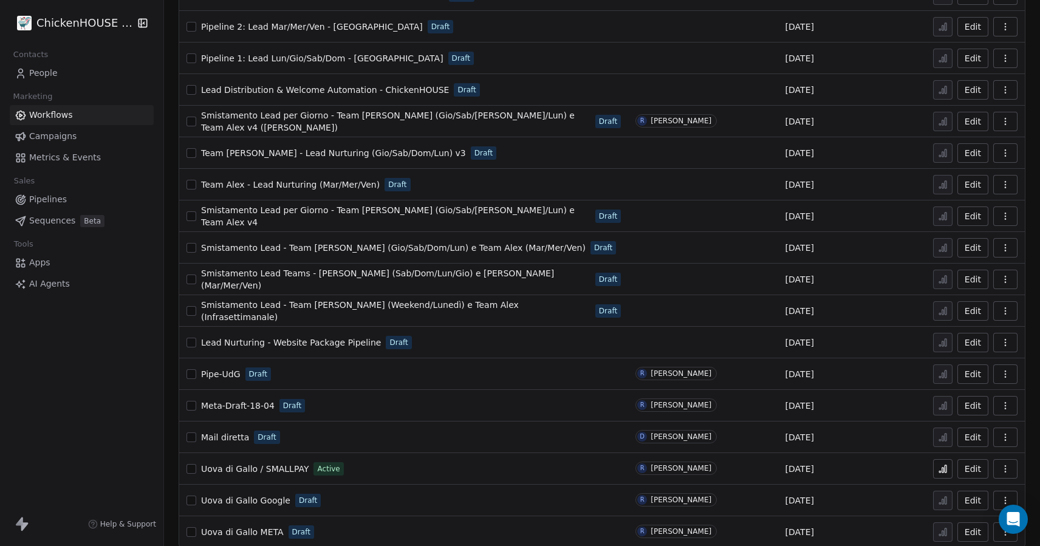
scroll to position [254, 0]
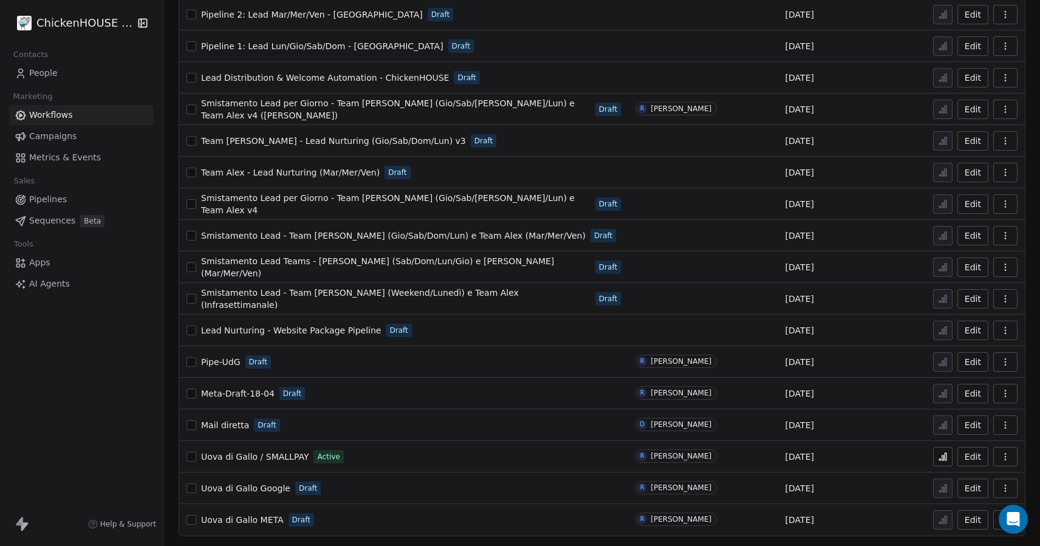
click at [351, 300] on span "Smistamento Lead - Team [PERSON_NAME] (Weekend/Lunedì) e Team Alex (Infrasettim…" at bounding box center [360, 299] width 318 height 22
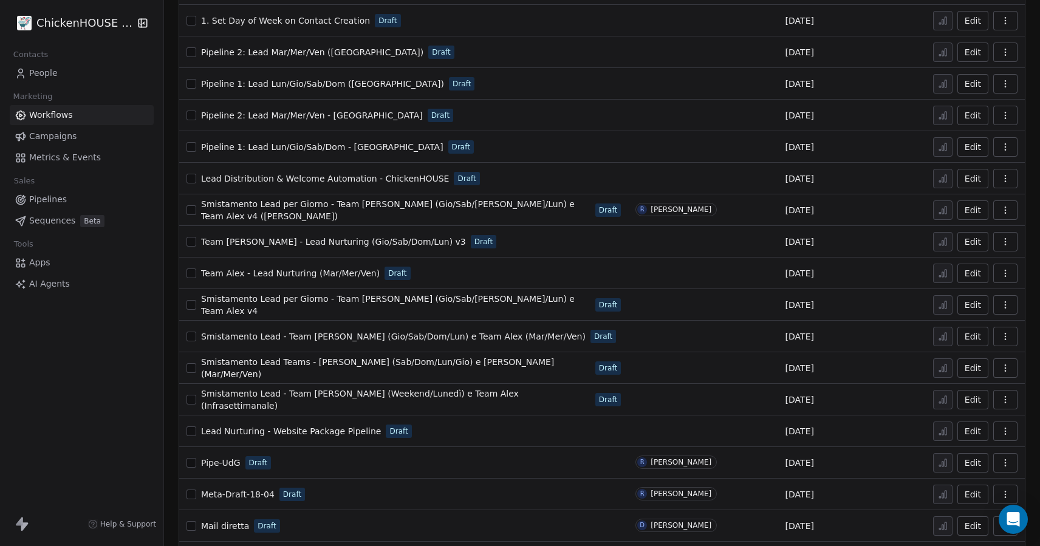
scroll to position [152, 0]
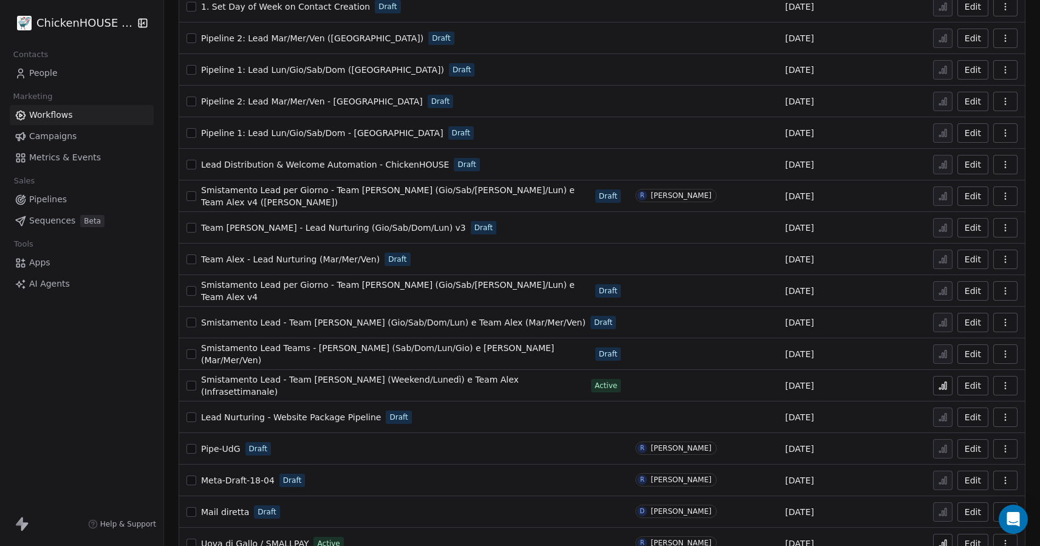
scroll to position [169, 0]
